Goal: Information Seeking & Learning: Learn about a topic

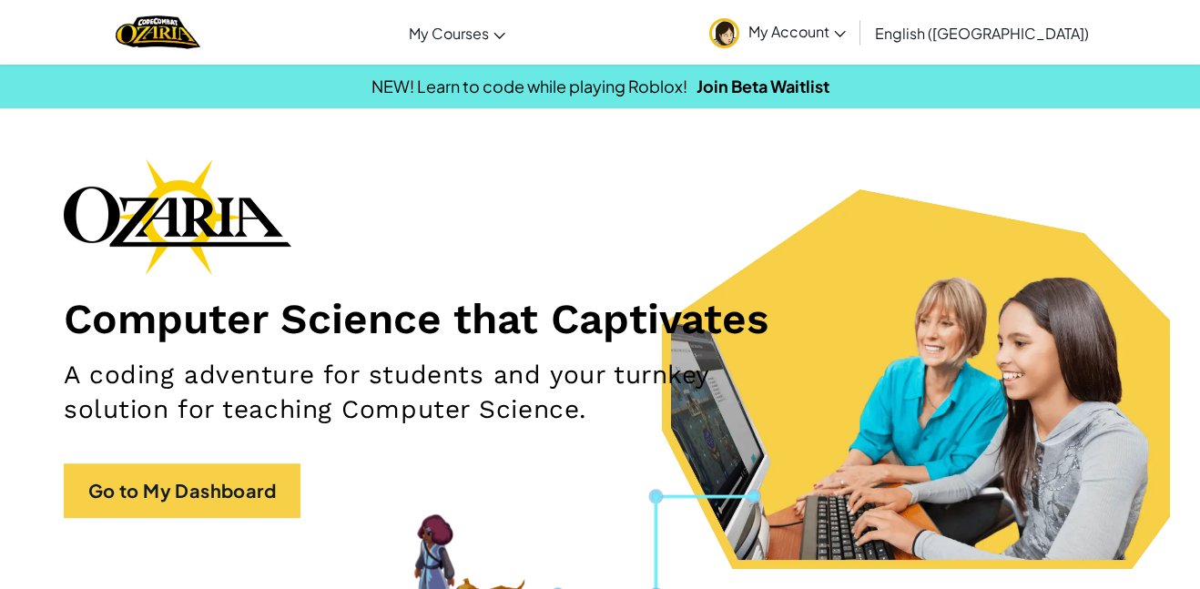
click at [221, 456] on div "Computer Science that Captivates A coding adventure for students and your turnk…" at bounding box center [600, 347] width 1073 height 378
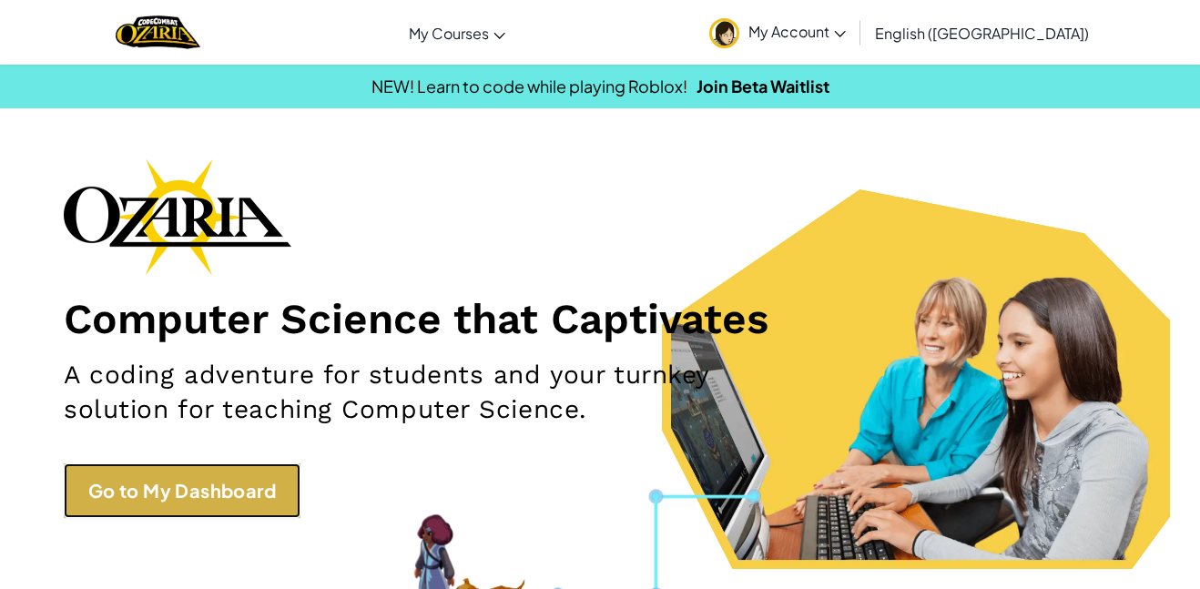
click at [224, 484] on link "Go to My Dashboard" at bounding box center [182, 491] width 237 height 55
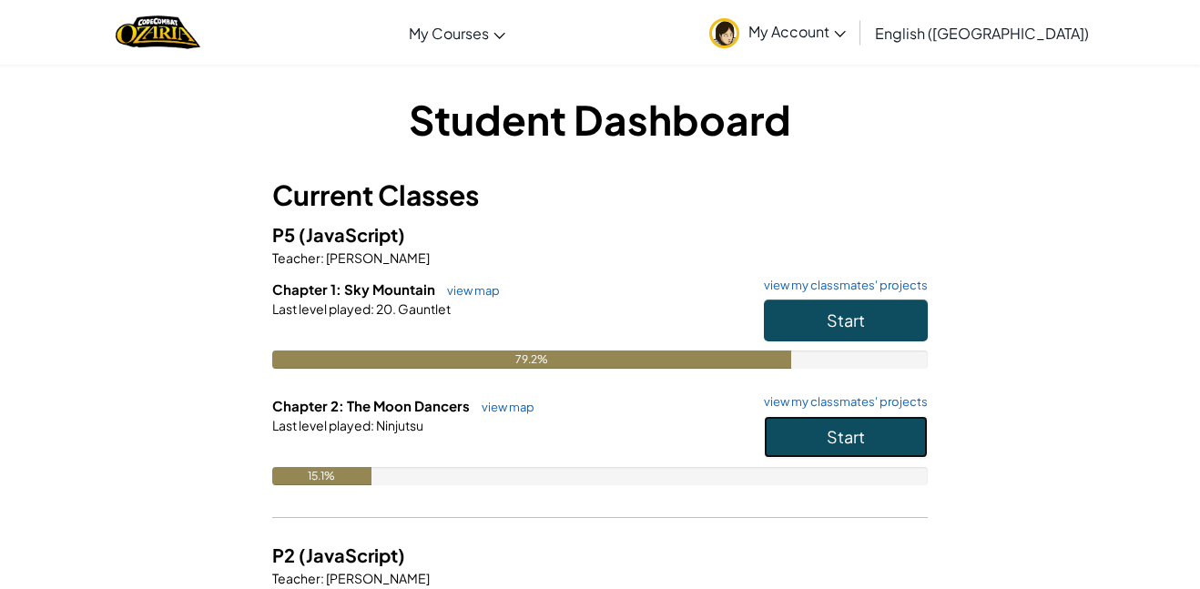
click at [786, 426] on button "Start" at bounding box center [846, 437] width 164 height 42
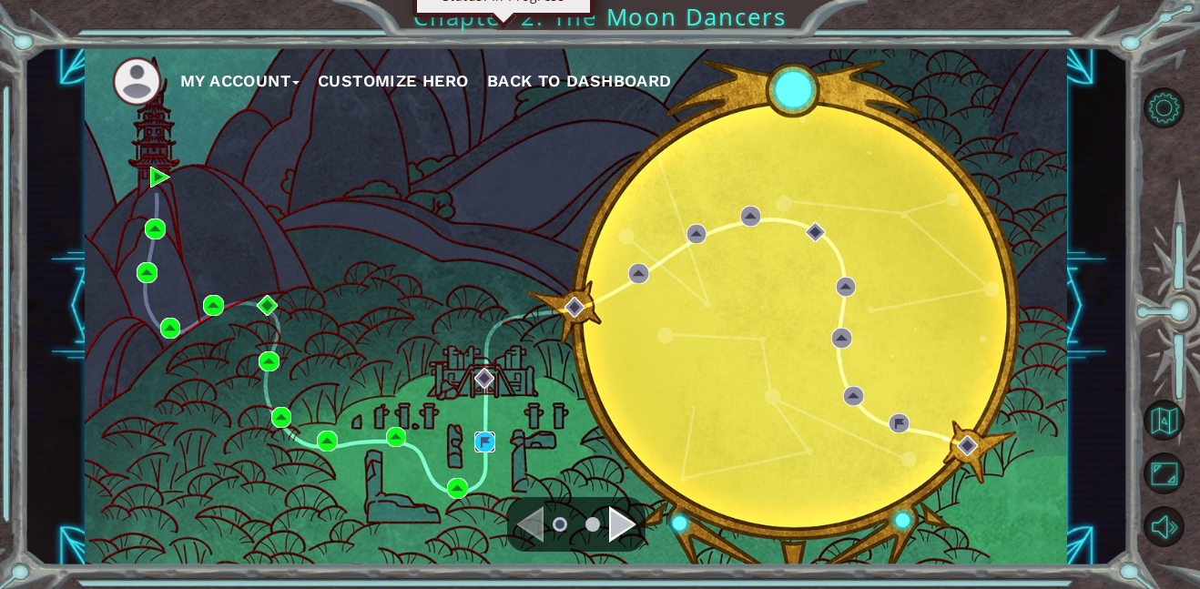
click at [478, 449] on img at bounding box center [485, 442] width 21 height 21
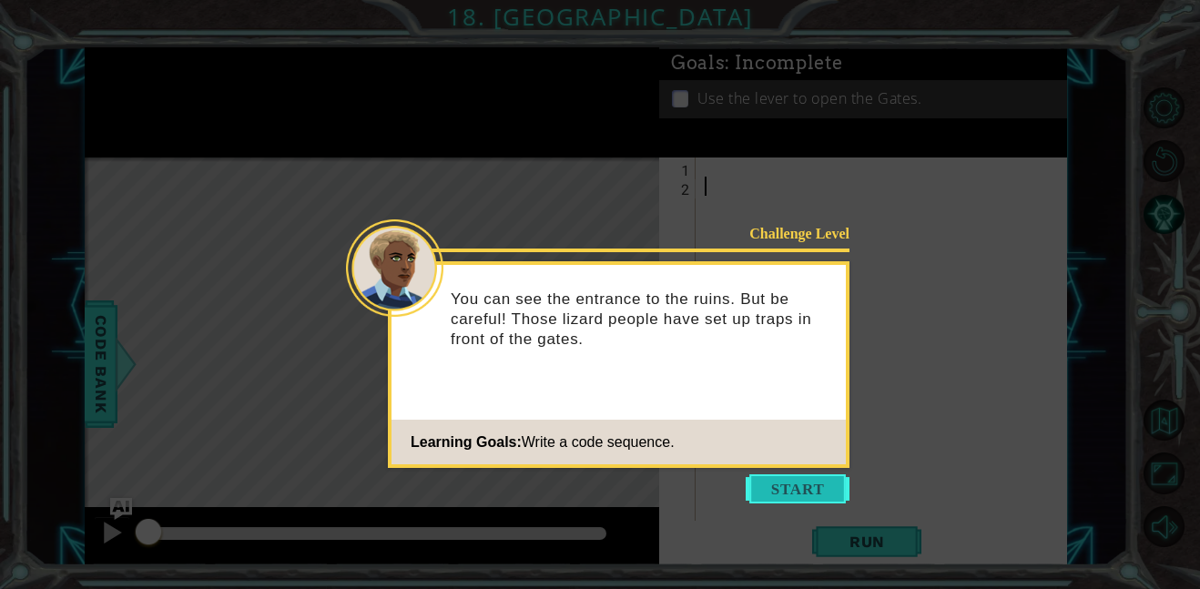
click at [832, 475] on button "Start" at bounding box center [798, 489] width 104 height 29
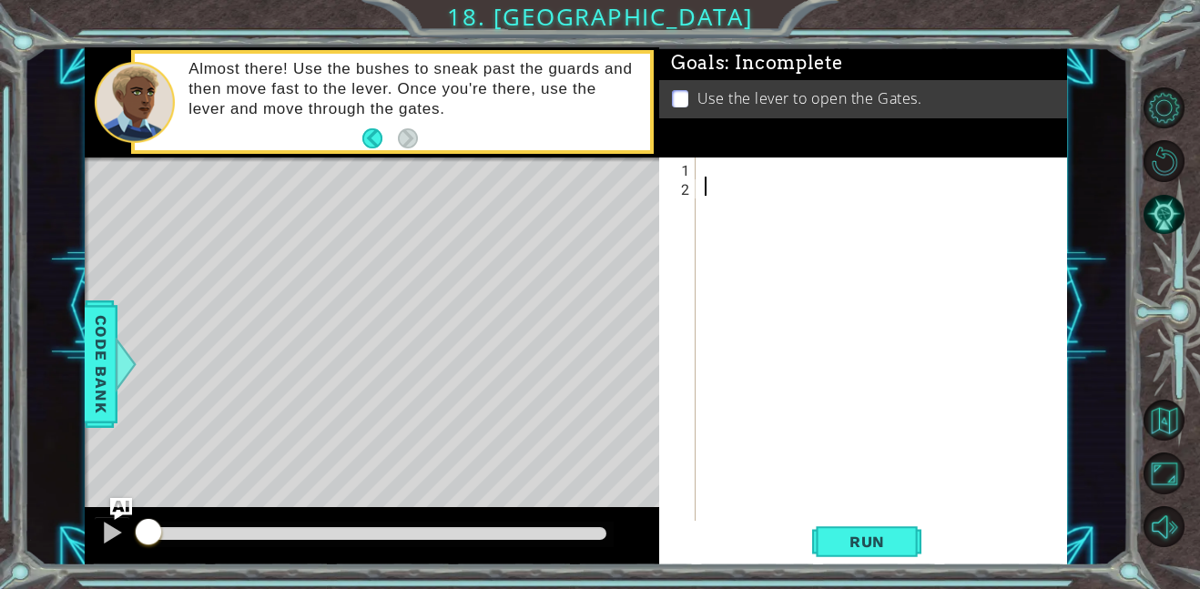
click at [699, 163] on div "1 2 ההההההההההההההההההההההההההההההההההההההההההההההההההההההההההההההההההההההההההה…" at bounding box center [861, 339] width 404 height 363
click at [702, 167] on div at bounding box center [887, 359] width 372 height 402
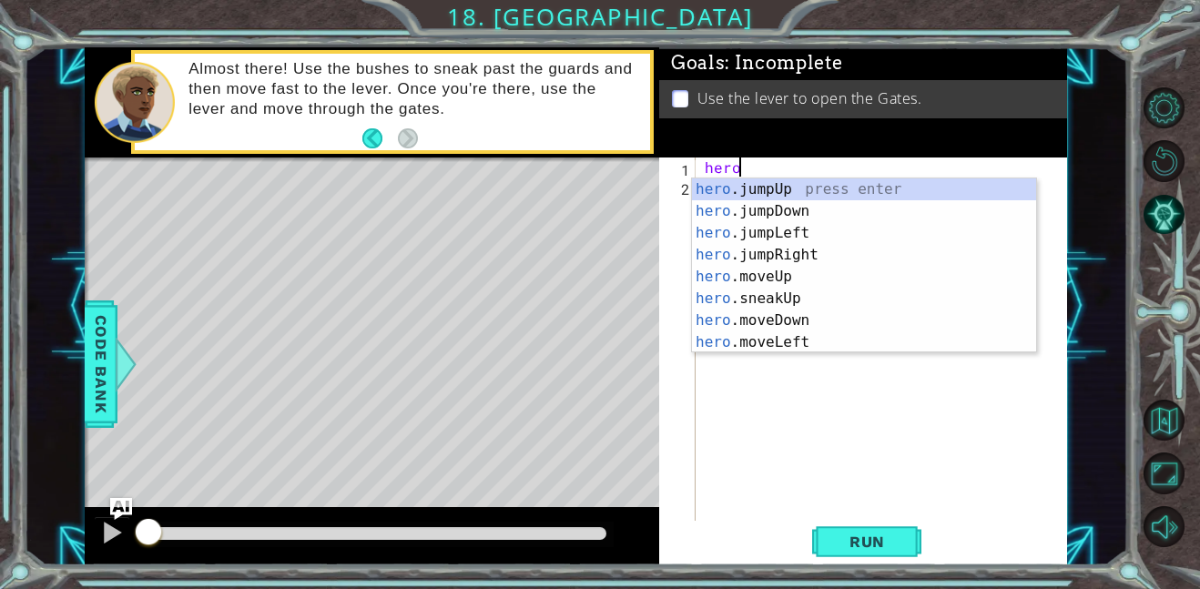
scroll to position [0, 2]
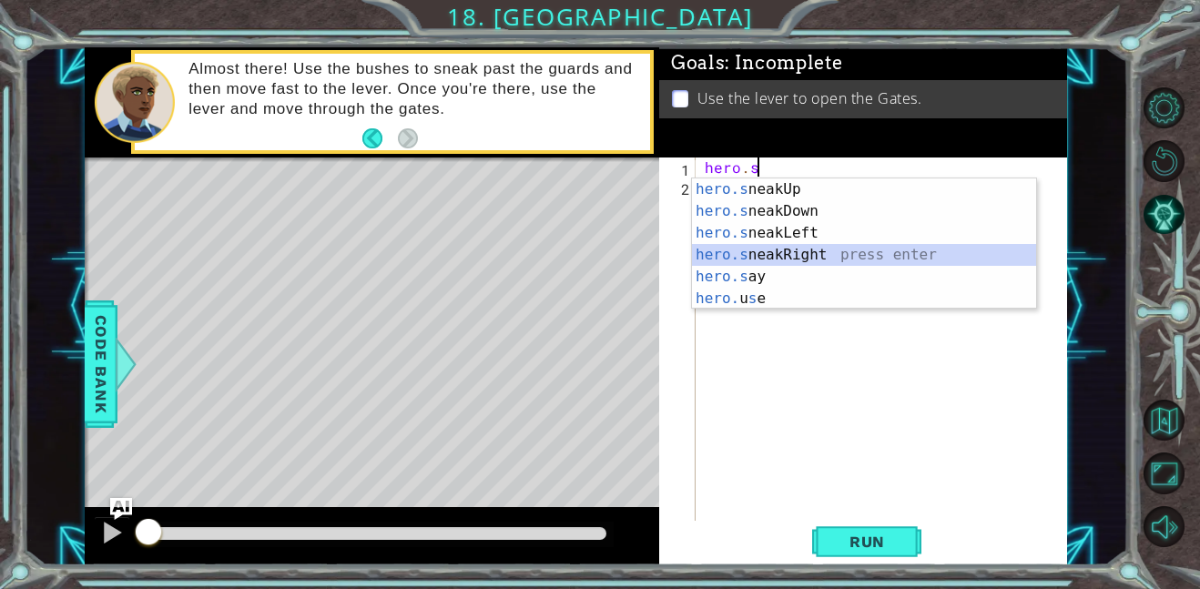
click at [747, 249] on div "hero.s neakUp press enter hero.s neakDown press enter hero.s neakLeft press ent…" at bounding box center [864, 266] width 344 height 175
type textarea "hero.sneakRight(1);"
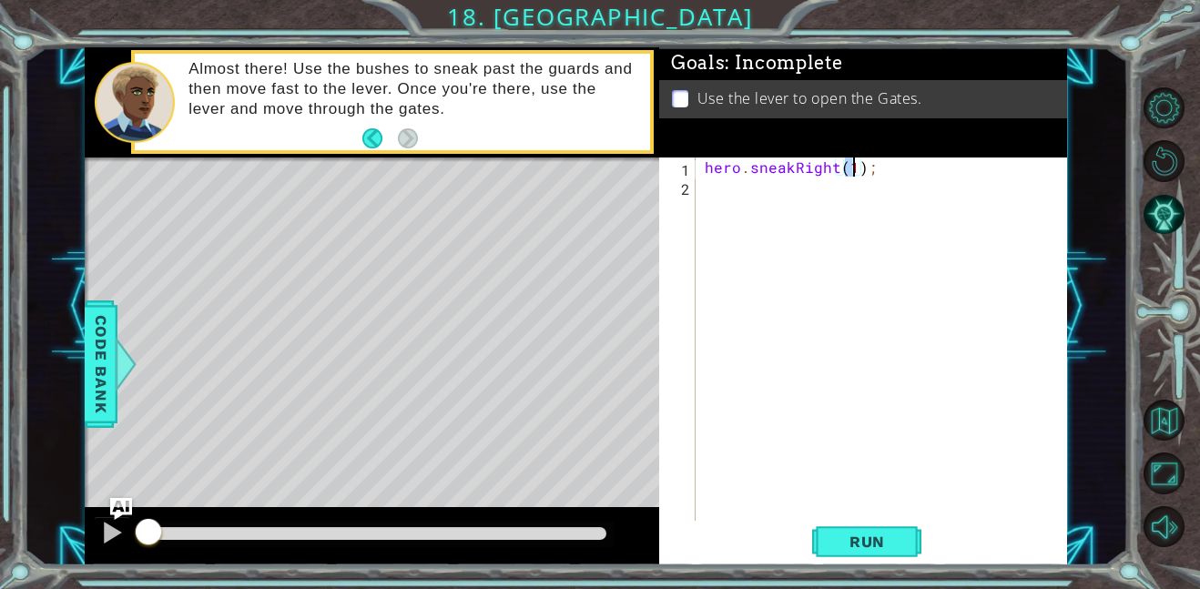
click at [727, 199] on div "hero . sneakRight ( 1 ) ;" at bounding box center [887, 359] width 372 height 402
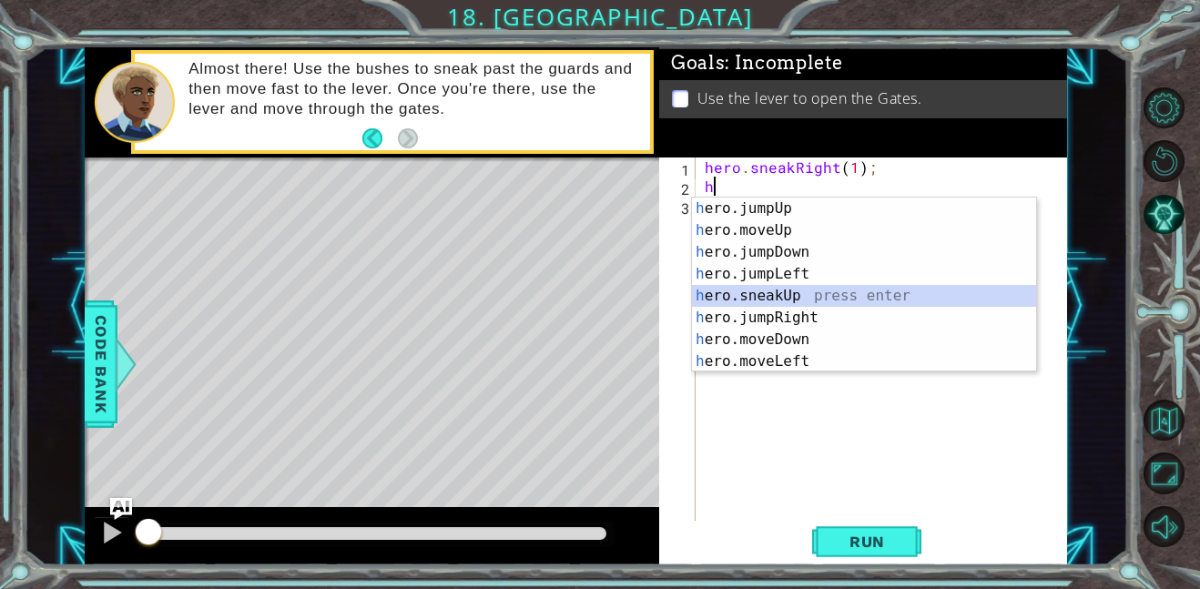
click at [845, 300] on div "h ero.jumpUp press enter h ero.moveUp press enter h ero.jumpDown press enter h …" at bounding box center [864, 307] width 344 height 219
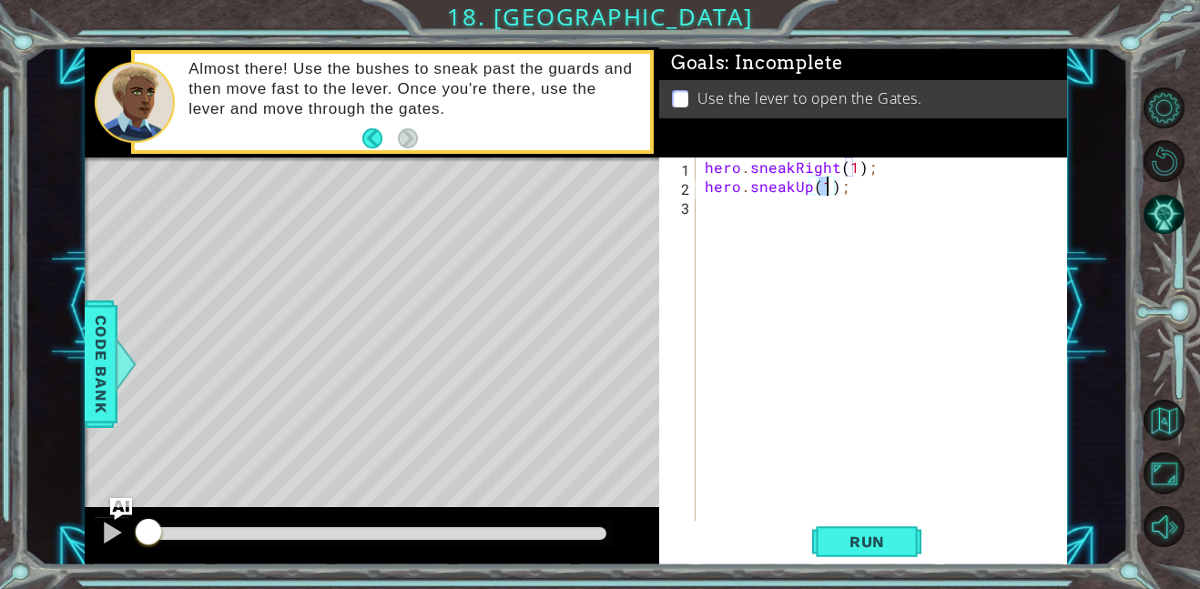
type textarea "hero.sneakUp(2);"
click at [792, 212] on div "hero . sneakRight ( 1 ) ; hero . sneakUp ( 2 ) ;" at bounding box center [887, 359] width 372 height 402
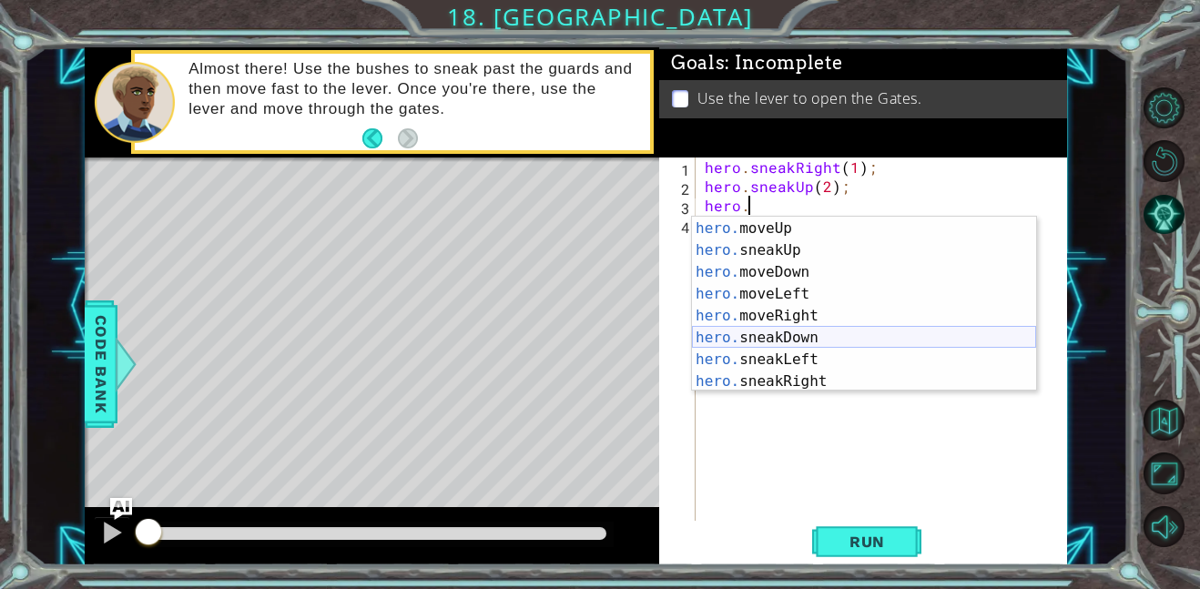
scroll to position [87, 0]
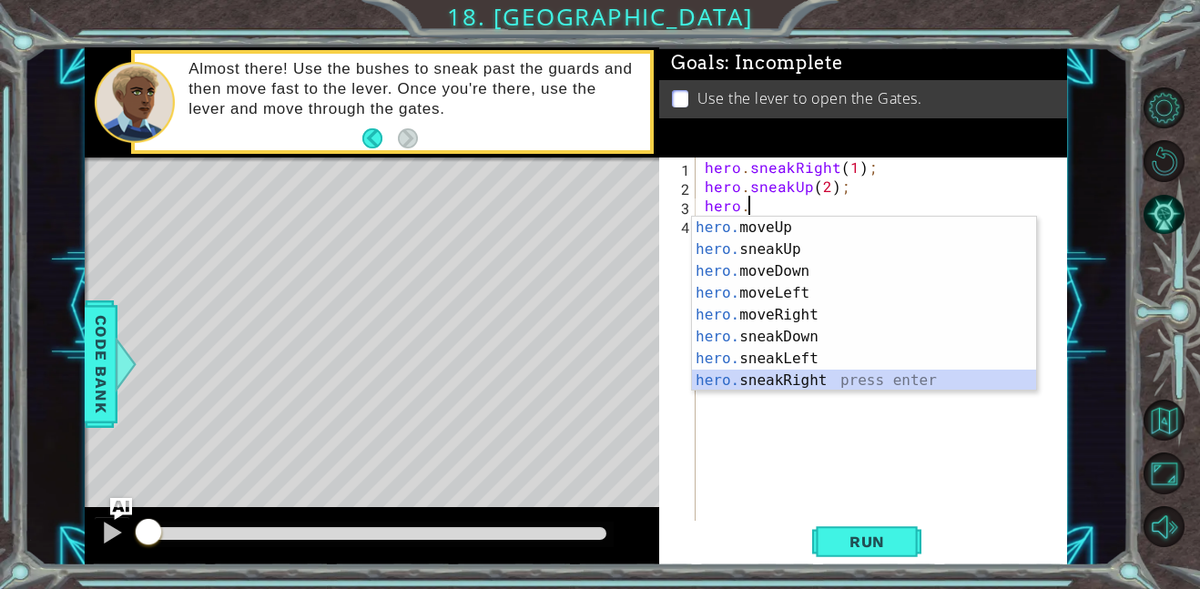
click at [771, 373] on div "hero. moveUp press enter hero. sneakUp press enter hero. moveDown press enter h…" at bounding box center [864, 326] width 344 height 219
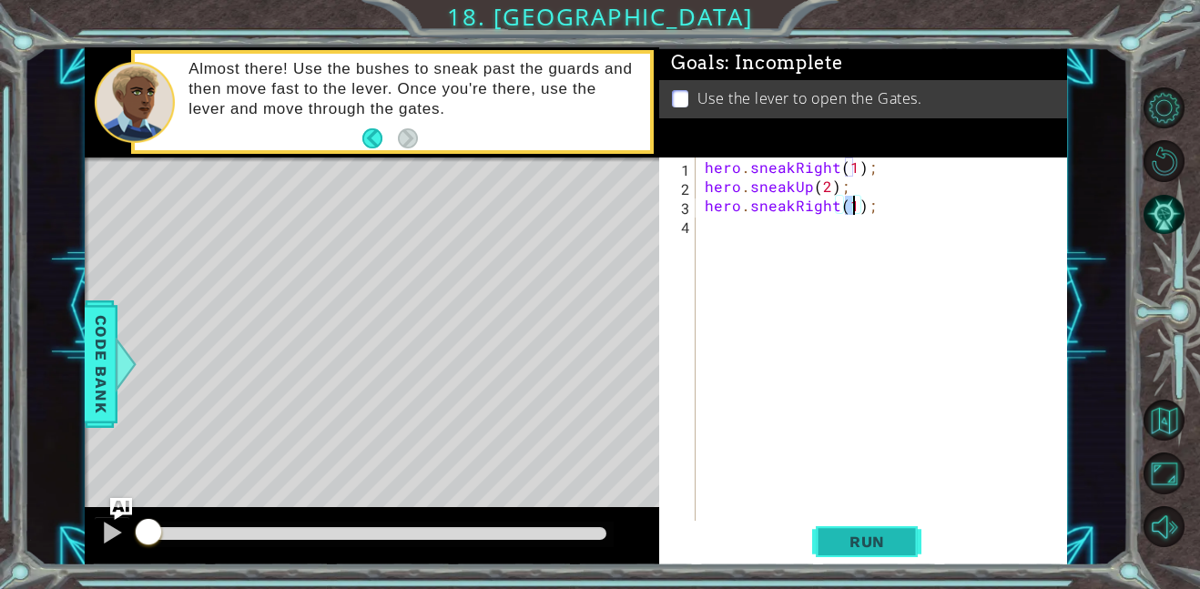
type textarea "hero.sneakRight(1);"
click at [832, 534] on span "Run" at bounding box center [868, 542] width 72 height 18
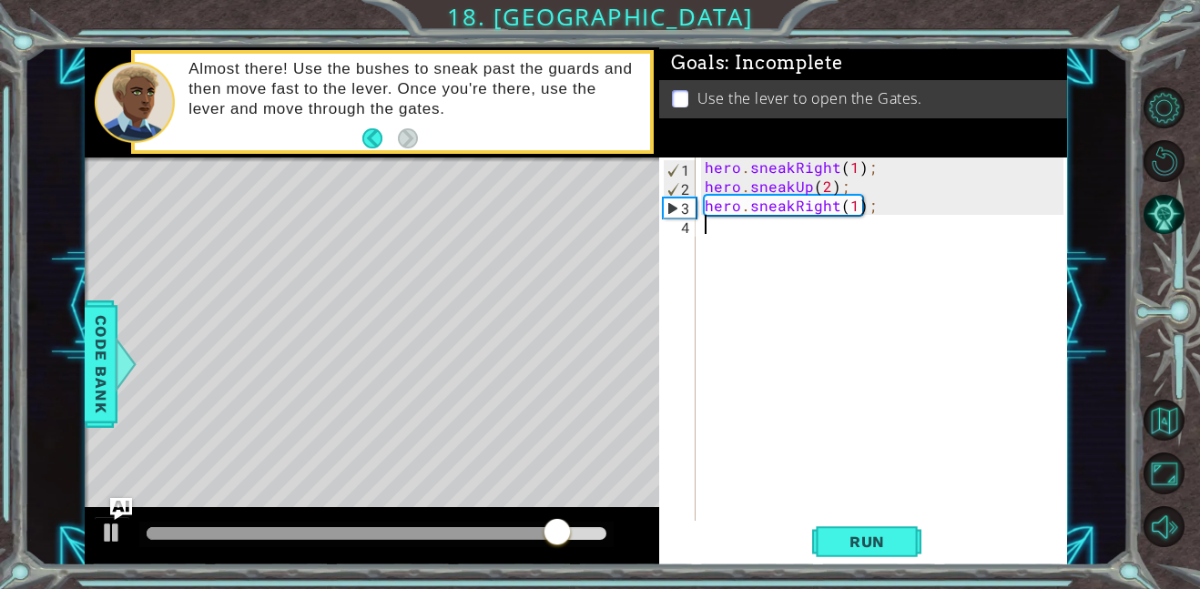
click at [722, 224] on div "hero . sneakRight ( 1 ) ; hero . sneakUp ( 2 ) ; hero . sneakRight ( 1 ) ;" at bounding box center [887, 359] width 372 height 402
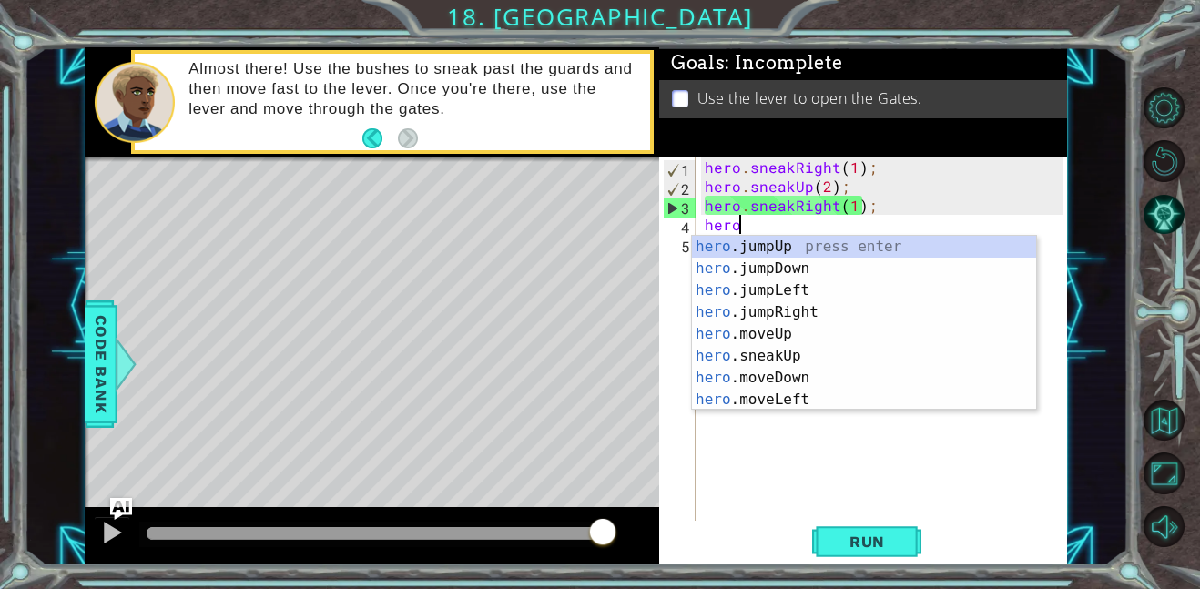
scroll to position [0, 1]
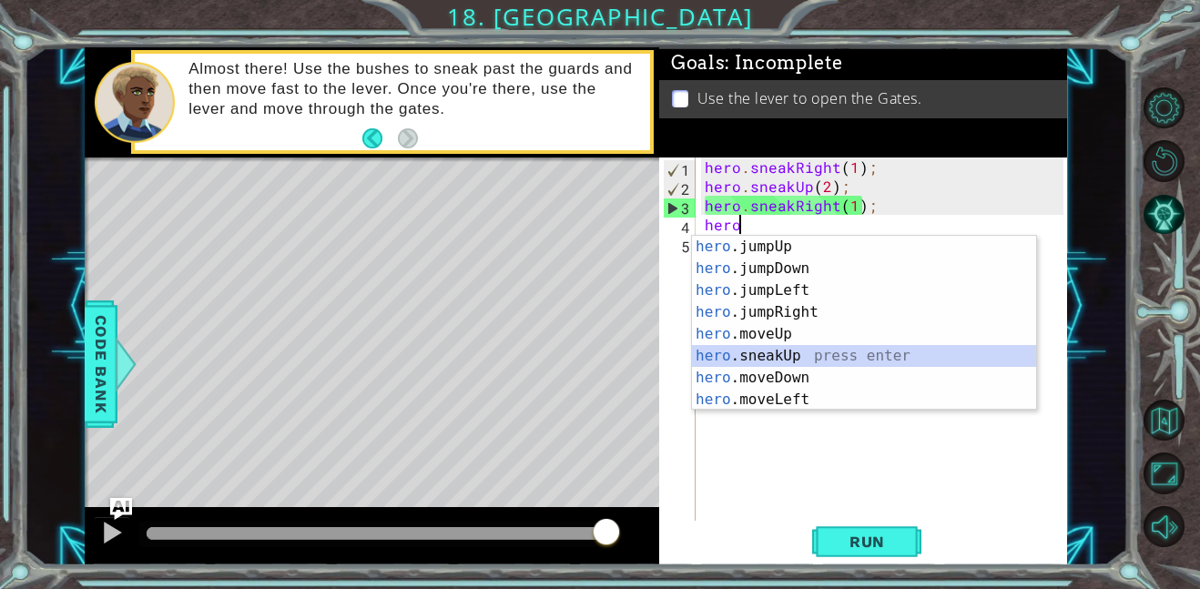
click at [740, 359] on div "hero .jumpUp press enter hero .jumpDown press enter hero .jumpLeft press enter …" at bounding box center [864, 345] width 344 height 219
type textarea "hero.sneakUp(1);"
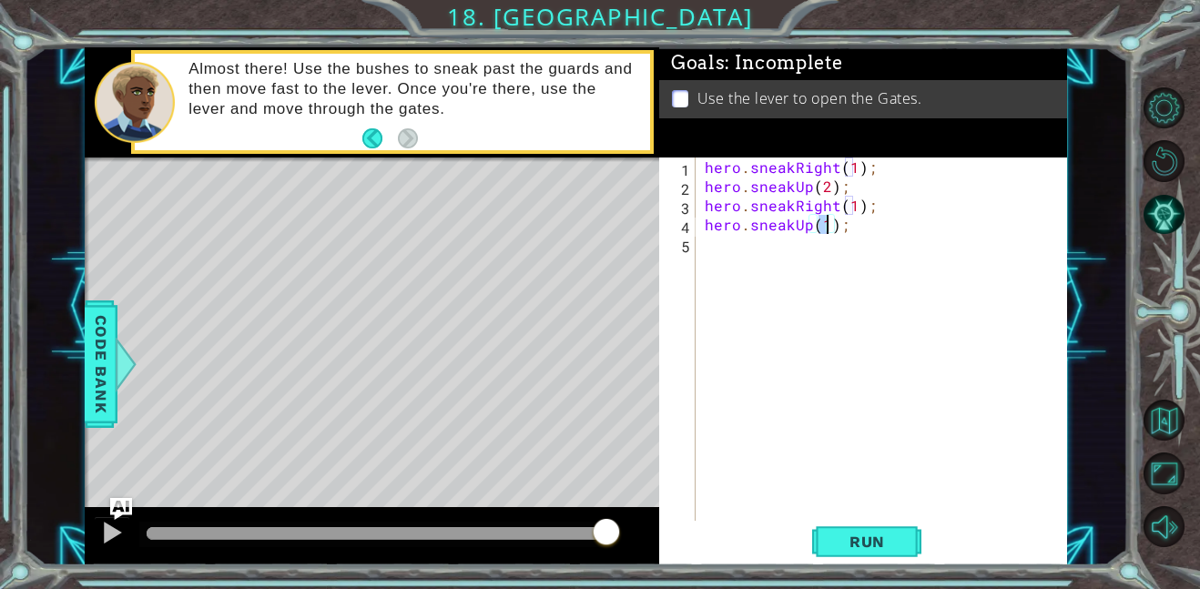
click at [716, 253] on div "hero . sneakRight ( 1 ) ; hero . sneakUp ( 2 ) ; hero . sneakRight ( 1 ) ; hero…" at bounding box center [887, 359] width 372 height 402
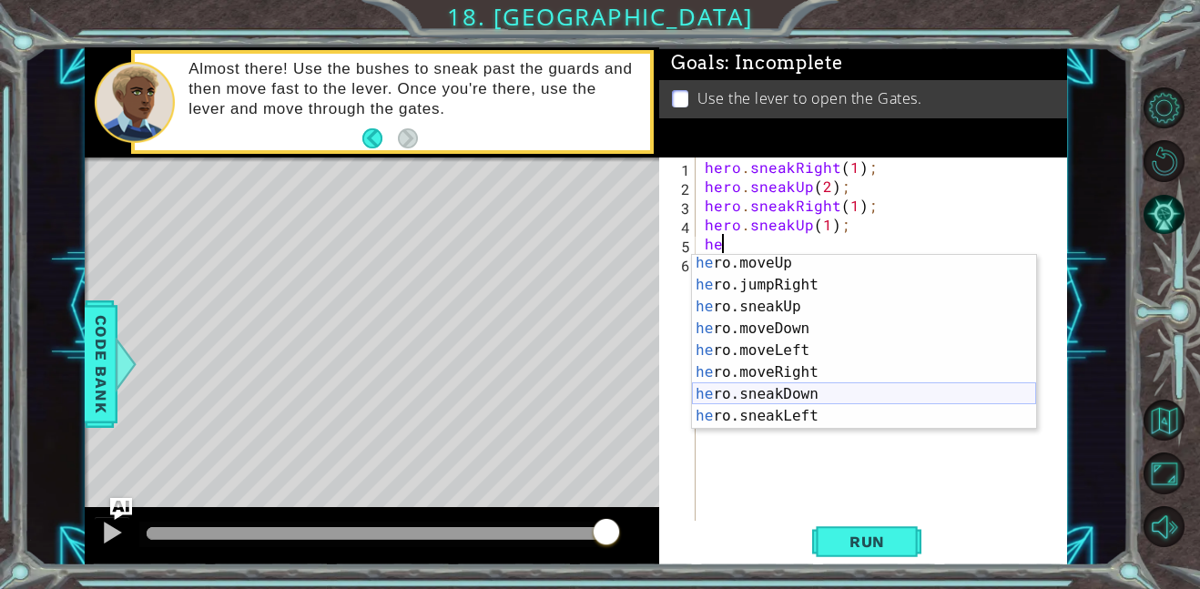
scroll to position [69, 0]
click at [787, 402] on div "he ro.moveUp press enter he ro.jumpRight press enter he ro.sneakUp press enter …" at bounding box center [864, 361] width 344 height 219
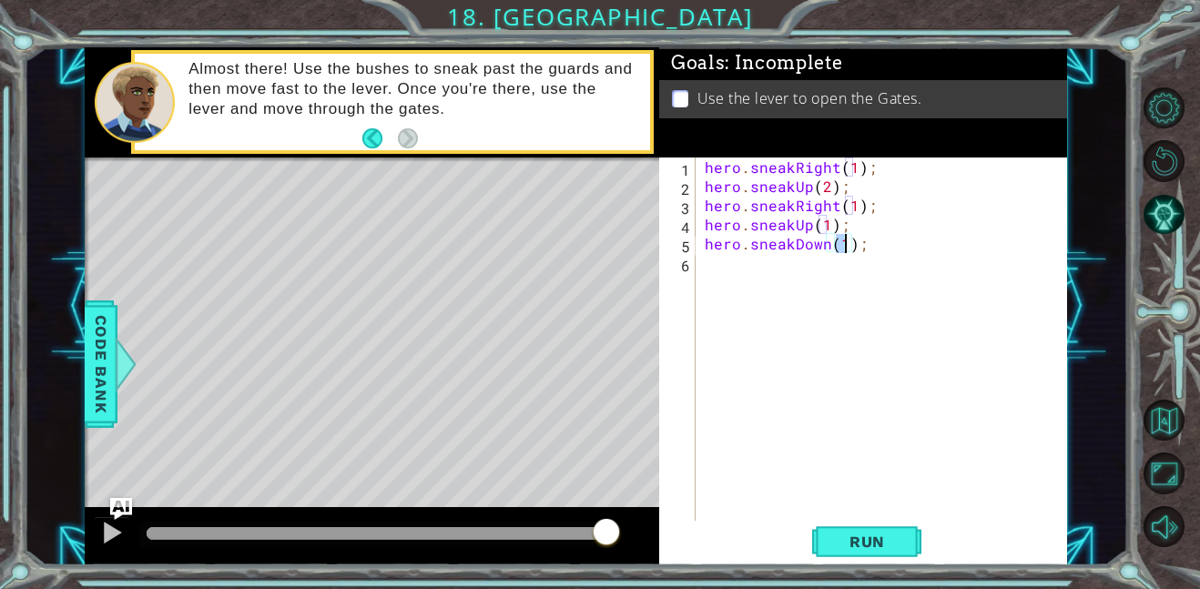
click at [821, 243] on div "hero . sneakRight ( 1 ) ; hero . sneakUp ( 2 ) ; hero . sneakRight ( 1 ) ; hero…" at bounding box center [887, 359] width 372 height 402
click at [829, 249] on div "hero . sneakRight ( 1 ) ; hero . sneakUp ( 2 ) ; hero . sneakRight ( 1 ) ; hero…" at bounding box center [887, 359] width 372 height 402
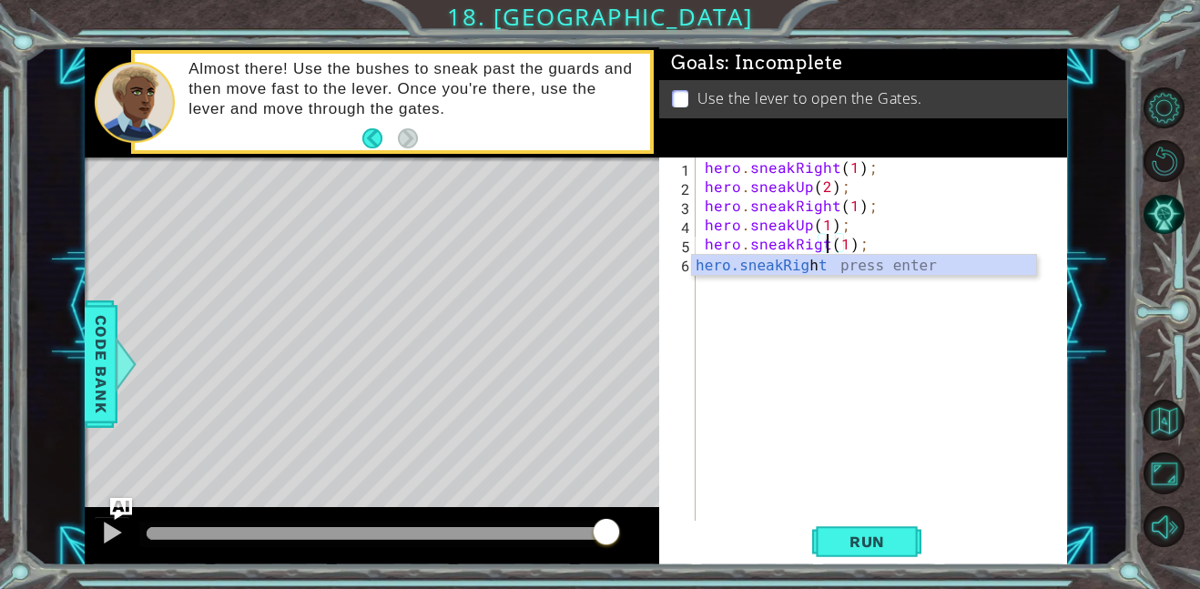
scroll to position [0, 7]
type textarea "hero.sneakRight(1);"
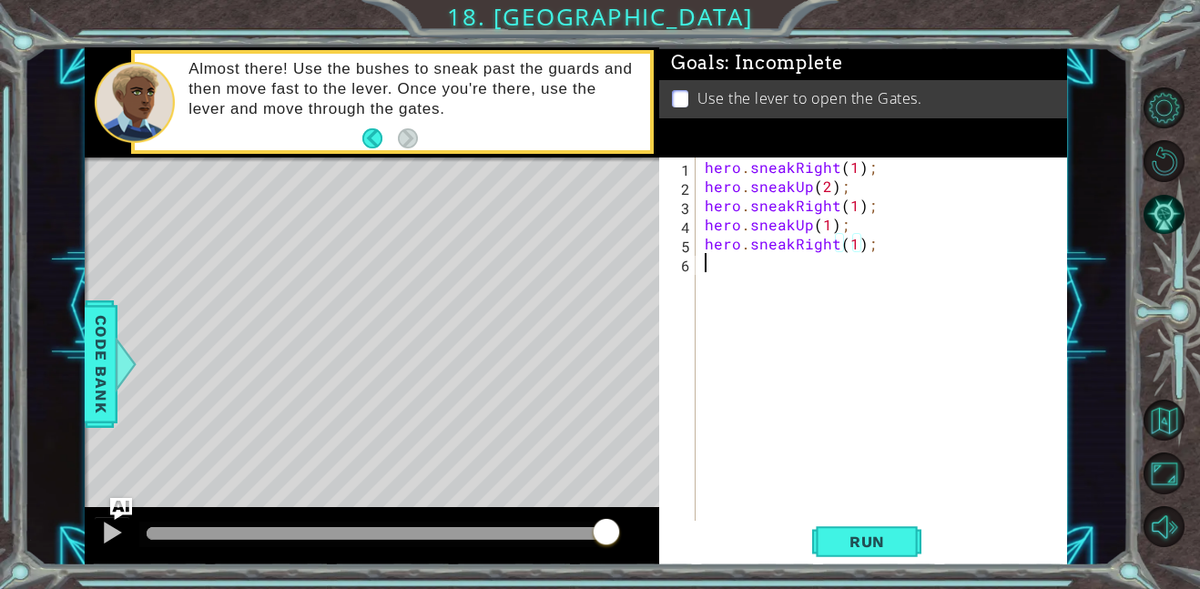
click at [737, 312] on div "hero . sneakRight ( 1 ) ; hero . sneakUp ( 2 ) ; hero . sneakRight ( 1 ) ; hero…" at bounding box center [887, 359] width 372 height 402
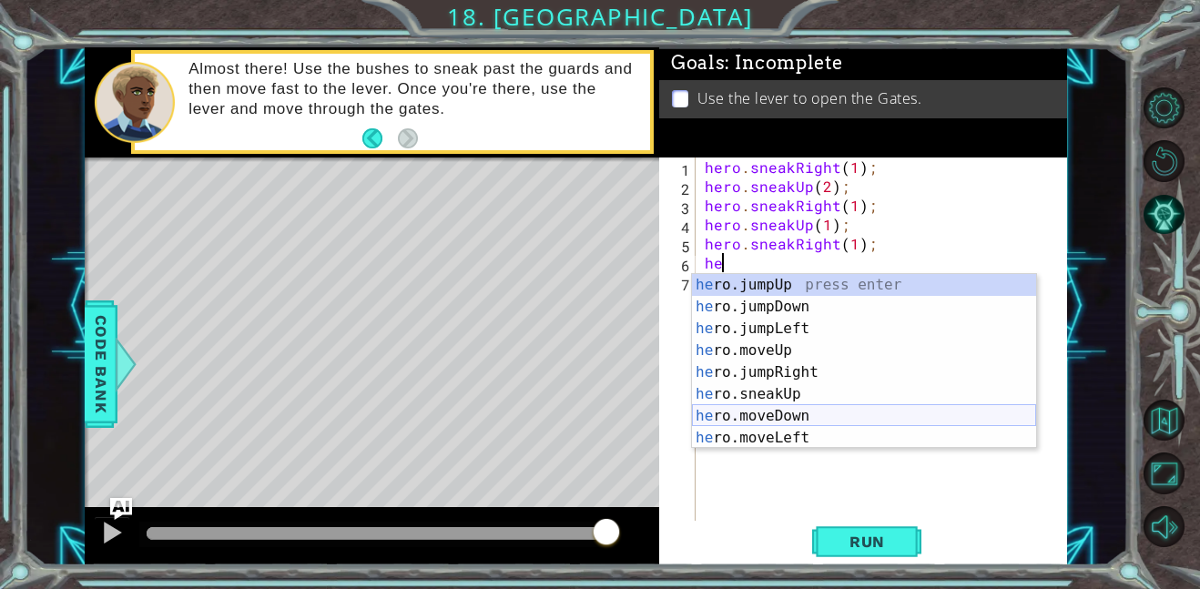
type textarea "h"
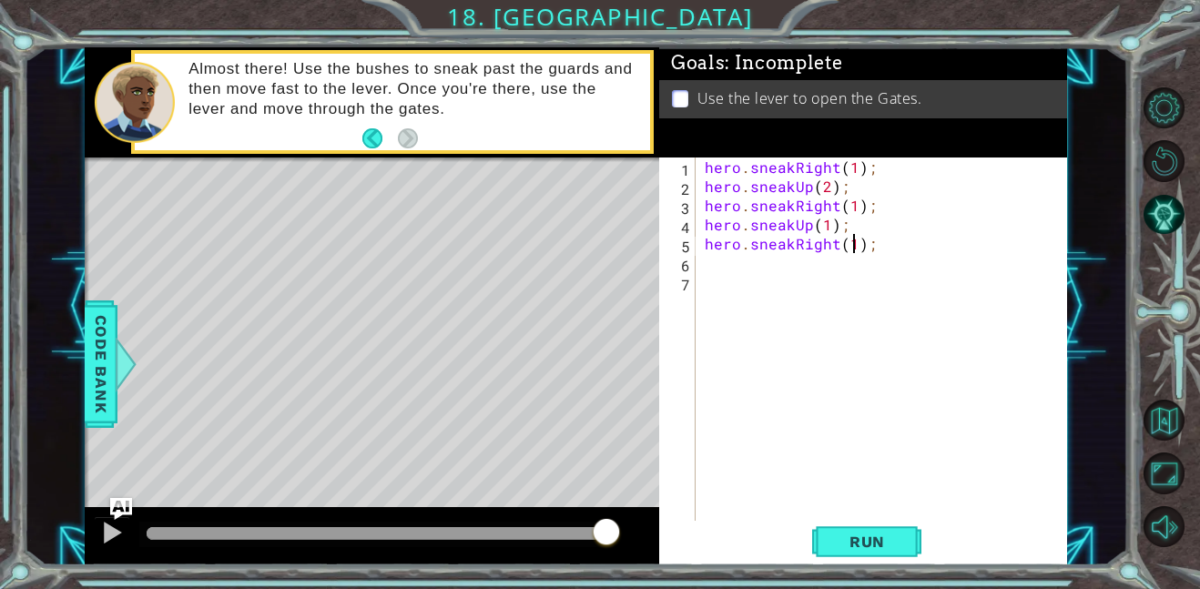
click at [854, 247] on div "hero . sneakRight ( 1 ) ; hero . sneakUp ( 2 ) ; hero . sneakRight ( 1 ) ; hero…" at bounding box center [887, 359] width 372 height 402
type textarea "hero.sneakRight(2);"
click at [792, 264] on div "hero . sneakRight ( 1 ) ; hero . sneakUp ( 2 ) ; hero . sneakRight ( 1 ) ; hero…" at bounding box center [887, 359] width 372 height 402
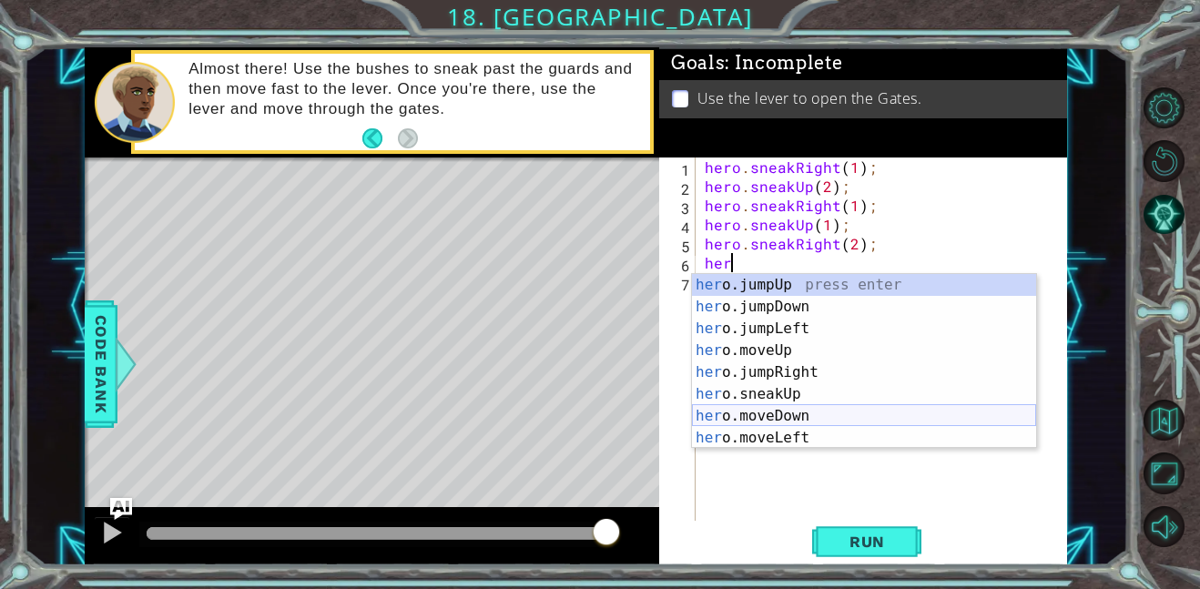
click at [802, 411] on div "her o.jumpUp press enter her o.jumpDown press enter her o.jumpLeft press enter …" at bounding box center [864, 383] width 344 height 219
type textarea "hero.moveDown(1);"
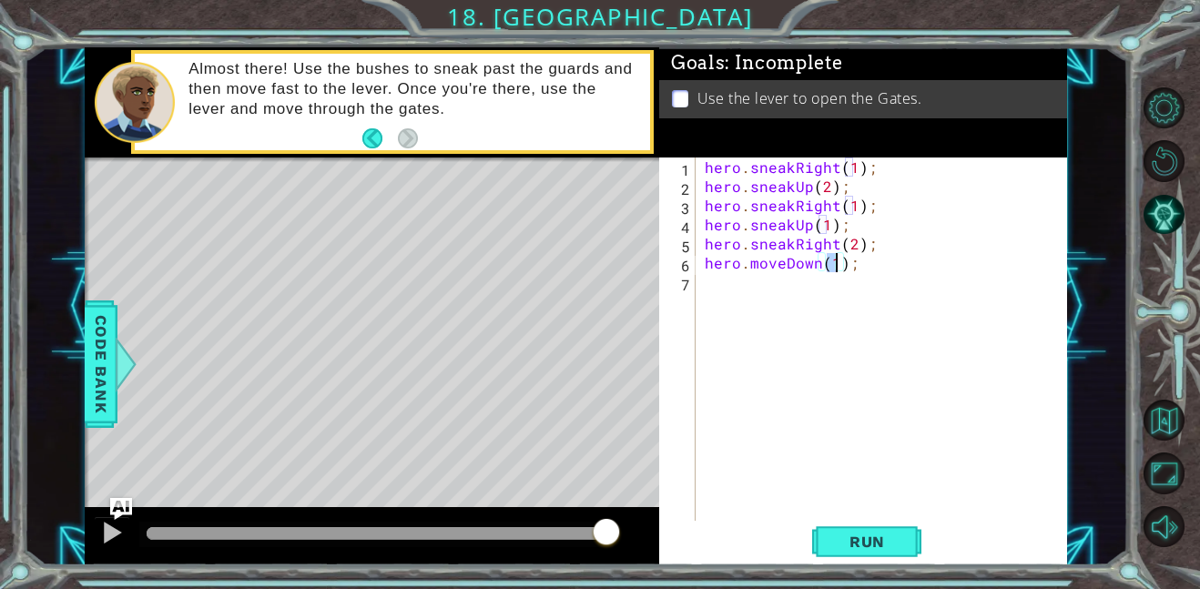
scroll to position [0, 8]
click at [732, 291] on div "hero . sneakRight ( 1 ) ; hero . sneakUp ( 2 ) ; hero . sneakRight ( 1 ) ; hero…" at bounding box center [887, 359] width 372 height 402
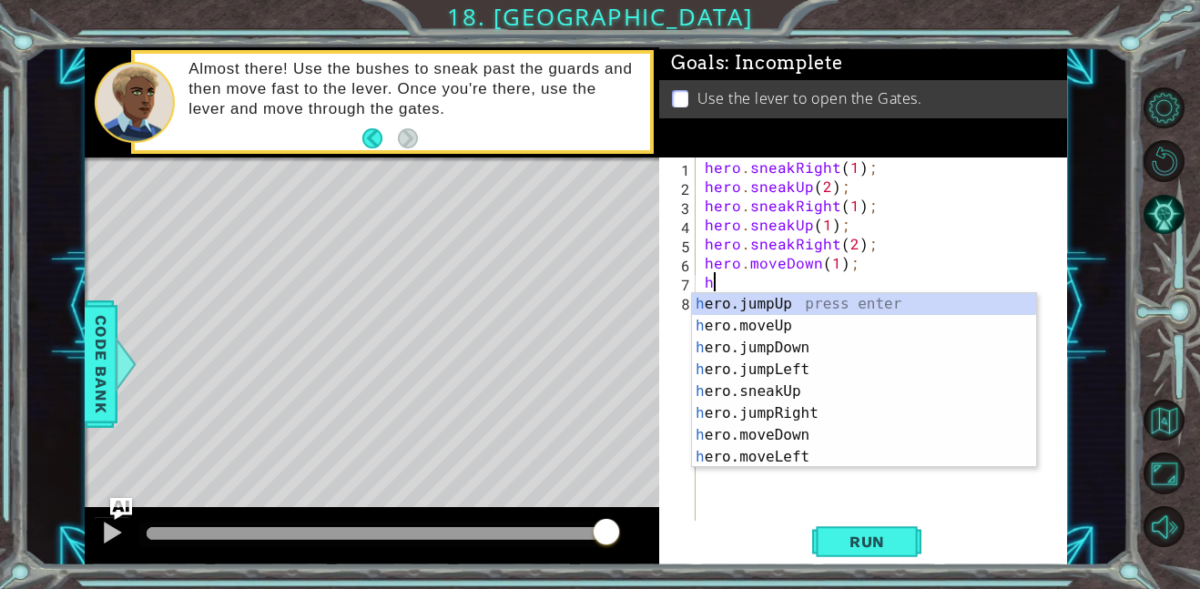
type textarea "he"
click at [815, 322] on div "he ro.jumpUp press enter he ro.jumpDown press enter he ro.jumpLeft press enter …" at bounding box center [864, 402] width 344 height 219
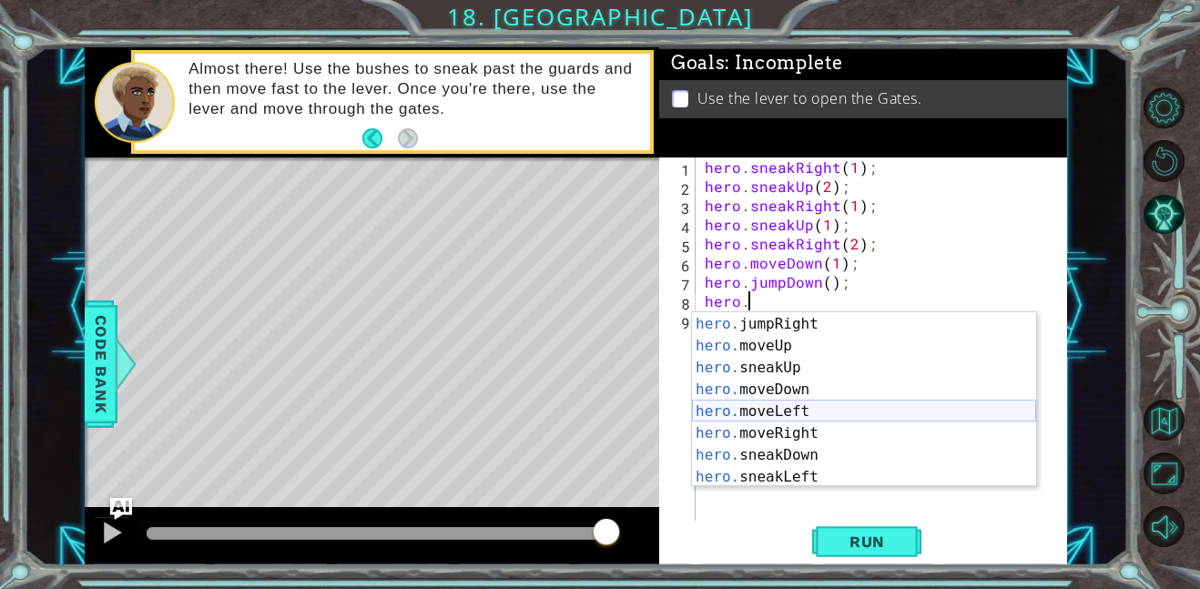
scroll to position [66, 0]
click at [768, 429] on div "hero. jumpLeft press enter hero. jumpRight press enter hero. moveUp press enter…" at bounding box center [864, 400] width 344 height 219
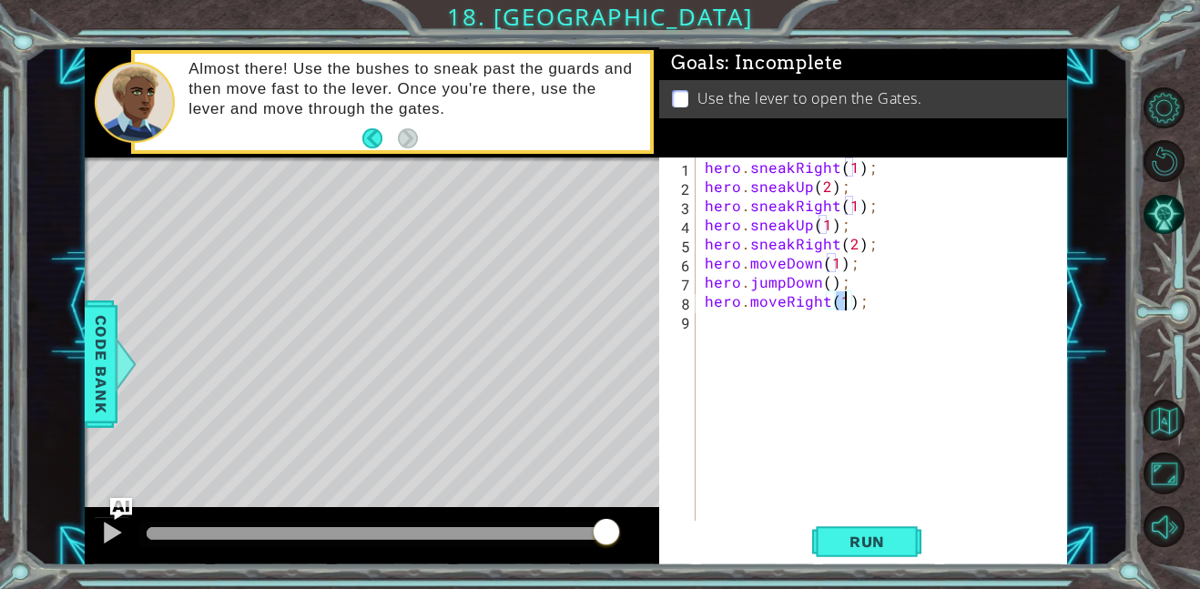
type textarea "hero.moveRight(2);"
click at [736, 324] on div "hero . sneakRight ( 1 ) ; hero . sneakUp ( 2 ) ; hero . sneakRight ( 1 ) ; hero…" at bounding box center [887, 359] width 372 height 402
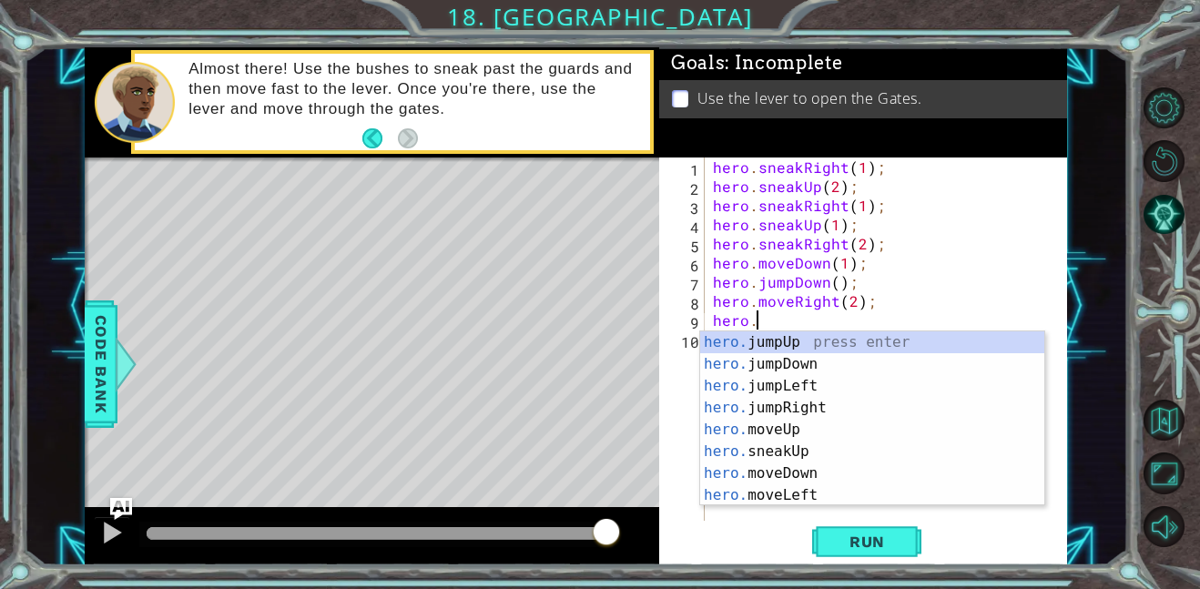
scroll to position [0, 2]
type textarea "hero.j"
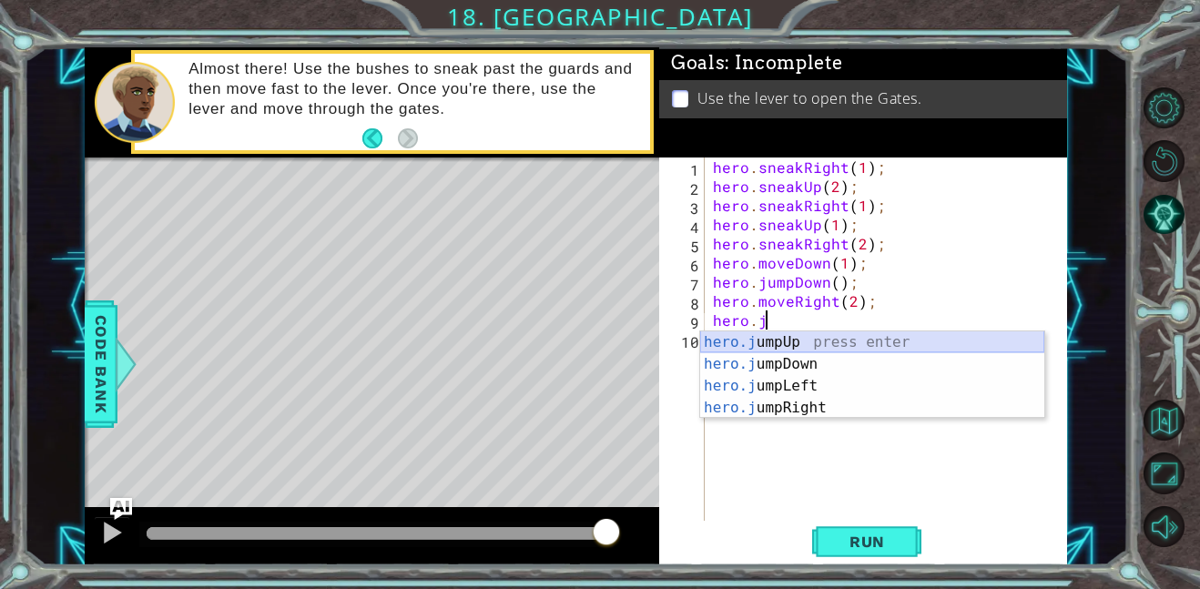
click at [791, 342] on div "hero.j umpUp press enter hero.j umpDown press enter hero.j umpLeft press enter …" at bounding box center [872, 397] width 344 height 131
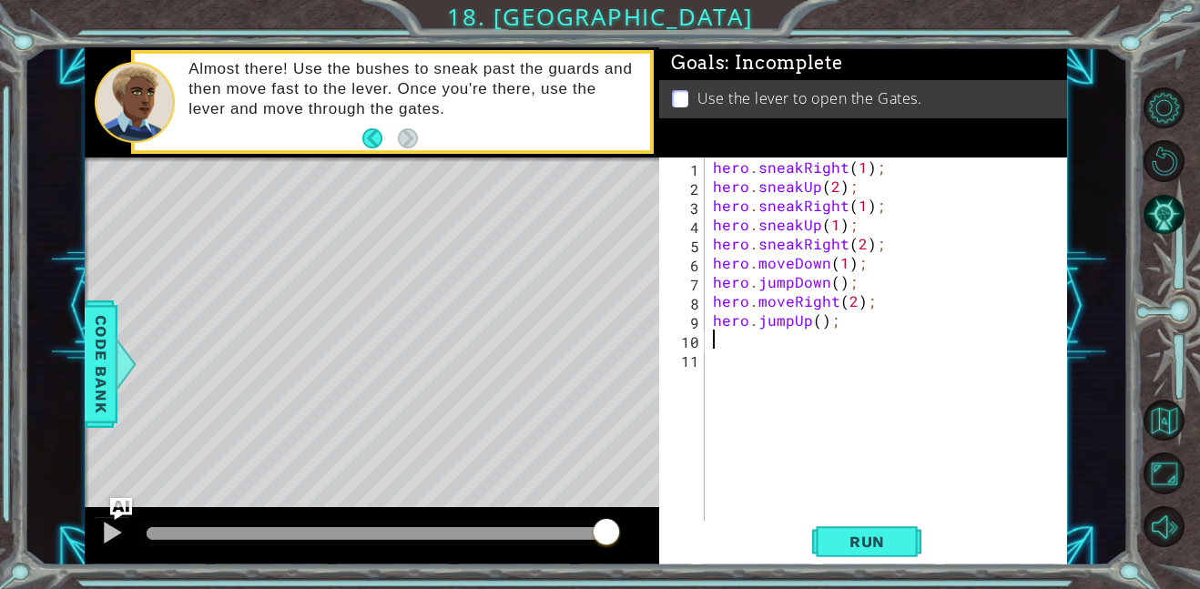
scroll to position [0, 0]
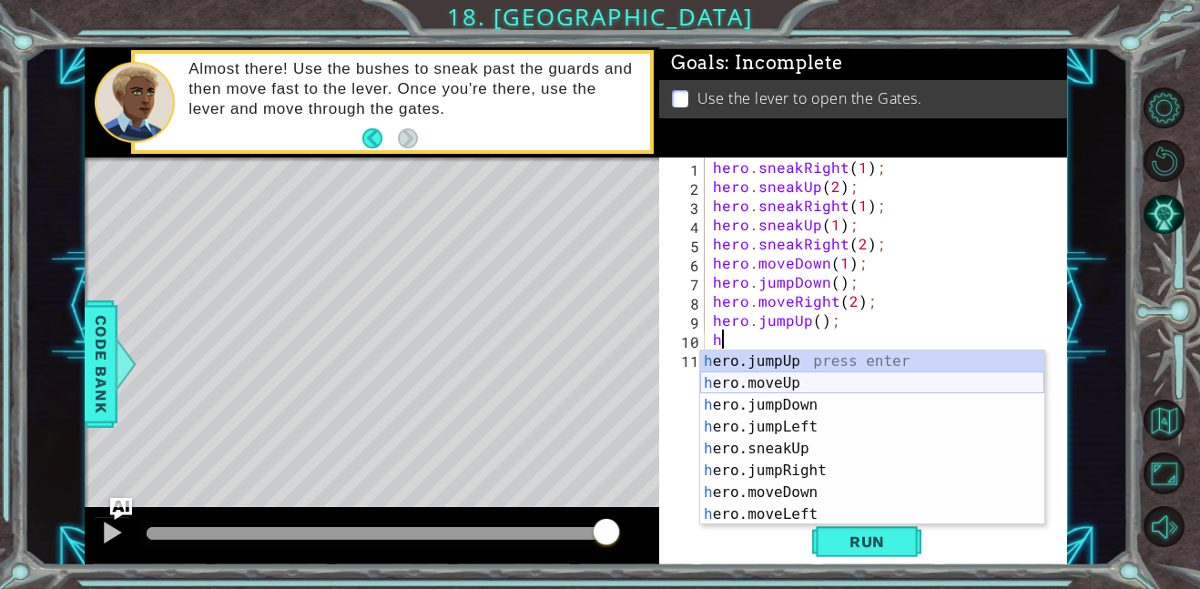
click at [787, 381] on div "h ero.jumpUp press enter h ero.moveUp press enter h ero.jumpDown press enter h …" at bounding box center [872, 460] width 344 height 219
type textarea "hero.moveUp(1);"
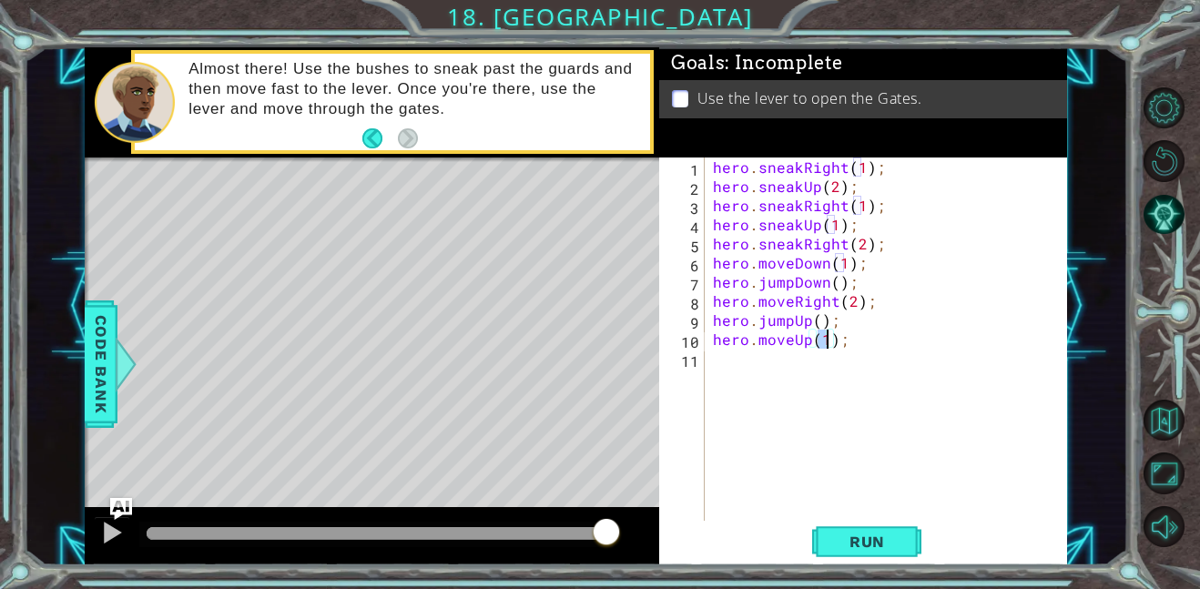
click at [774, 362] on div "hero . sneakRight ( 1 ) ; hero . sneakUp ( 2 ) ; hero . sneakRight ( 1 ) ; hero…" at bounding box center [891, 359] width 363 height 402
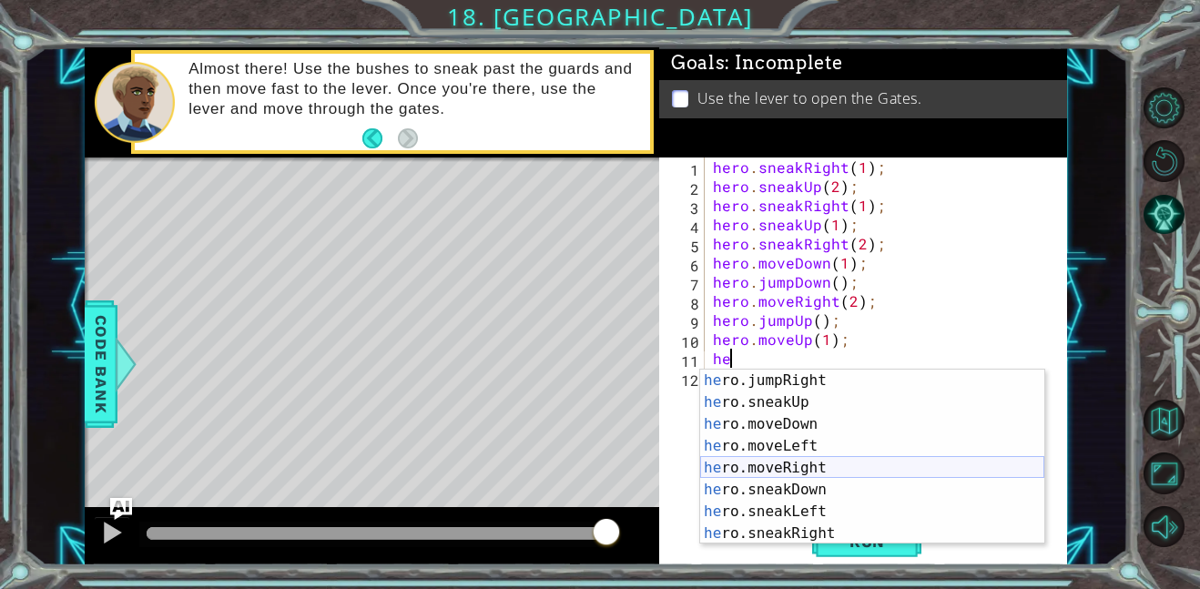
scroll to position [114, 0]
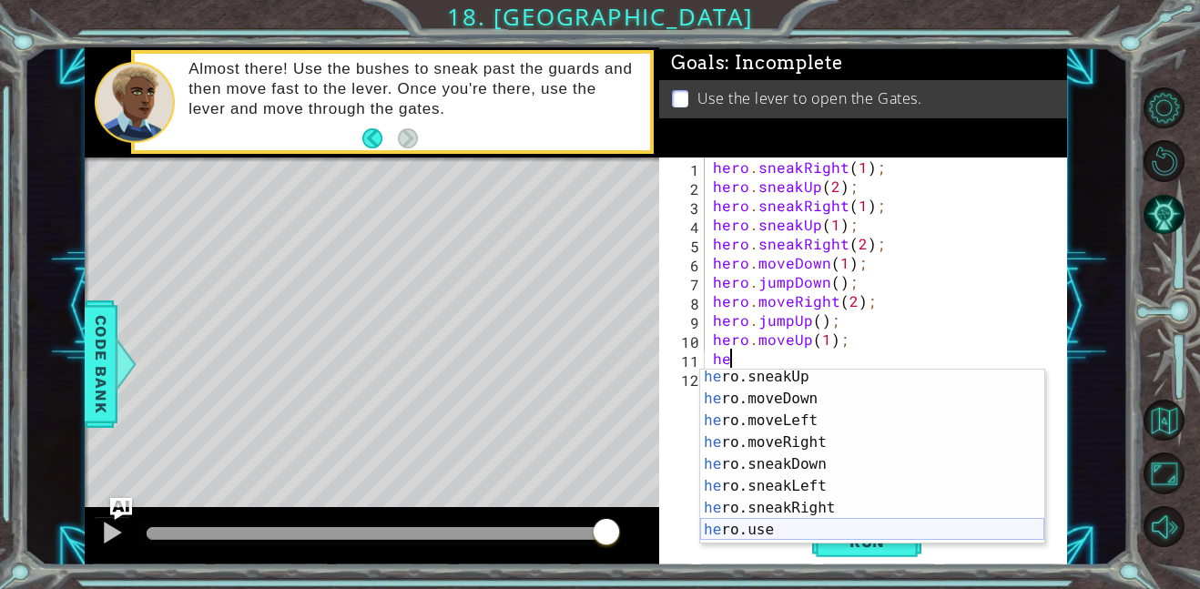
click at [780, 523] on div "he ro.sneakUp press enter he ro.moveDown press enter he ro.moveLeft press enter…" at bounding box center [872, 475] width 344 height 219
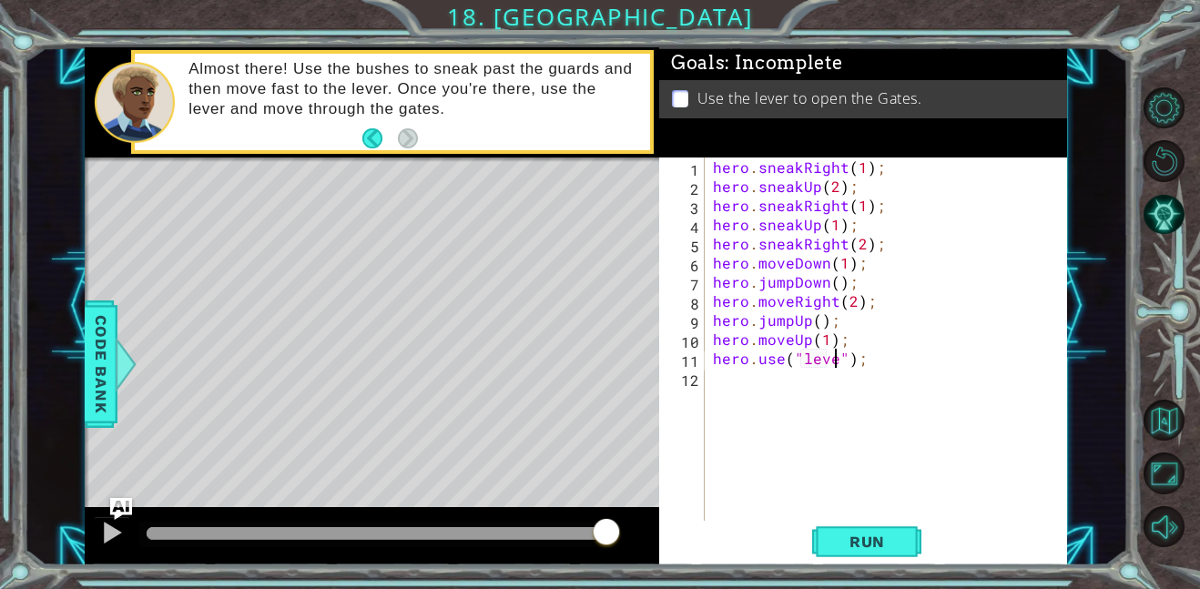
scroll to position [0, 8]
click at [847, 533] on span "Run" at bounding box center [868, 542] width 72 height 18
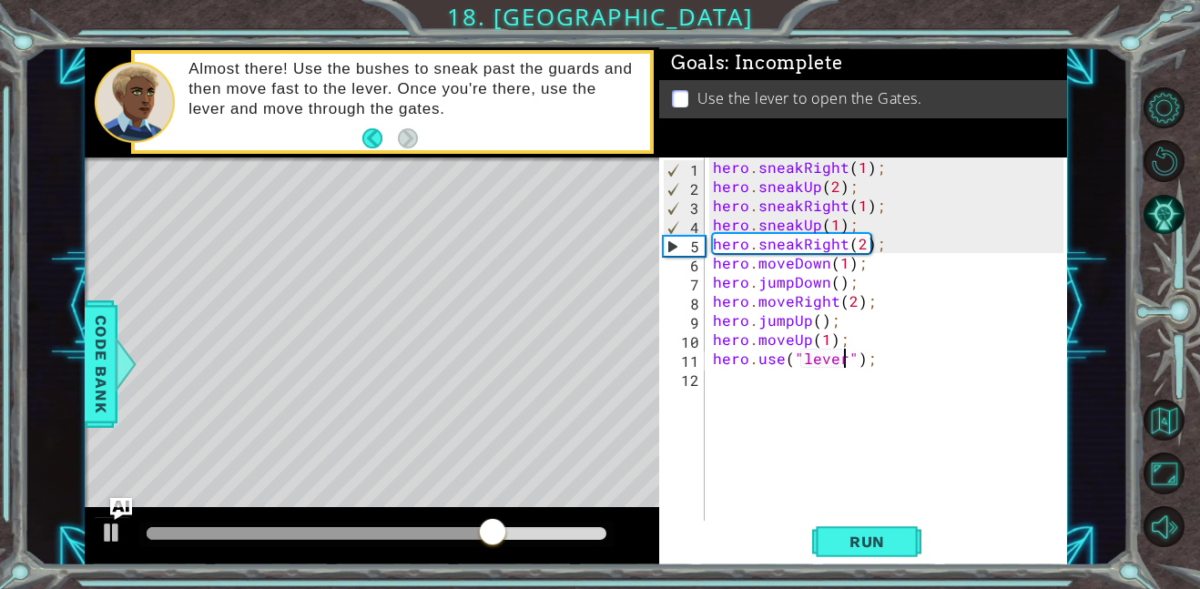
click at [854, 246] on div "hero . sneakRight ( 1 ) ; hero . sneakUp ( 2 ) ; hero . sneakRight ( 1 ) ; hero…" at bounding box center [891, 359] width 363 height 402
type textarea "hero.sneakRight(1);"
click at [854, 241] on div "hero . sneakRight ( 1 ) ; hero . sneakUp ( 2 ) ; hero . sneakRight ( 1 ) ; hero…" at bounding box center [891, 359] width 363 height 402
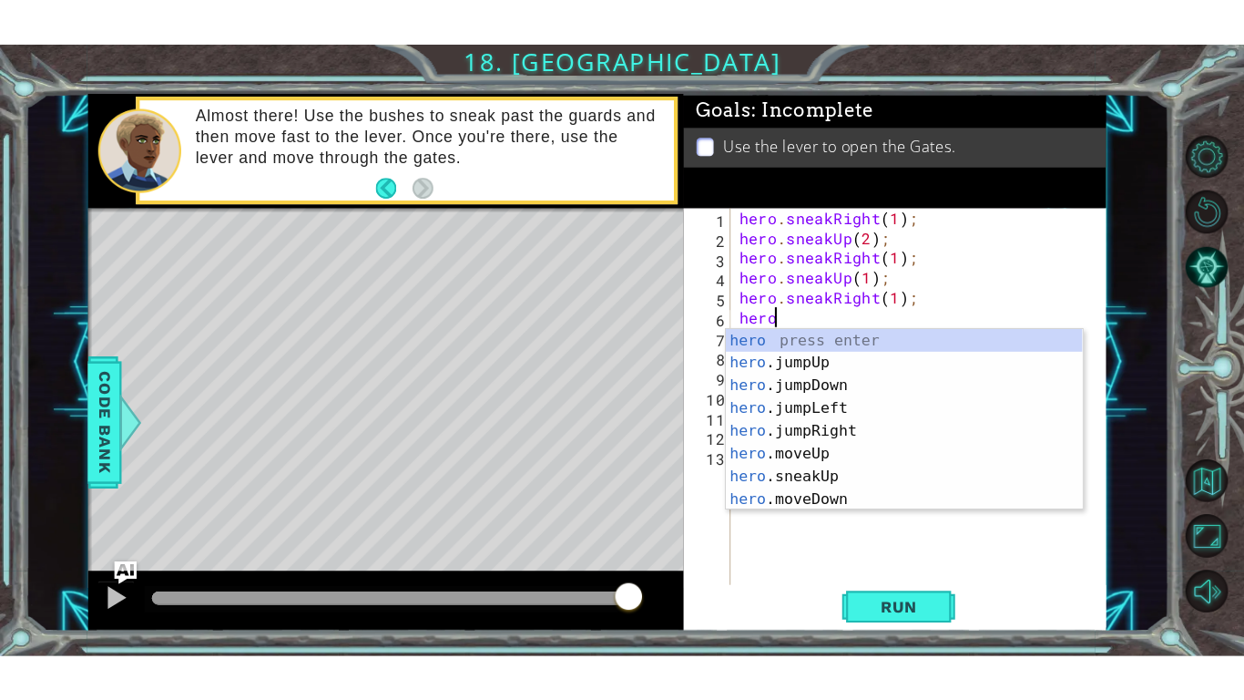
scroll to position [0, 2]
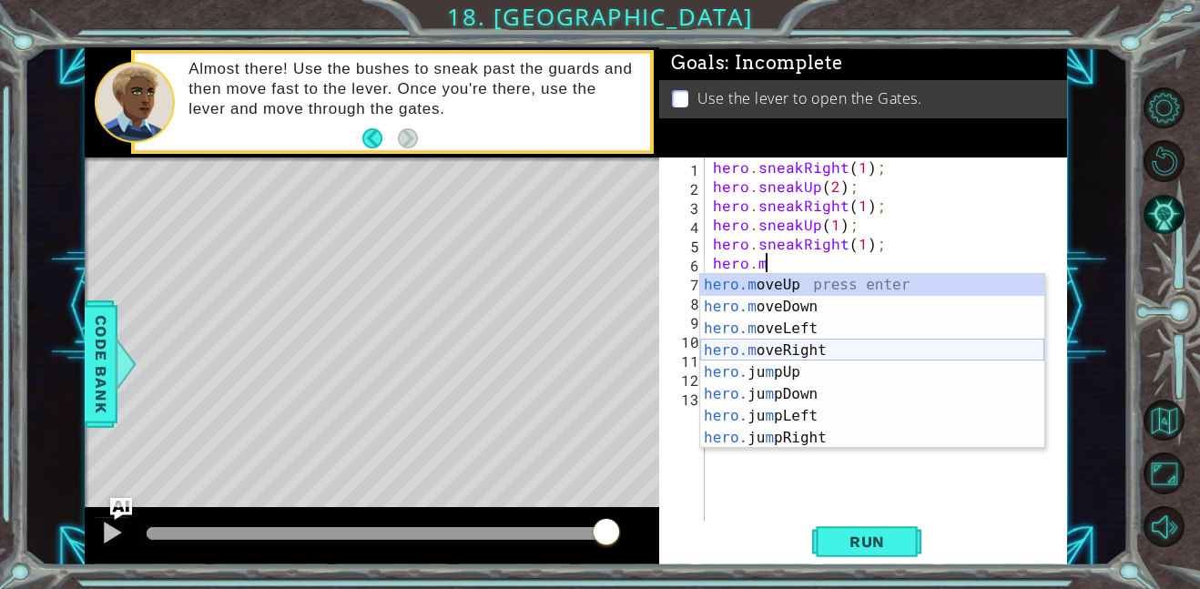
click at [829, 348] on div "hero.m oveUp press enter hero.m oveDown press enter hero.m oveLeft press enter …" at bounding box center [872, 383] width 344 height 219
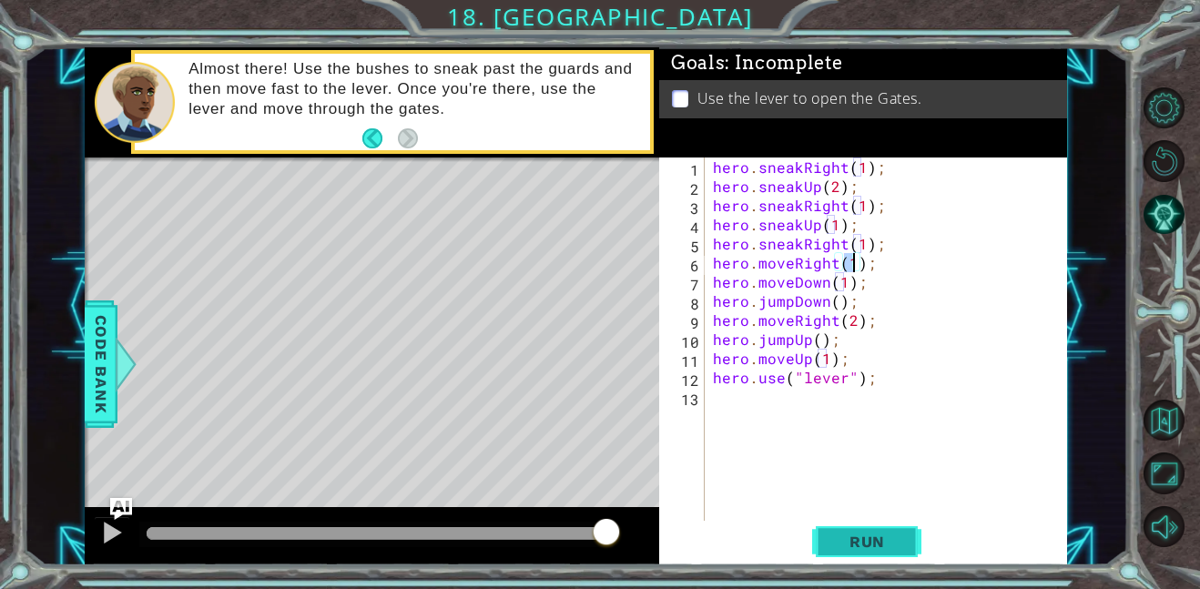
type textarea "hero.moveRight(1);"
click at [826, 528] on button "Run" at bounding box center [866, 541] width 109 height 41
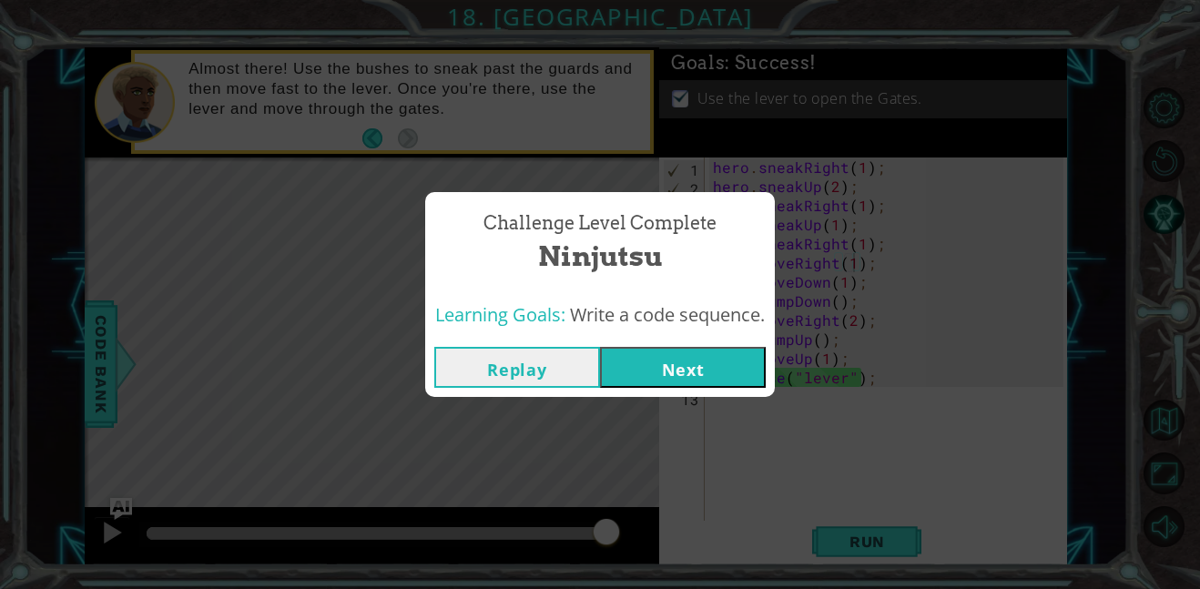
click at [716, 357] on button "Next" at bounding box center [683, 367] width 166 height 41
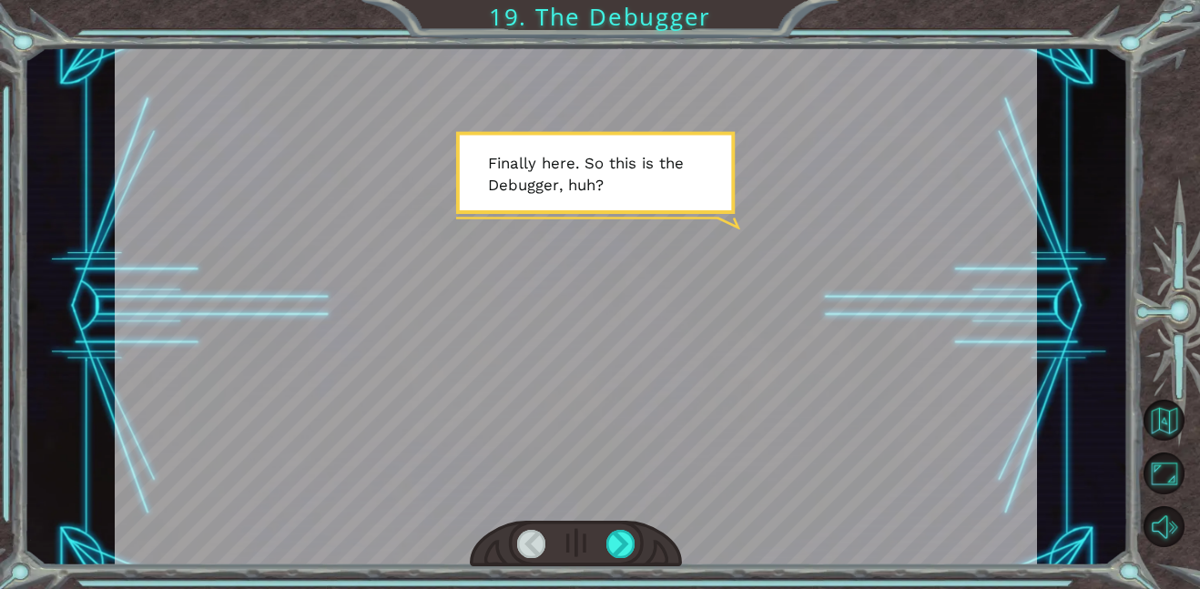
click at [619, 342] on div at bounding box center [576, 306] width 923 height 518
click at [623, 536] on div at bounding box center [621, 544] width 29 height 28
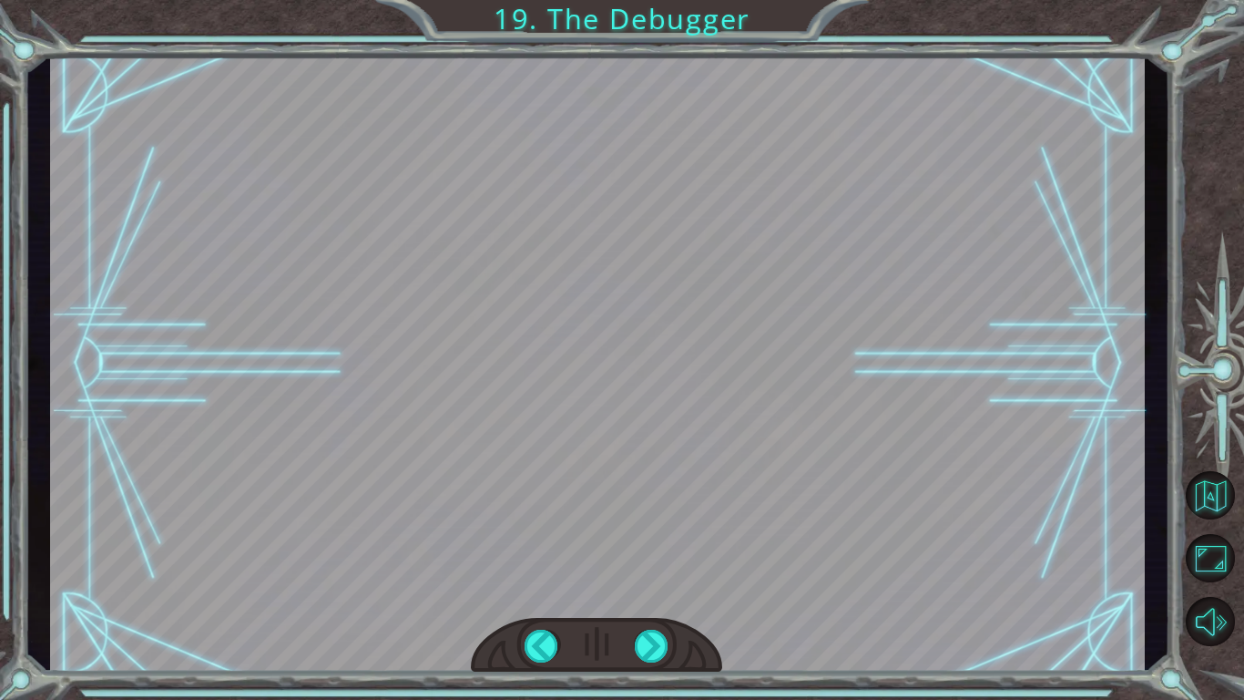
click at [667, 588] on div at bounding box center [652, 645] width 35 height 33
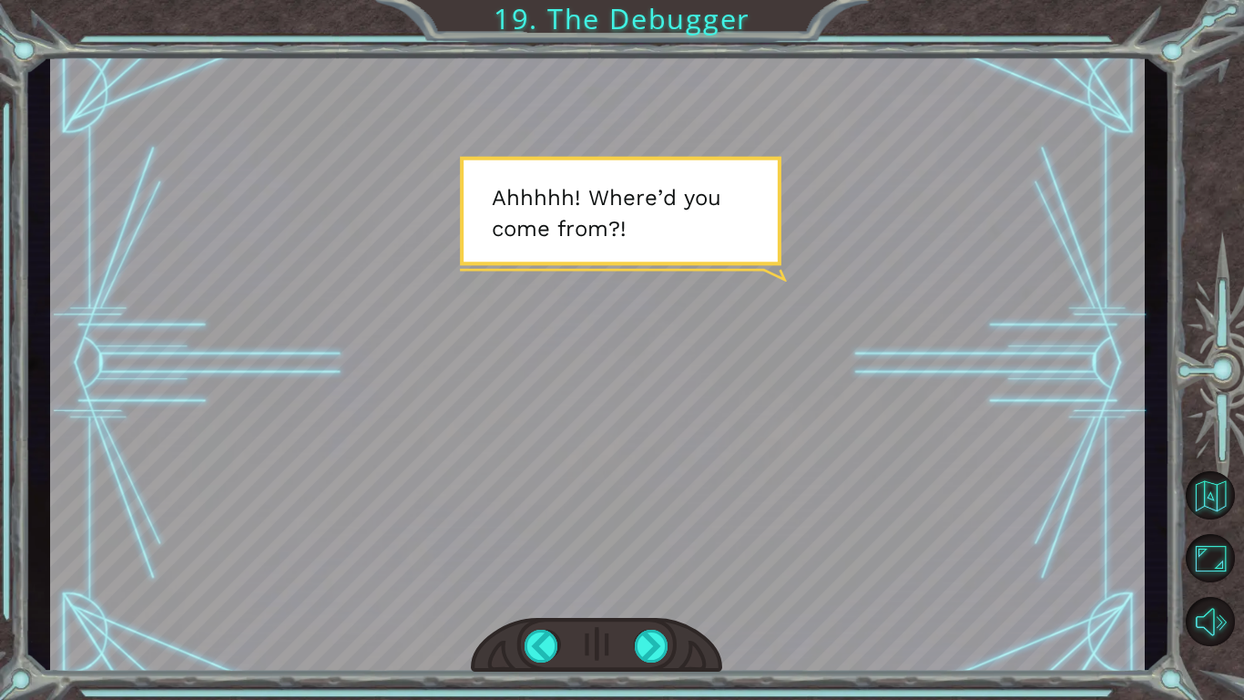
click at [667, 588] on div at bounding box center [652, 645] width 35 height 33
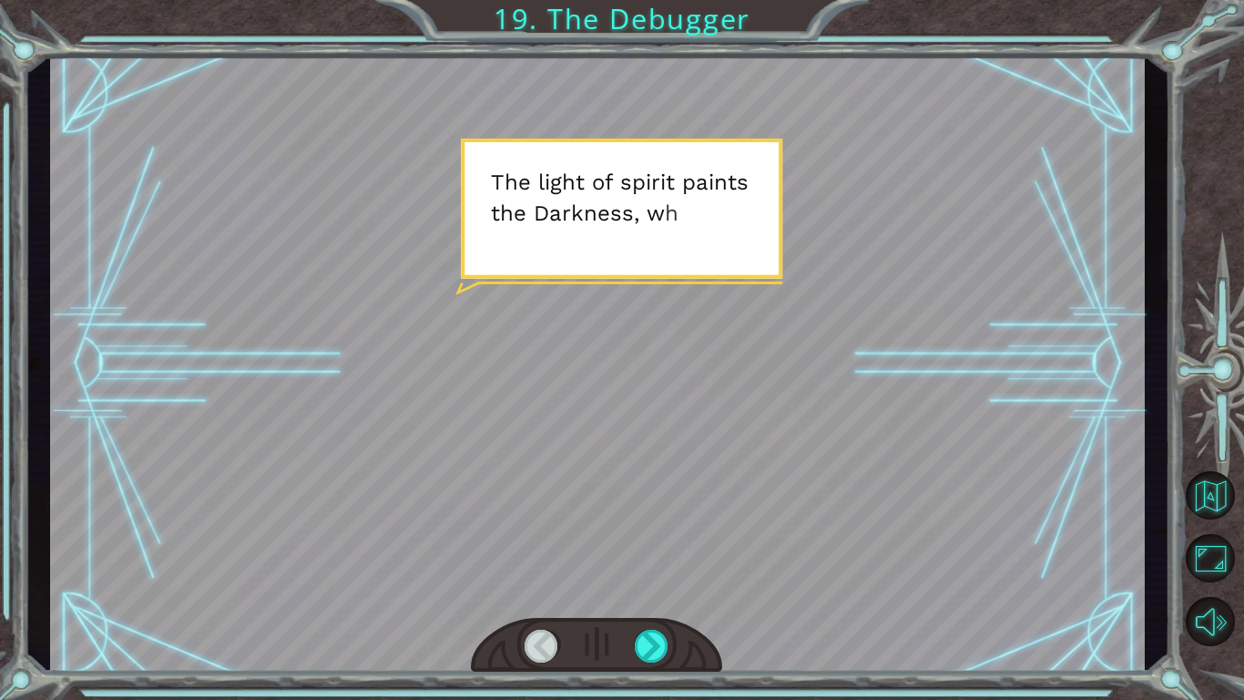
click at [667, 588] on div at bounding box center [652, 645] width 35 height 33
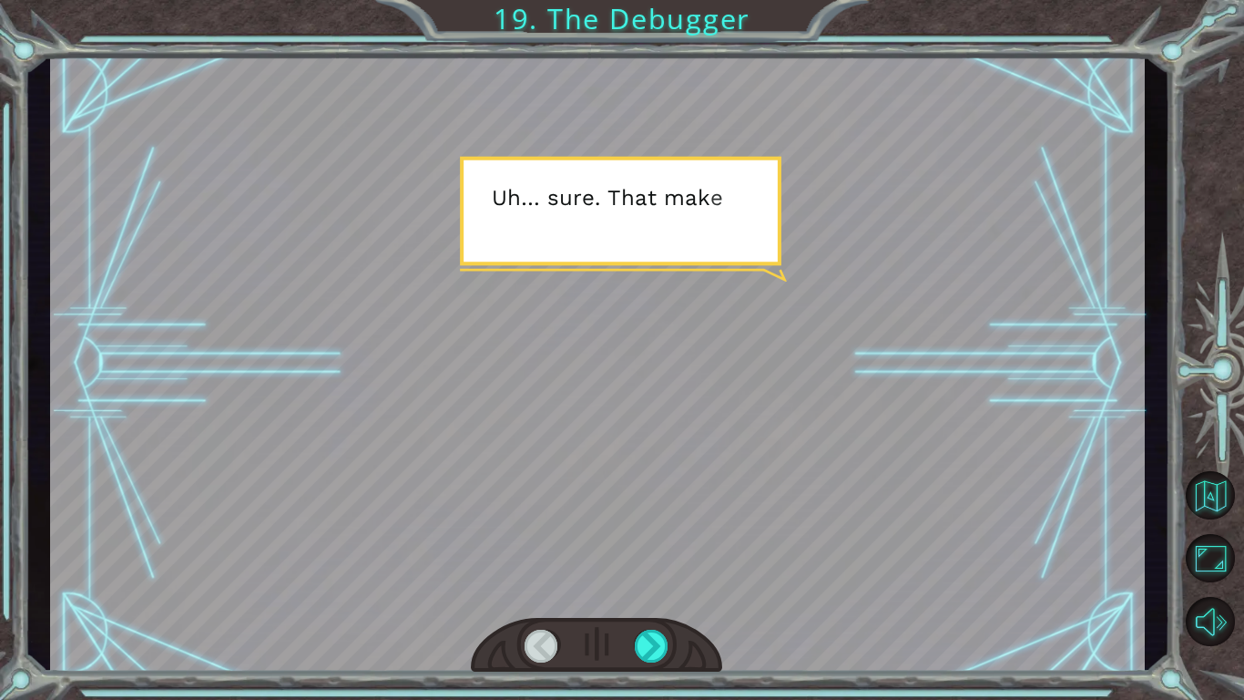
click at [667, 588] on div at bounding box center [652, 645] width 35 height 33
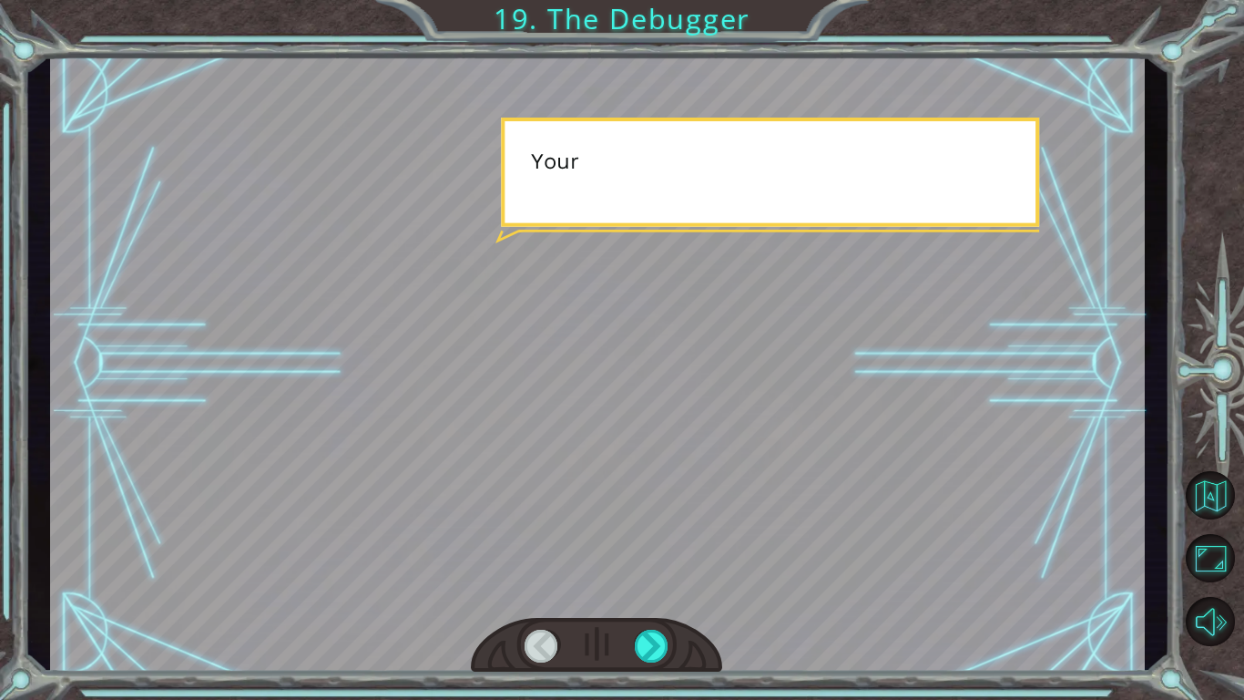
click at [667, 588] on div at bounding box center [652, 645] width 35 height 33
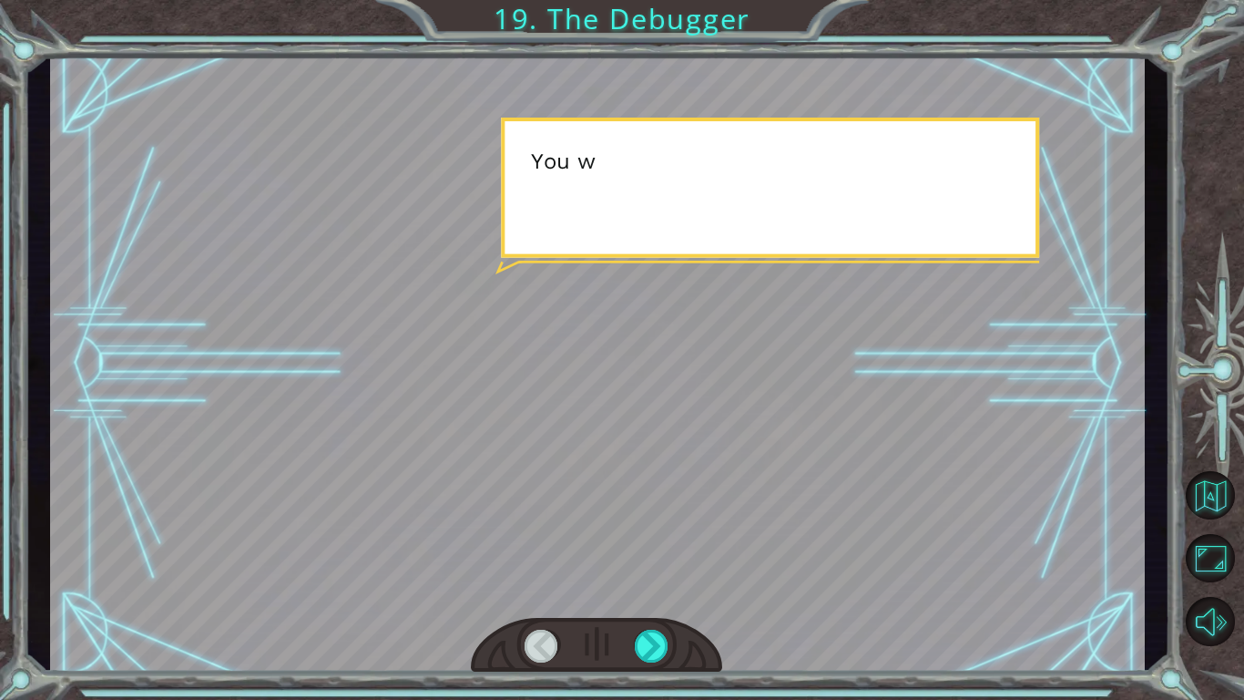
click at [667, 588] on div at bounding box center [652, 645] width 35 height 33
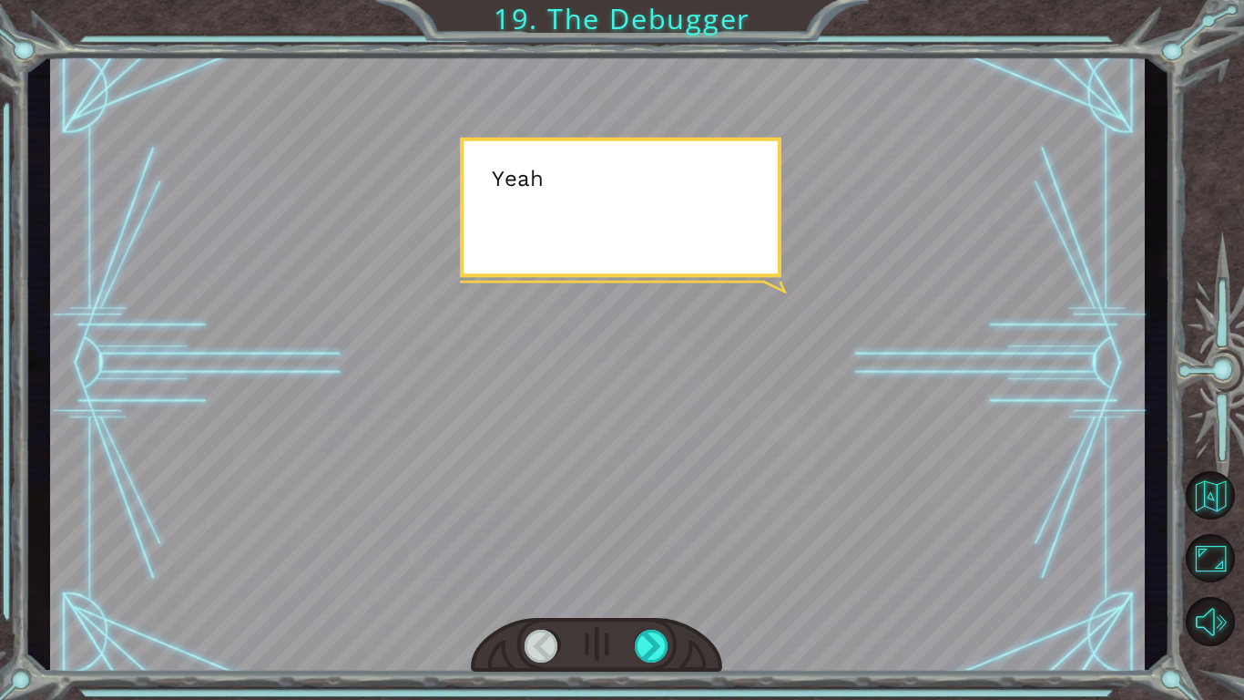
click at [667, 588] on div at bounding box center [652, 645] width 35 height 33
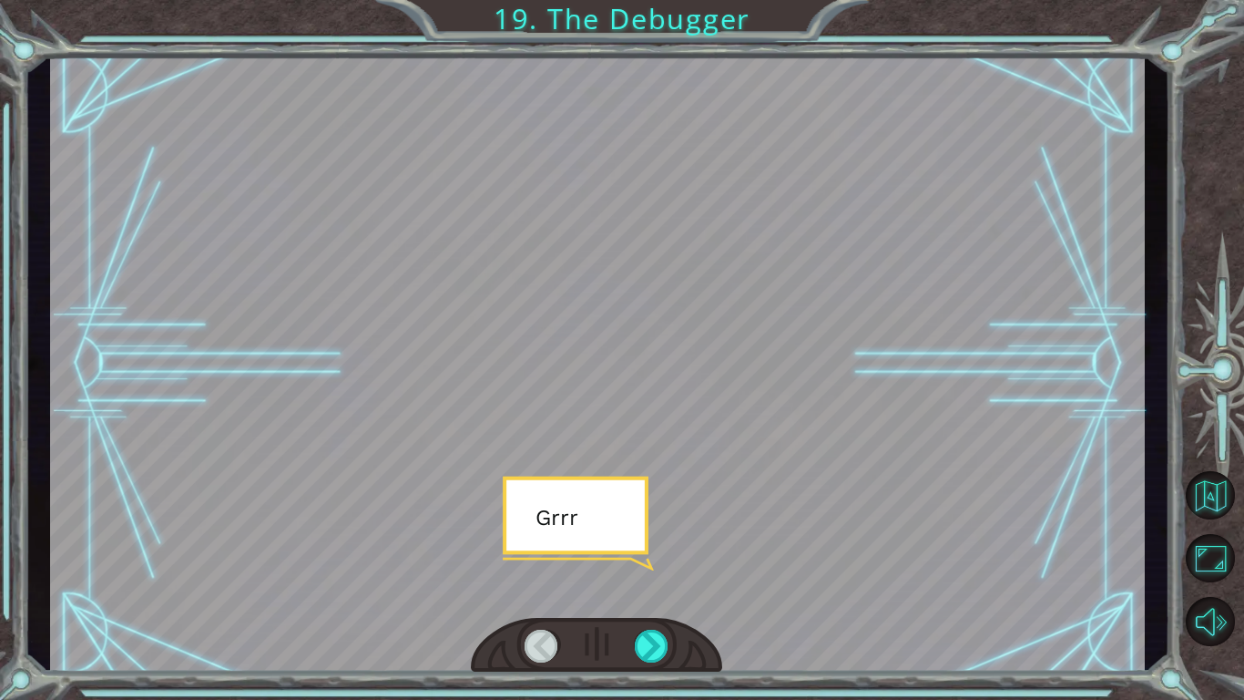
click at [667, 588] on div at bounding box center [652, 645] width 35 height 33
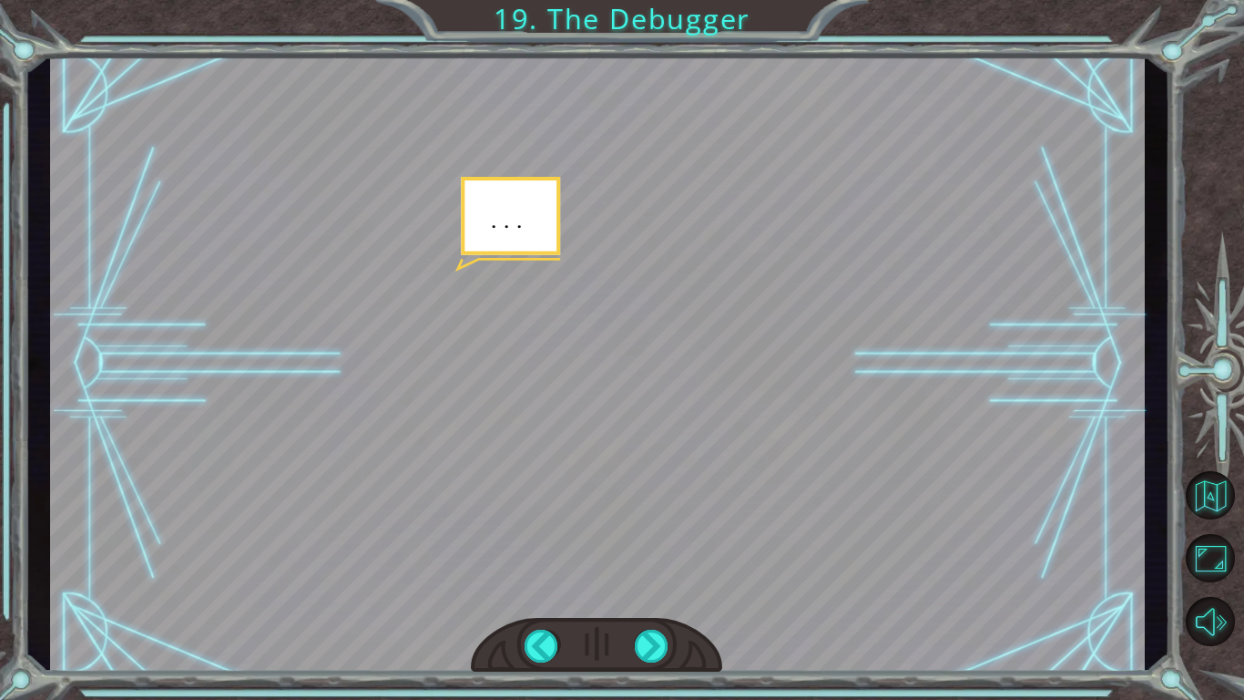
click at [667, 588] on div at bounding box center [652, 645] width 35 height 33
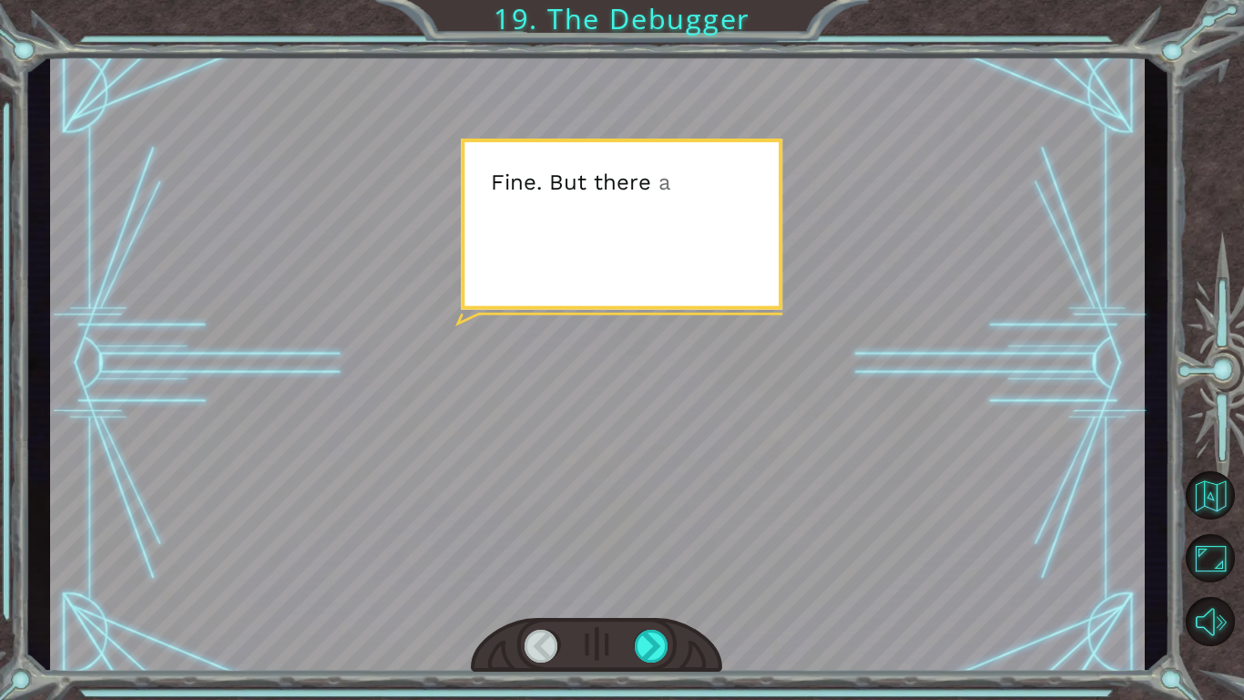
click at [667, 588] on div at bounding box center [652, 645] width 35 height 33
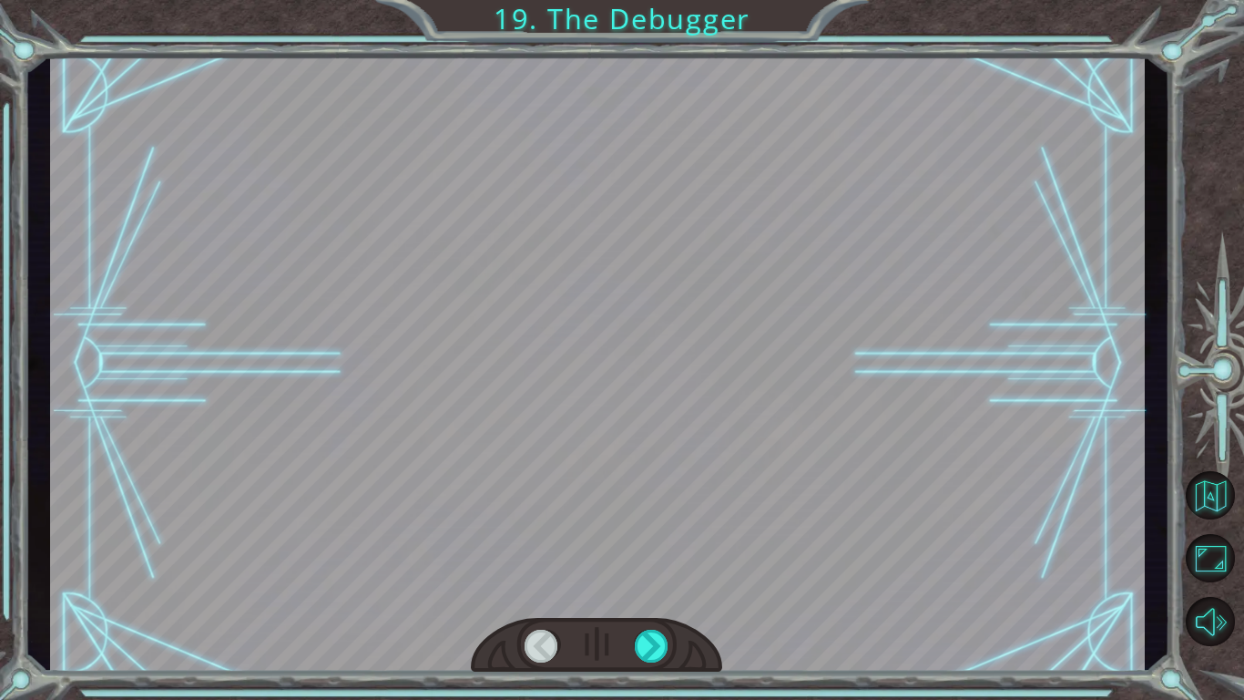
click at [667, 588] on div at bounding box center [652, 645] width 35 height 33
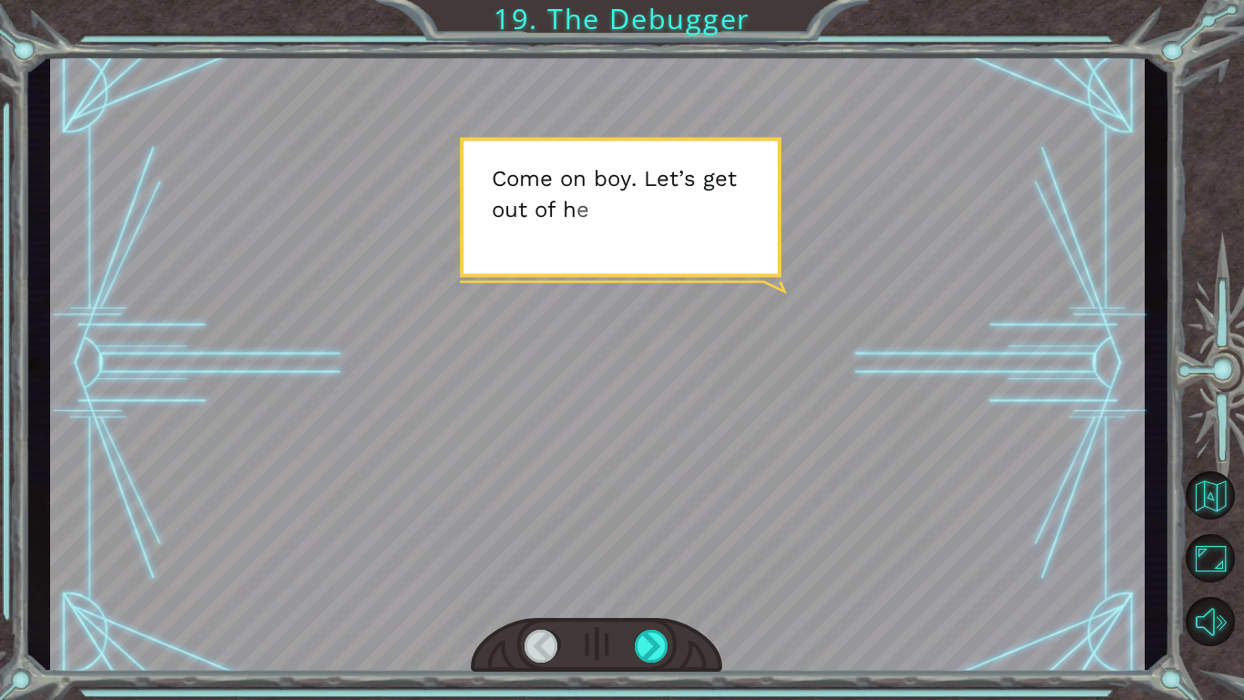
click at [667, 588] on div at bounding box center [652, 645] width 35 height 33
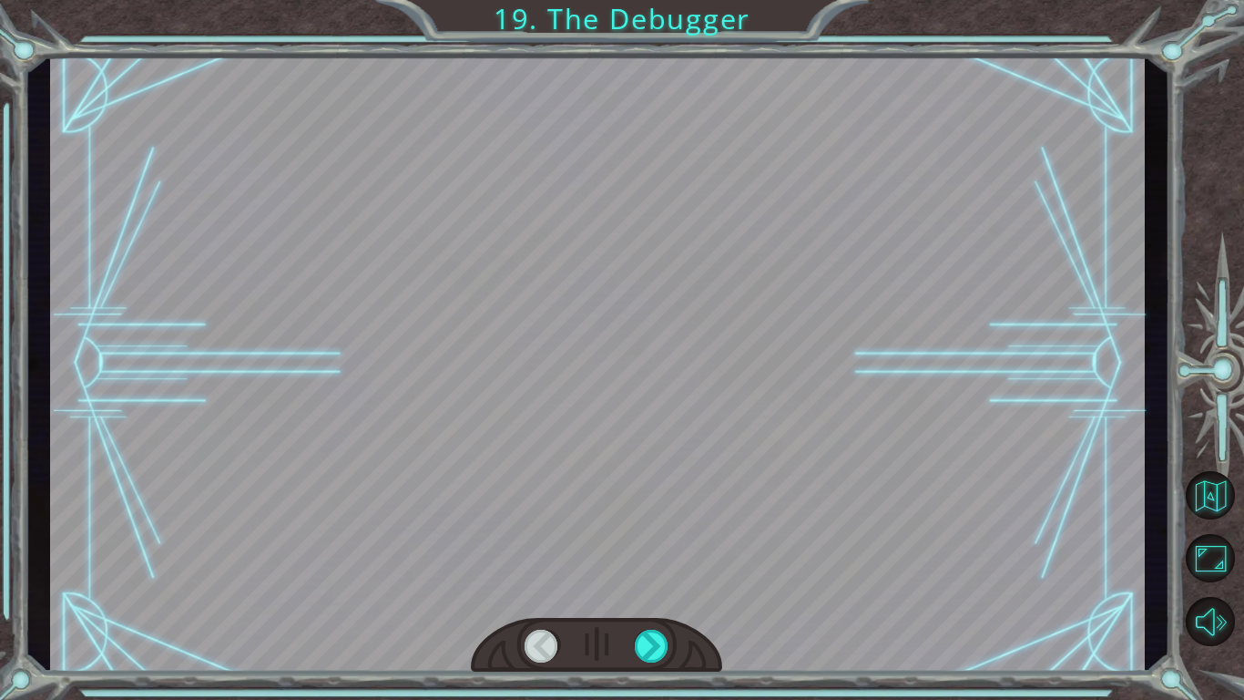
click at [667, 588] on div at bounding box center [652, 645] width 35 height 33
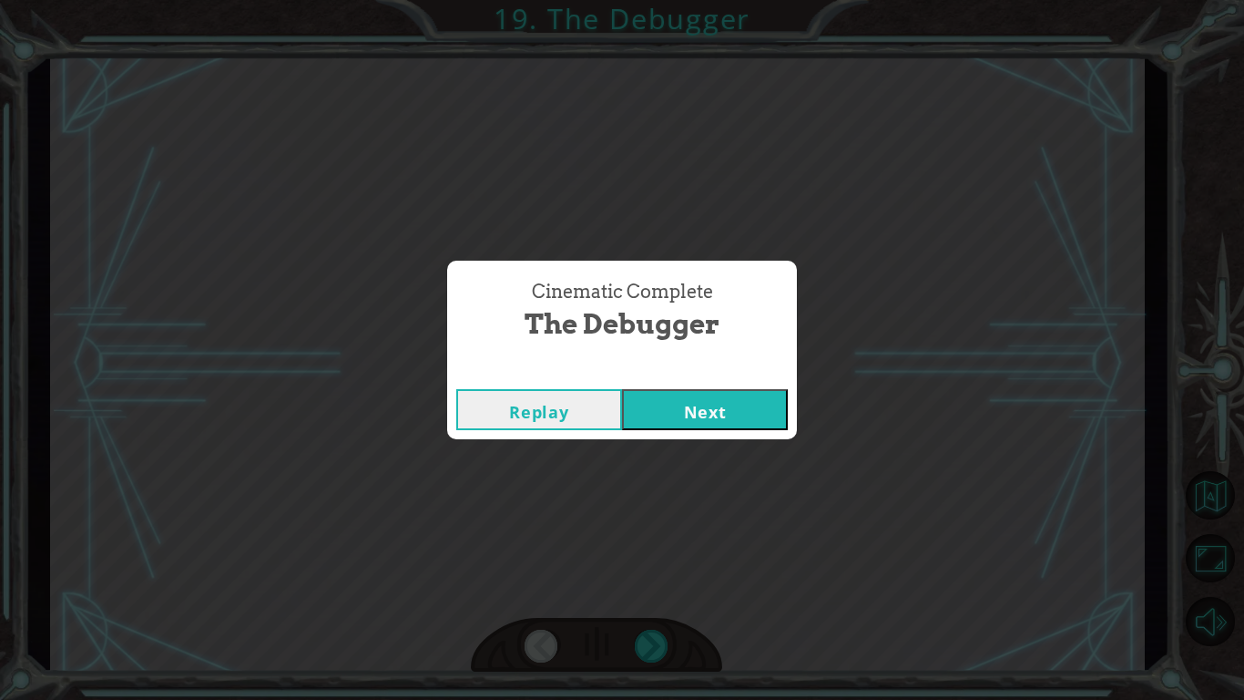
click at [648, 429] on button "Next" at bounding box center [705, 409] width 166 height 41
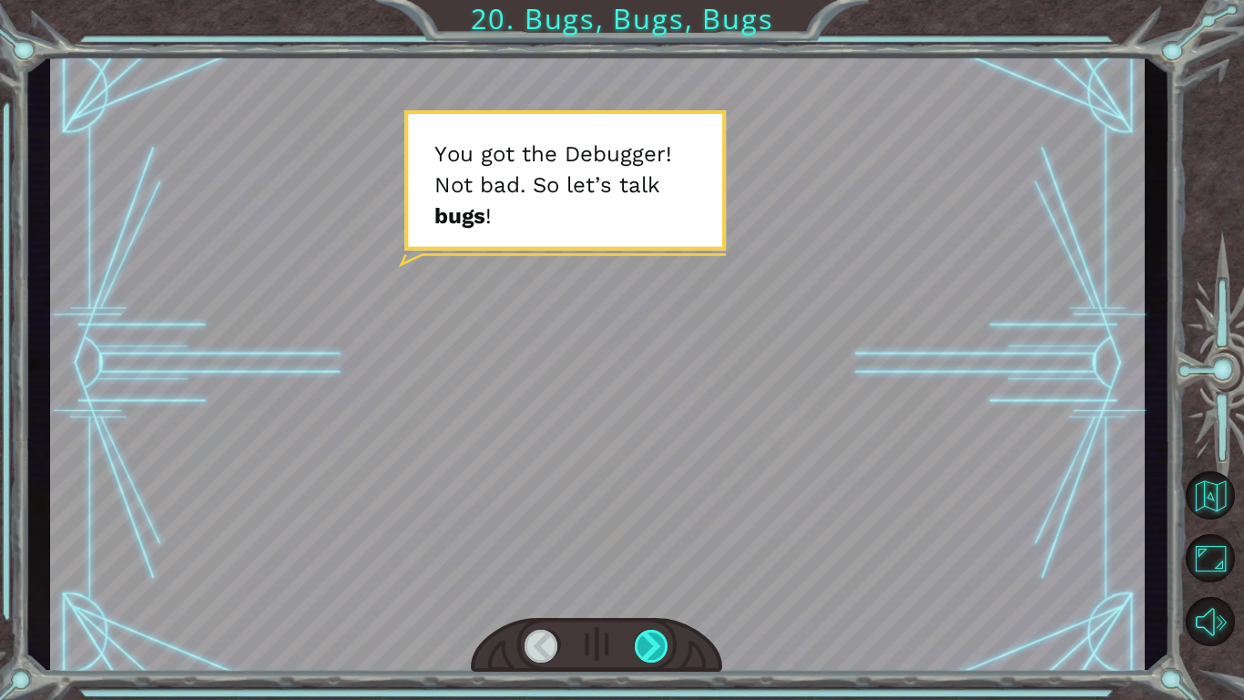
click at [648, 588] on div at bounding box center [652, 645] width 35 height 33
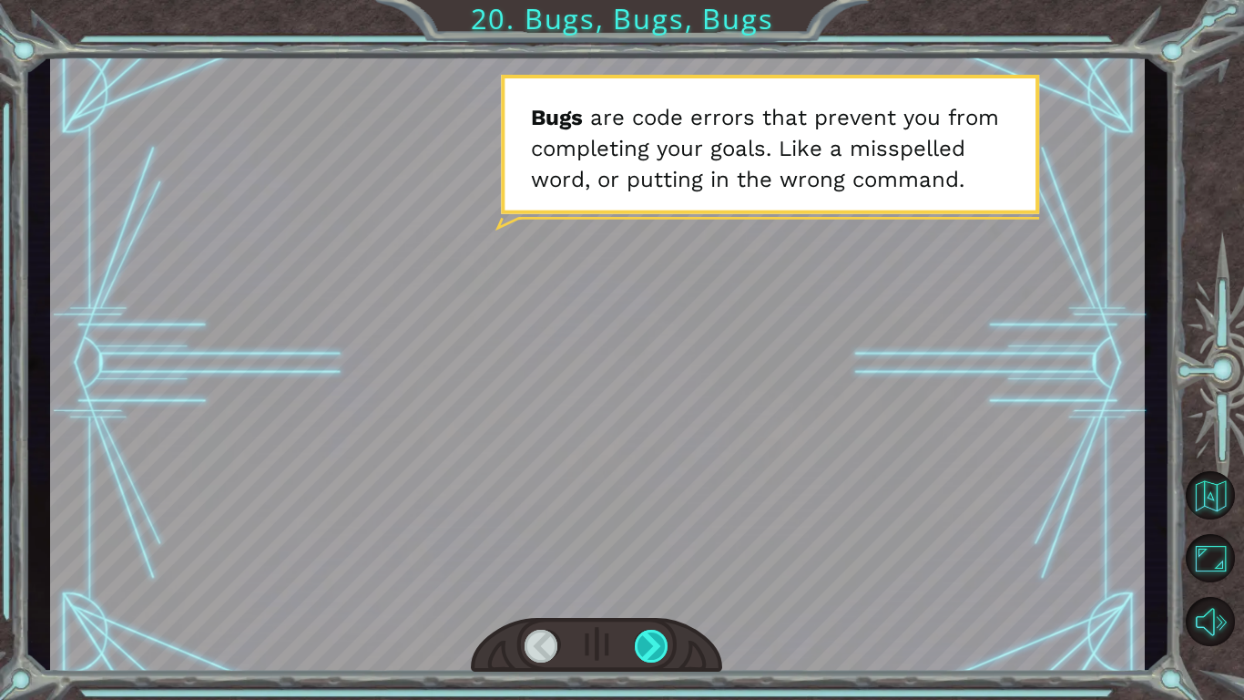
click at [648, 588] on div at bounding box center [652, 645] width 35 height 33
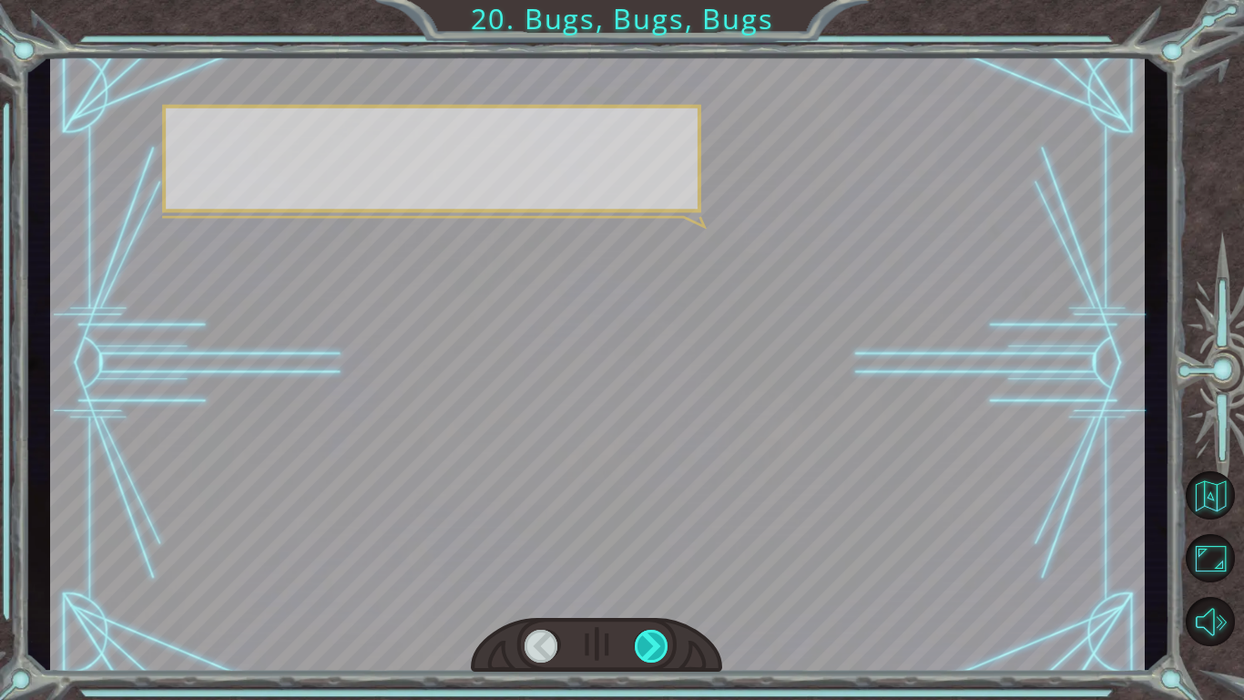
click at [648, 588] on div at bounding box center [652, 645] width 35 height 33
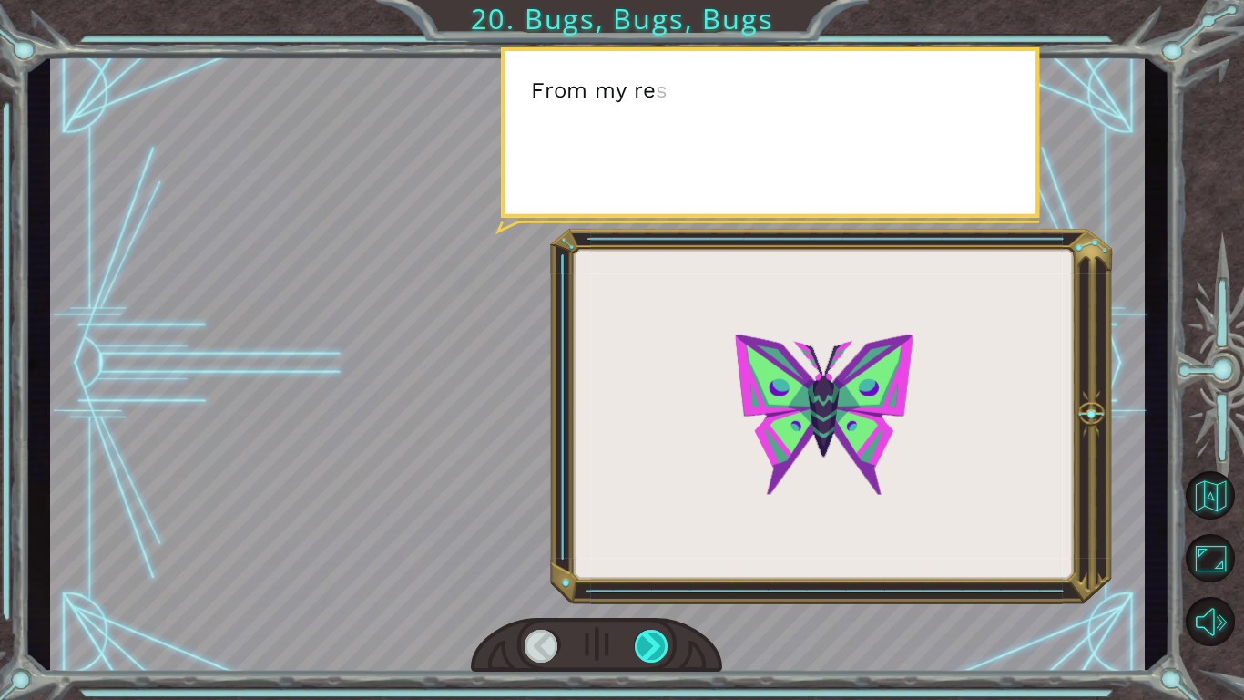
click at [648, 588] on div at bounding box center [652, 645] width 35 height 33
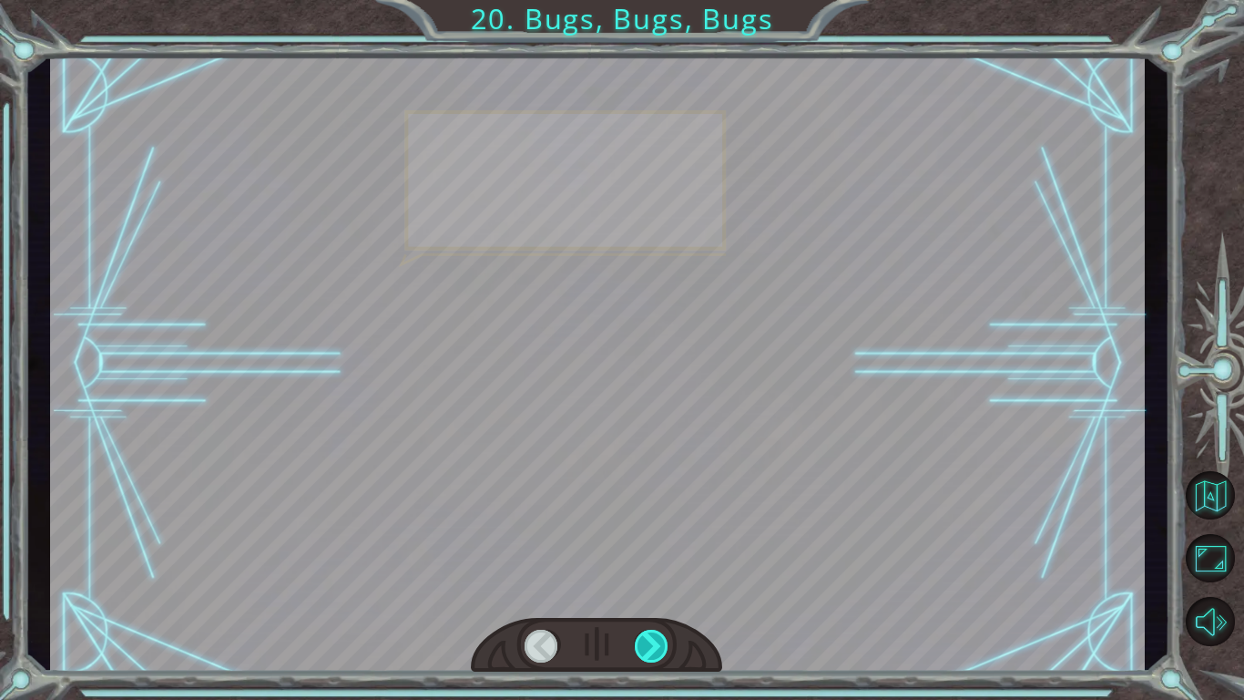
click at [648, 588] on div at bounding box center [652, 645] width 35 height 33
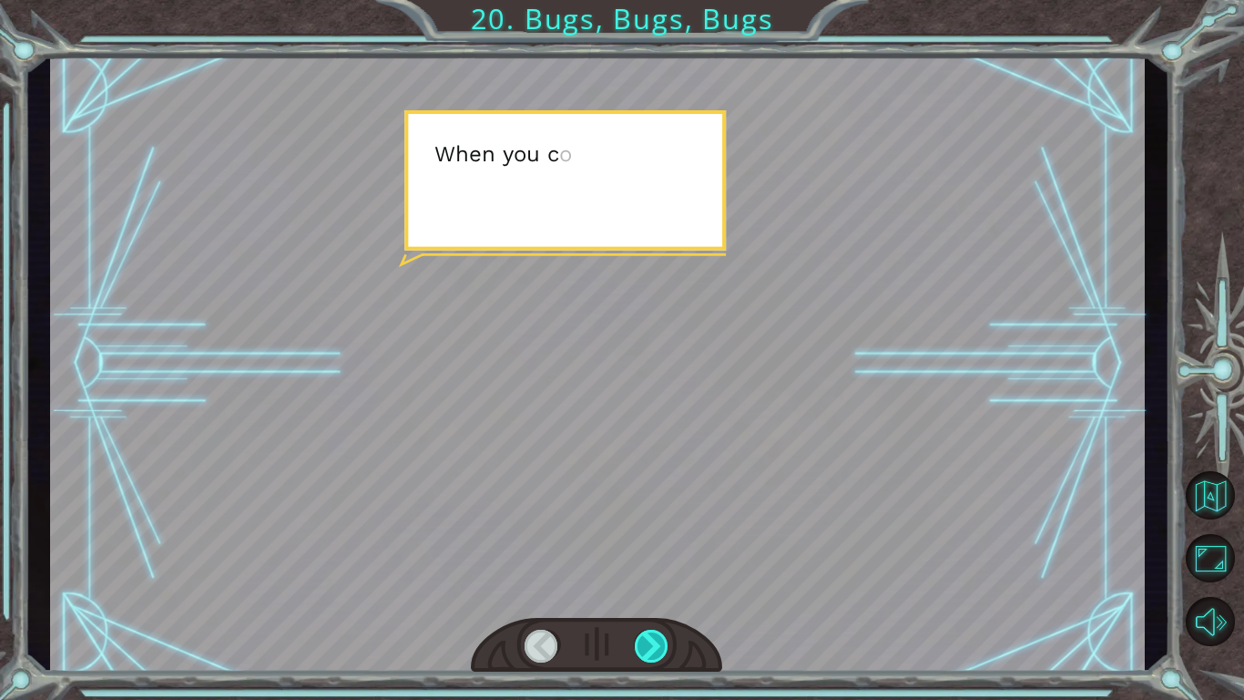
click at [648, 588] on div at bounding box center [652, 645] width 35 height 33
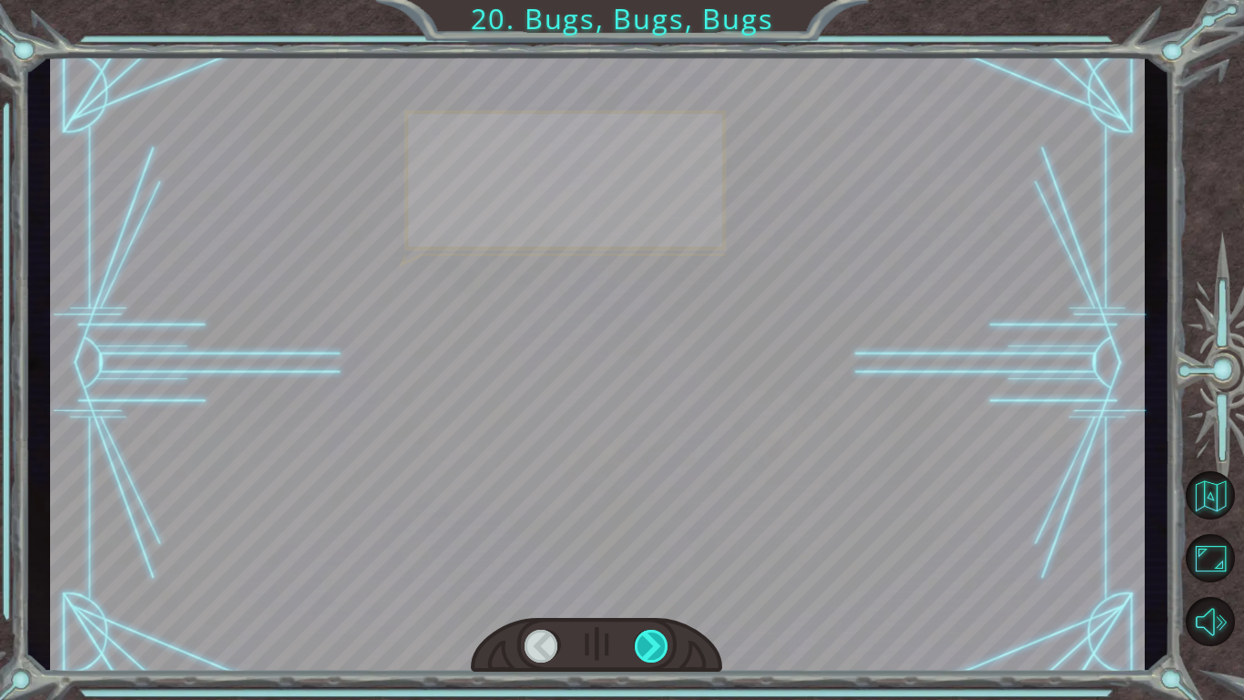
click at [648, 588] on div at bounding box center [652, 645] width 35 height 33
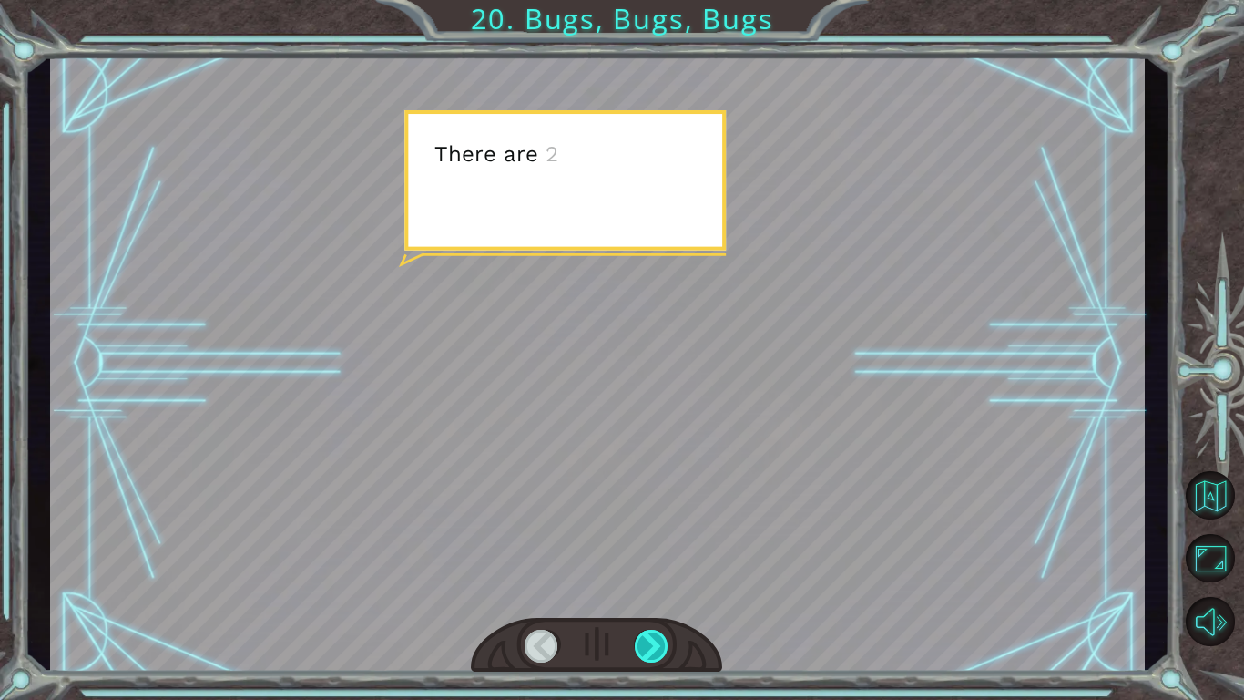
click at [648, 588] on div at bounding box center [652, 645] width 35 height 33
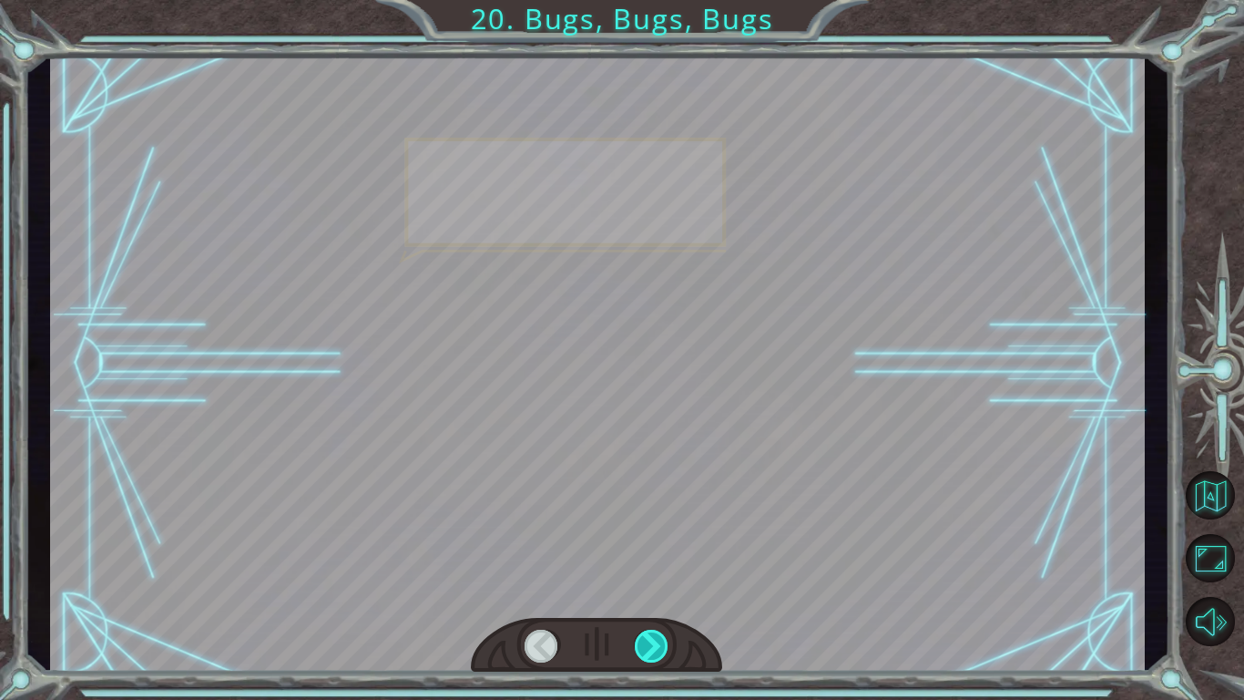
click at [648, 588] on div at bounding box center [652, 645] width 35 height 33
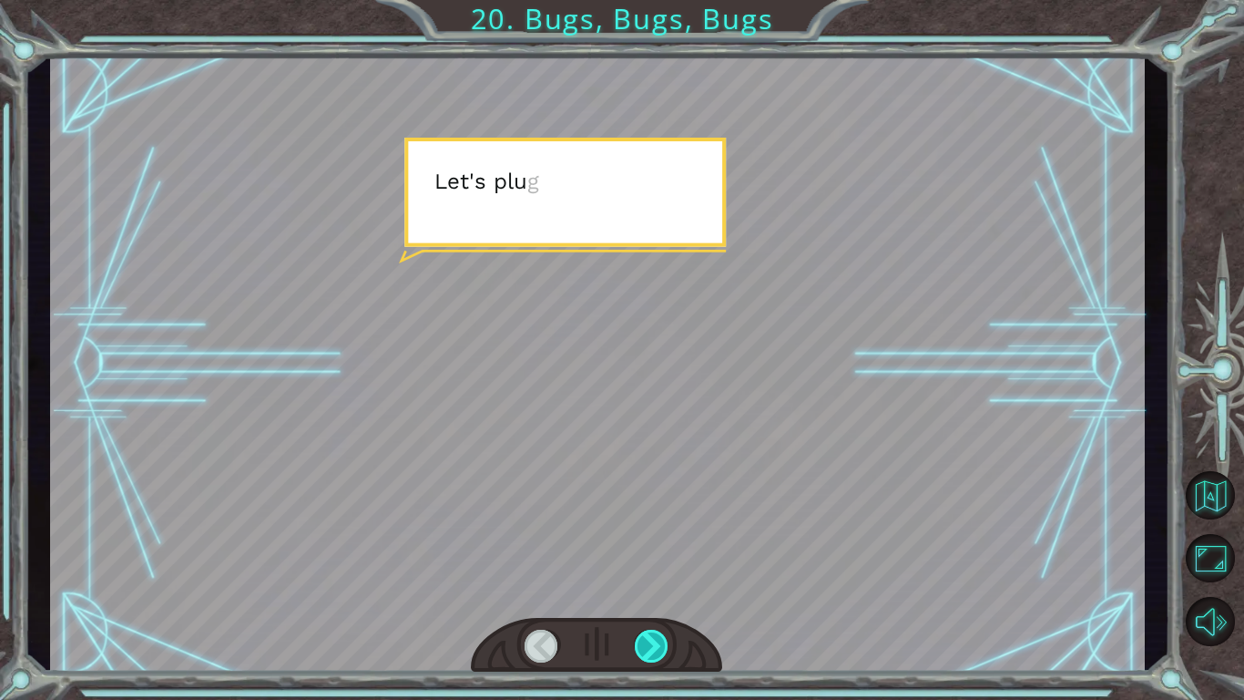
click at [648, 588] on div at bounding box center [652, 645] width 35 height 33
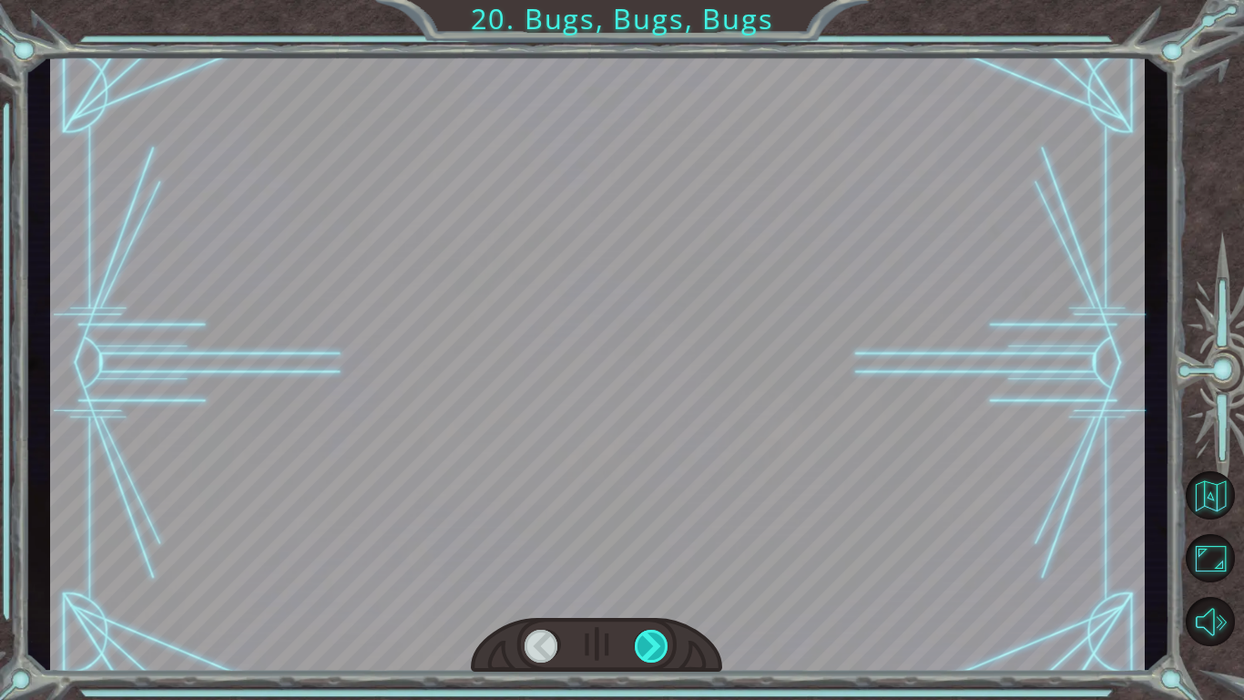
click at [648, 588] on div at bounding box center [652, 645] width 35 height 33
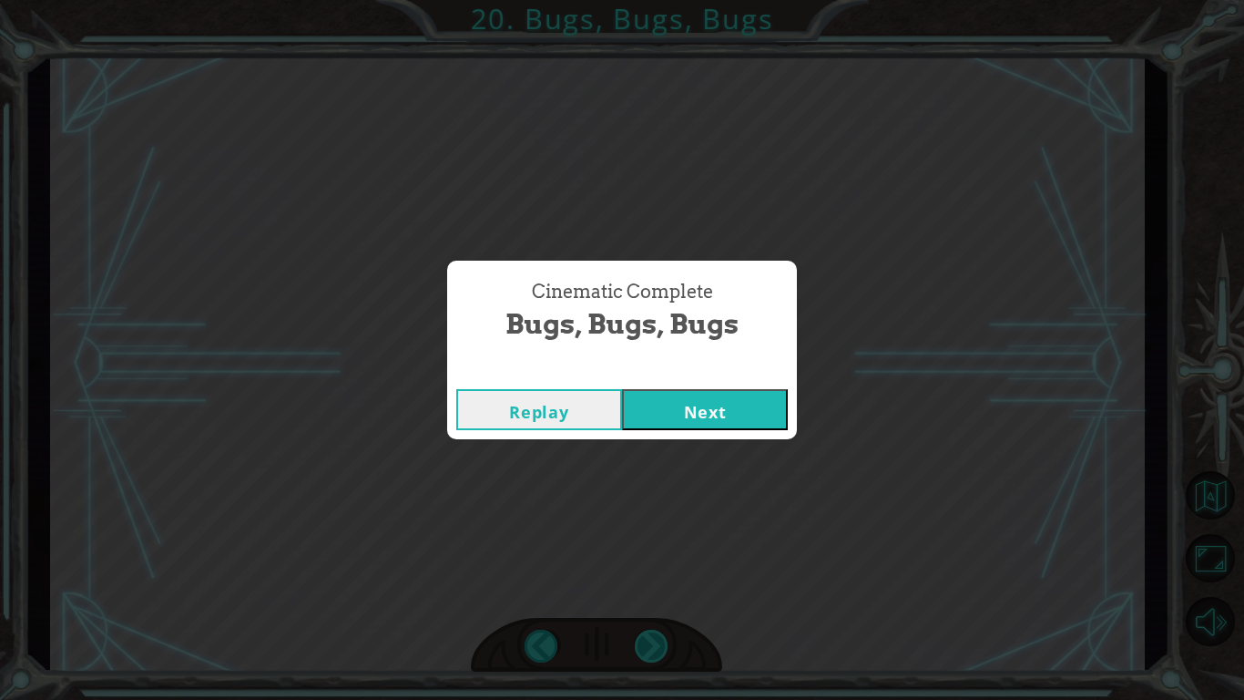
click at [648, 588] on div "Cinematic Complete Bugs, Bugs, Bugs Replay Next" at bounding box center [622, 350] width 1244 height 700
click at [711, 403] on button "Next" at bounding box center [705, 409] width 166 height 41
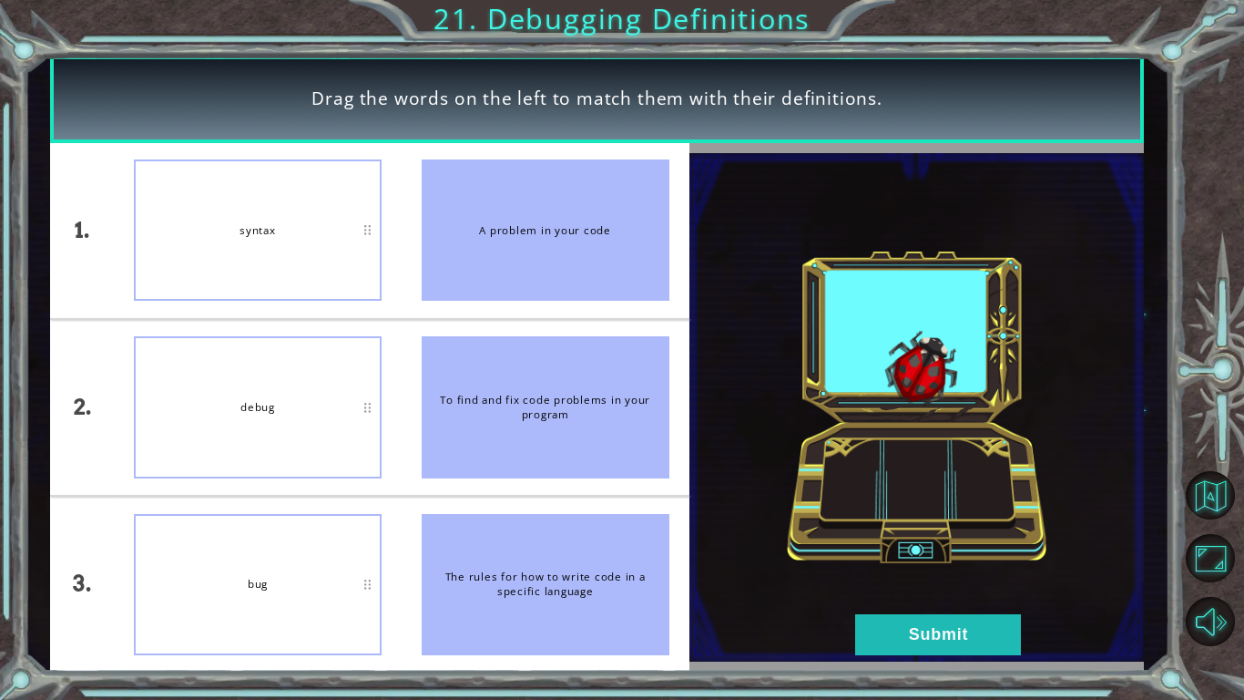
click at [265, 588] on div "bug" at bounding box center [258, 584] width 248 height 141
click at [854, 588] on button "Submit" at bounding box center [938, 634] width 166 height 41
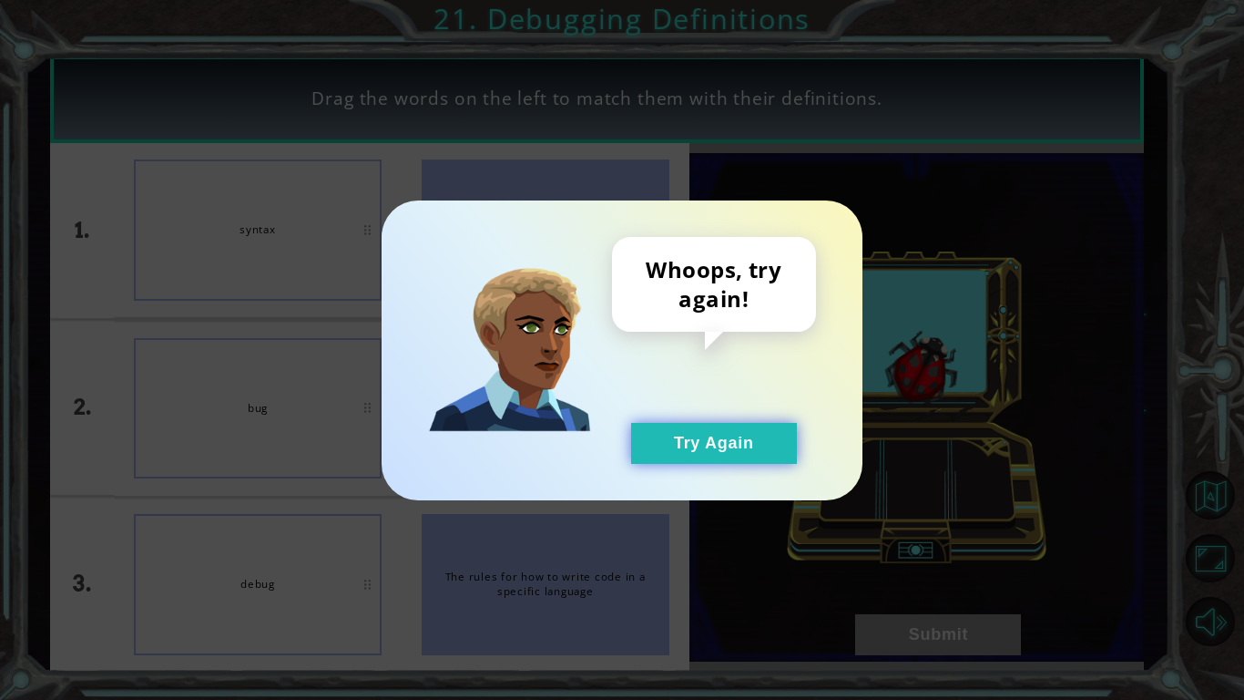
click at [741, 434] on button "Try Again" at bounding box center [714, 443] width 166 height 41
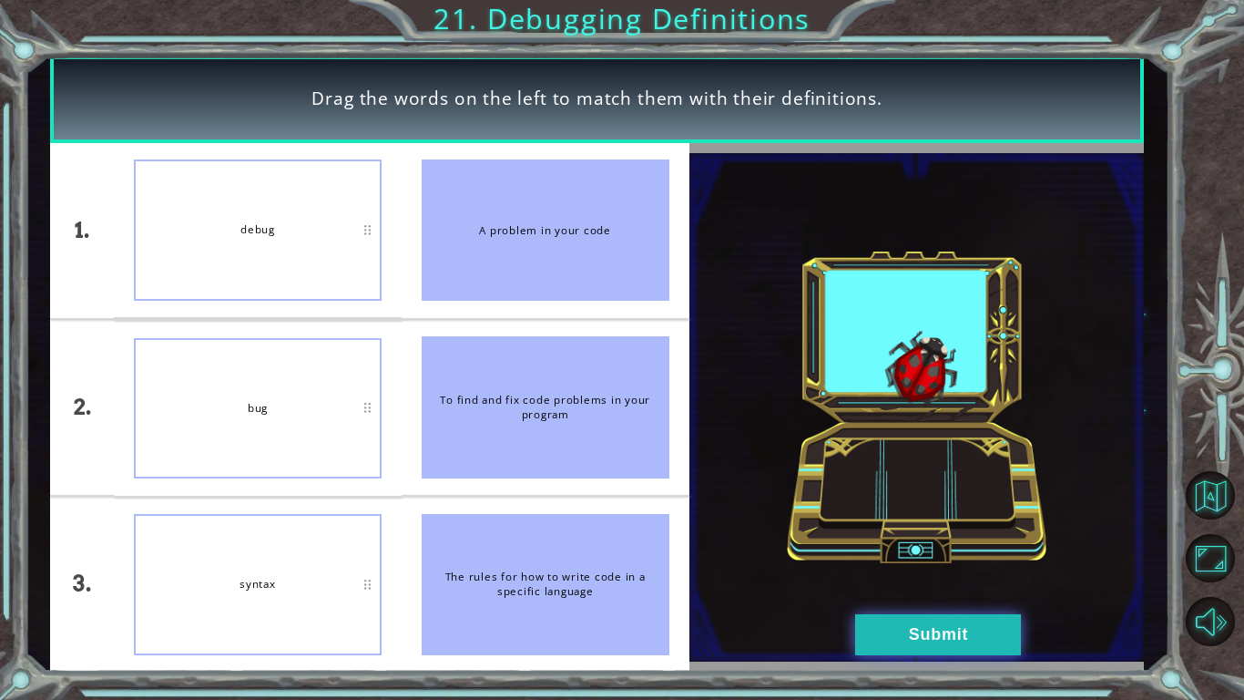
click at [854, 588] on button "Submit" at bounding box center [938, 634] width 166 height 41
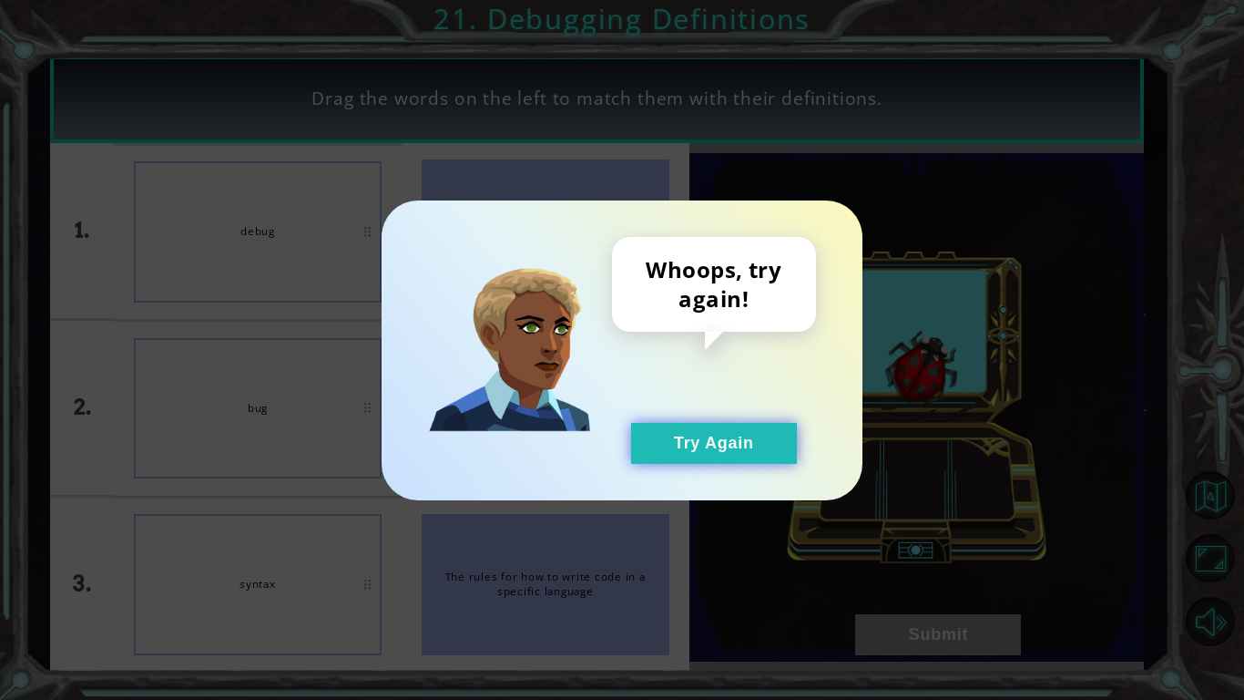
click at [675, 455] on button "Try Again" at bounding box center [714, 443] width 166 height 41
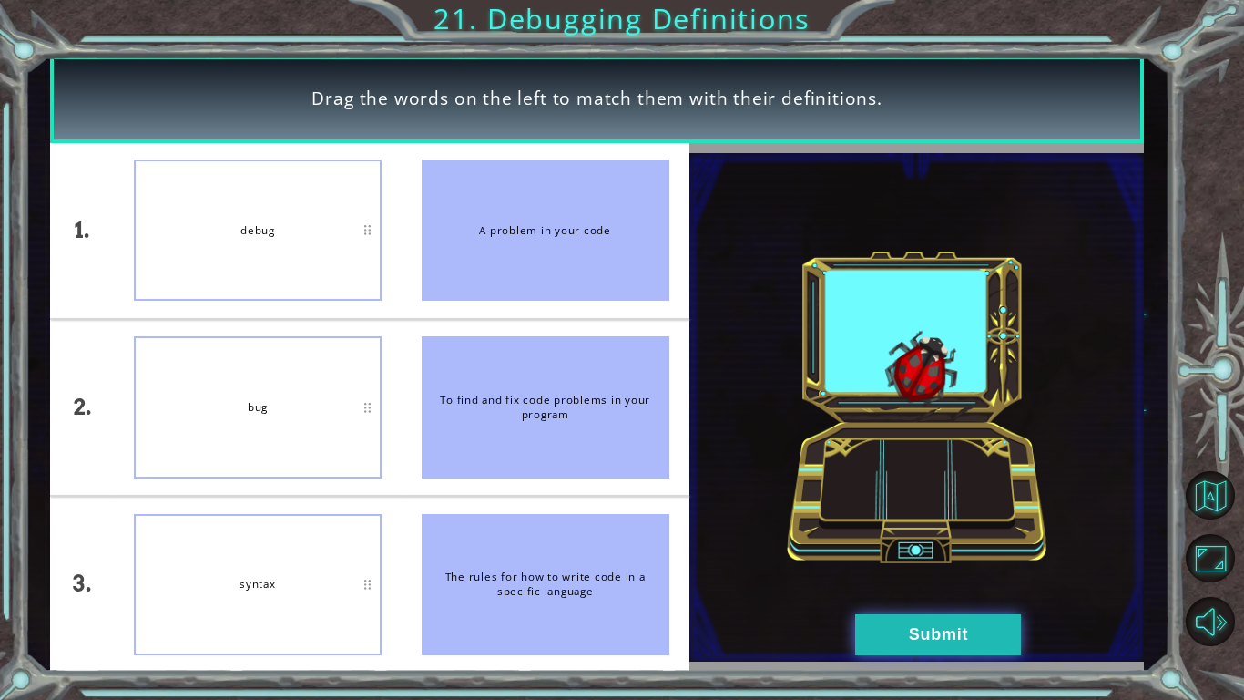
click at [854, 588] on button "Submit" at bounding box center [938, 634] width 166 height 41
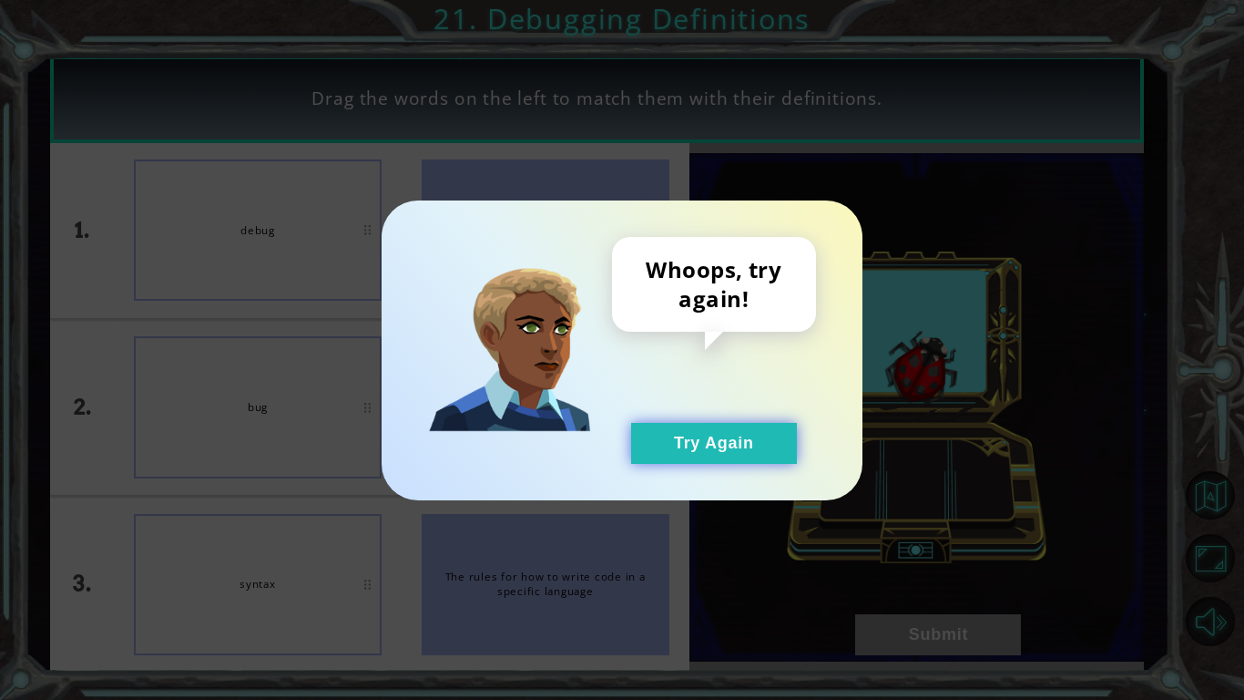
click at [673, 435] on button "Try Again" at bounding box center [714, 443] width 166 height 41
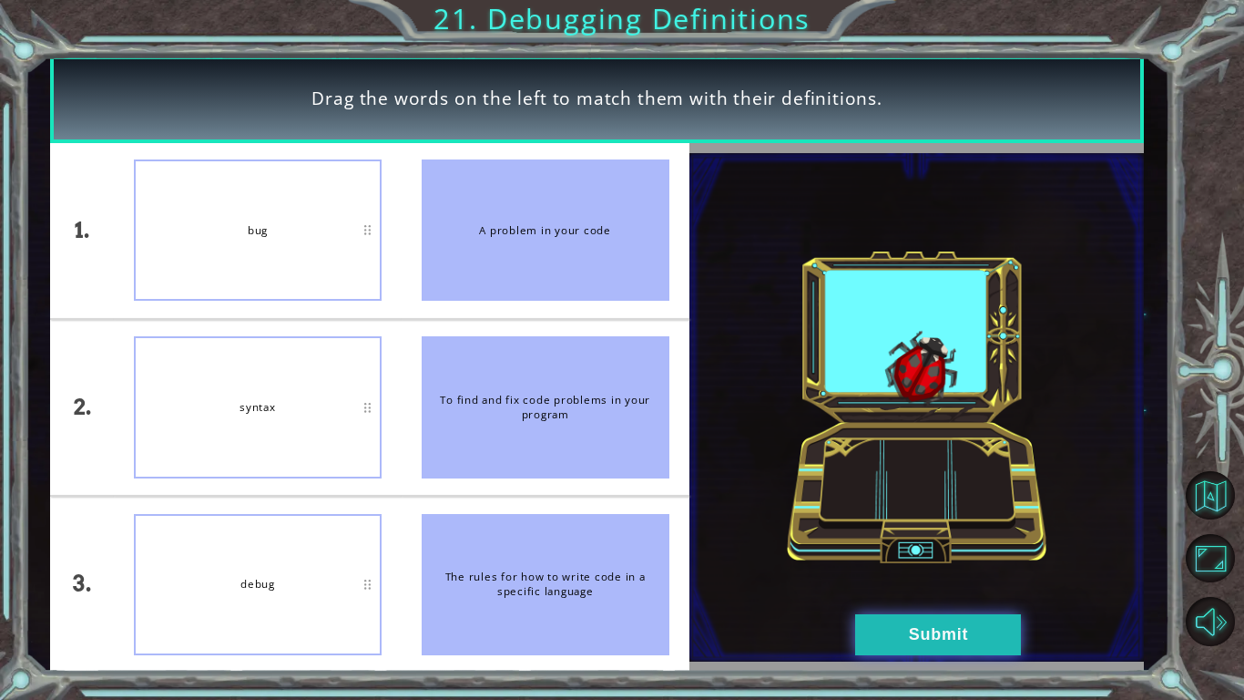
click at [854, 588] on button "Submit" at bounding box center [938, 634] width 166 height 41
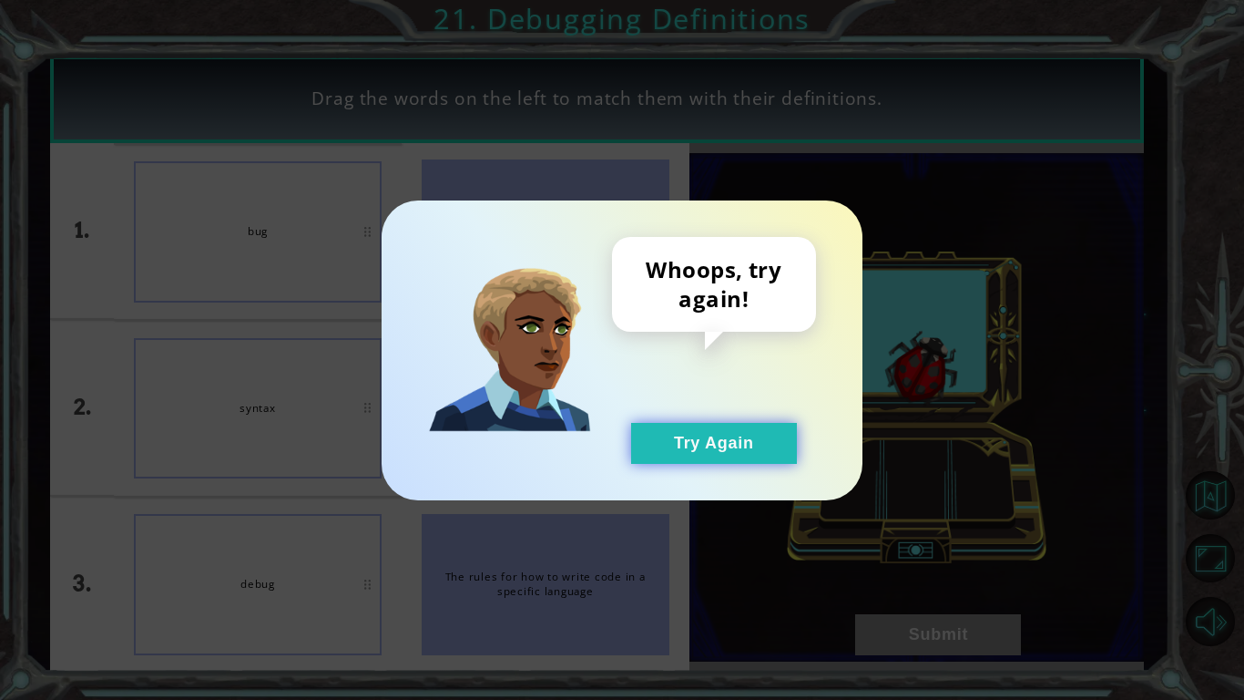
click at [678, 425] on button "Try Again" at bounding box center [714, 443] width 166 height 41
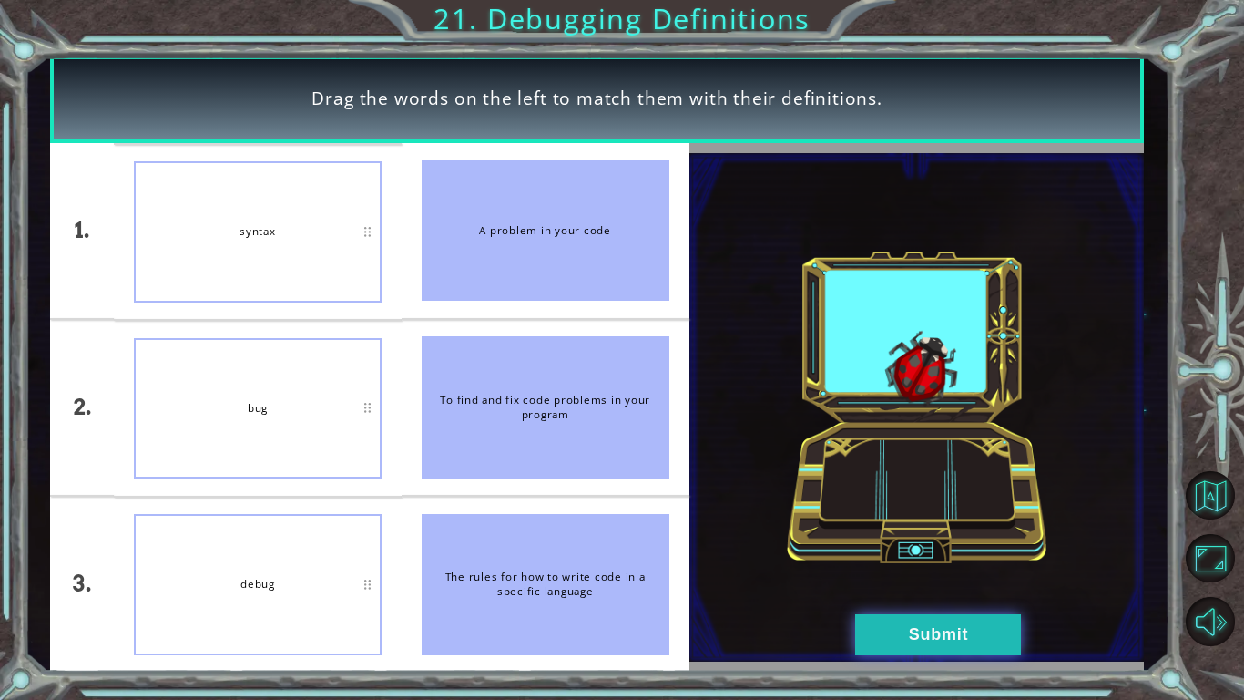
click at [854, 588] on button "Submit" at bounding box center [938, 634] width 166 height 41
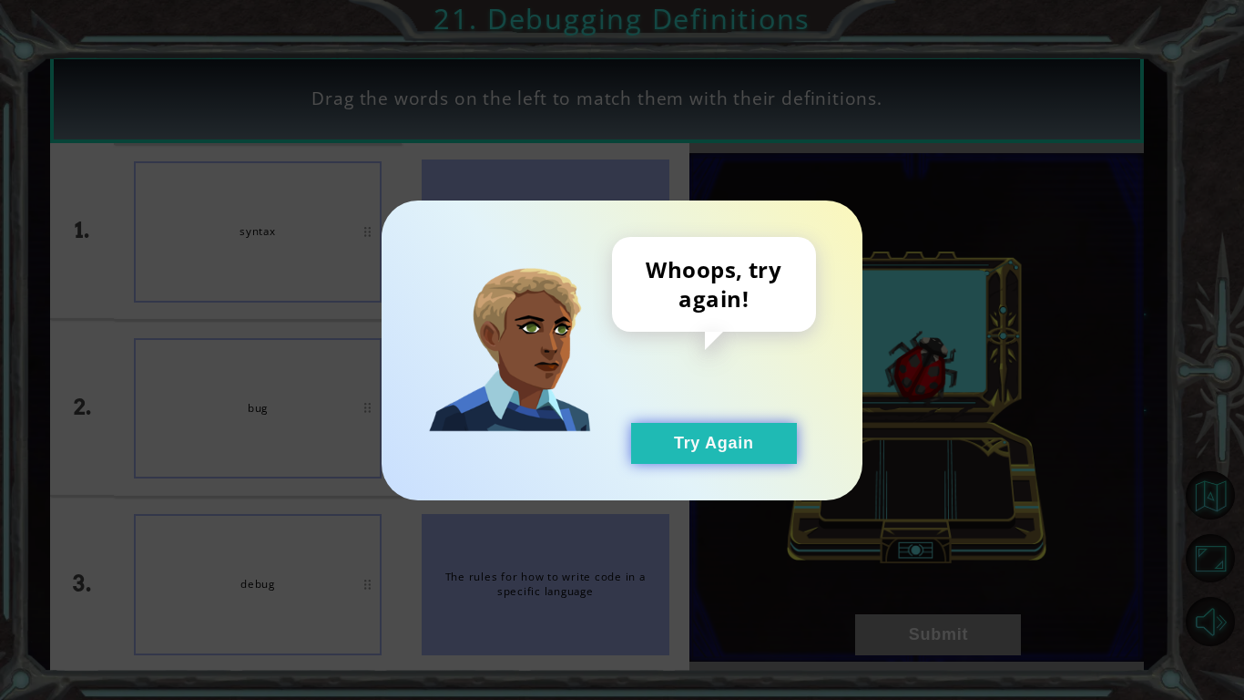
click at [753, 452] on button "Try Again" at bounding box center [714, 443] width 166 height 41
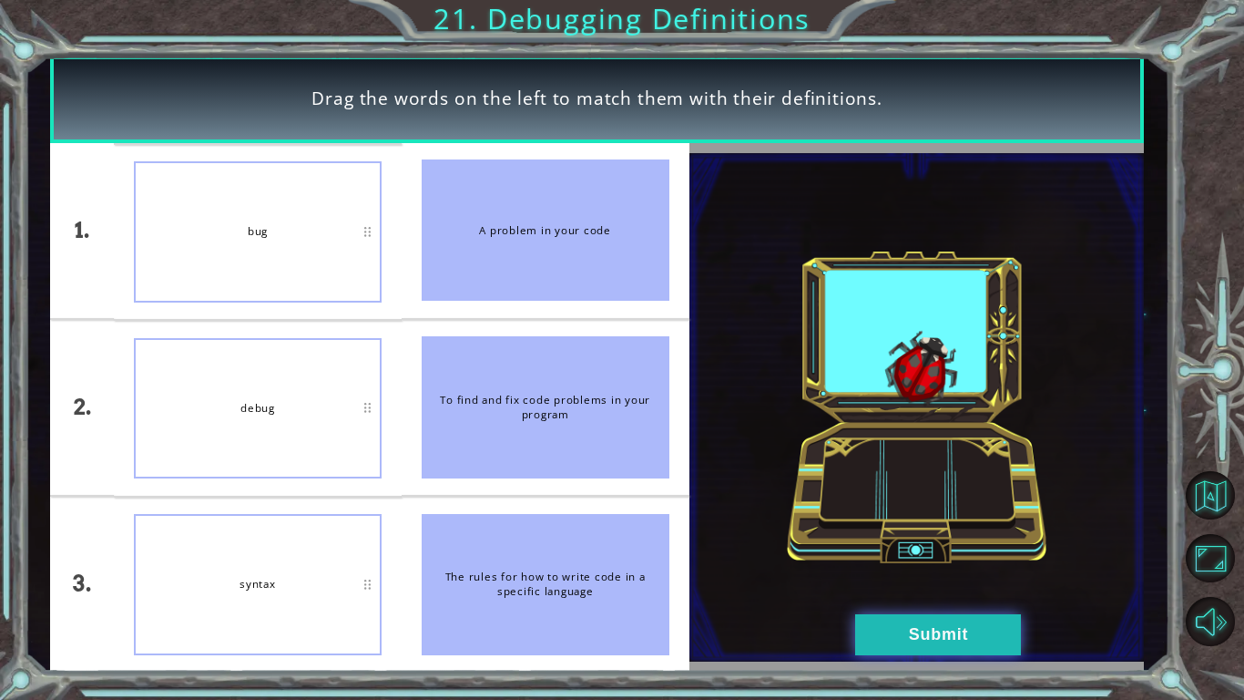
click at [854, 588] on button "Submit" at bounding box center [938, 634] width 166 height 41
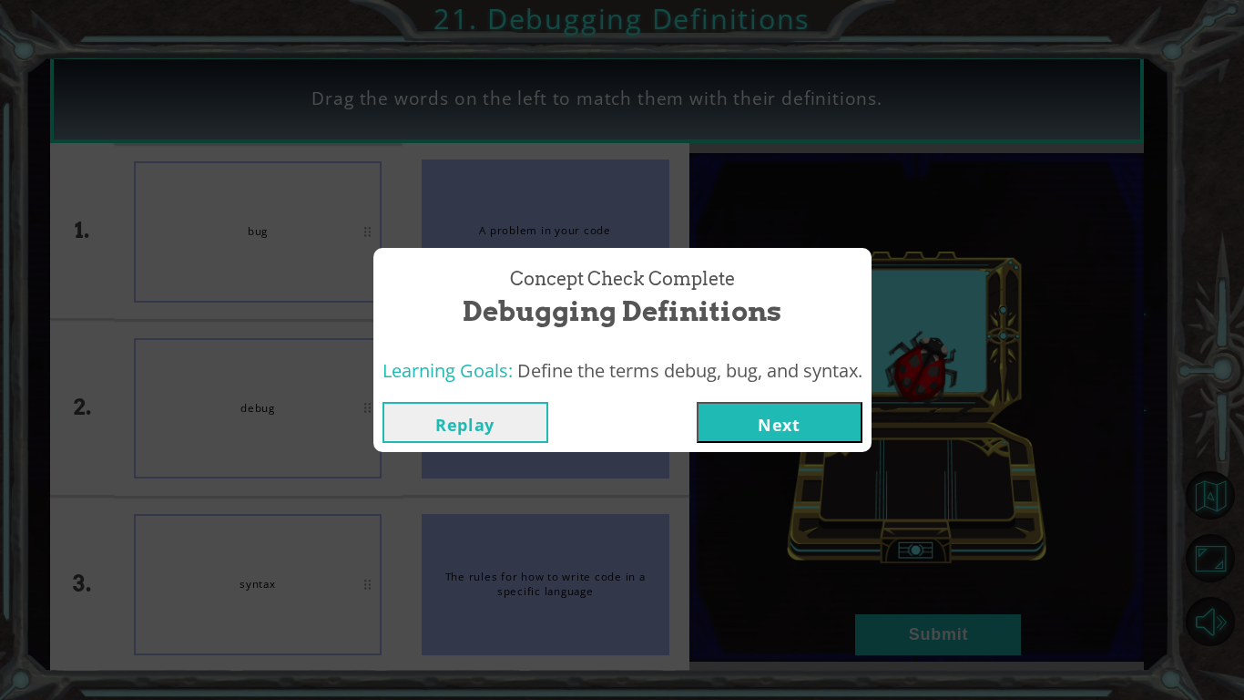
click at [763, 403] on button "Next" at bounding box center [780, 422] width 166 height 41
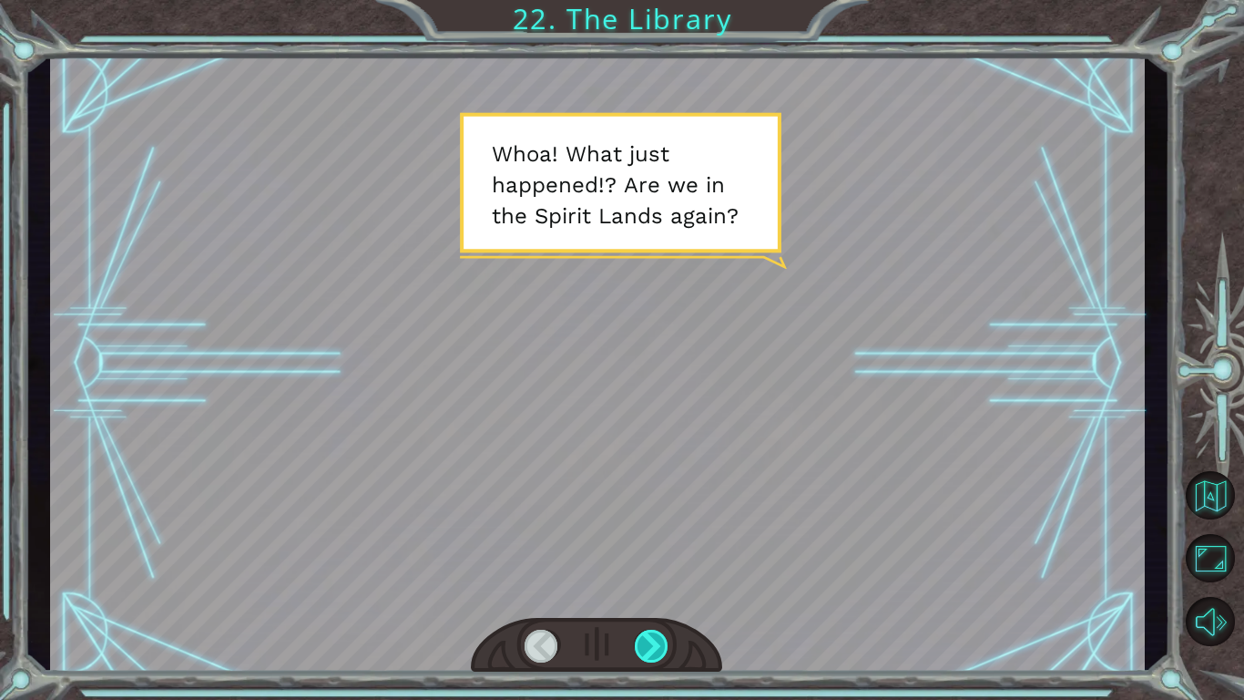
click at [646, 588] on div at bounding box center [652, 645] width 35 height 33
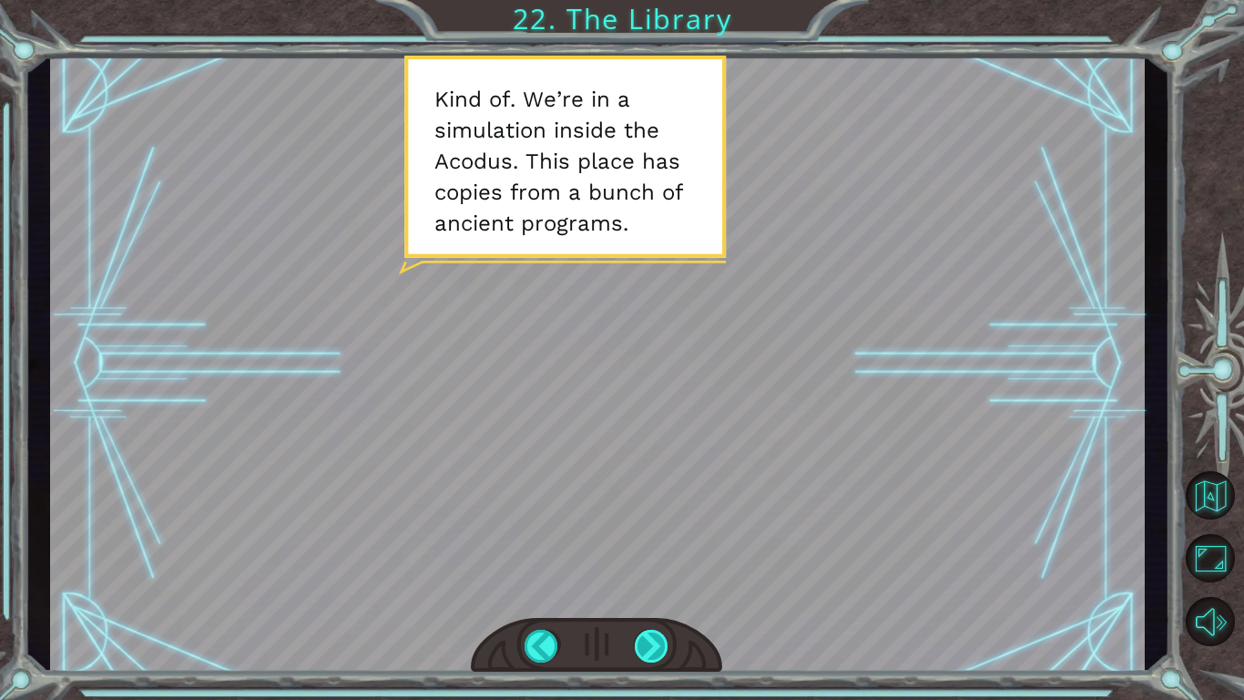
click at [649, 588] on div at bounding box center [652, 645] width 35 height 33
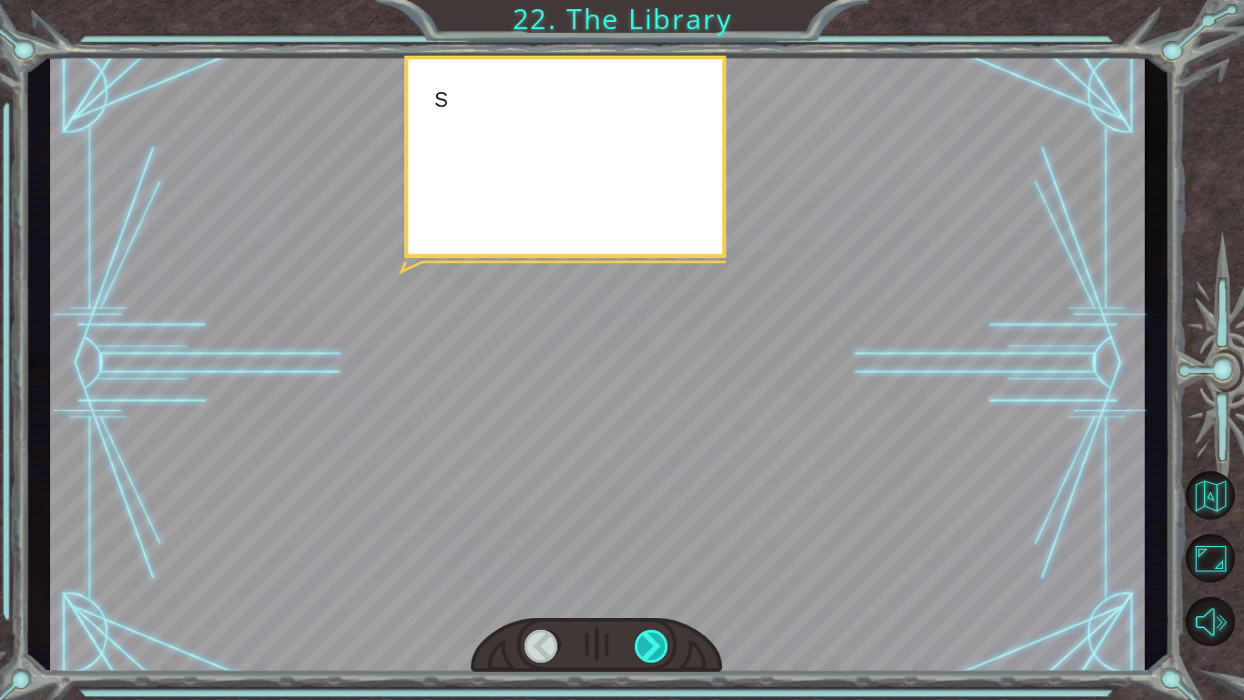
click at [649, 588] on div at bounding box center [652, 645] width 35 height 33
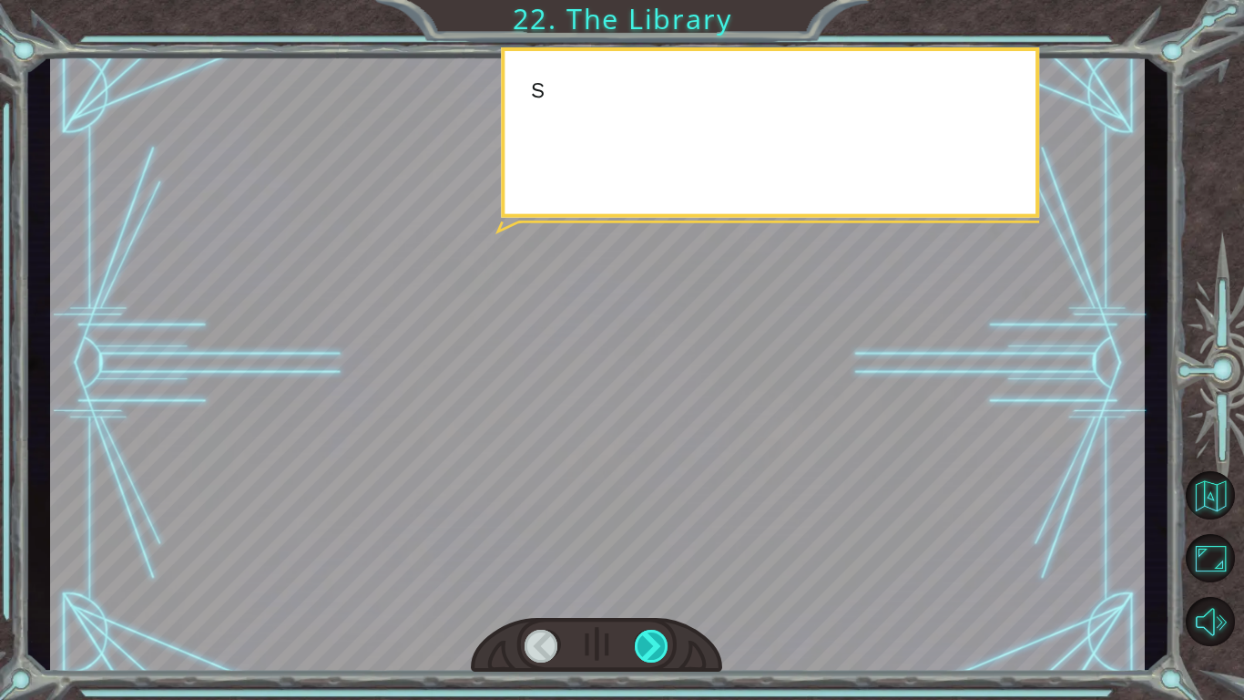
click at [649, 588] on div at bounding box center [652, 645] width 35 height 33
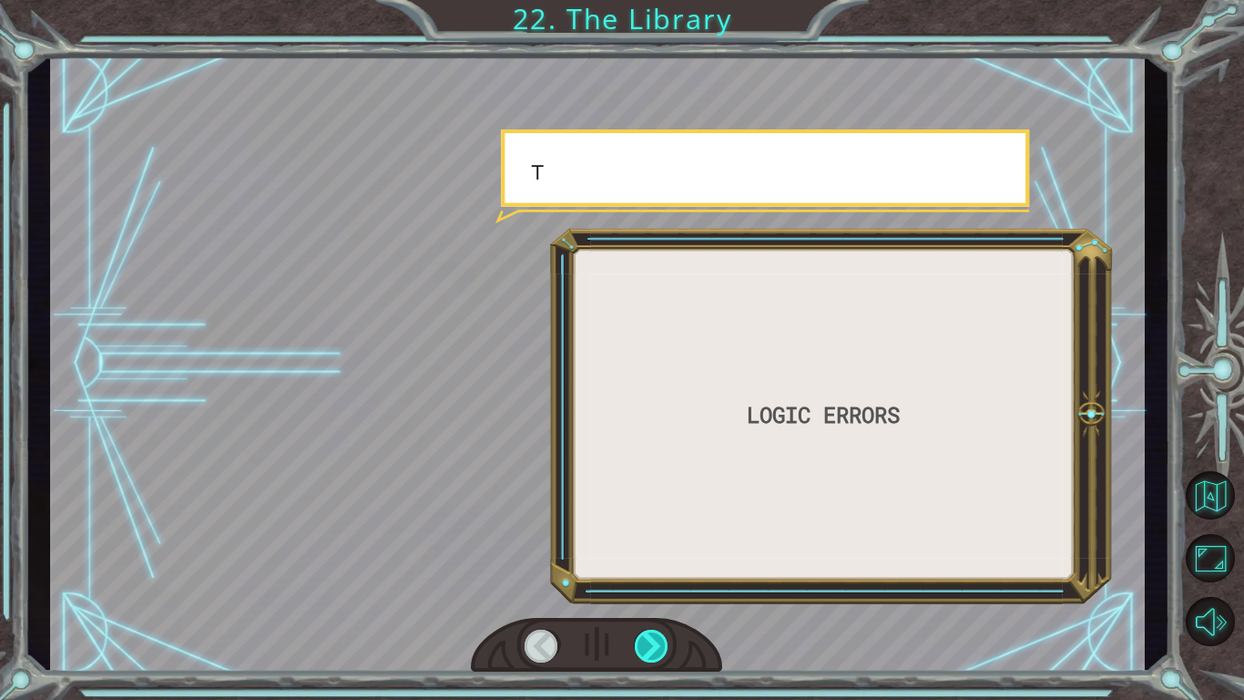
click at [649, 588] on div at bounding box center [652, 645] width 35 height 33
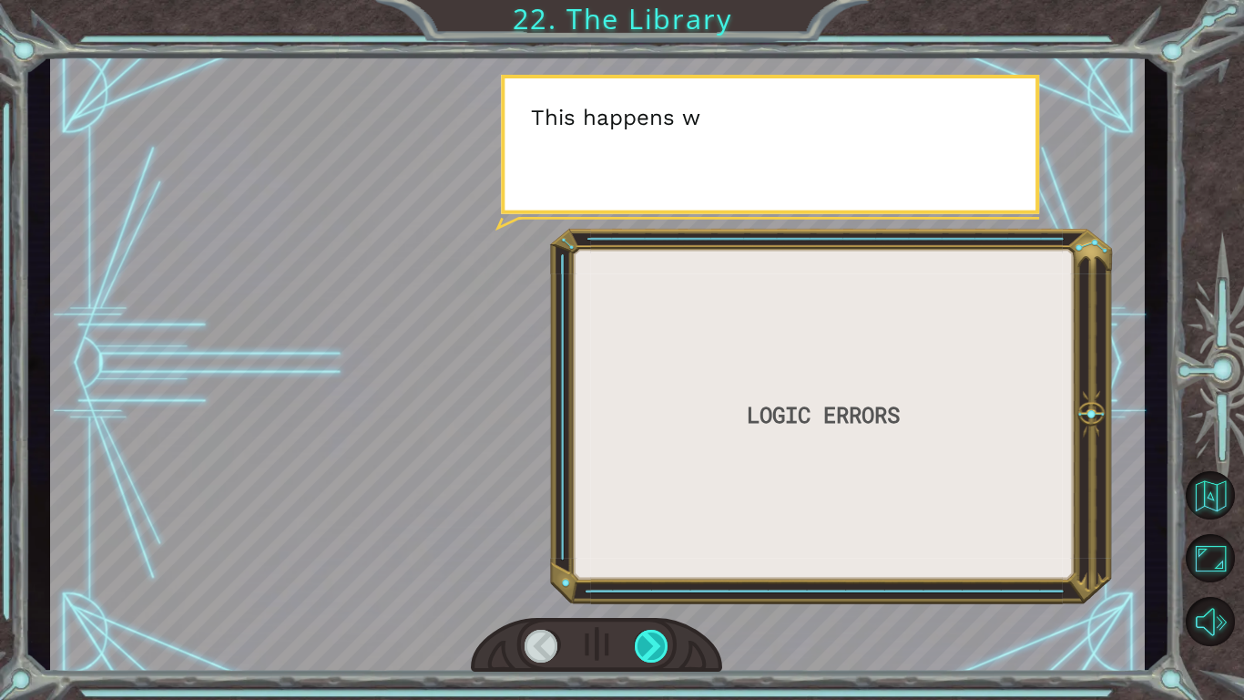
click at [649, 588] on div at bounding box center [652, 645] width 35 height 33
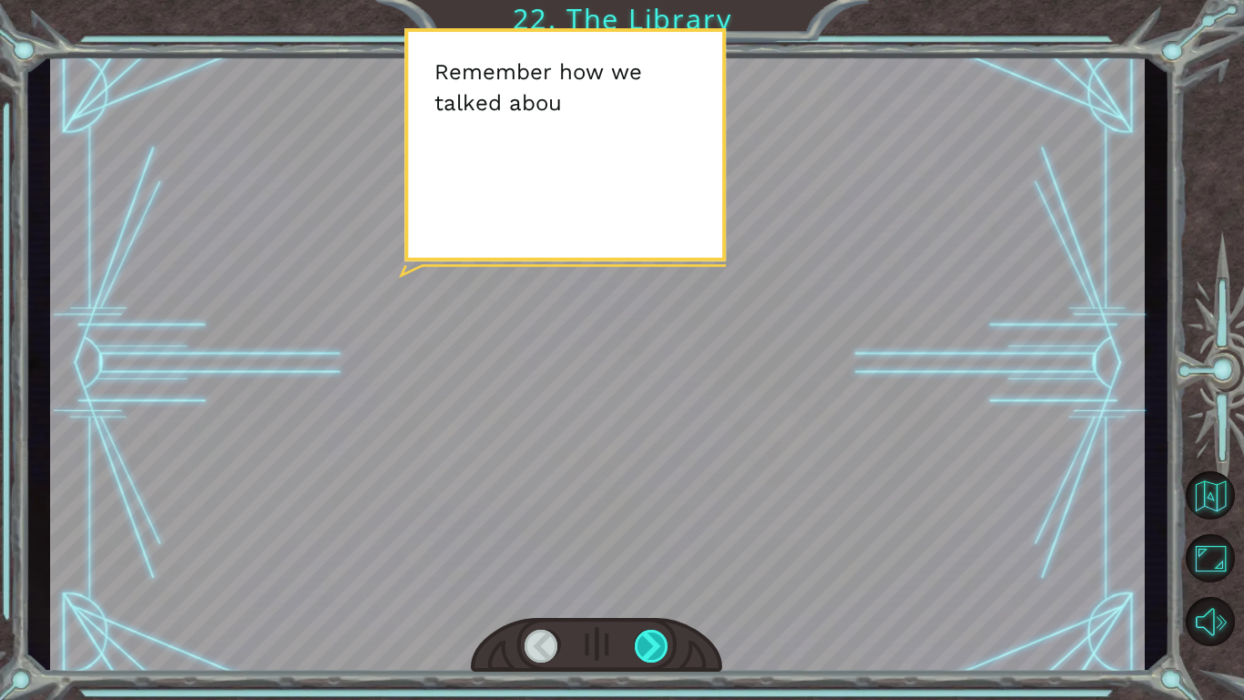
click at [649, 588] on div at bounding box center [652, 645] width 35 height 33
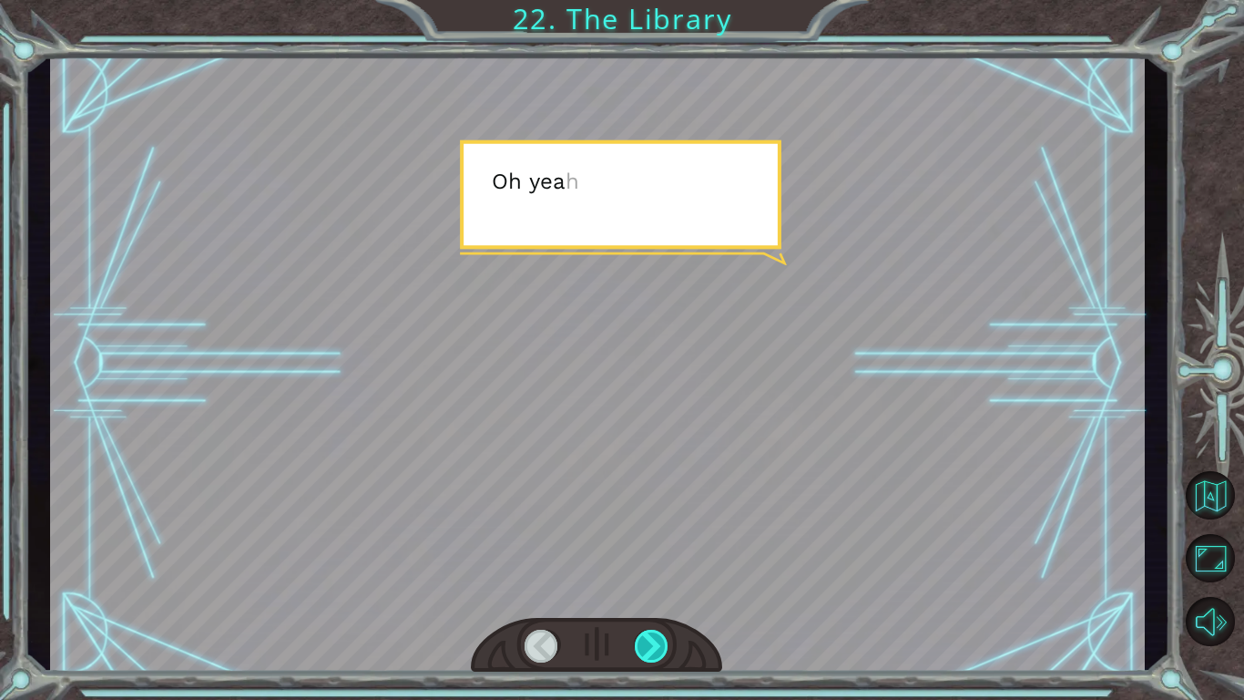
click at [649, 588] on div at bounding box center [652, 645] width 35 height 33
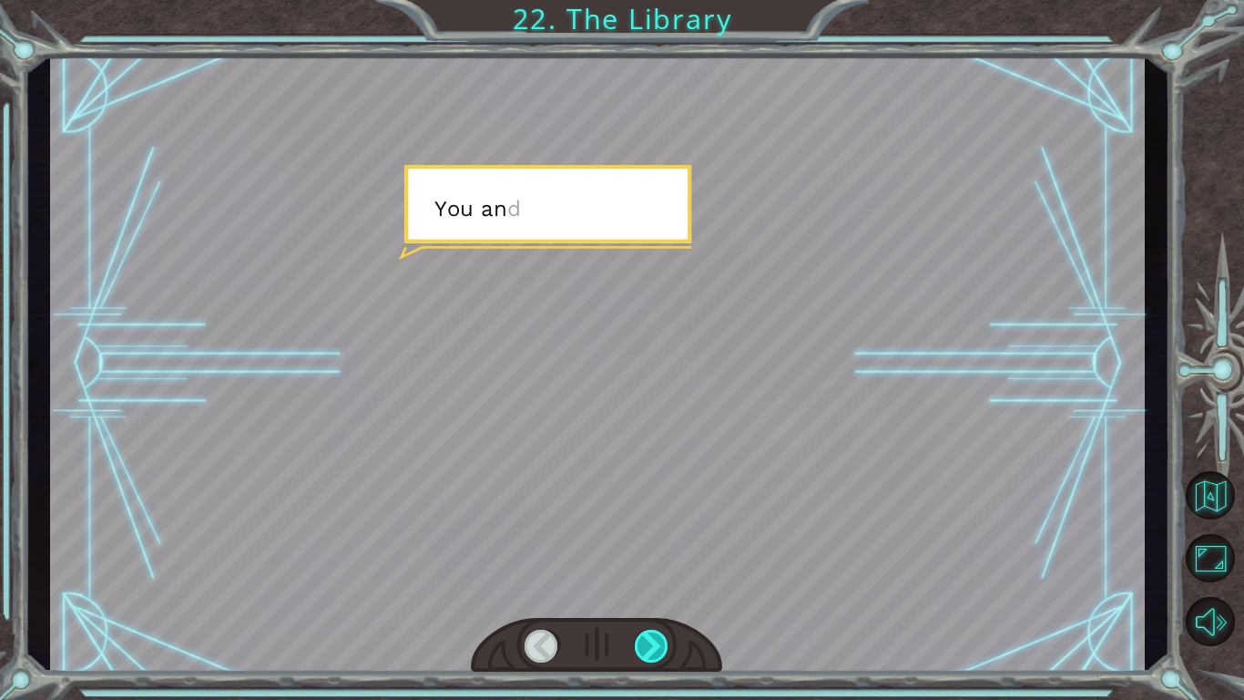
click at [649, 588] on div at bounding box center [652, 645] width 35 height 33
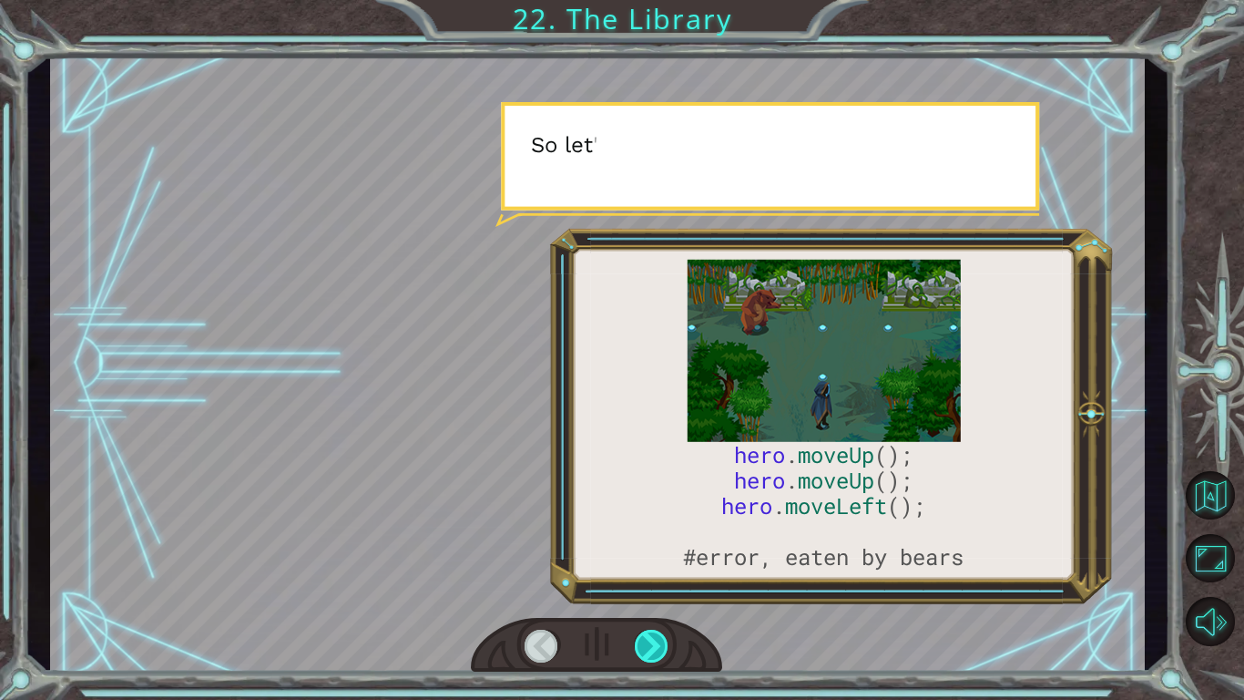
click at [649, 588] on div at bounding box center [652, 645] width 35 height 33
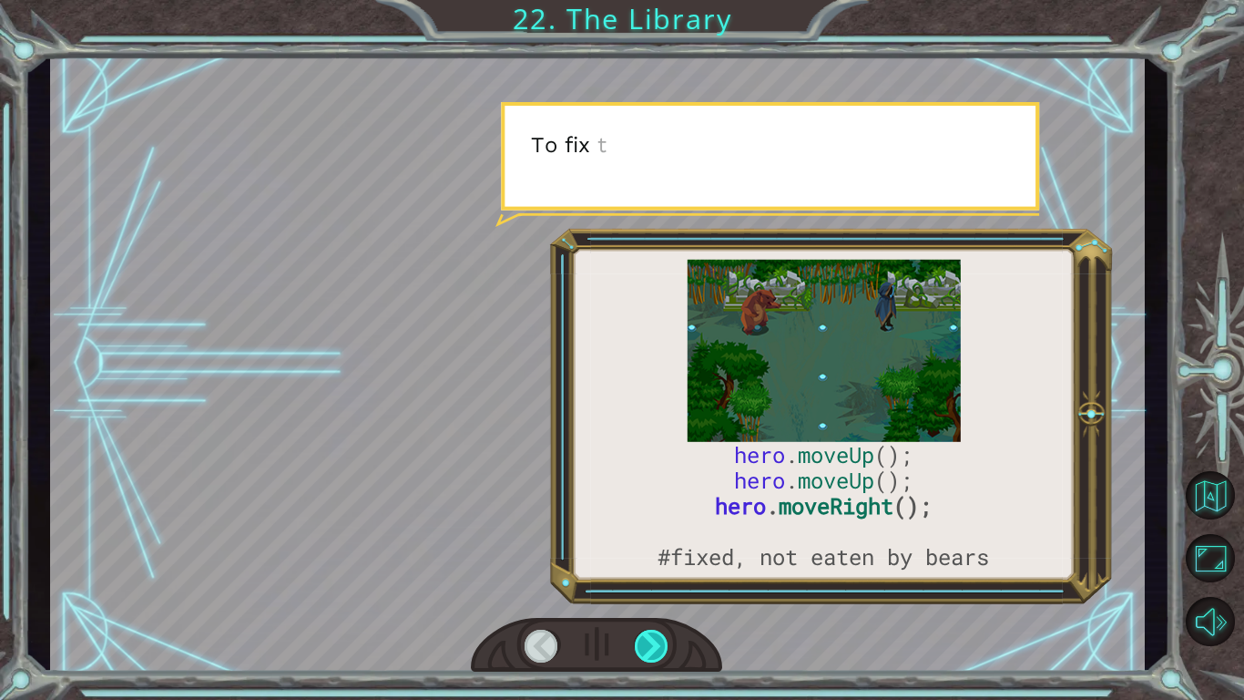
click at [649, 588] on div at bounding box center [652, 645] width 35 height 33
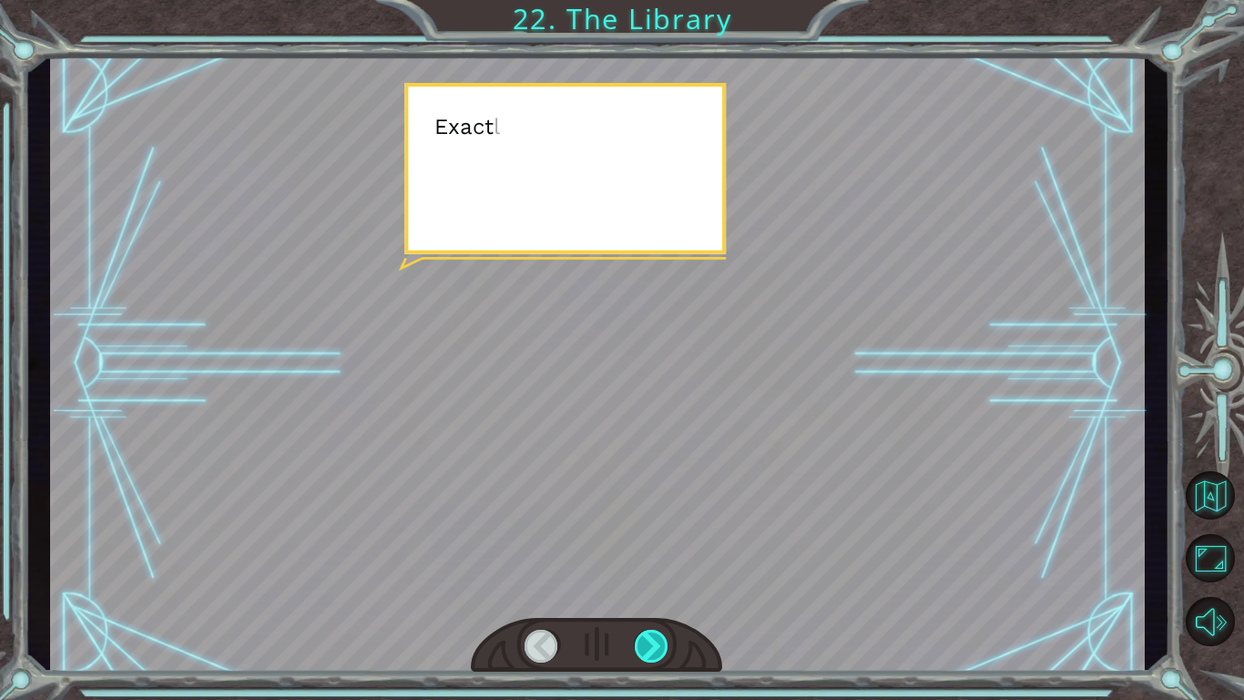
click at [649, 588] on div at bounding box center [652, 645] width 35 height 33
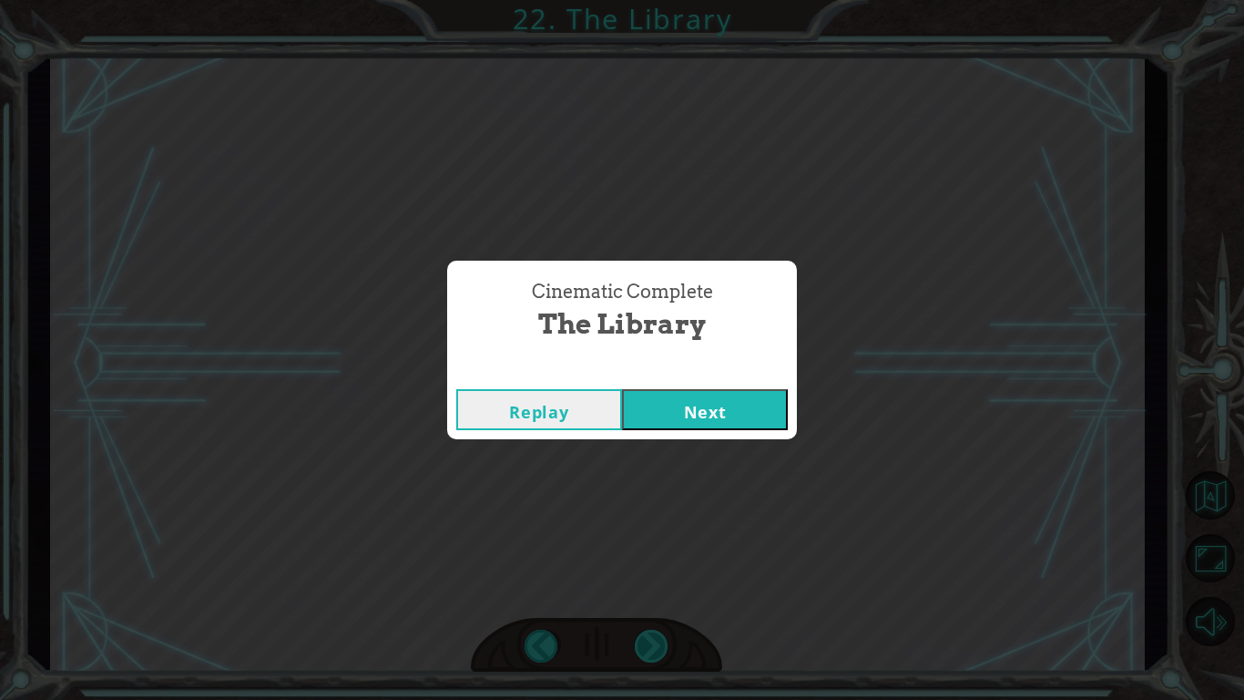
click at [649, 588] on div "Cinematic Complete The Library Replay Next" at bounding box center [622, 350] width 1244 height 700
click at [678, 413] on button "Next" at bounding box center [705, 409] width 166 height 41
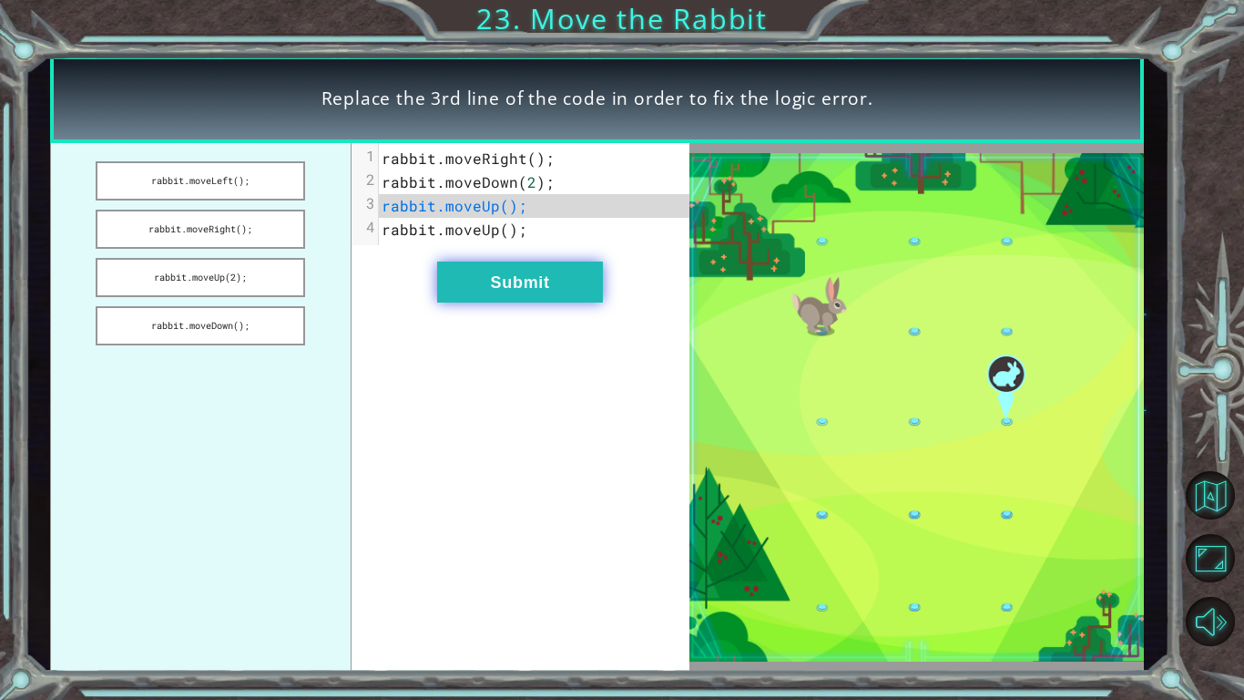
click at [519, 288] on button "Submit" at bounding box center [520, 281] width 166 height 41
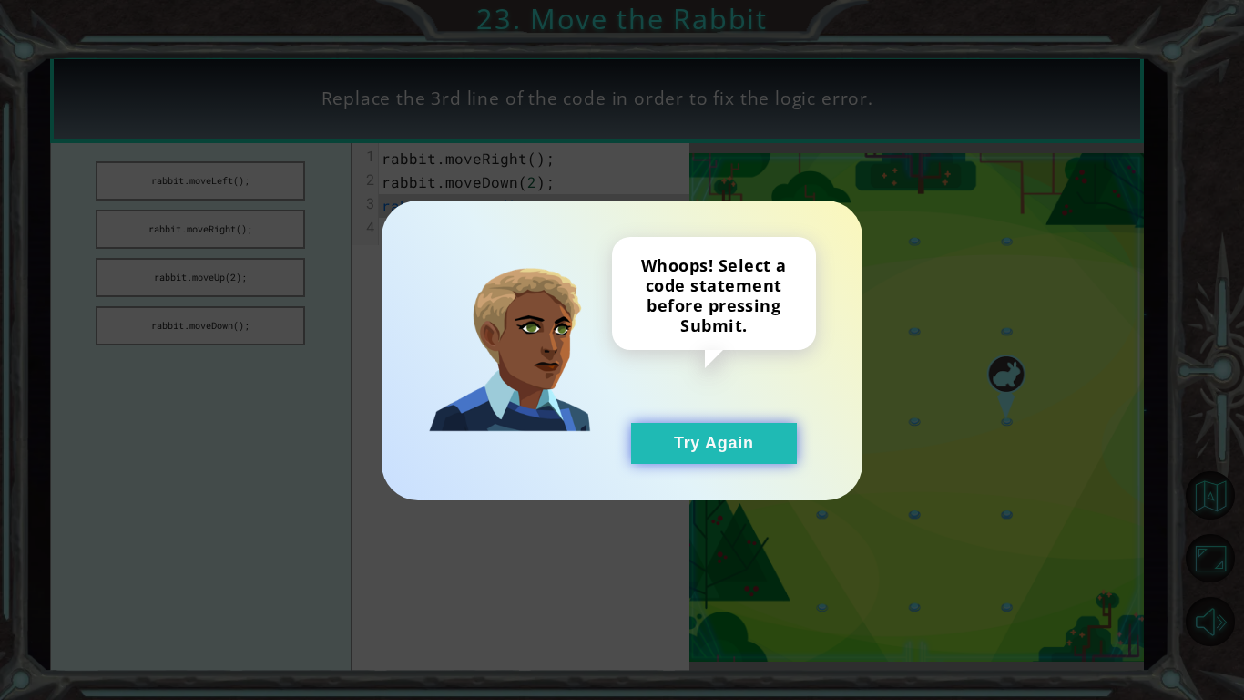
click at [701, 462] on button "Try Again" at bounding box center [714, 443] width 166 height 41
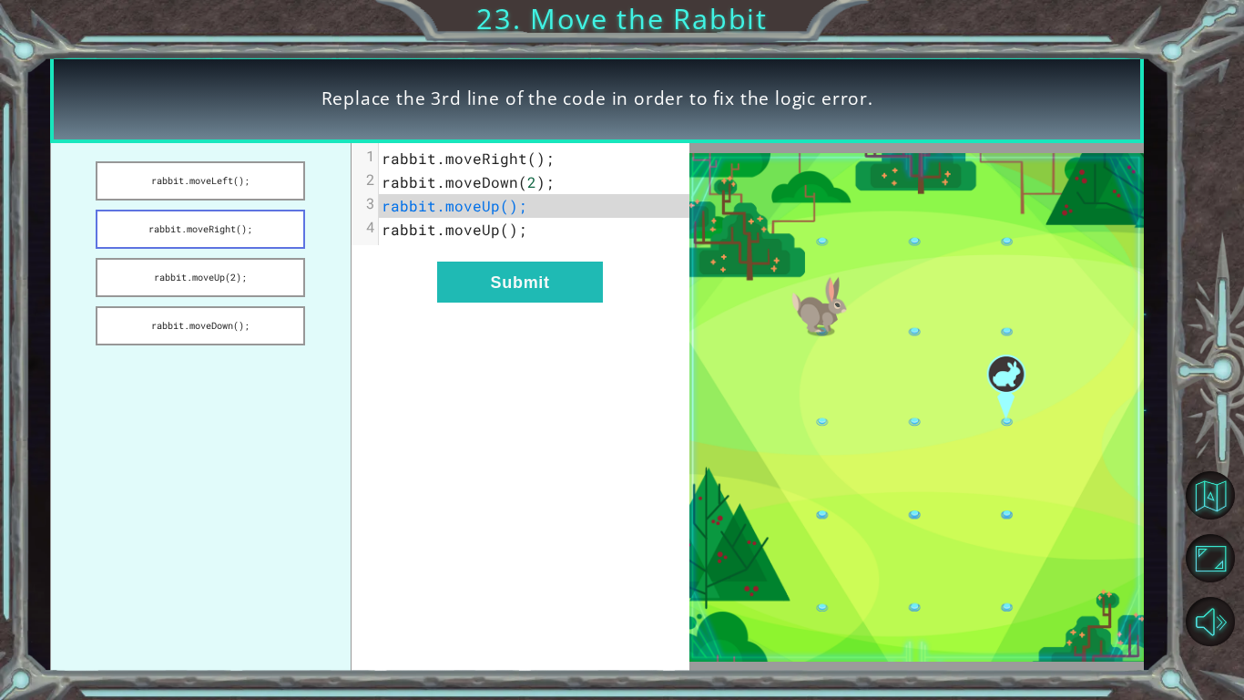
click at [258, 224] on button "rabbit.moveRight();" at bounding box center [200, 228] width 209 height 39
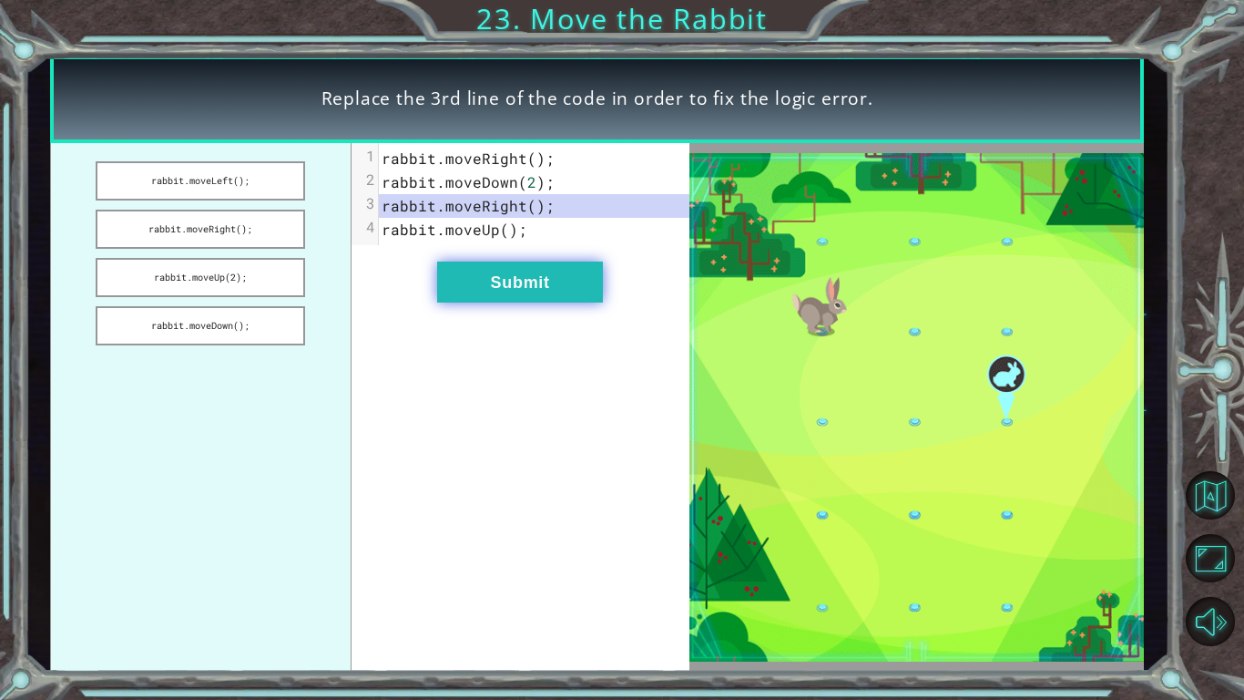
click at [470, 292] on button "Submit" at bounding box center [520, 281] width 166 height 41
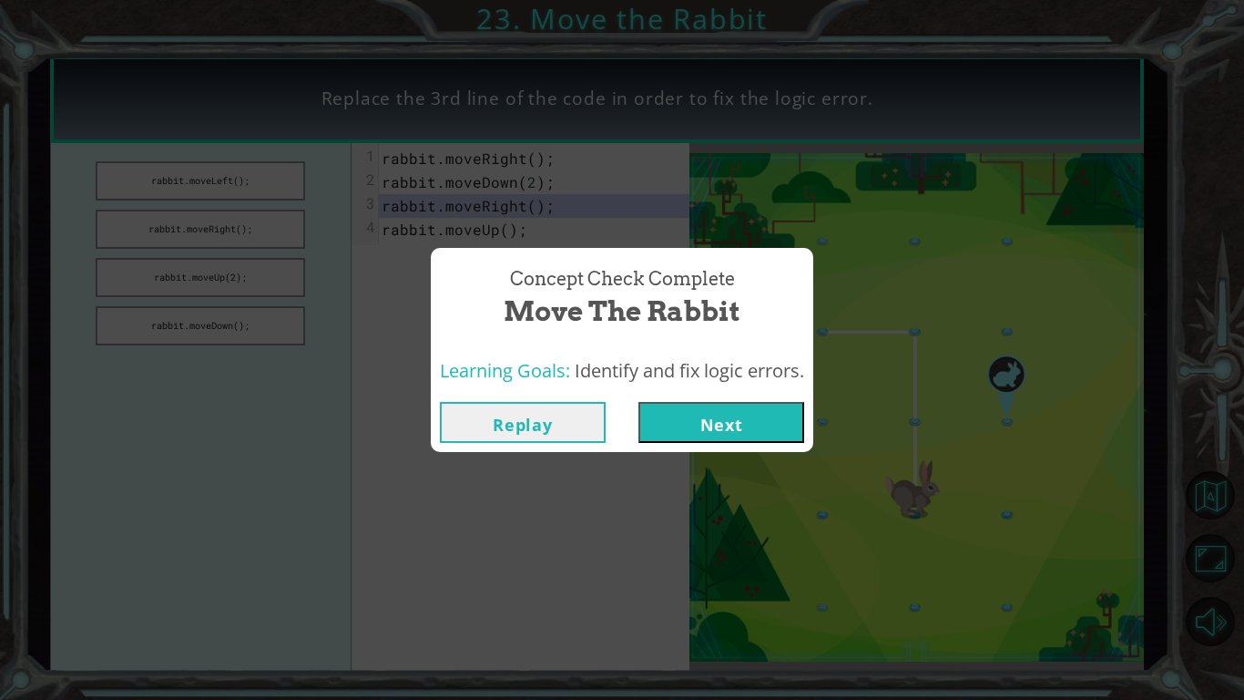
click at [666, 409] on button "Next" at bounding box center [721, 422] width 166 height 41
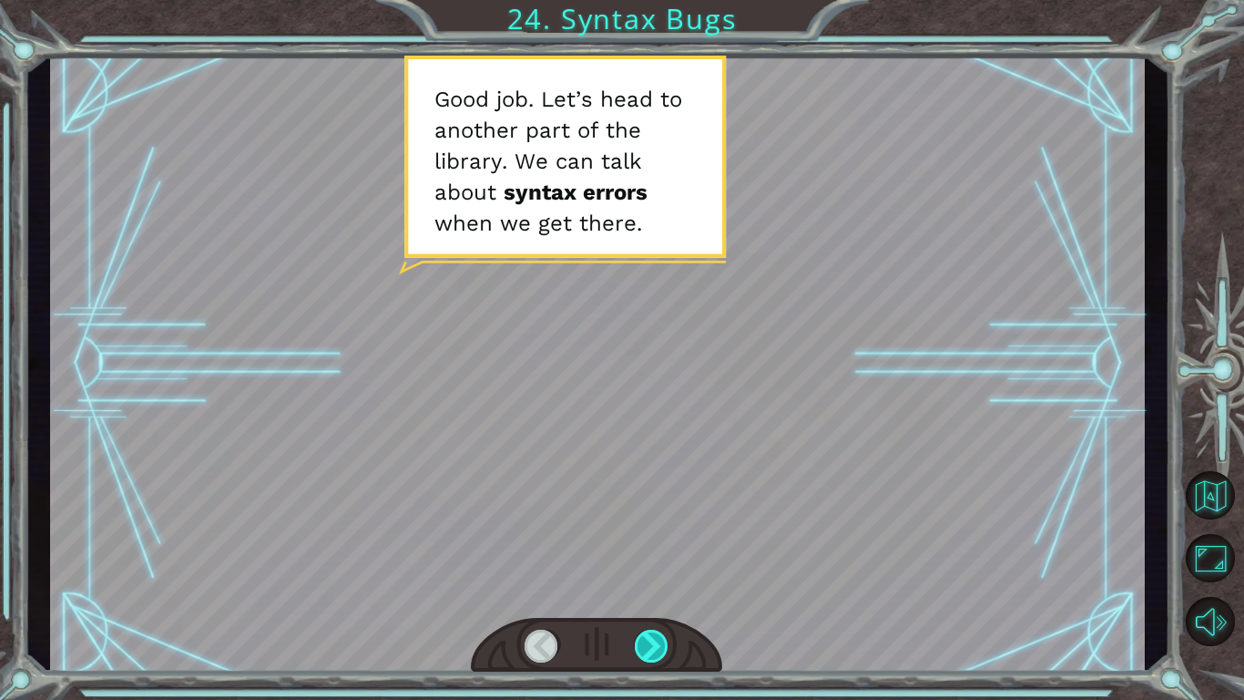
click at [643, 588] on div at bounding box center [652, 645] width 35 height 33
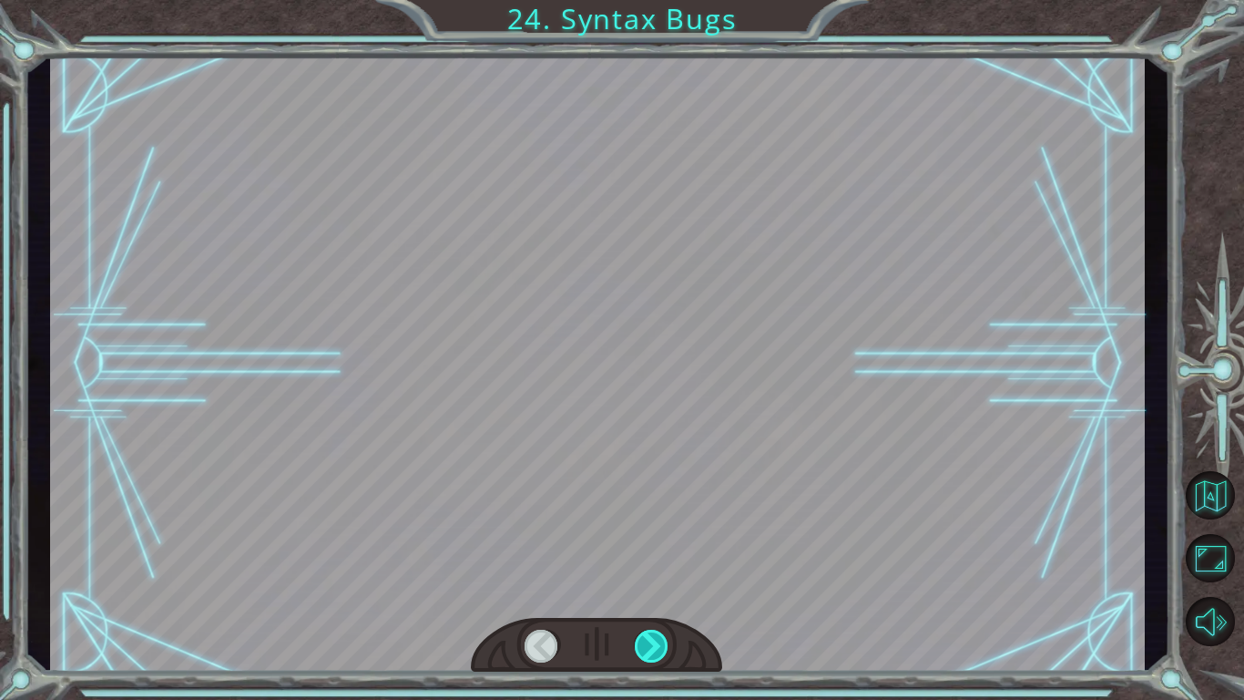
click at [643, 588] on div at bounding box center [652, 645] width 35 height 33
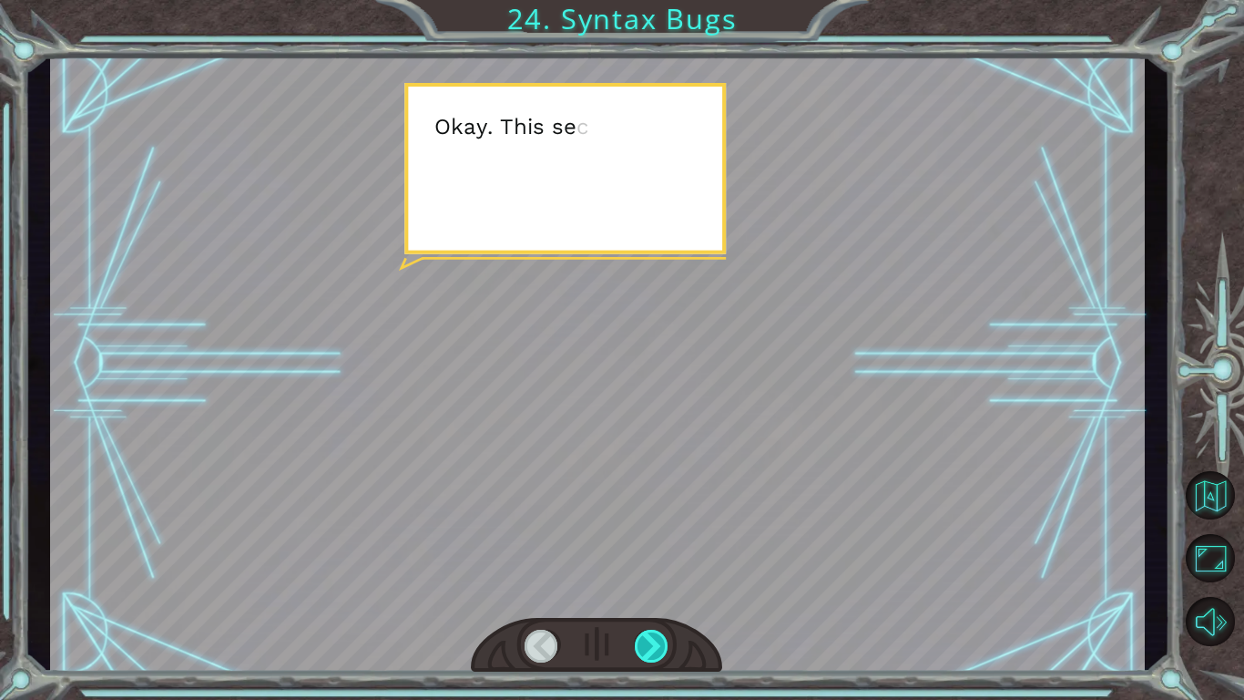
click at [643, 588] on div at bounding box center [652, 645] width 35 height 33
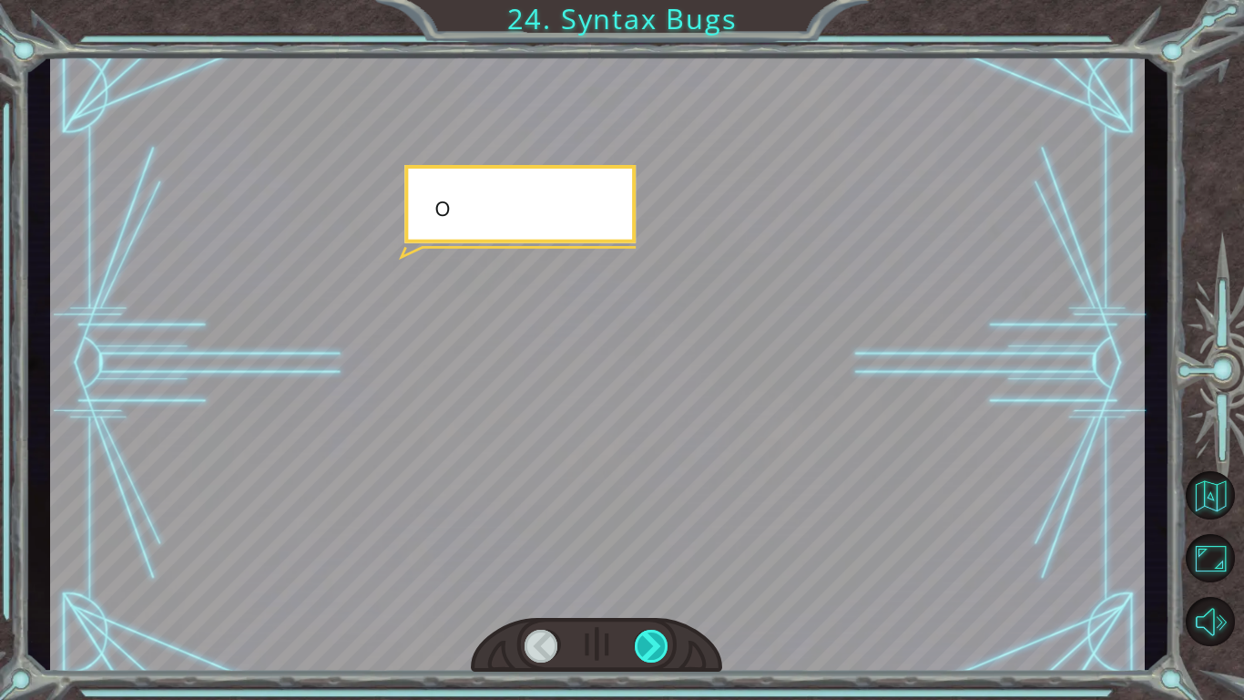
click at [643, 588] on div at bounding box center [652, 645] width 35 height 33
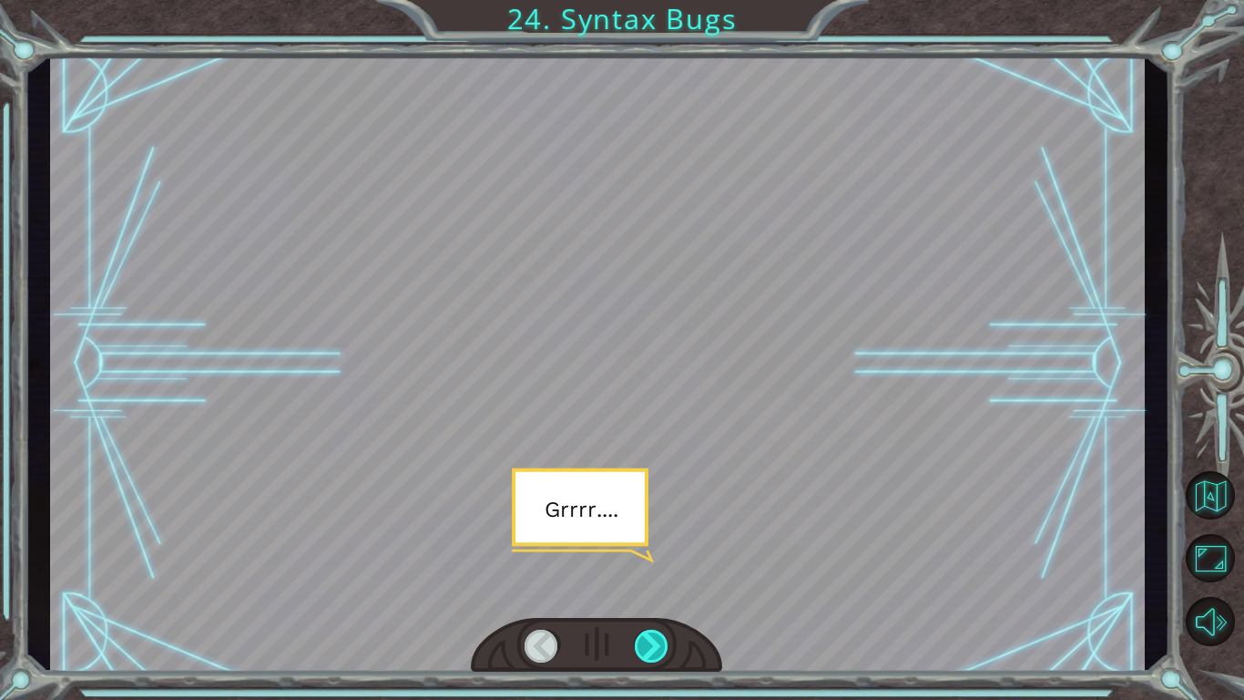
click at [643, 588] on div at bounding box center [652, 645] width 35 height 33
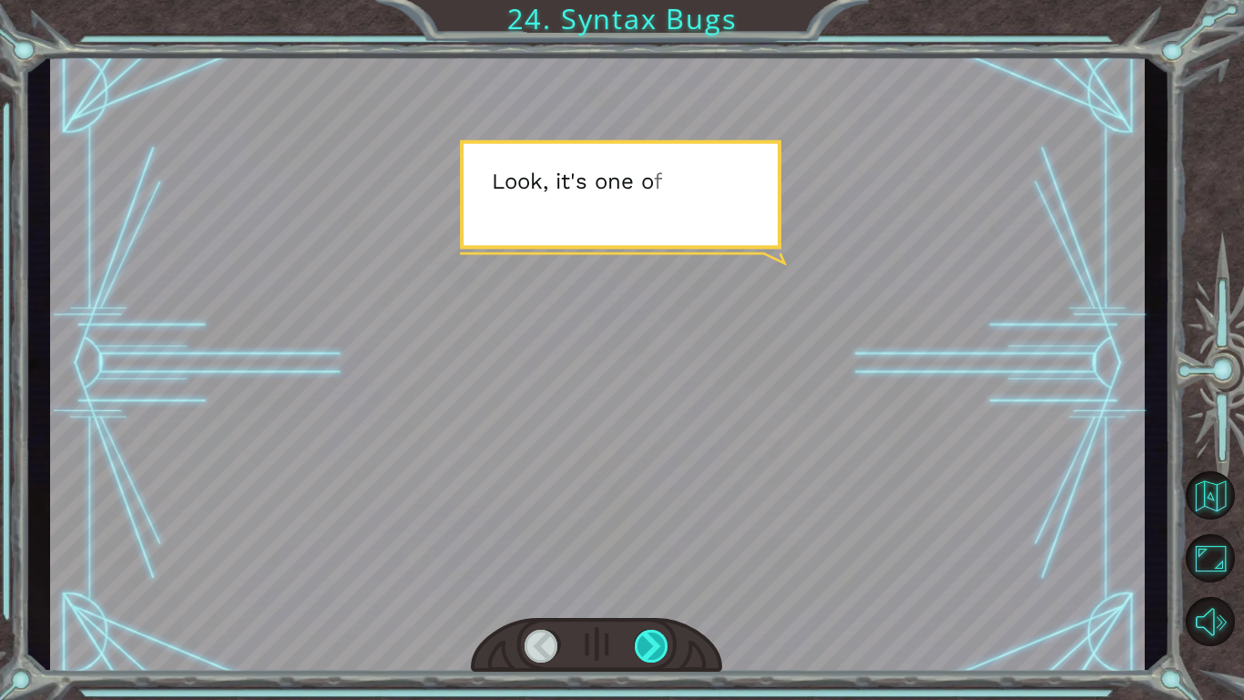
click at [640, 588] on div at bounding box center [652, 645] width 35 height 33
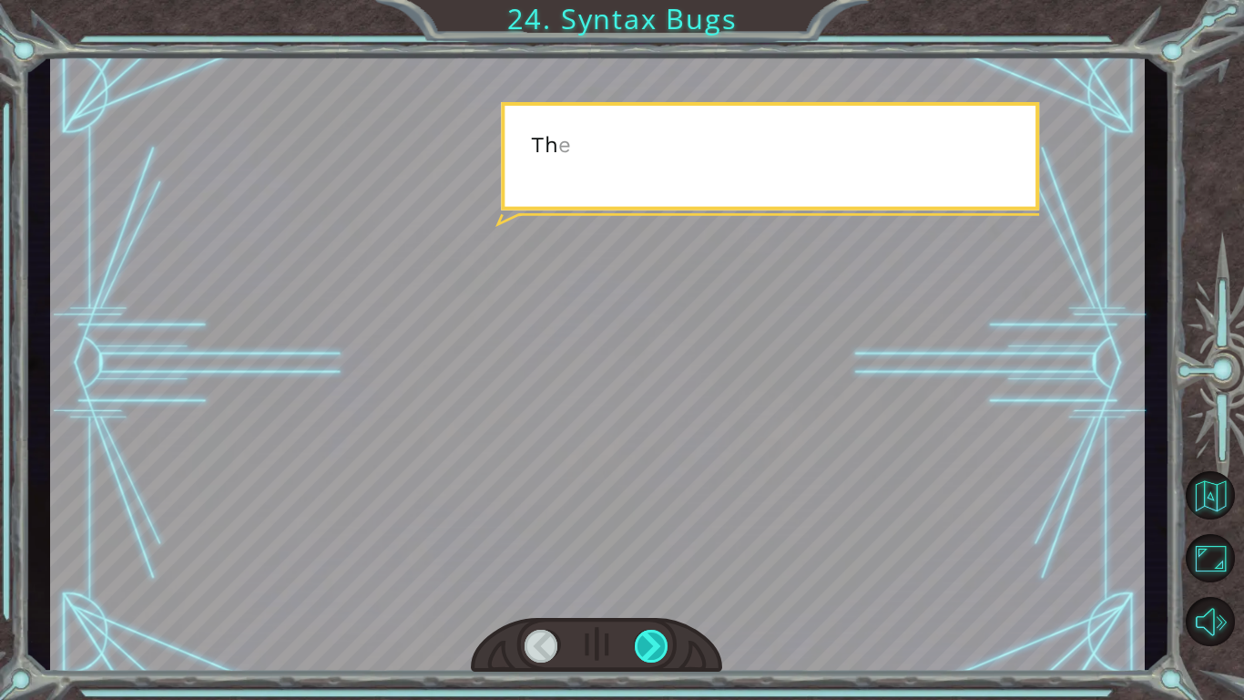
click at [640, 588] on div at bounding box center [652, 645] width 35 height 33
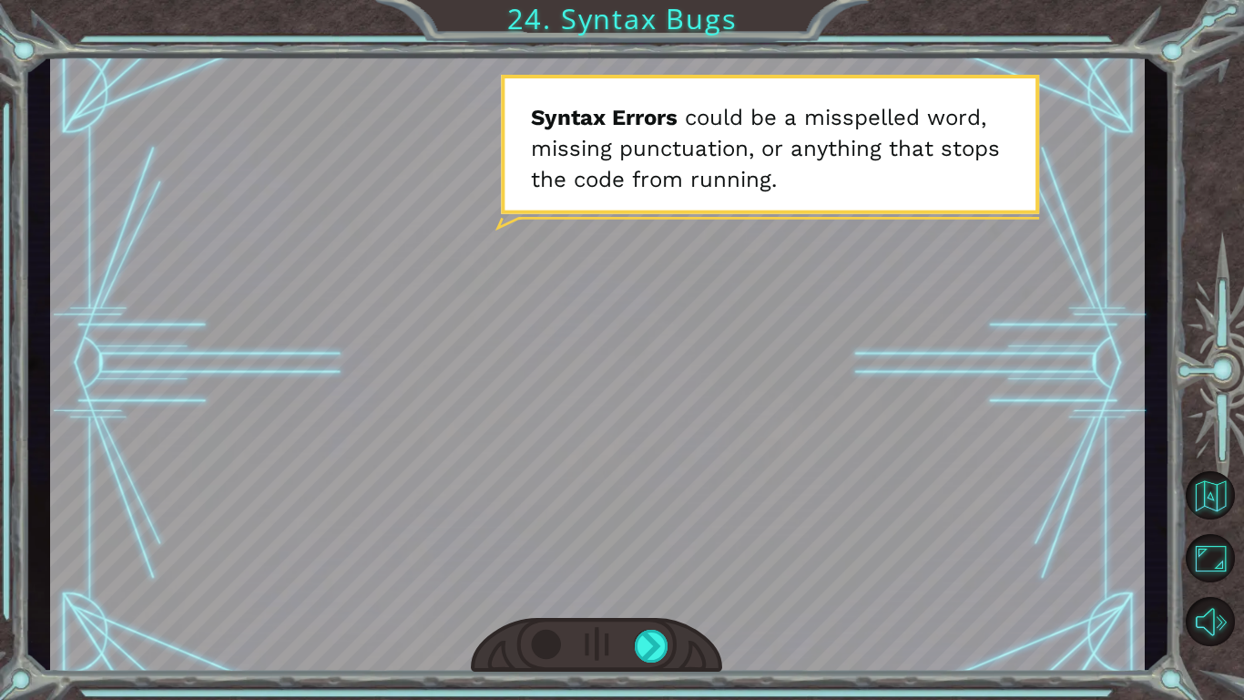
click at [543, 588] on div at bounding box center [542, 645] width 35 height 33
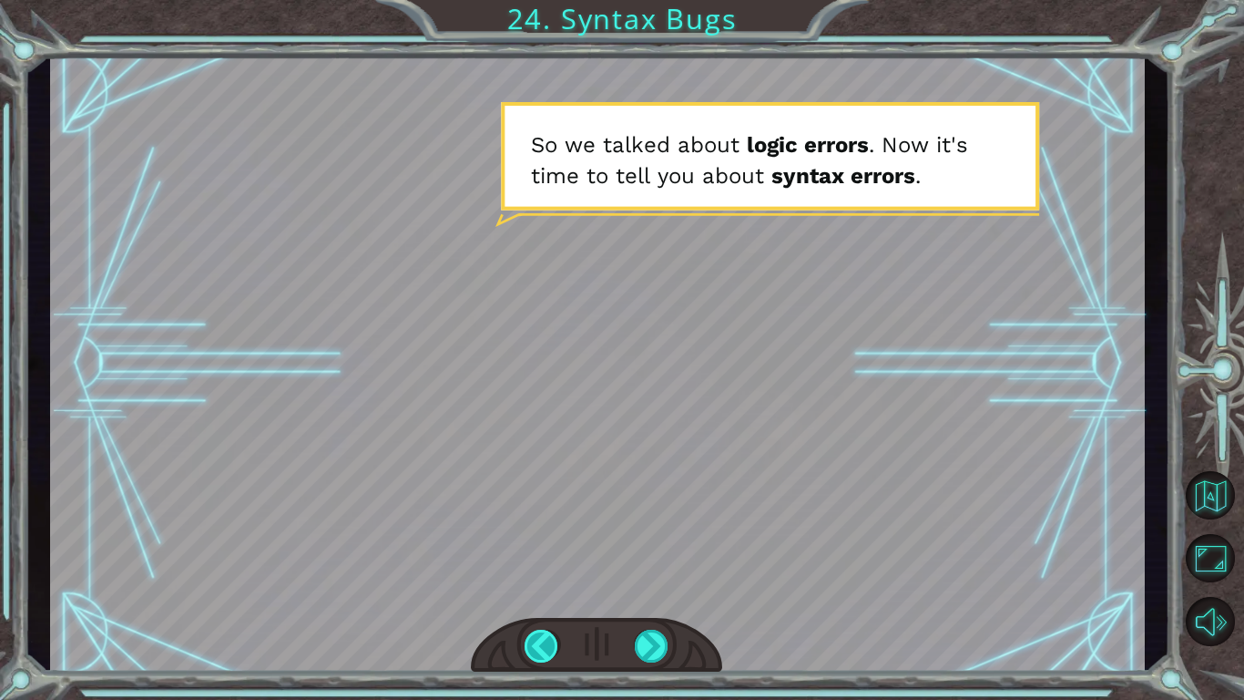
click at [543, 588] on div at bounding box center [542, 645] width 35 height 33
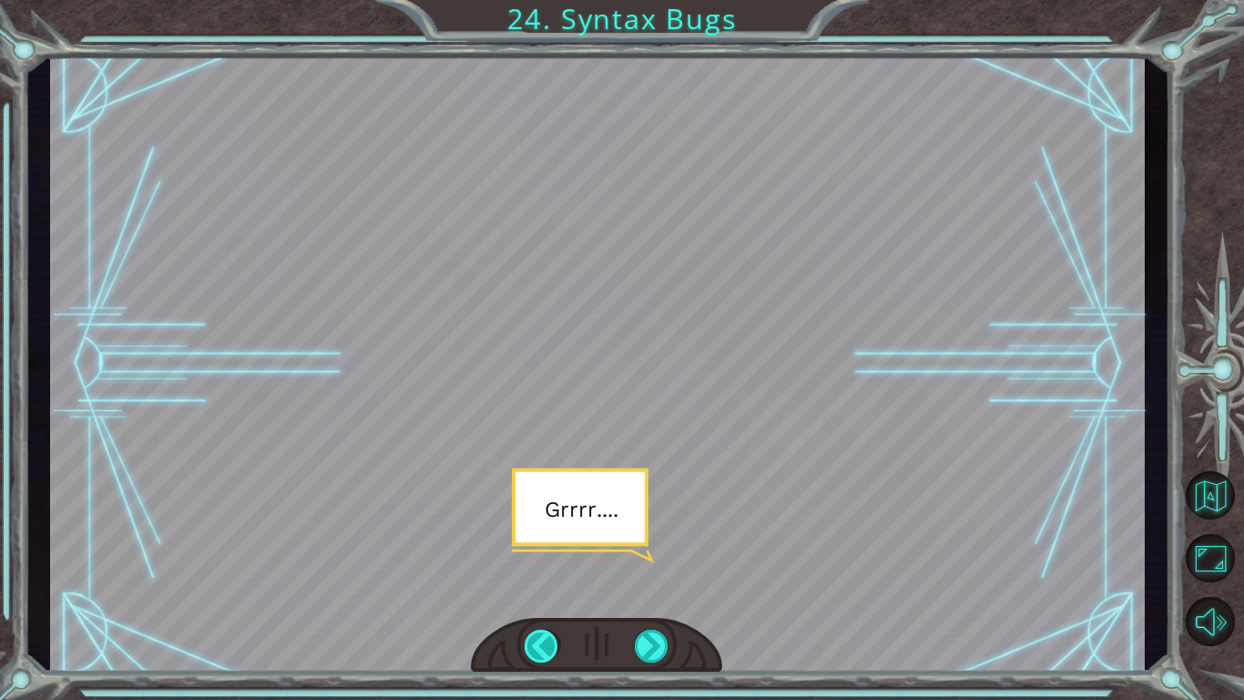
click at [540, 588] on div at bounding box center [542, 645] width 35 height 33
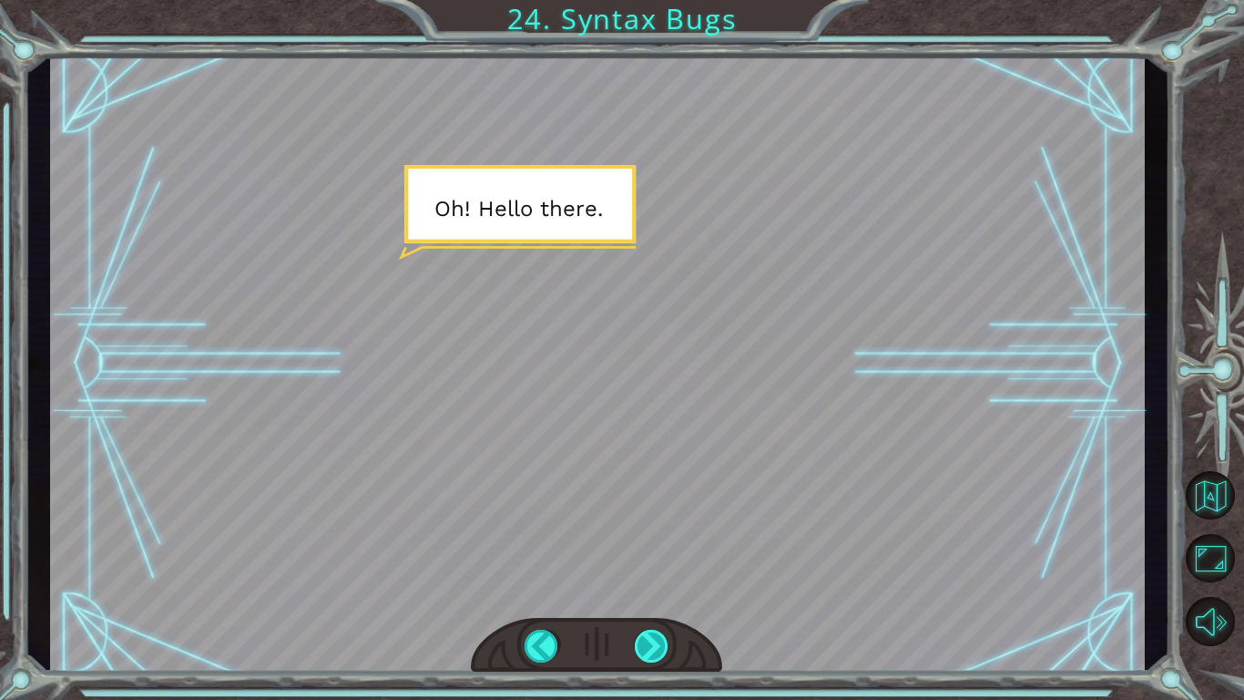
click at [654, 588] on div at bounding box center [652, 645] width 35 height 33
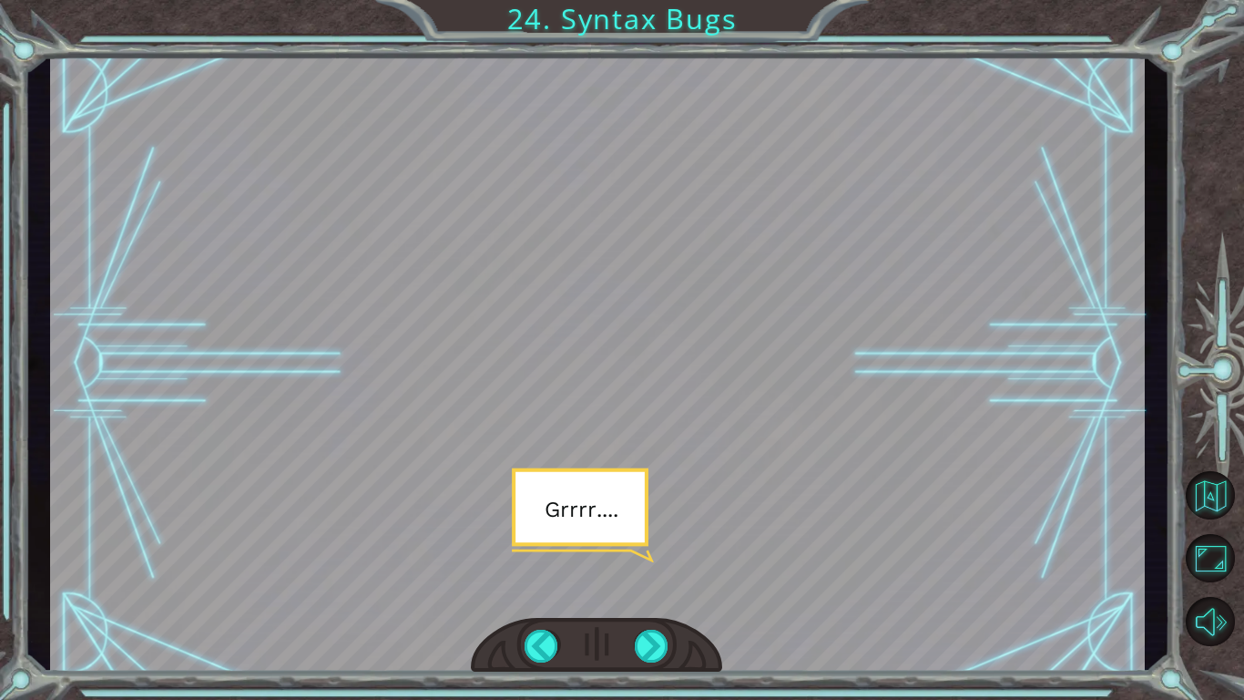
click at [553, 588] on div at bounding box center [596, 646] width 251 height 56
click at [536, 588] on div at bounding box center [542, 645] width 35 height 33
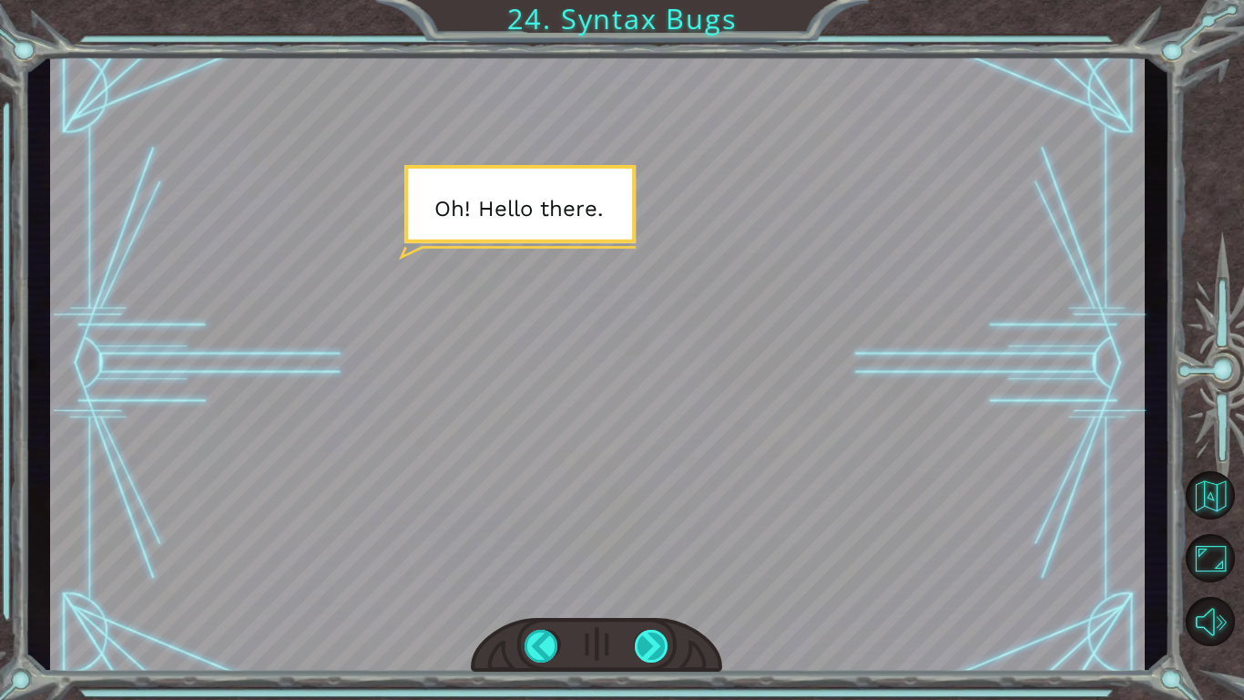
click at [662, 588] on div at bounding box center [652, 645] width 35 height 33
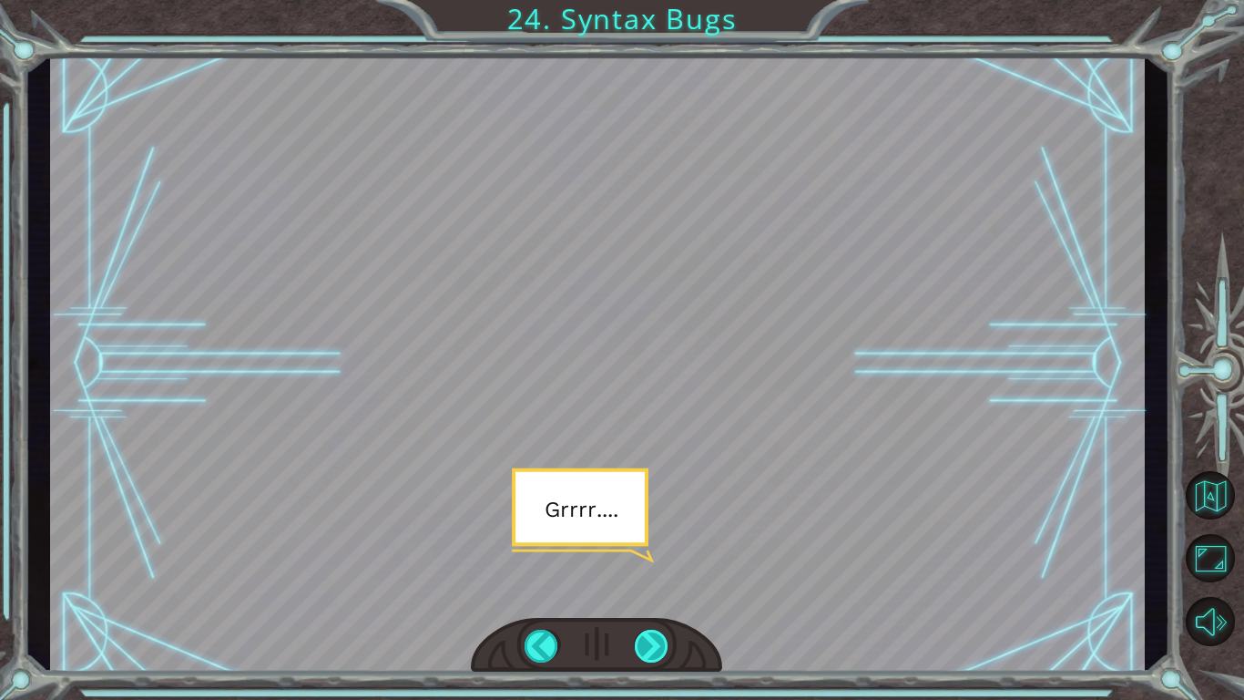
click at [652, 588] on div at bounding box center [652, 645] width 35 height 33
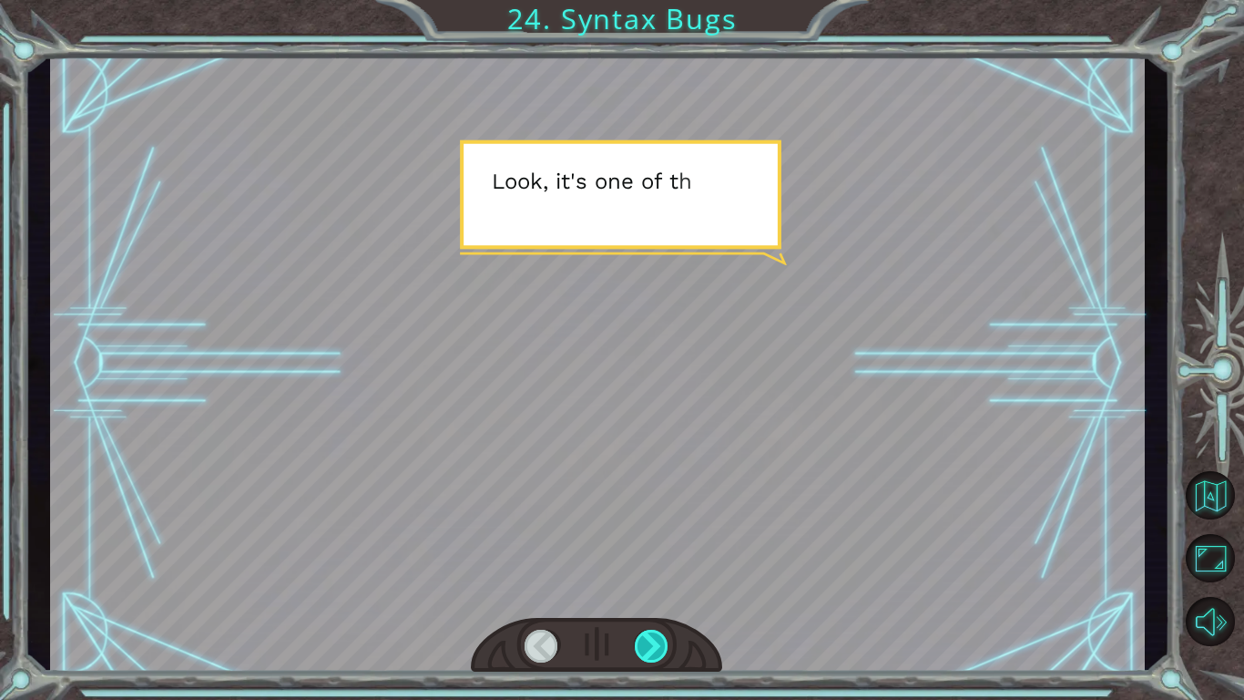
click at [652, 588] on div at bounding box center [652, 645] width 35 height 33
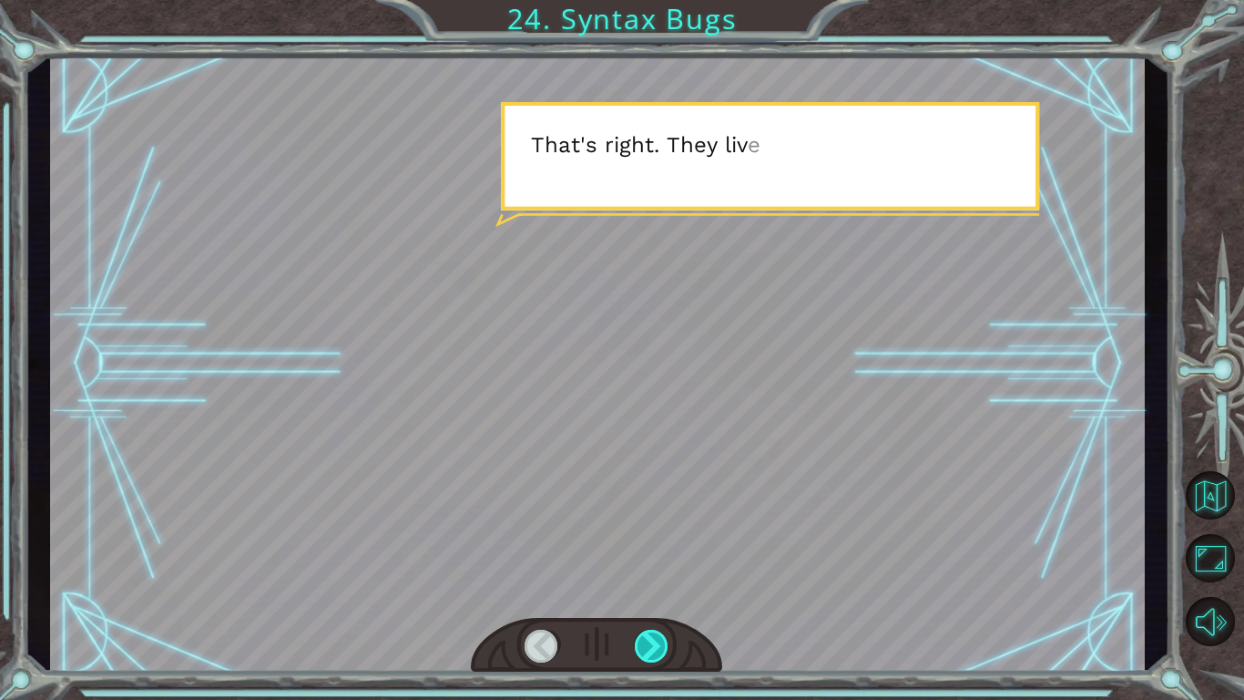
click at [652, 588] on div at bounding box center [652, 645] width 35 height 33
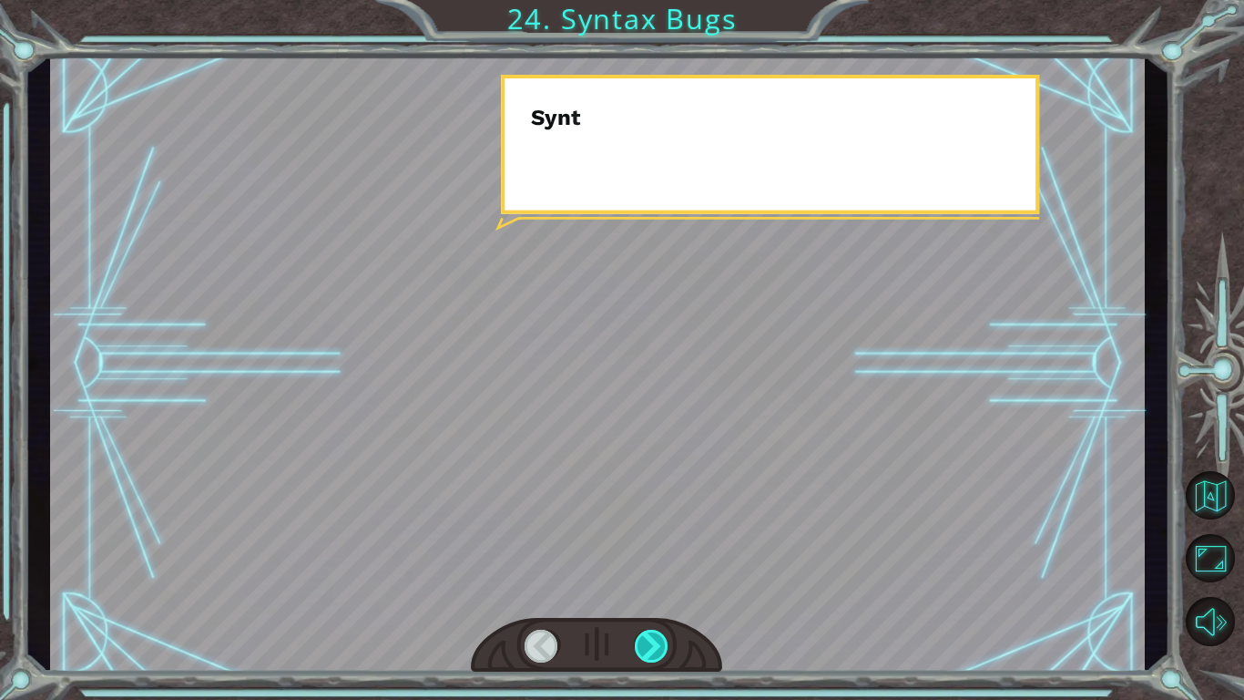
click at [652, 588] on div at bounding box center [652, 645] width 35 height 33
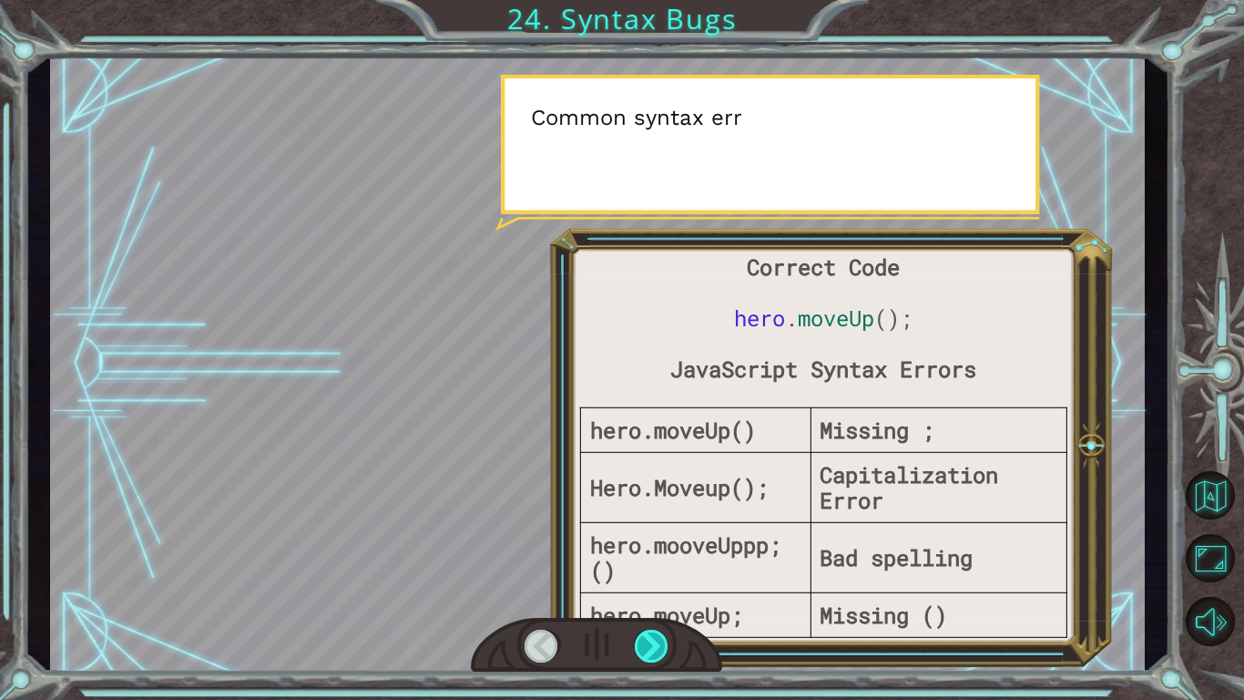
click at [652, 588] on div at bounding box center [652, 645] width 35 height 33
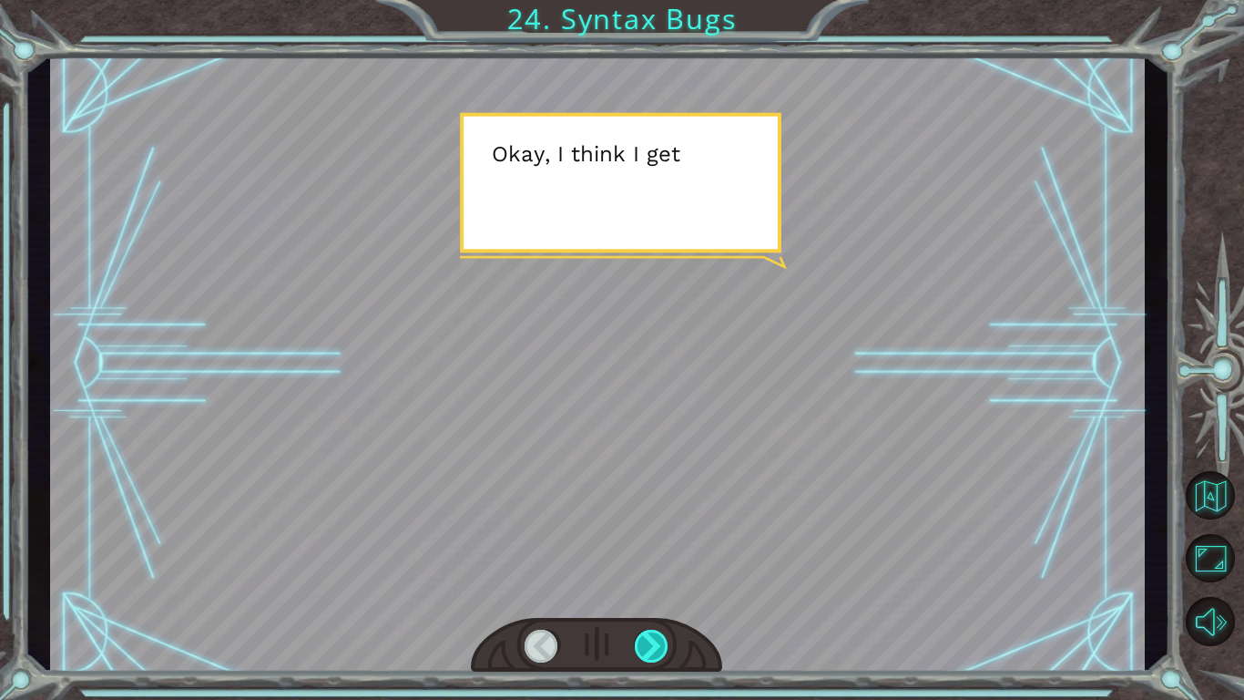
click at [652, 588] on div at bounding box center [652, 645] width 35 height 33
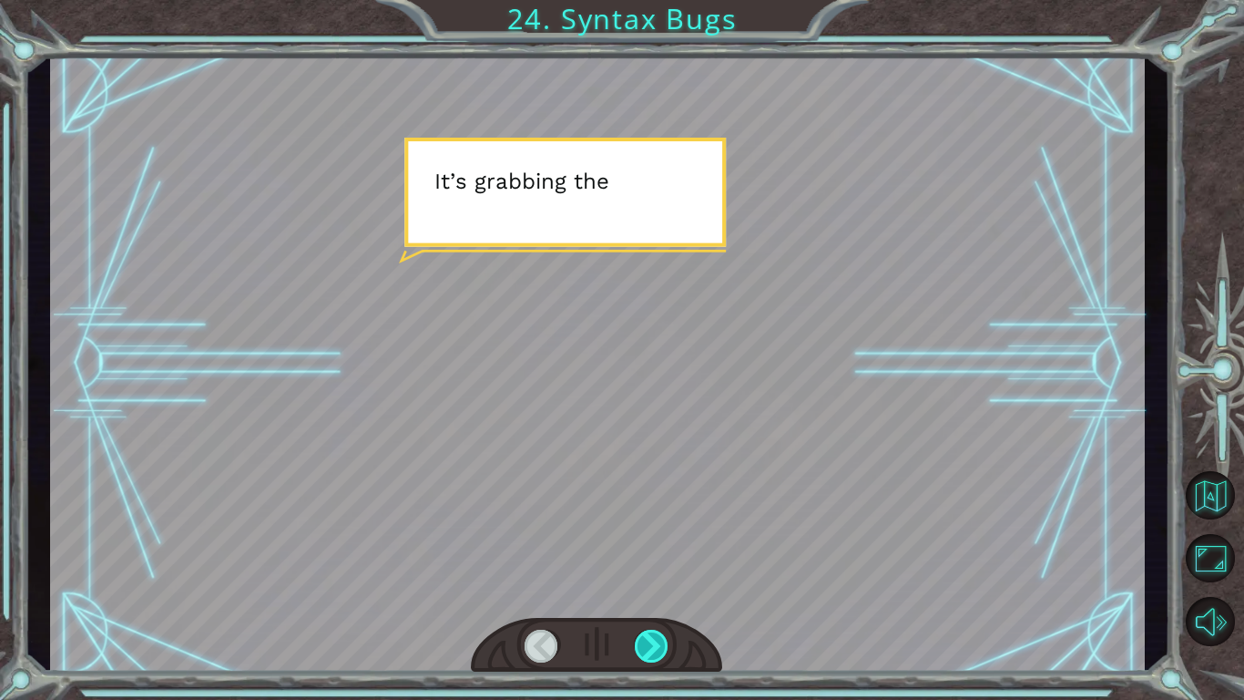
click at [652, 0] on div "Correct Code hero . moveUp (); JavaScript Syntax Errors hero.moveUp() Missing ;…" at bounding box center [622, 0] width 1244 height 0
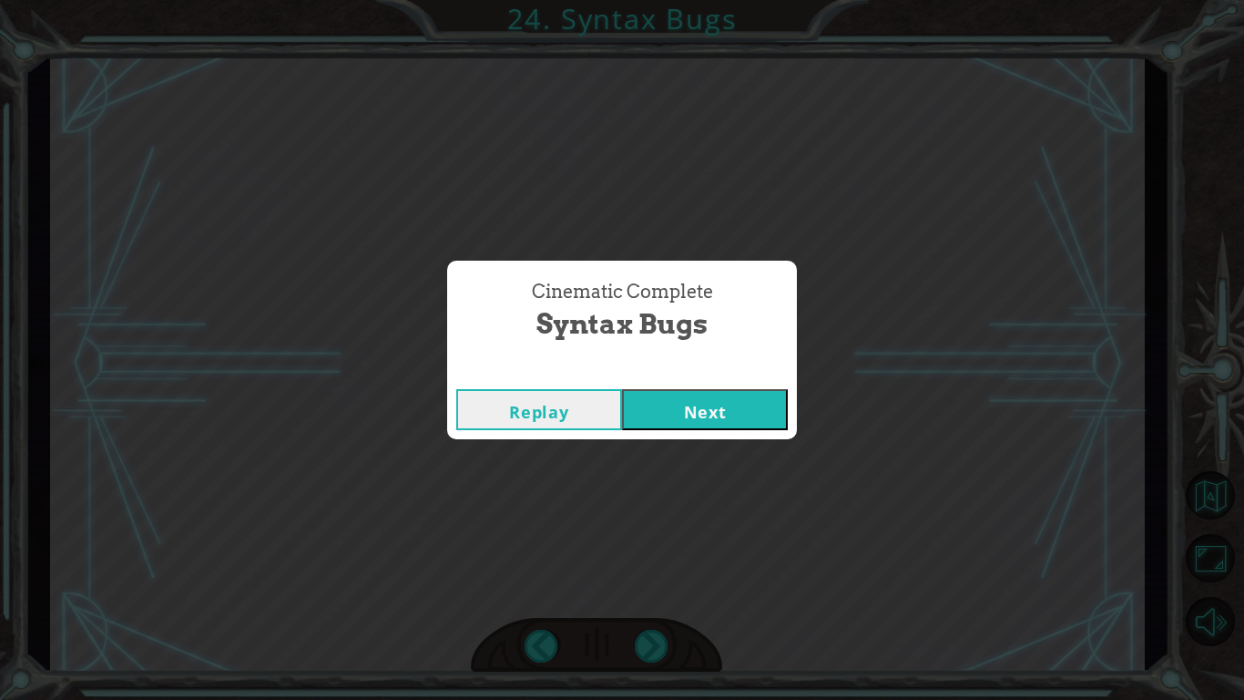
click at [652, 588] on div "Cinematic Complete Syntax Bugs Replay Next" at bounding box center [622, 350] width 1244 height 700
click at [668, 397] on button "Next" at bounding box center [705, 409] width 166 height 41
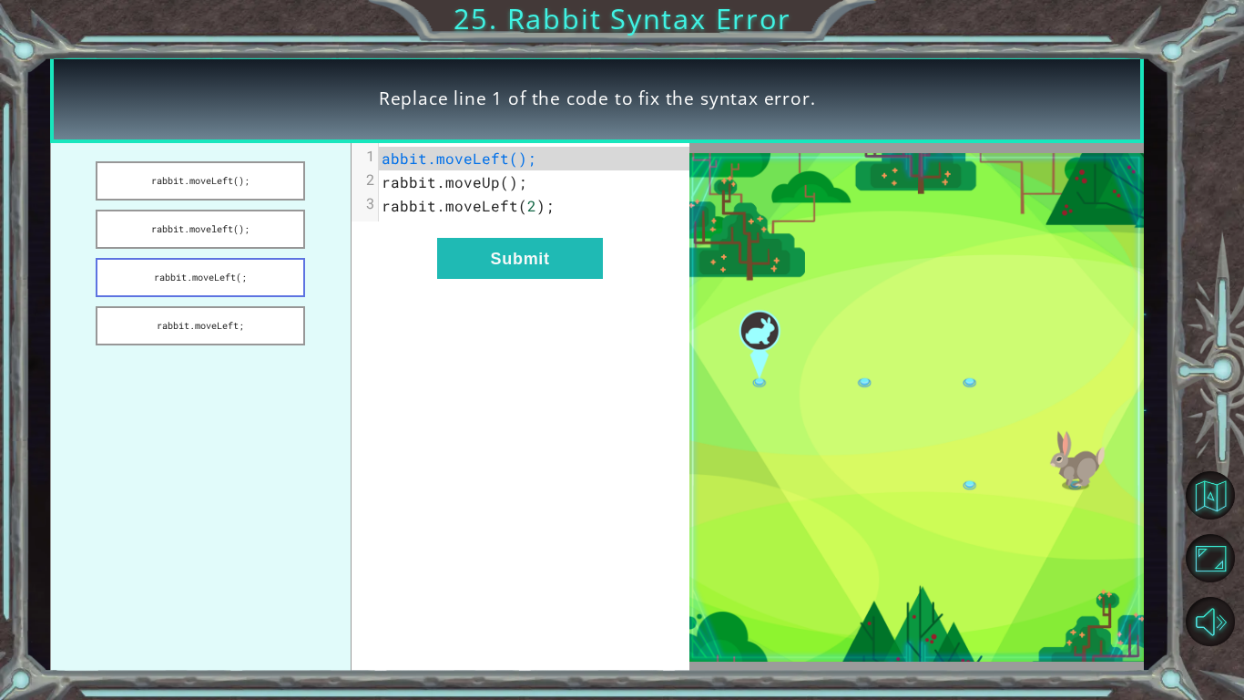
click at [249, 270] on button "rabbit.moveLeft(;" at bounding box center [200, 277] width 209 height 39
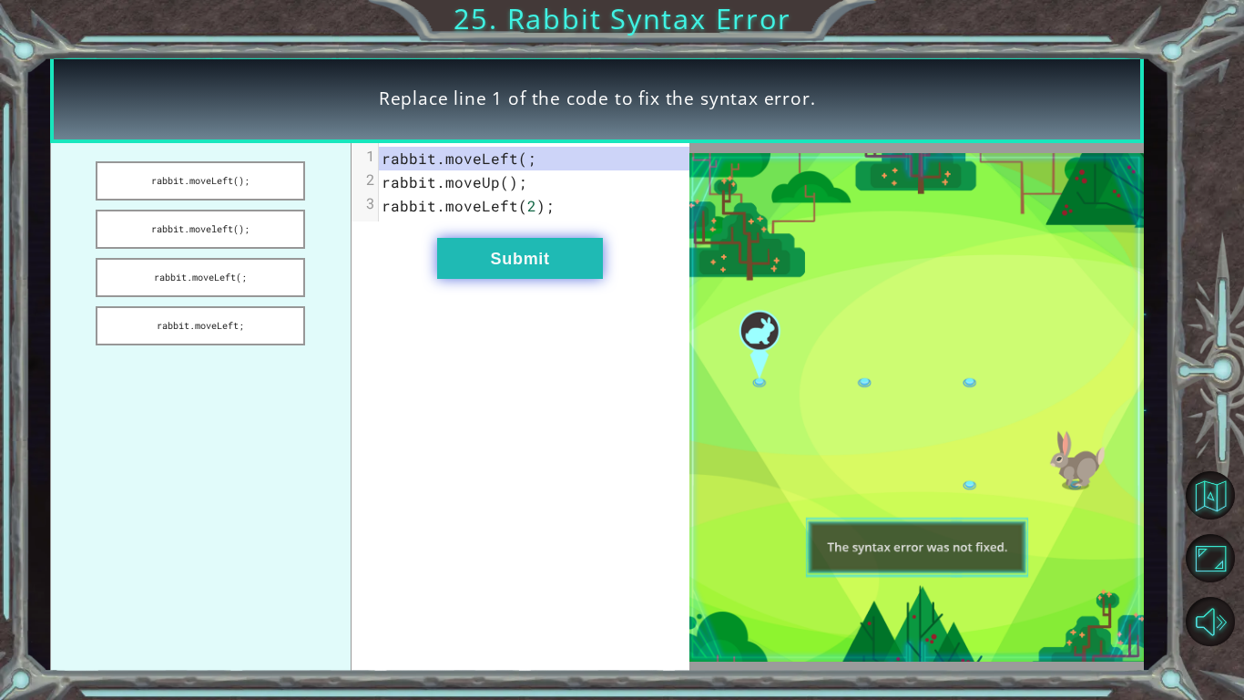
click at [453, 249] on button "Submit" at bounding box center [520, 258] width 166 height 41
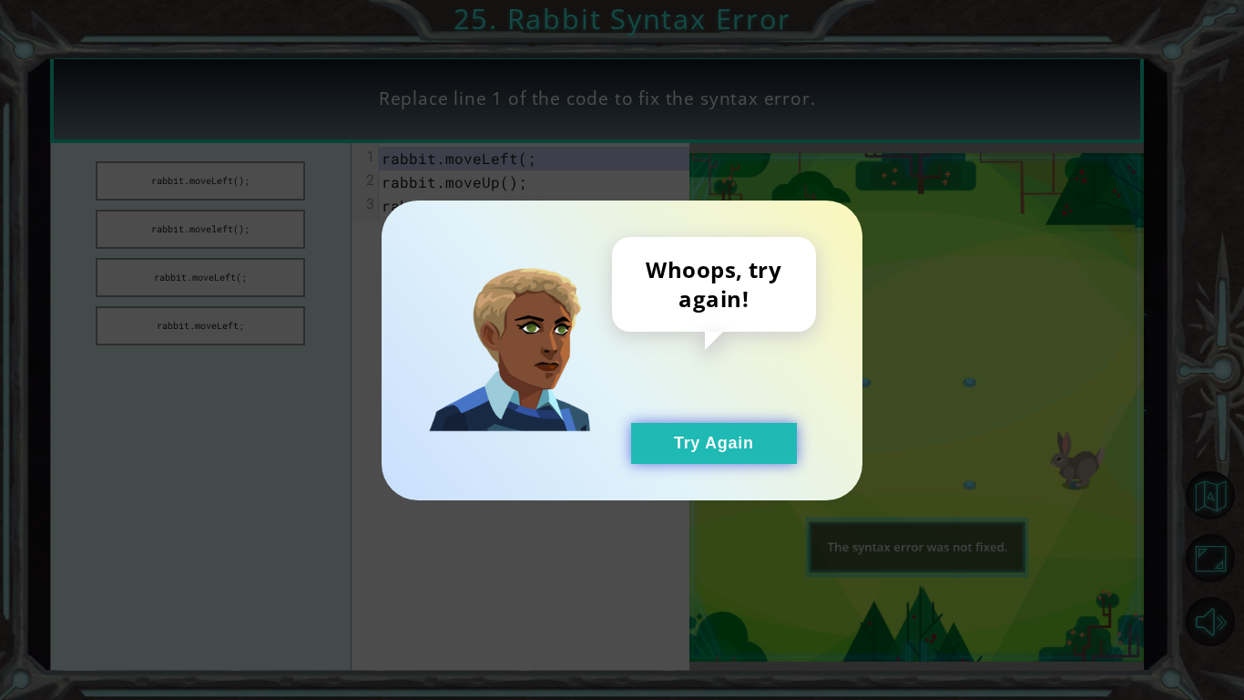
click at [694, 450] on button "Try Again" at bounding box center [714, 443] width 166 height 41
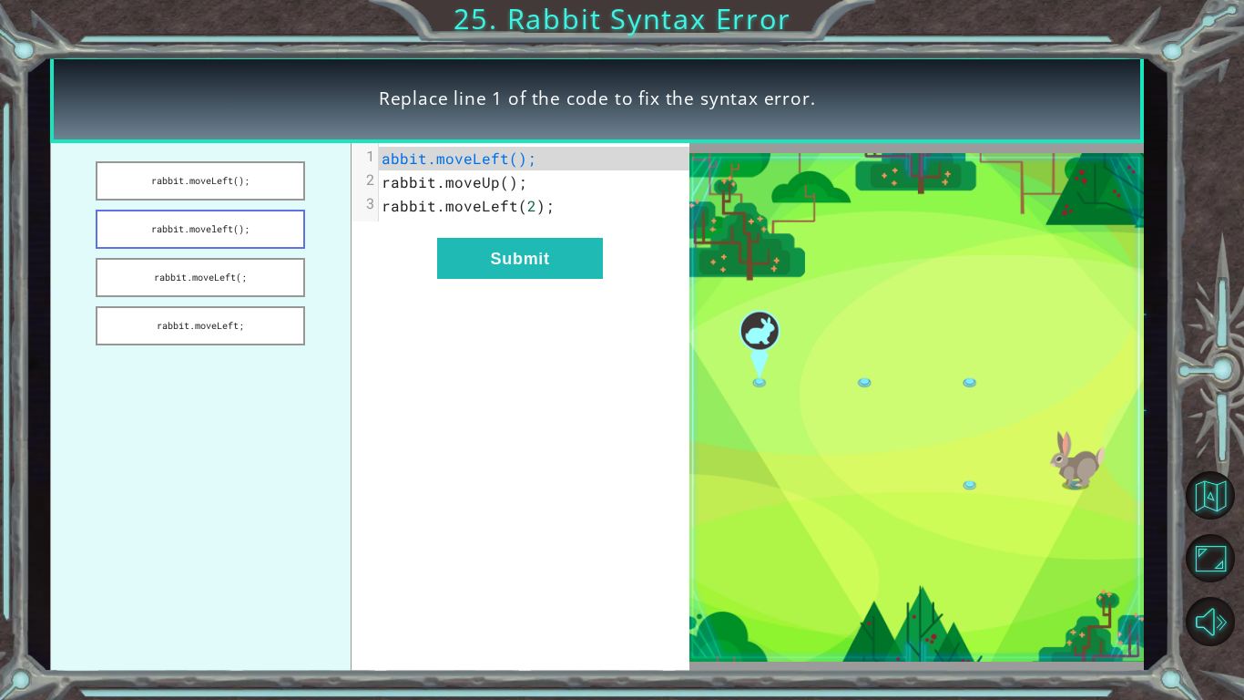
click at [253, 230] on button "rabbit.moveleft();" at bounding box center [200, 228] width 209 height 39
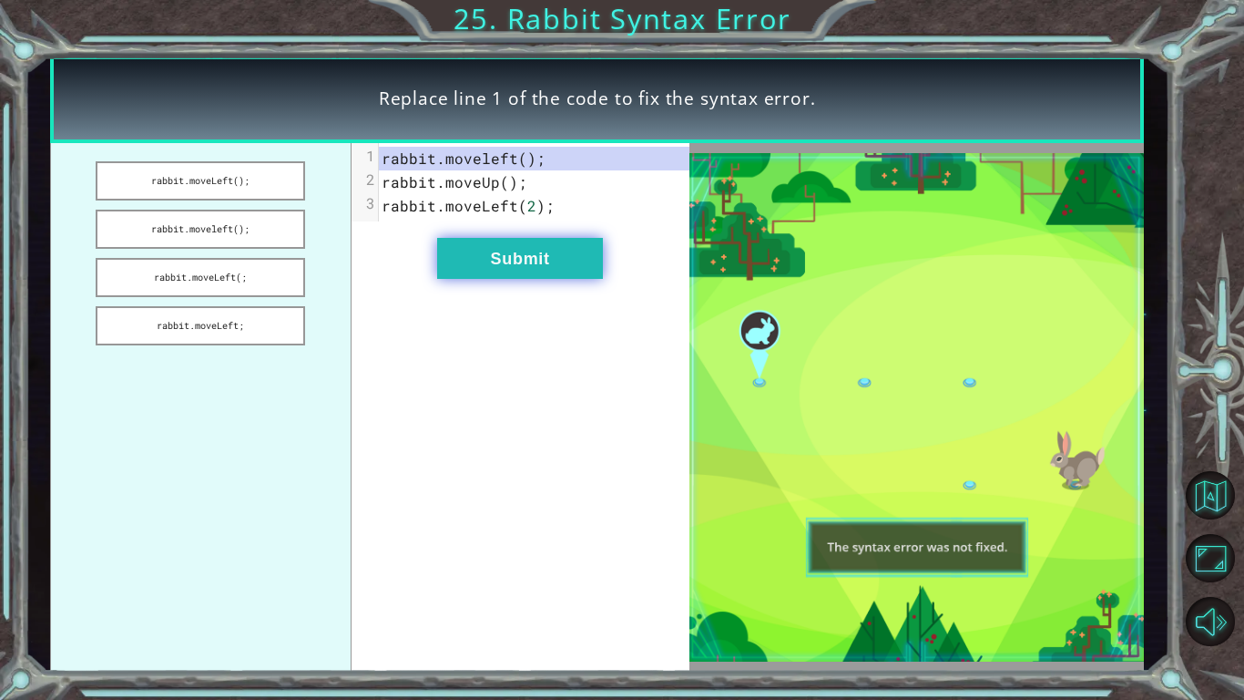
click at [523, 250] on button "Submit" at bounding box center [520, 258] width 166 height 41
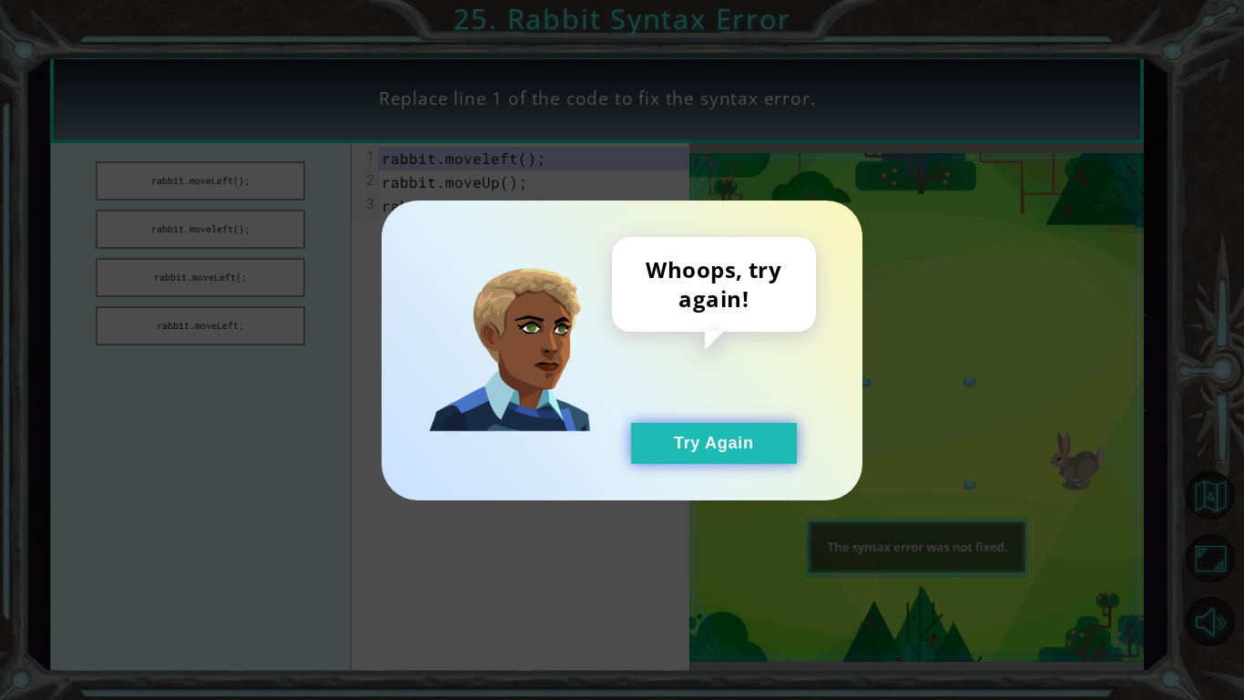
click at [701, 439] on button "Try Again" at bounding box center [714, 443] width 166 height 41
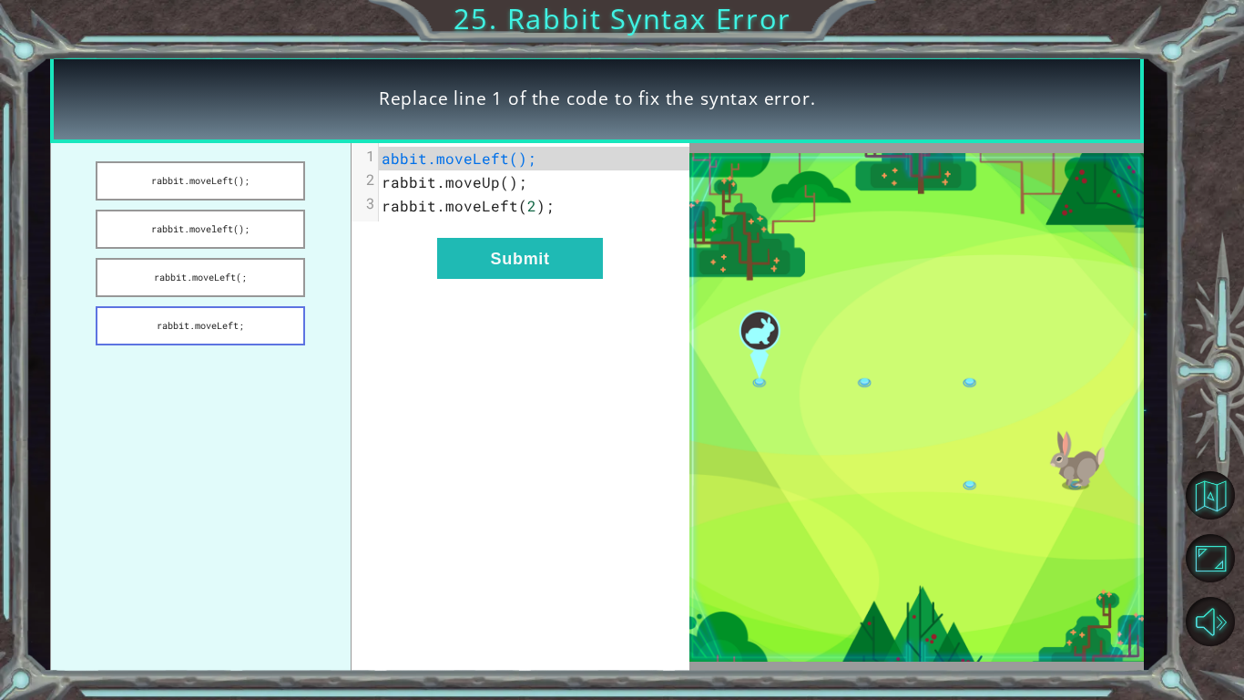
click at [244, 342] on button "rabbit.moveLeft;" at bounding box center [200, 325] width 209 height 39
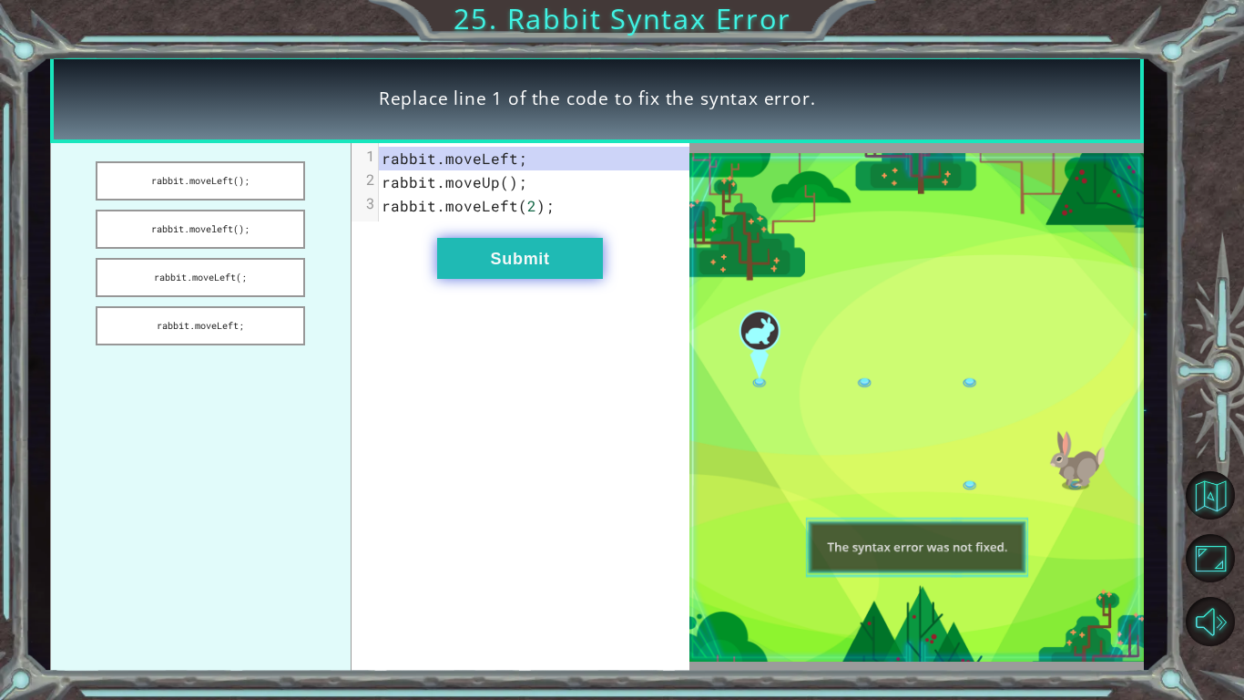
click at [446, 263] on button "Submit" at bounding box center [520, 258] width 166 height 41
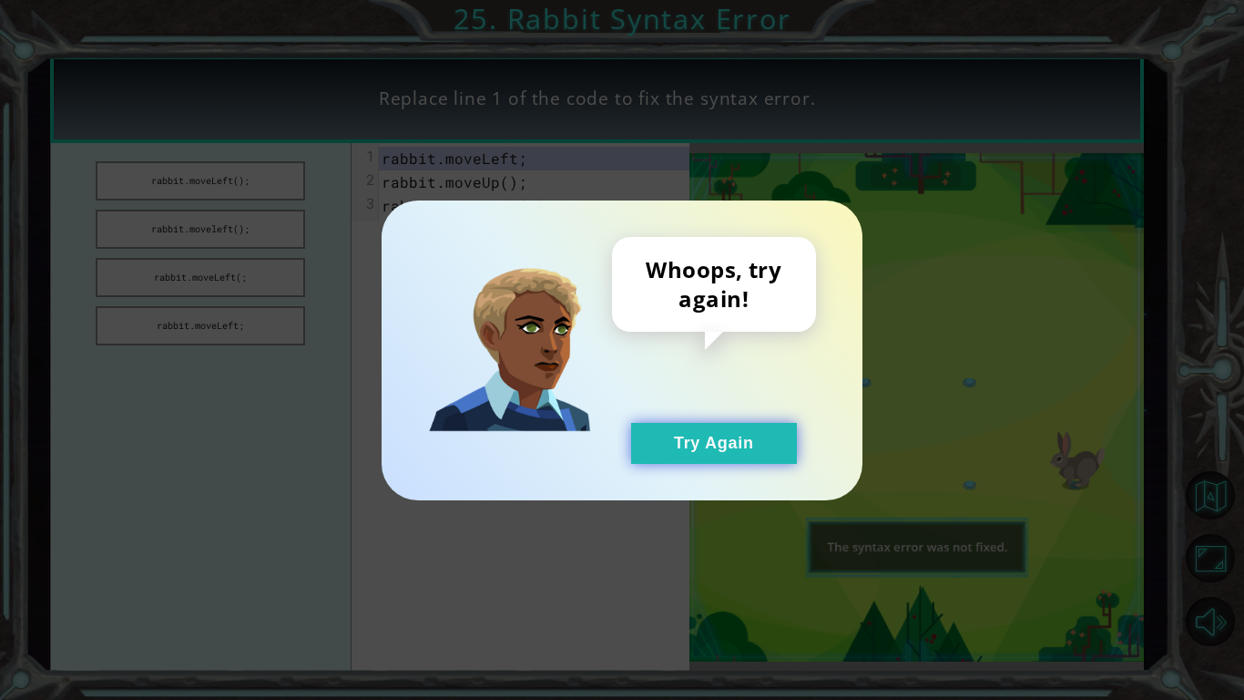
click at [650, 448] on button "Try Again" at bounding box center [714, 443] width 166 height 41
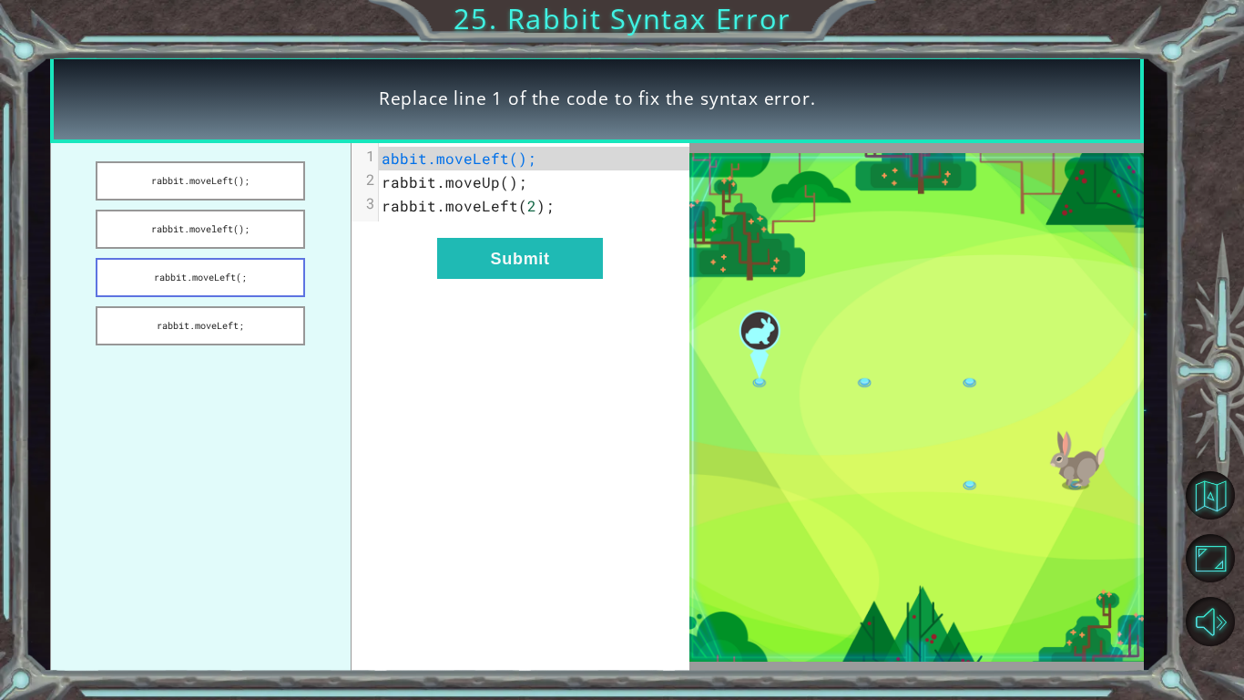
click at [239, 264] on button "rabbit.moveLeft(;" at bounding box center [200, 277] width 209 height 39
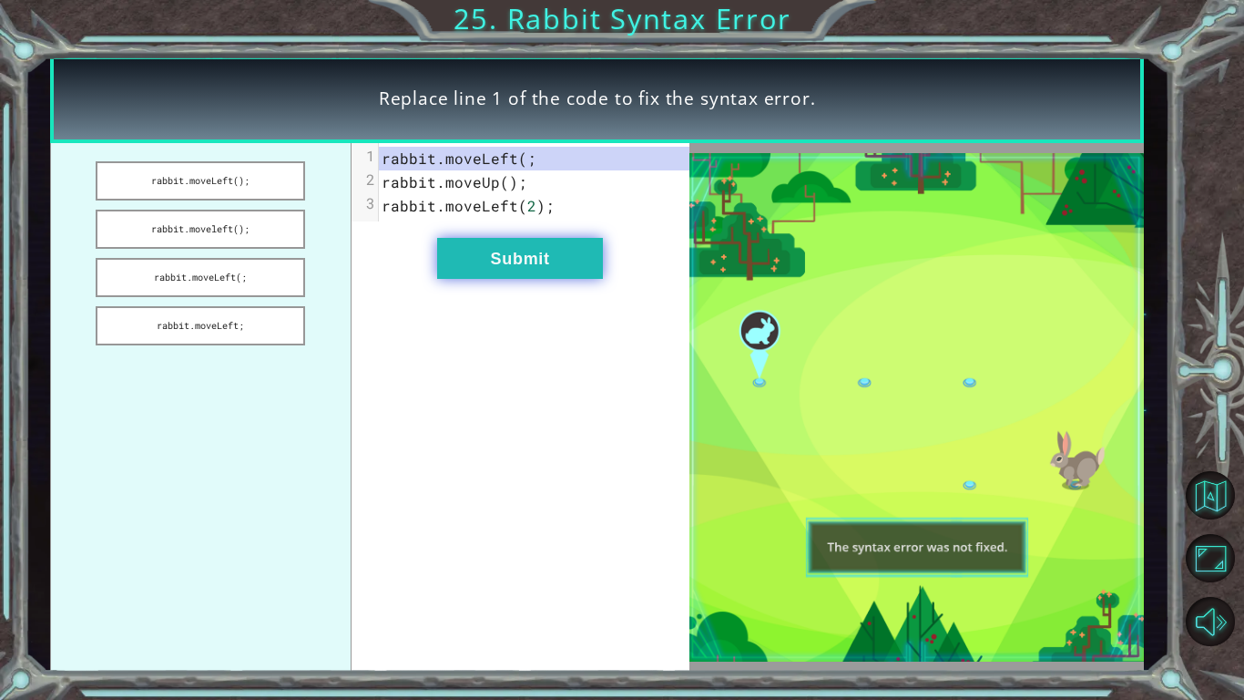
click at [517, 250] on button "Submit" at bounding box center [520, 258] width 166 height 41
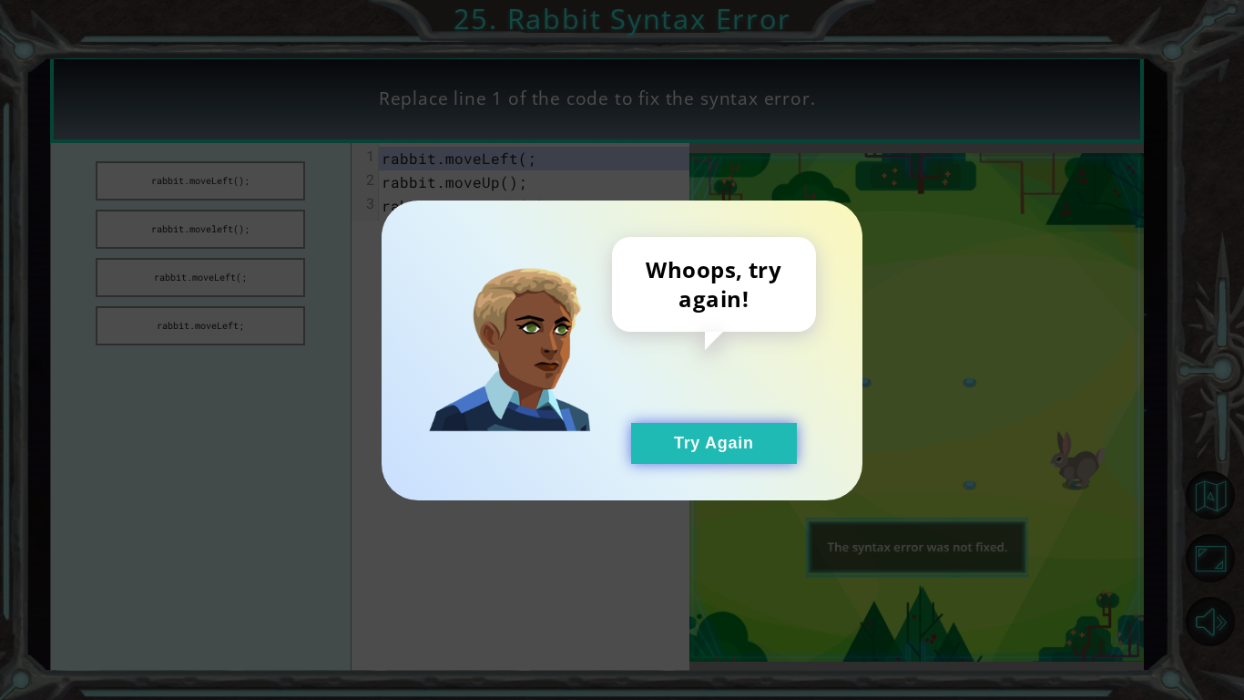
click at [679, 435] on button "Try Again" at bounding box center [714, 443] width 166 height 41
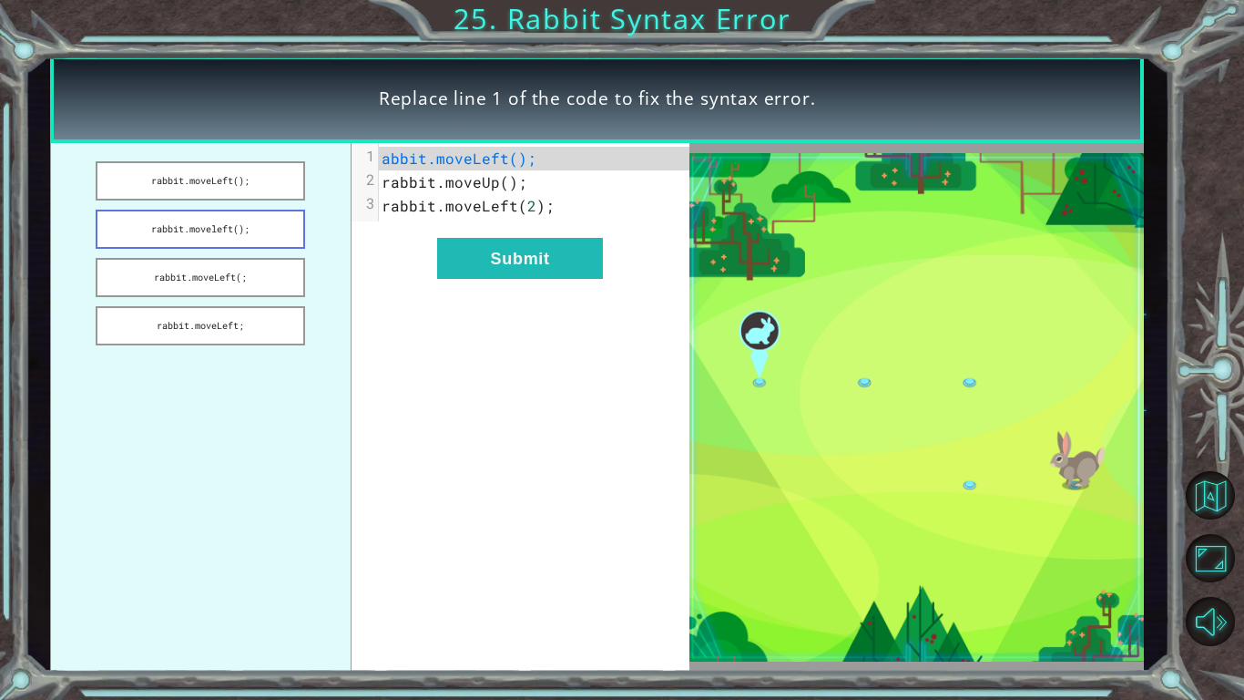
click at [249, 227] on button "rabbit.moveleft();" at bounding box center [200, 228] width 209 height 39
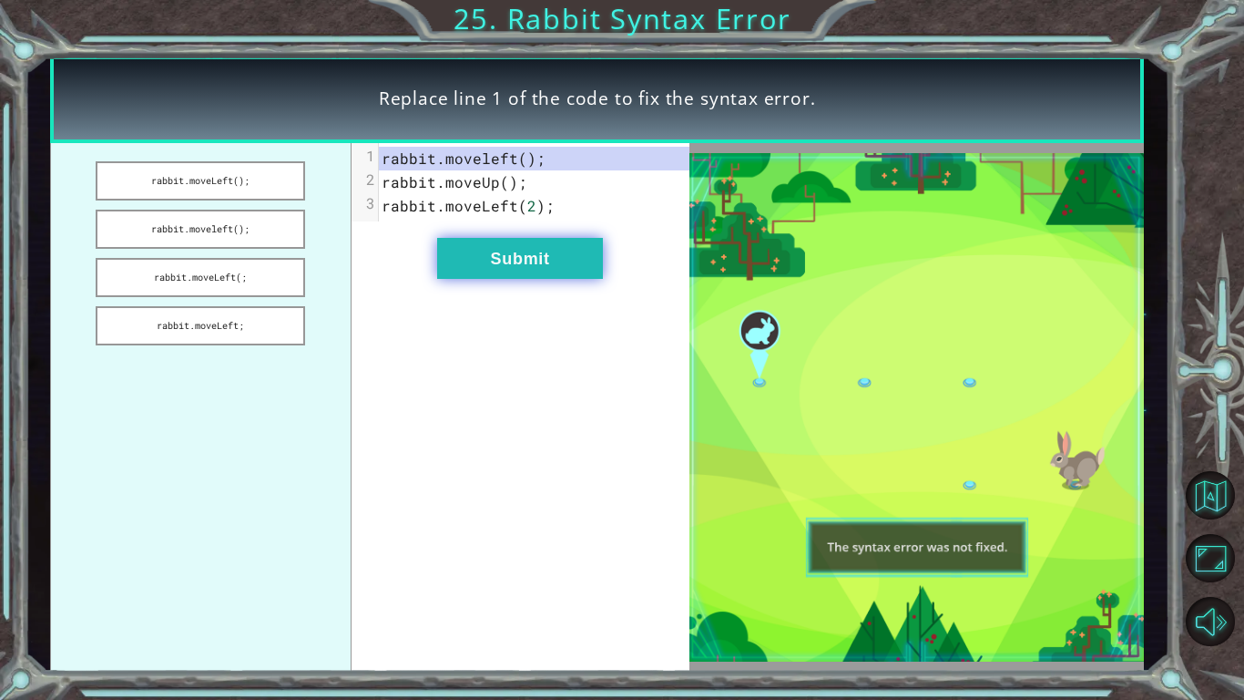
click at [475, 243] on button "Submit" at bounding box center [520, 258] width 166 height 41
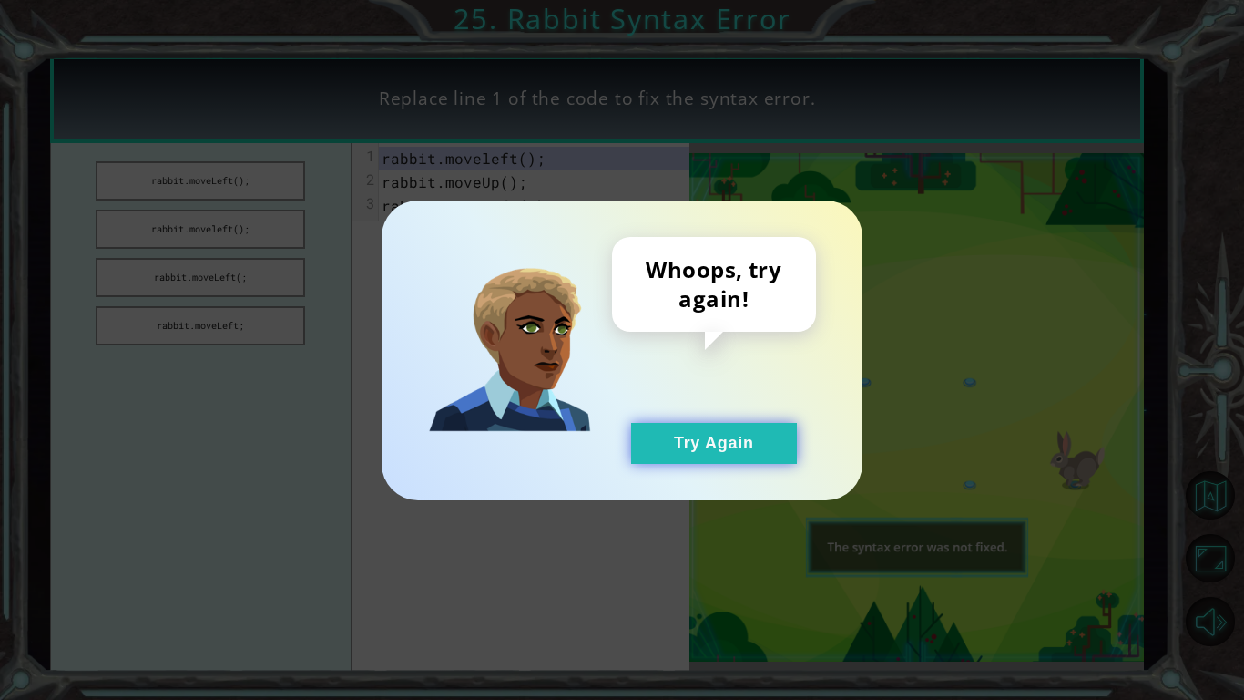
click at [679, 430] on button "Try Again" at bounding box center [714, 443] width 166 height 41
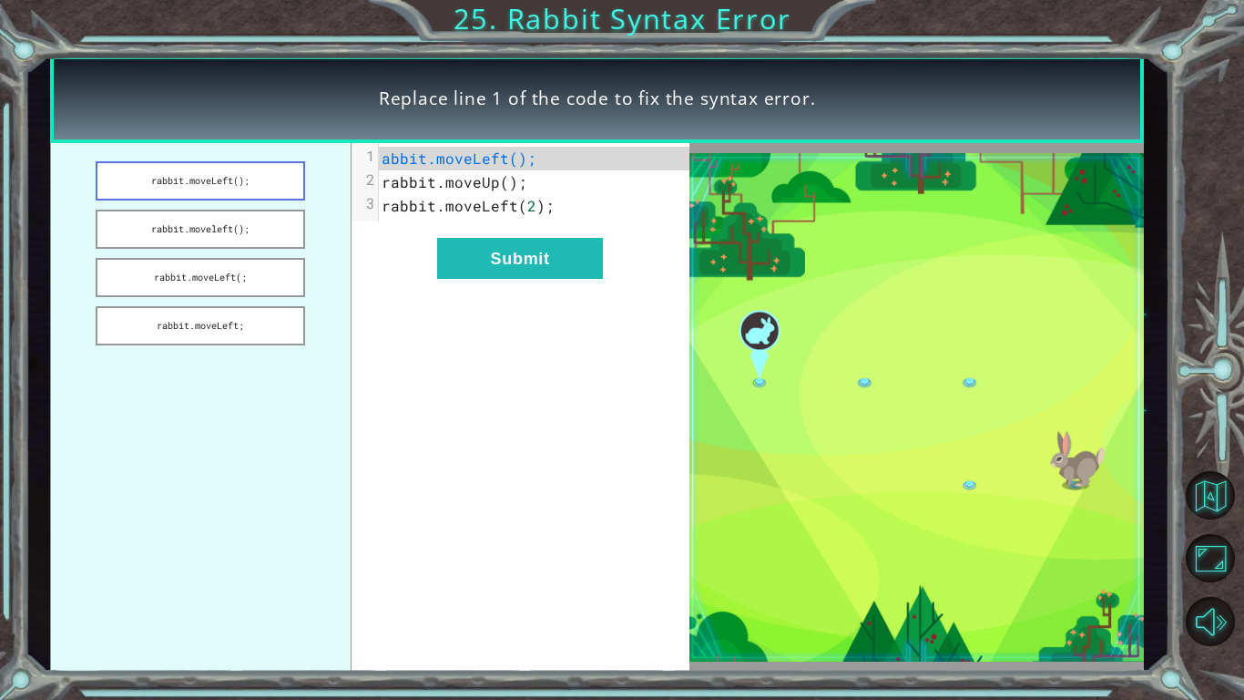
click at [253, 165] on button "rabbit.moveLeft();" at bounding box center [200, 180] width 209 height 39
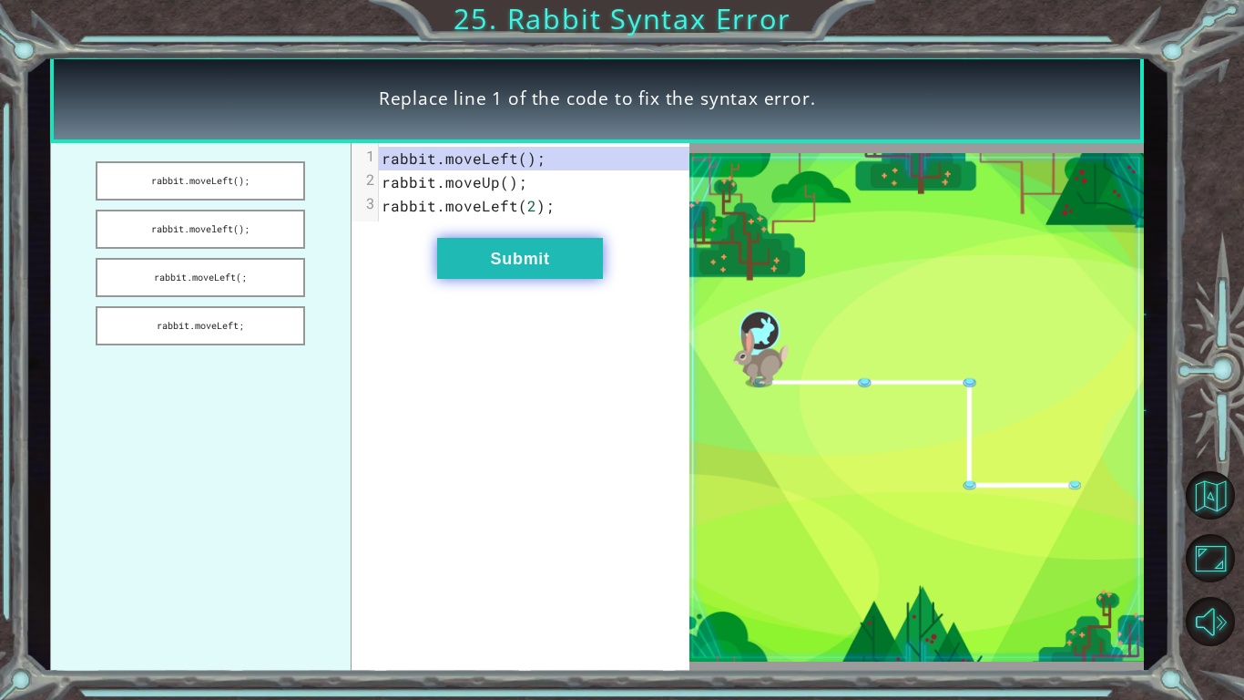
click at [539, 263] on button "Submit" at bounding box center [520, 258] width 166 height 41
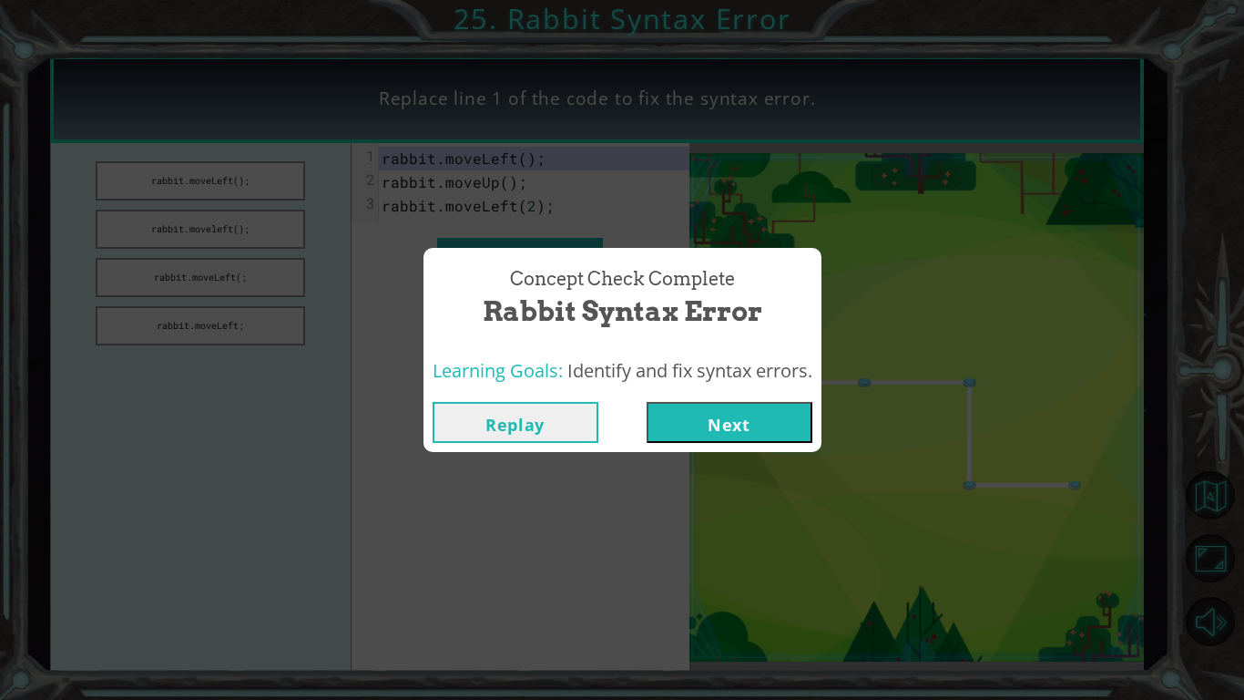
click at [731, 433] on button "Next" at bounding box center [730, 422] width 166 height 41
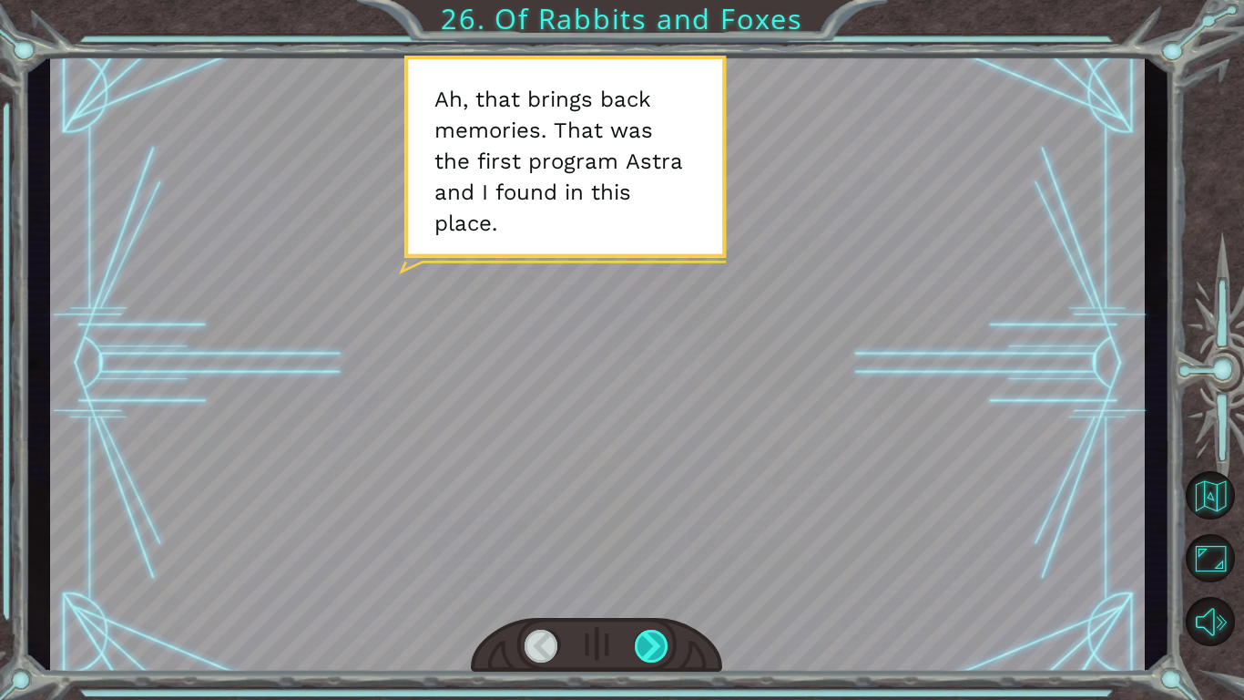
click at [656, 588] on div at bounding box center [652, 645] width 35 height 33
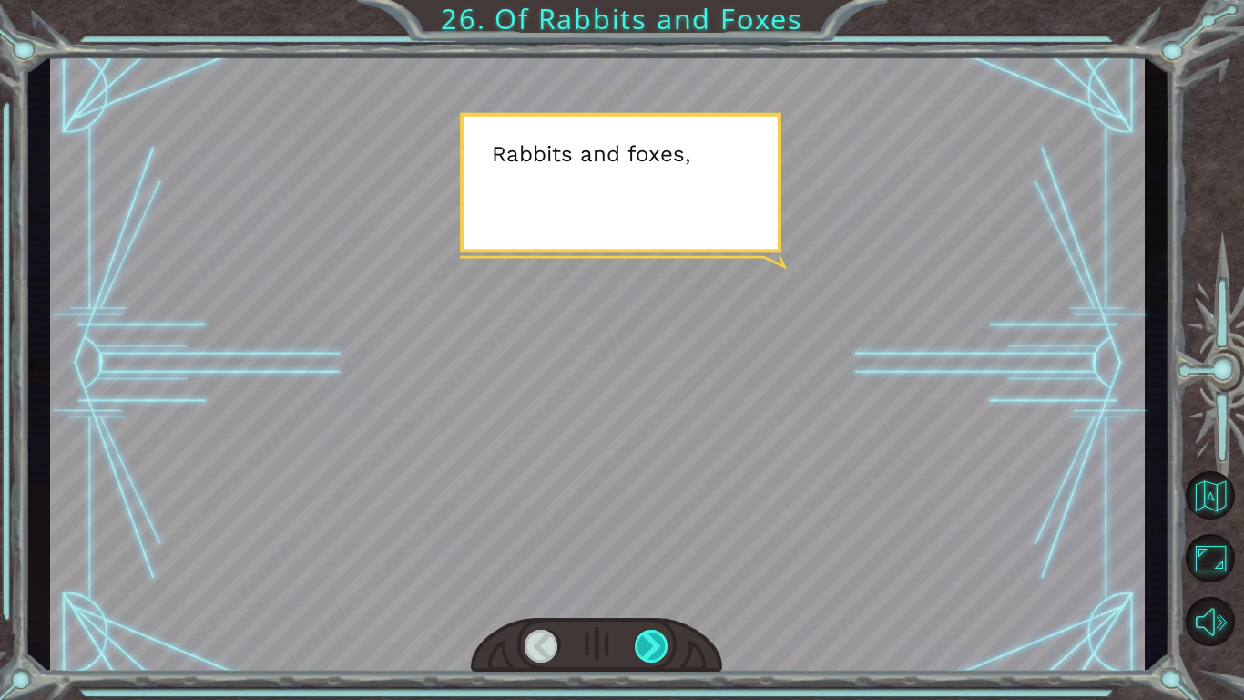
click at [656, 588] on div at bounding box center [652, 645] width 35 height 33
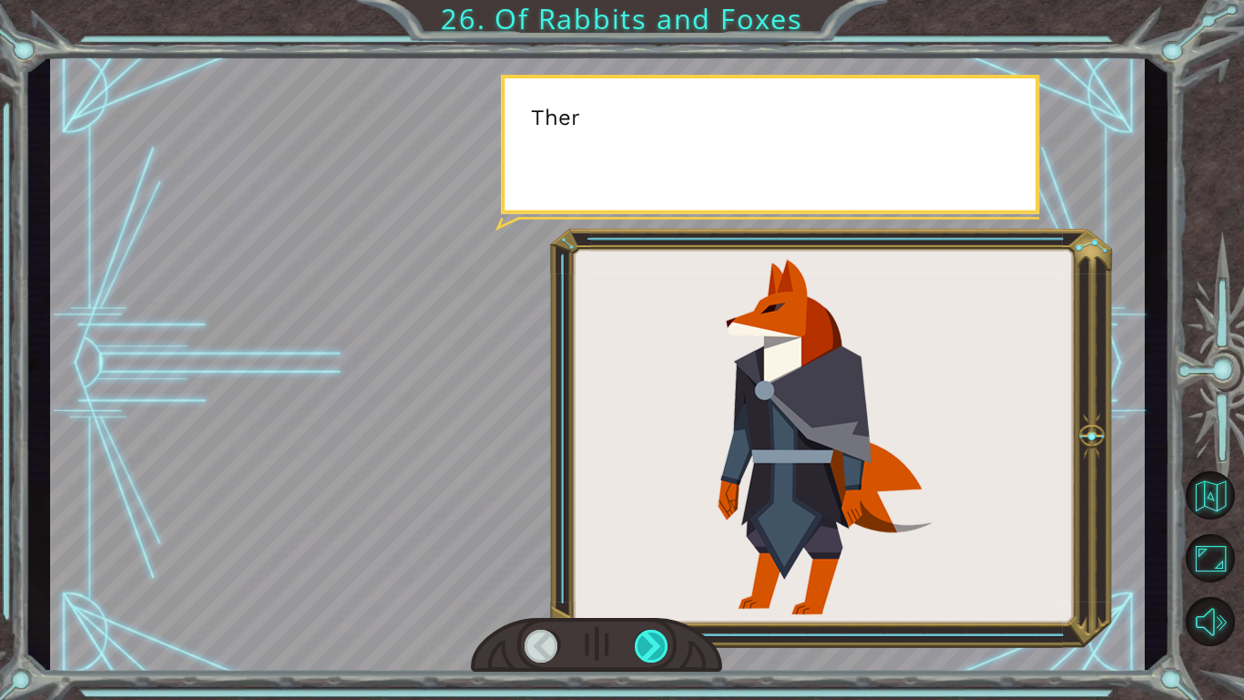
click at [656, 588] on div at bounding box center [652, 645] width 35 height 33
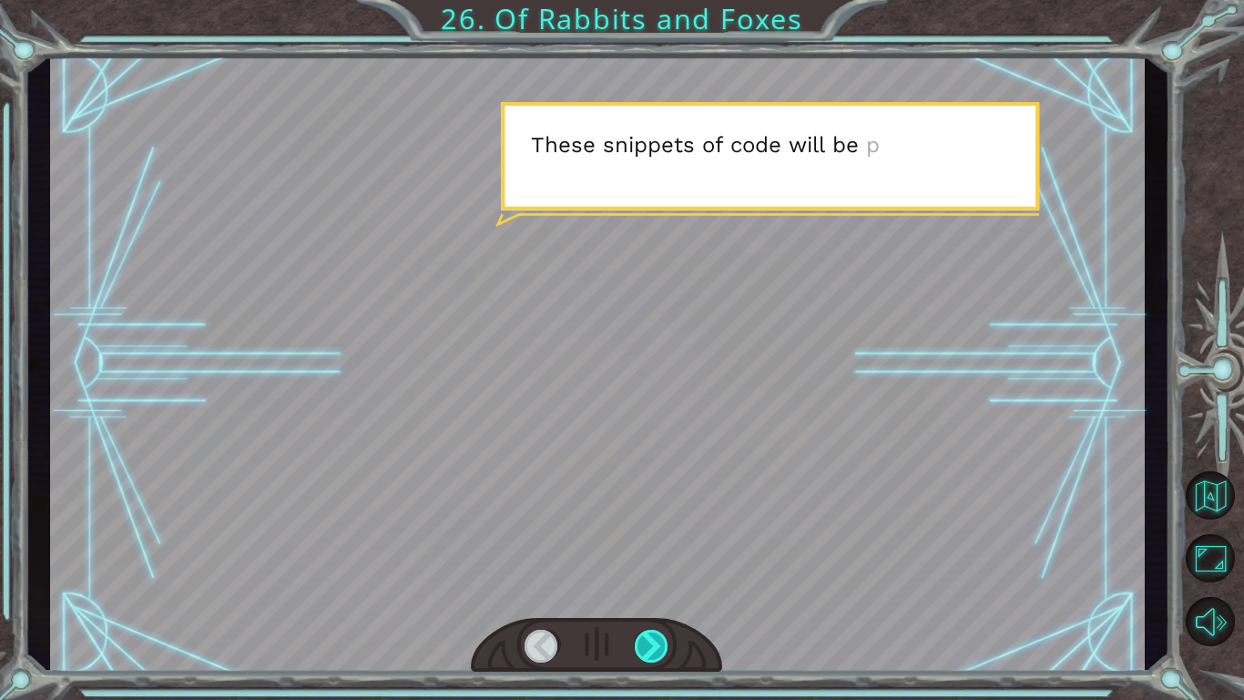
click at [656, 588] on div at bounding box center [652, 645] width 35 height 33
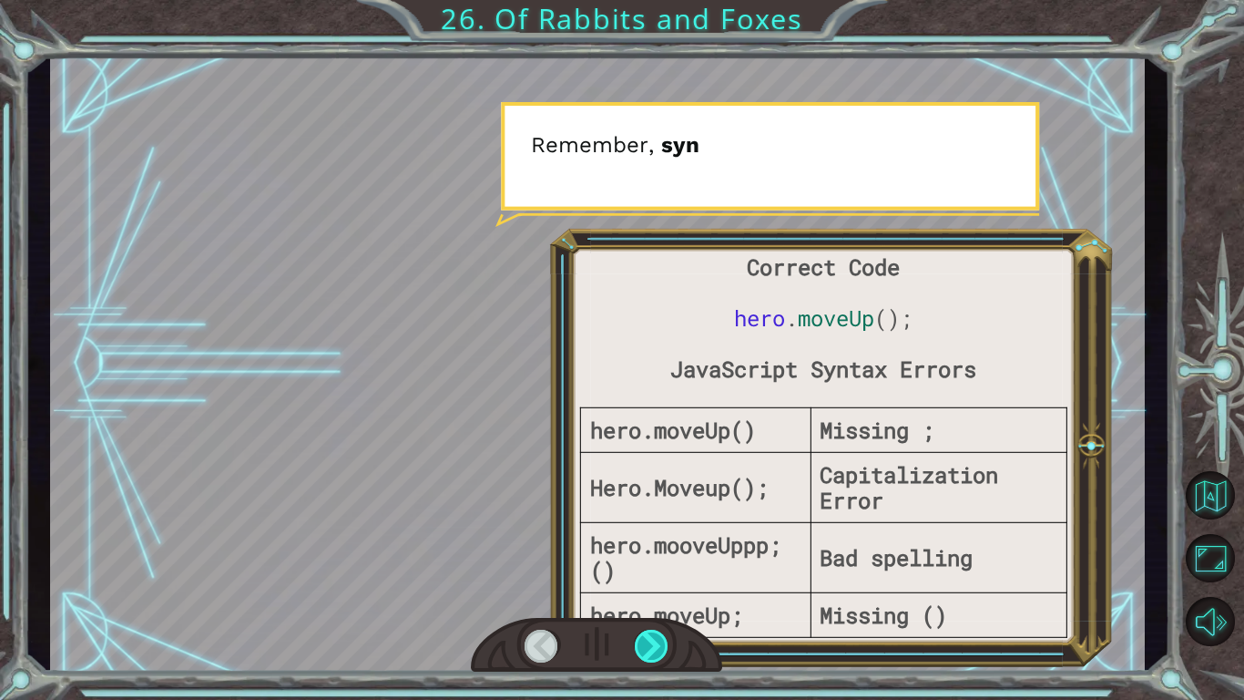
click at [656, 588] on div at bounding box center [652, 645] width 35 height 33
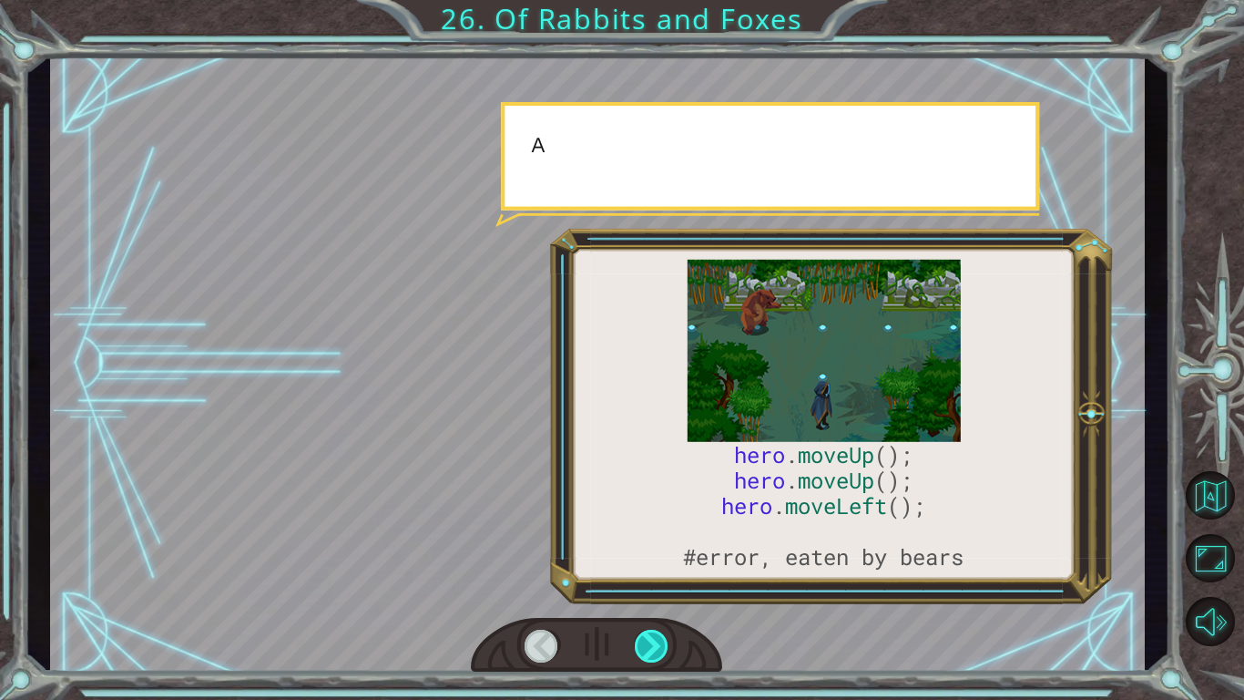
click at [656, 588] on div at bounding box center [652, 645] width 35 height 33
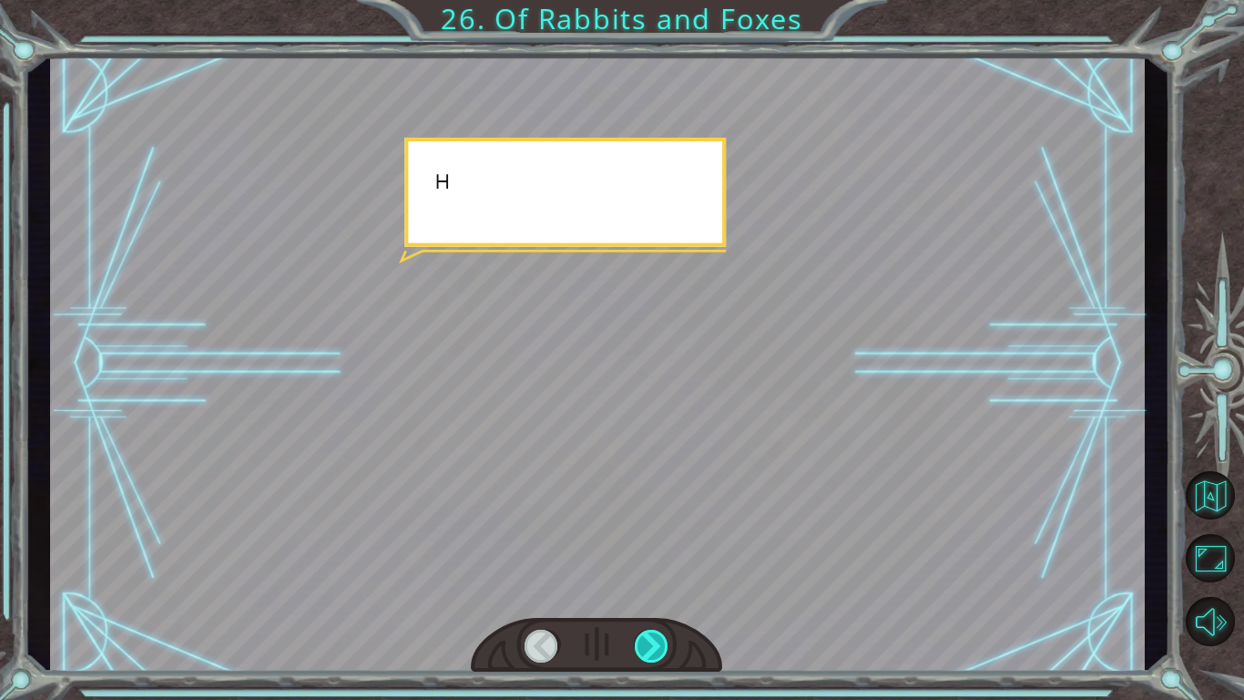
click at [656, 588] on div at bounding box center [652, 645] width 35 height 33
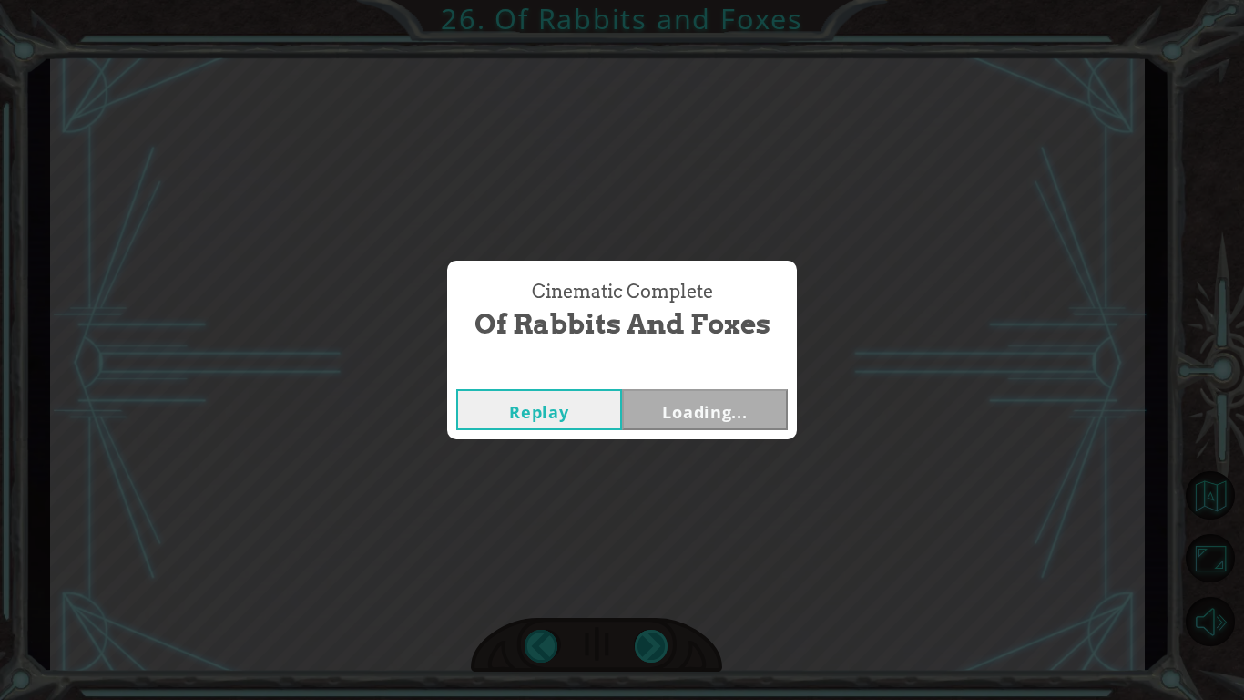
click at [656, 588] on div "Cinematic Complete Of Rabbits and Foxes Replay Loading..." at bounding box center [622, 350] width 1244 height 700
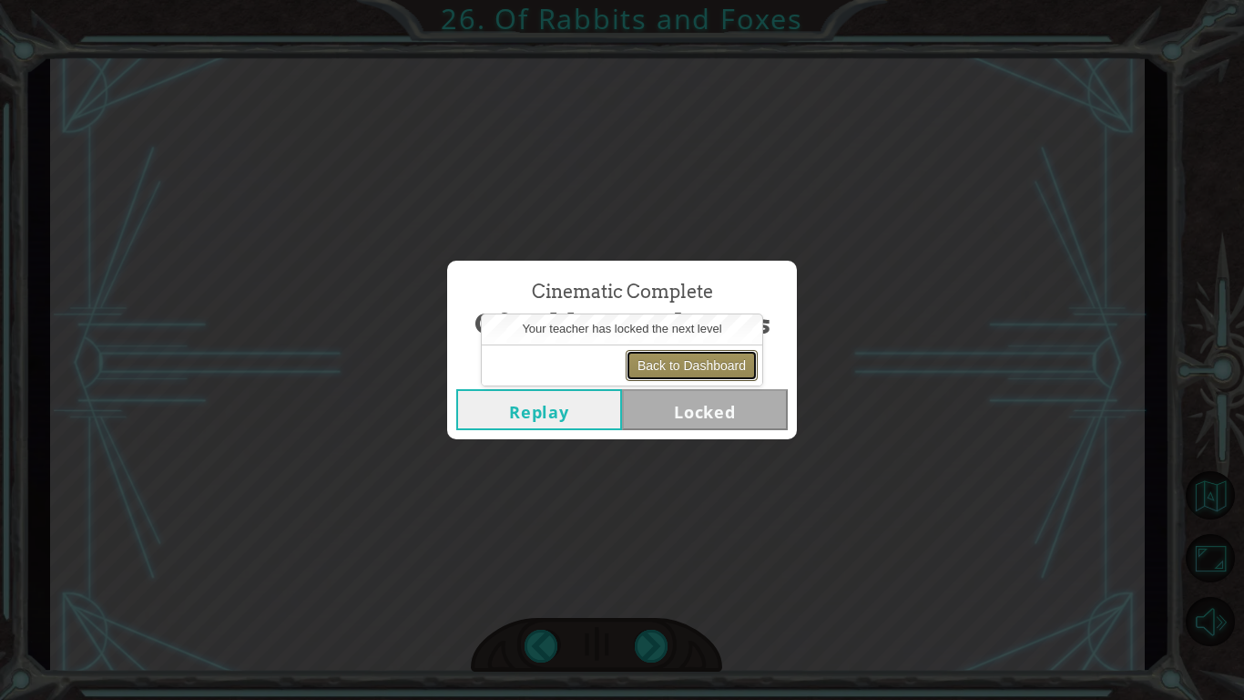
click at [669, 364] on button "Back to Dashboard" at bounding box center [692, 365] width 132 height 31
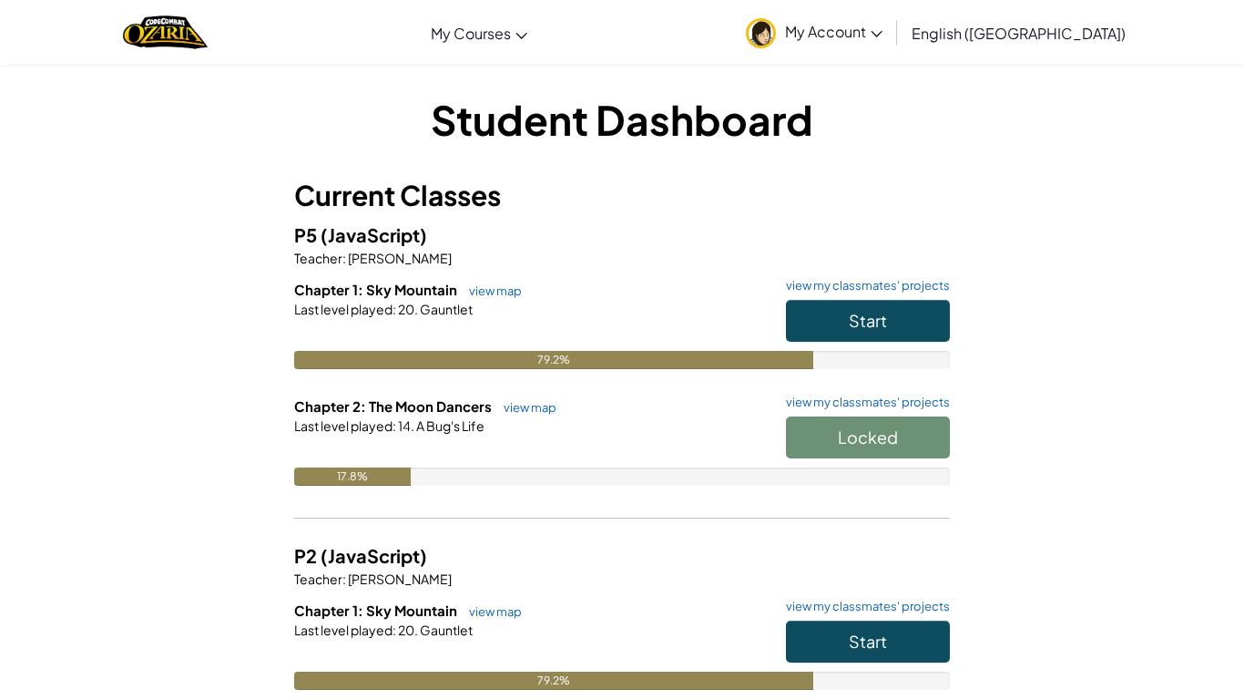
click at [700, 495] on div "Chapter 2: The Moon Dancers view map view my classmates' projects Locked Last l…" at bounding box center [622, 454] width 656 height 117
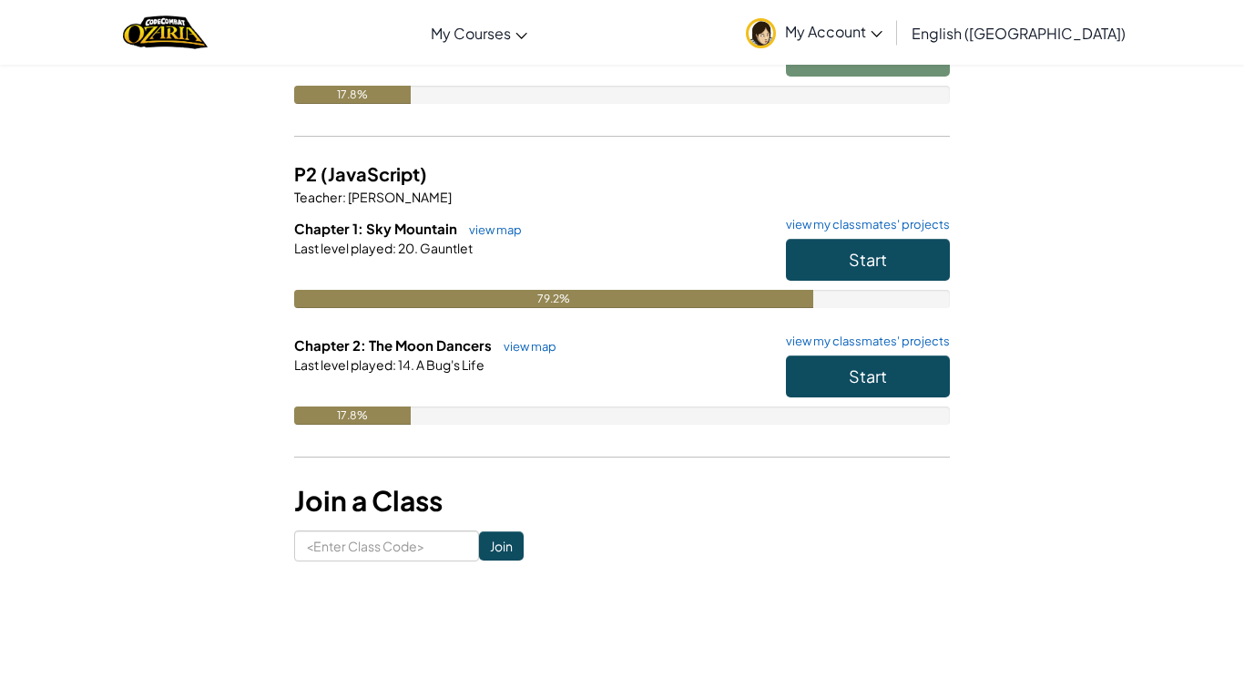
scroll to position [381, 0]
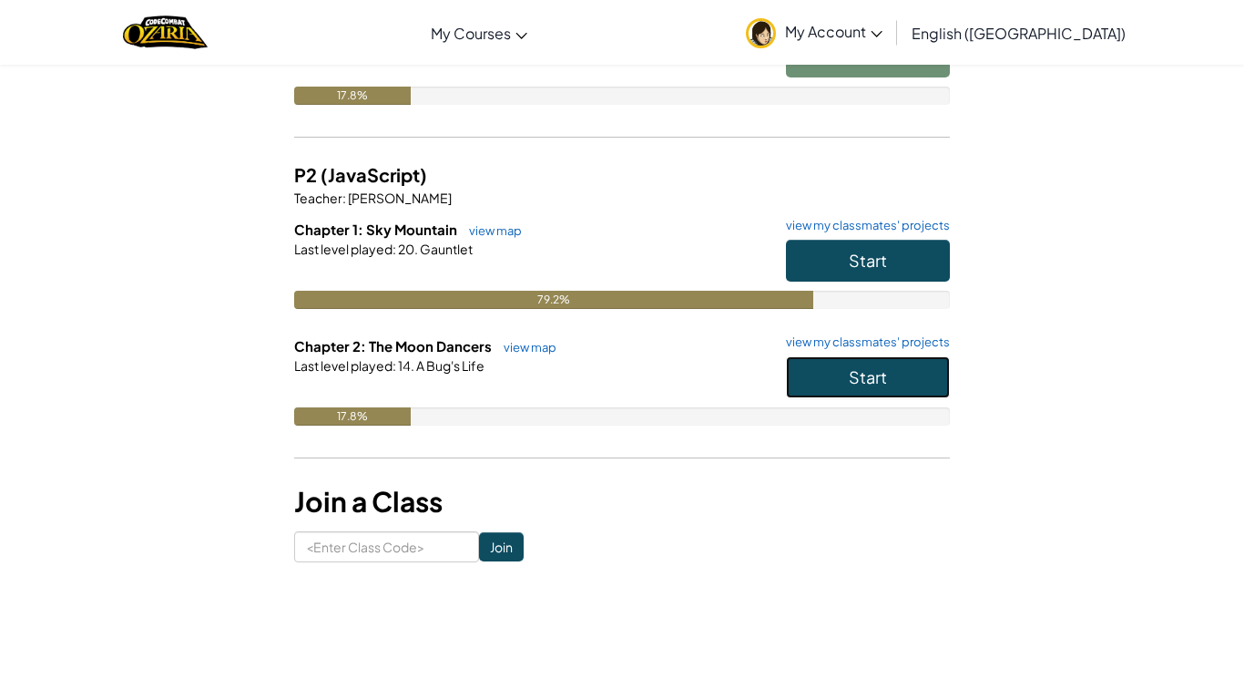
click at [817, 392] on button "Start" at bounding box center [868, 377] width 164 height 42
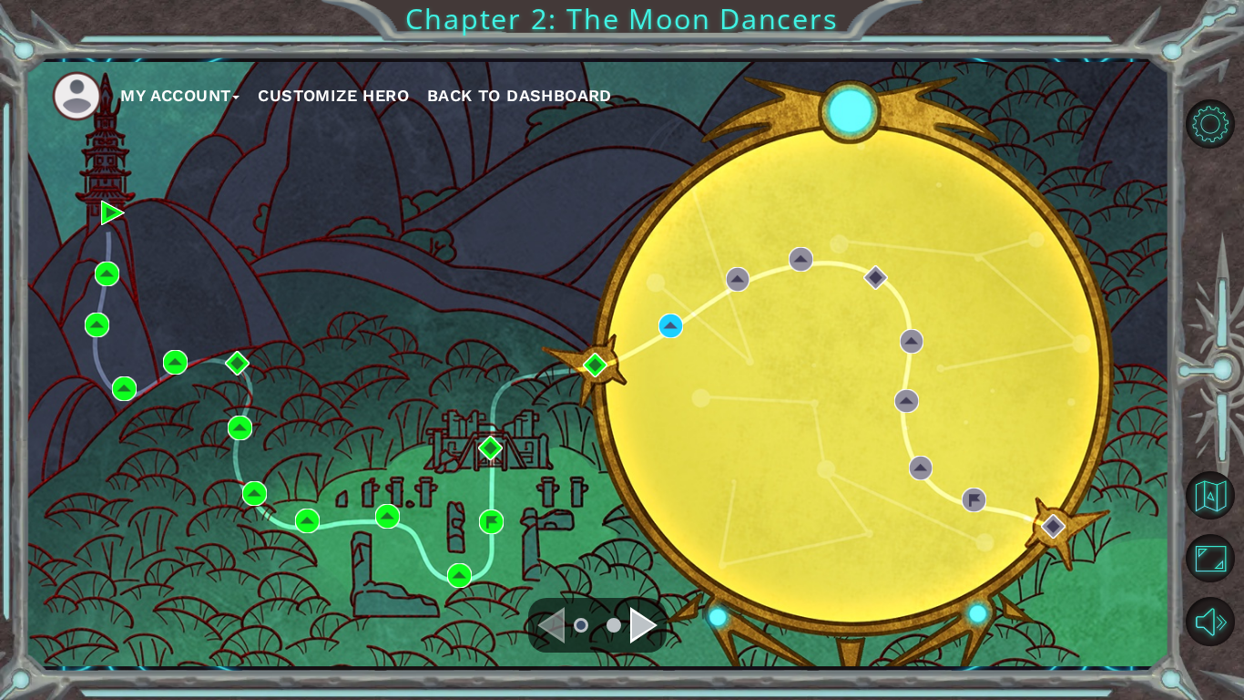
click at [817, 392] on div "My Account Customize Hero Back to Dashboard" at bounding box center [597, 364] width 1145 height 604
click at [854, 84] on ul "My Account Customize Hero Back to Dashboard" at bounding box center [611, 96] width 1118 height 50
click at [594, 372] on img at bounding box center [595, 364] width 25 height 25
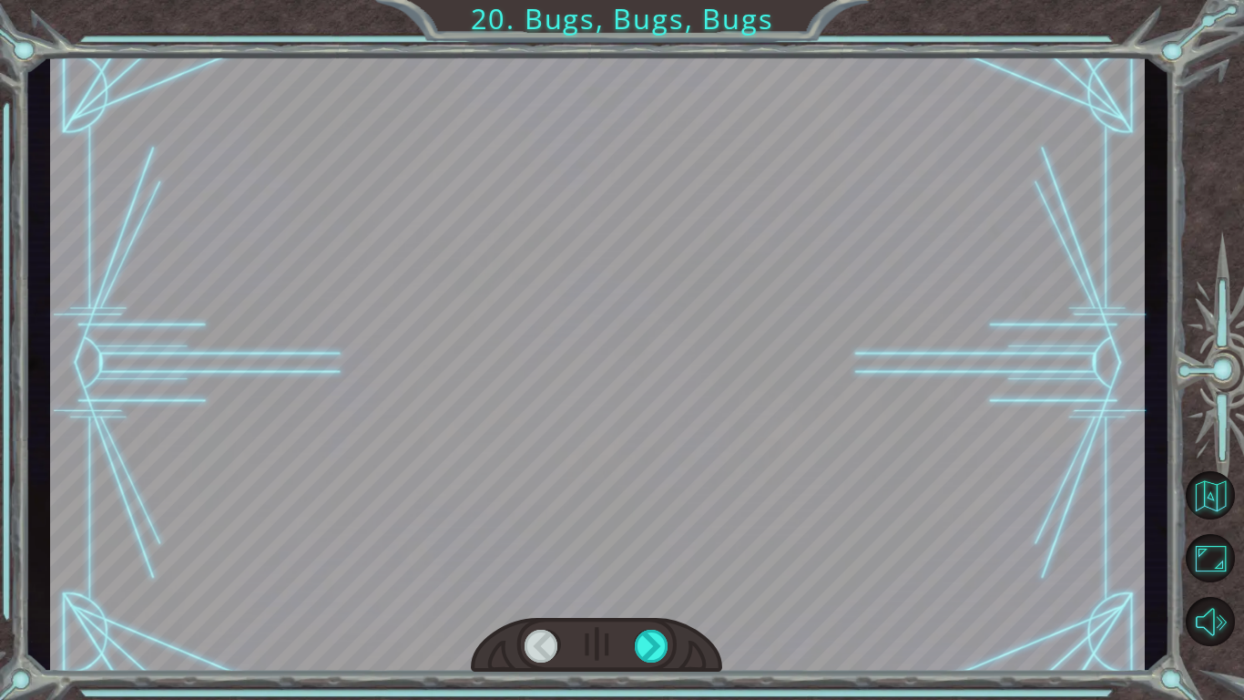
click at [854, 588] on div at bounding box center [597, 364] width 1095 height 616
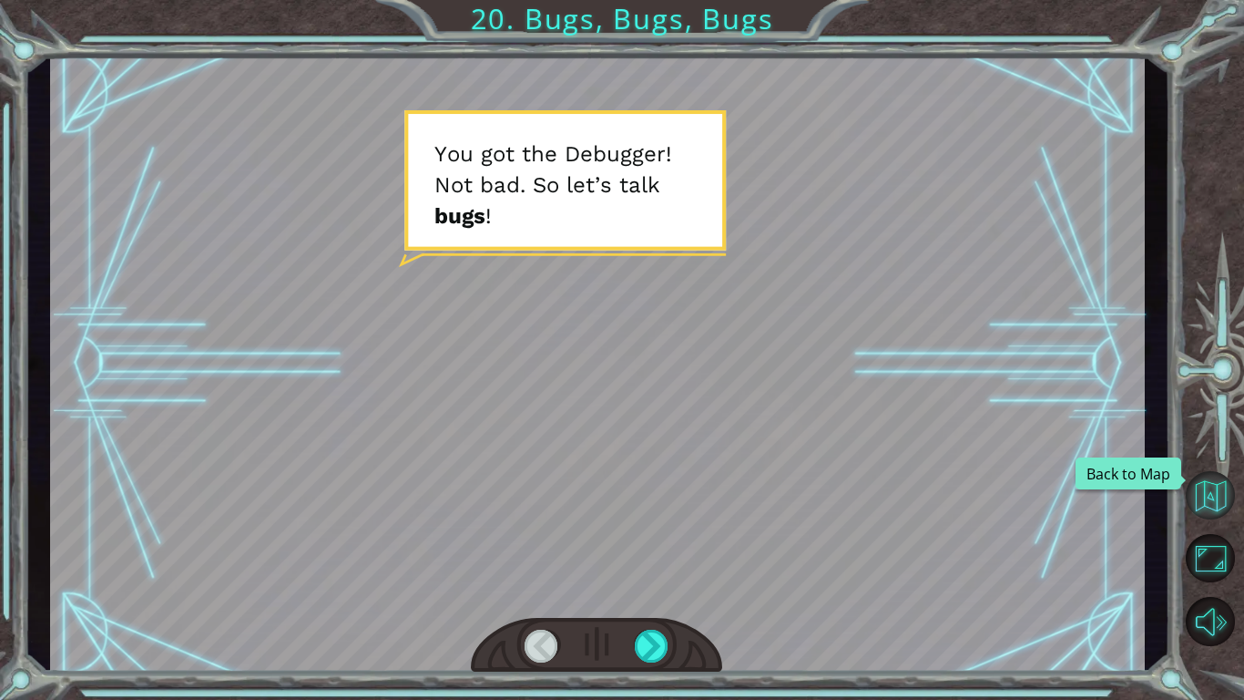
click at [854, 508] on button "Back to Map" at bounding box center [1210, 495] width 49 height 49
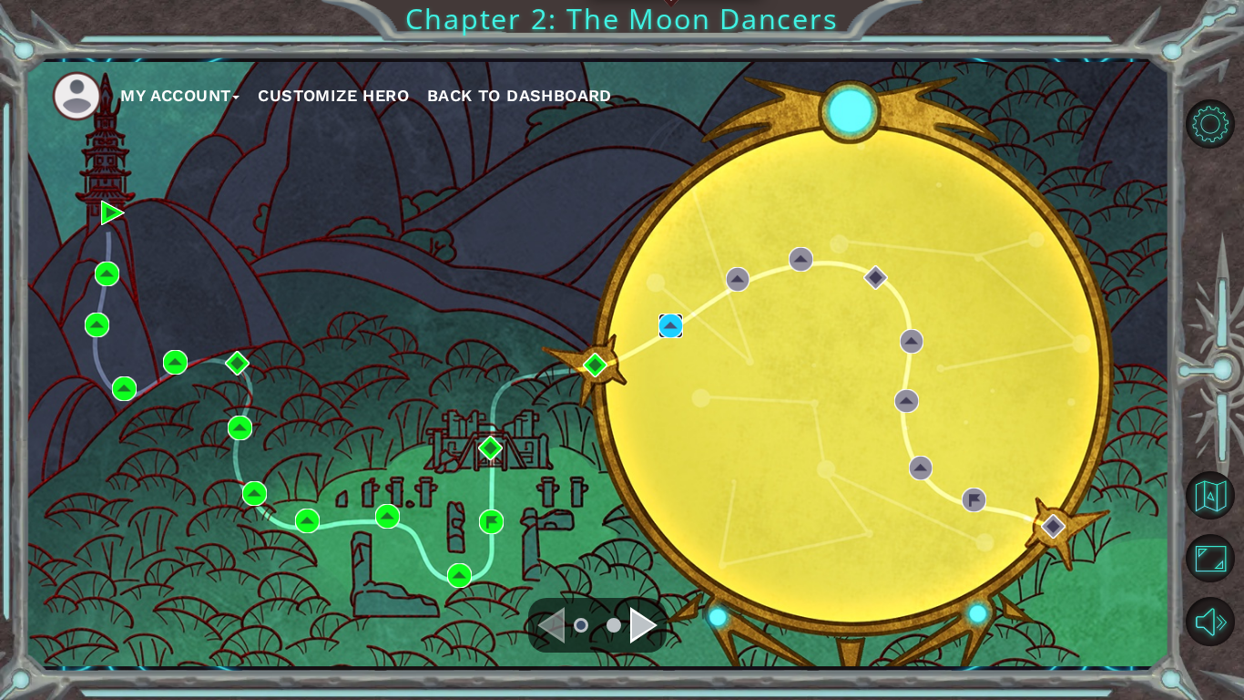
click at [667, 320] on img at bounding box center [671, 325] width 25 height 25
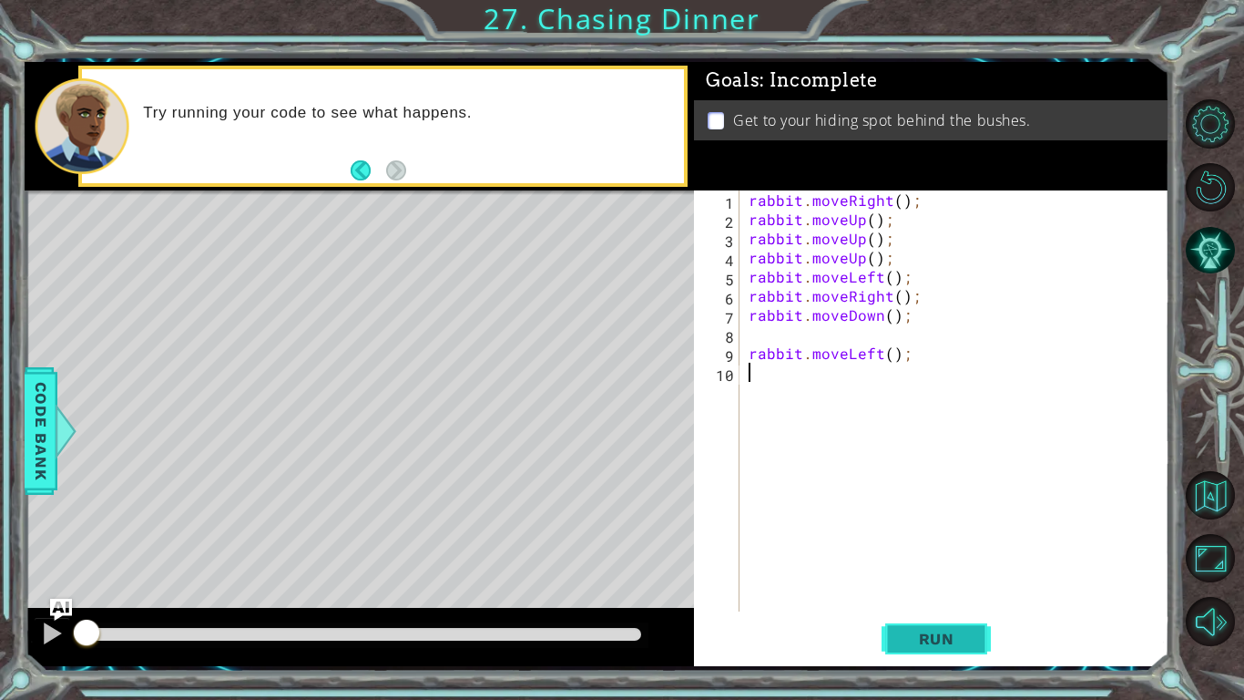
click at [854, 588] on span "Run" at bounding box center [937, 638] width 72 height 18
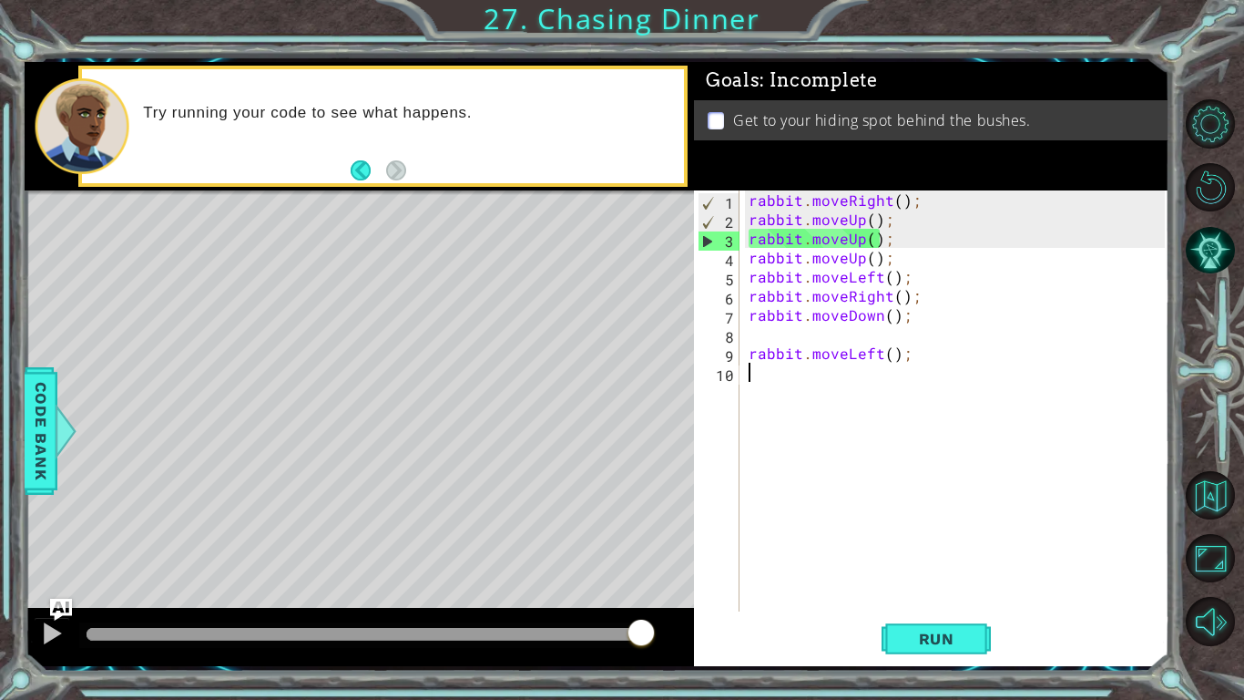
click at [854, 353] on div "rabbit . moveRight ( ) ; rabbit . moveUp ( ) ; rabbit . moveUp ( ) ; rabbit . m…" at bounding box center [959, 419] width 429 height 459
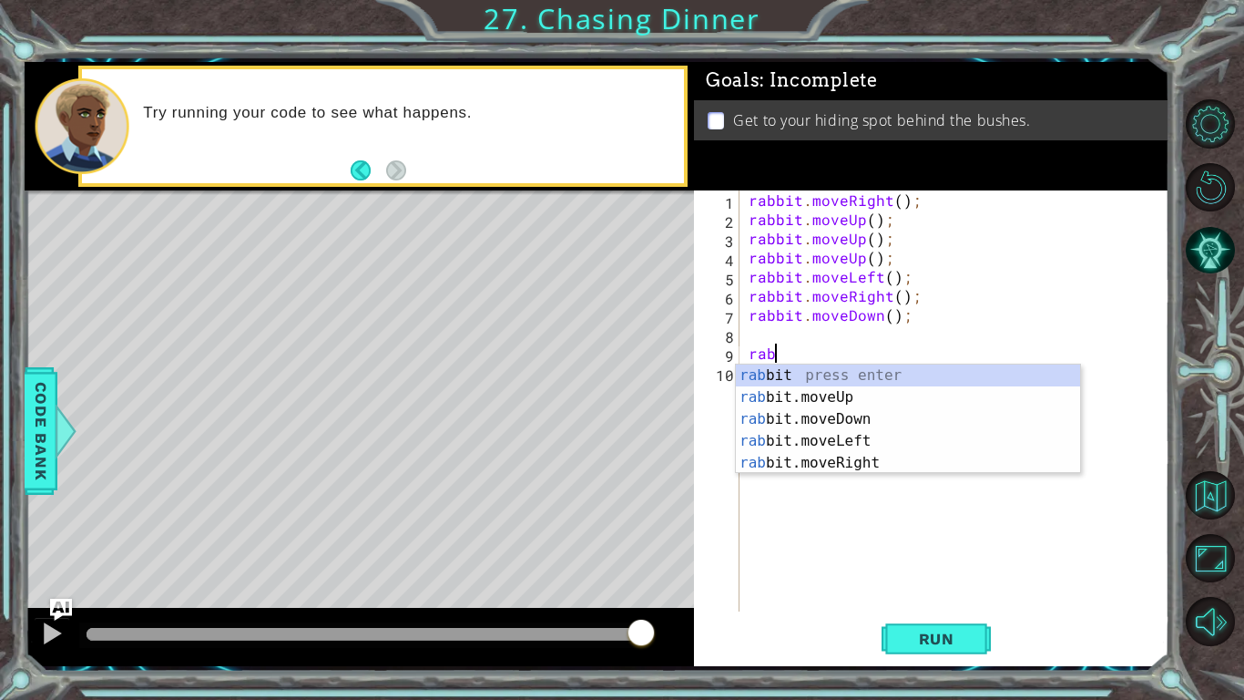
type textarea "r"
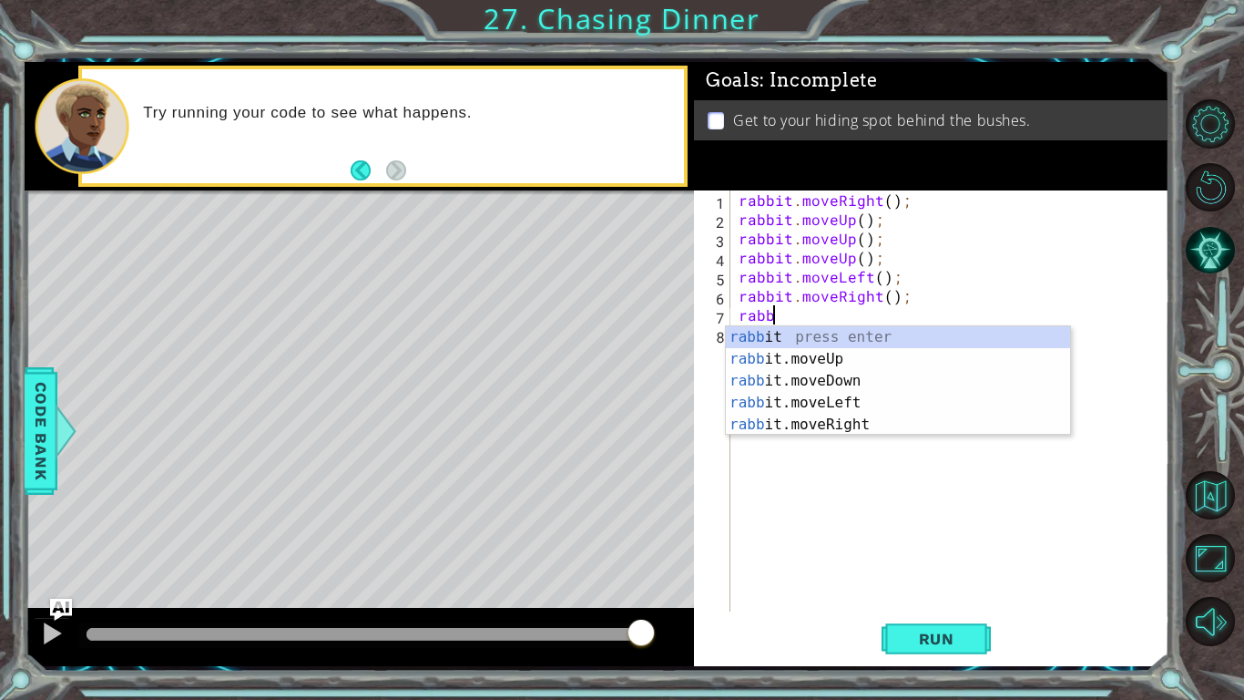
type textarea "r"
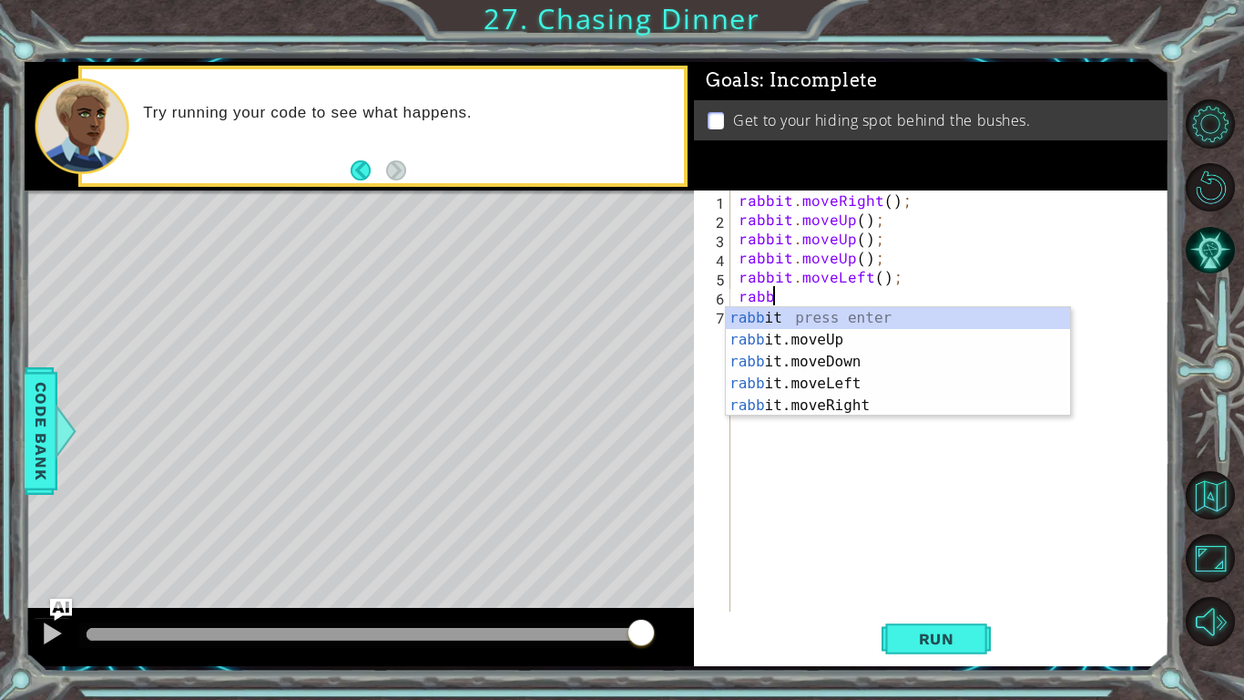
type textarea "r"
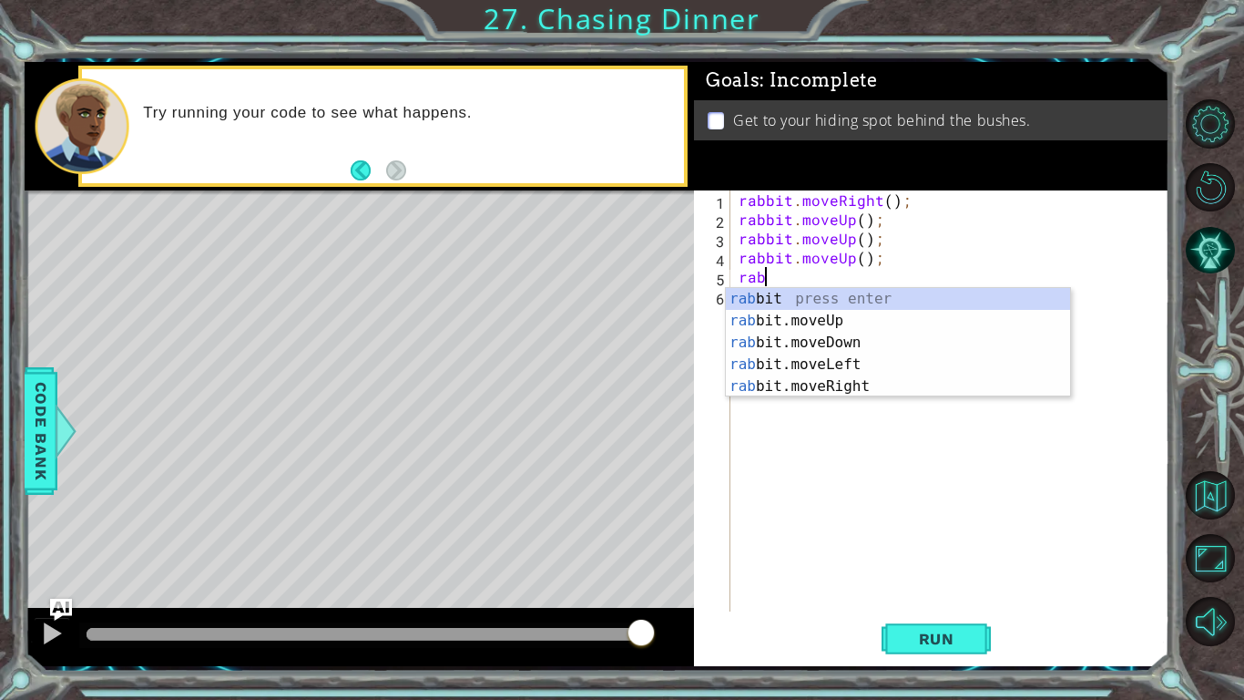
type textarea "r"
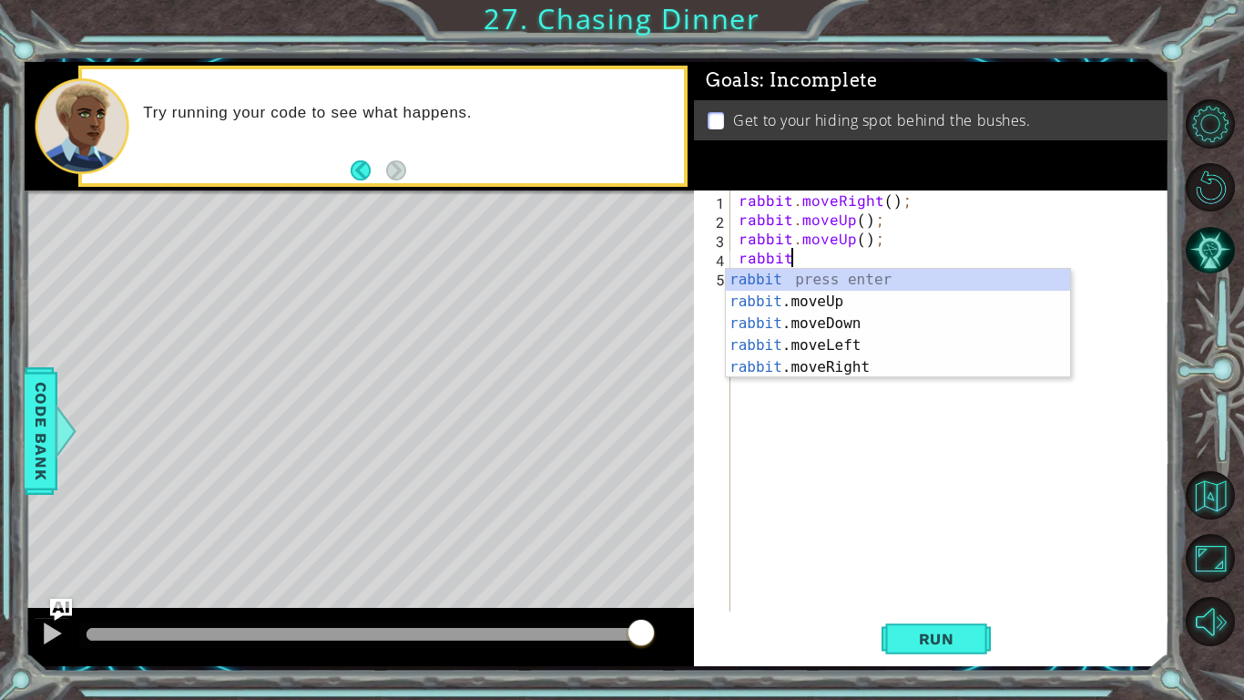
type textarea "r"
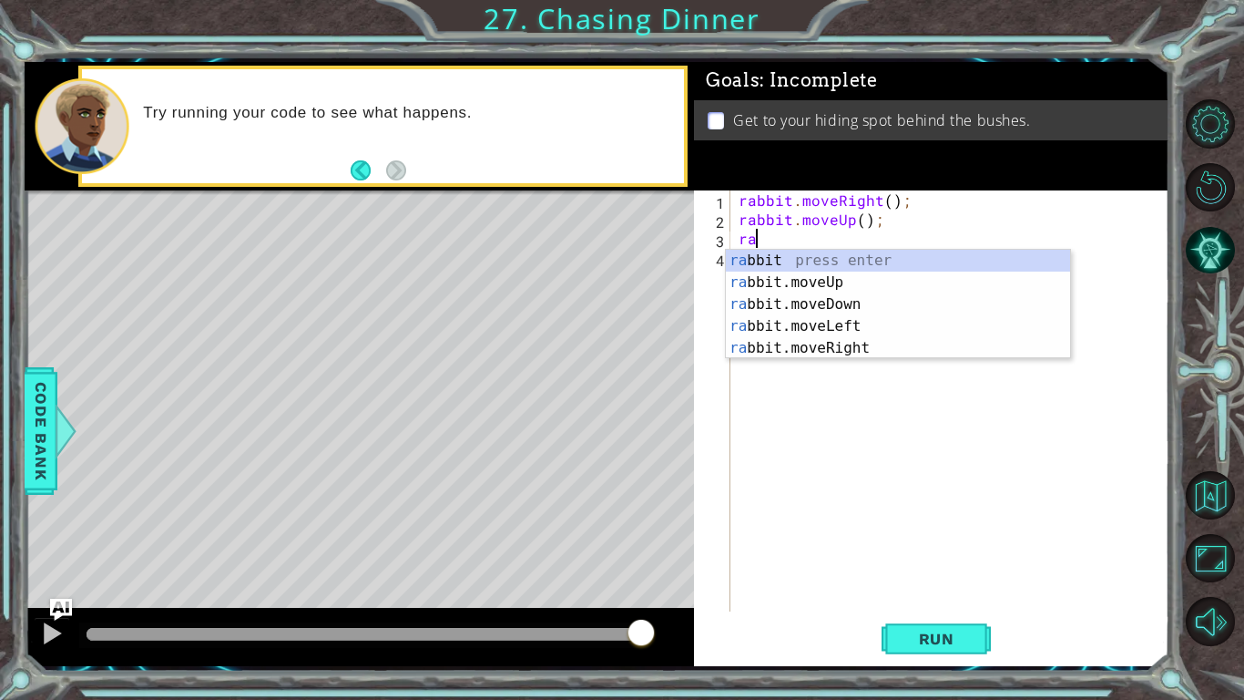
type textarea "r"
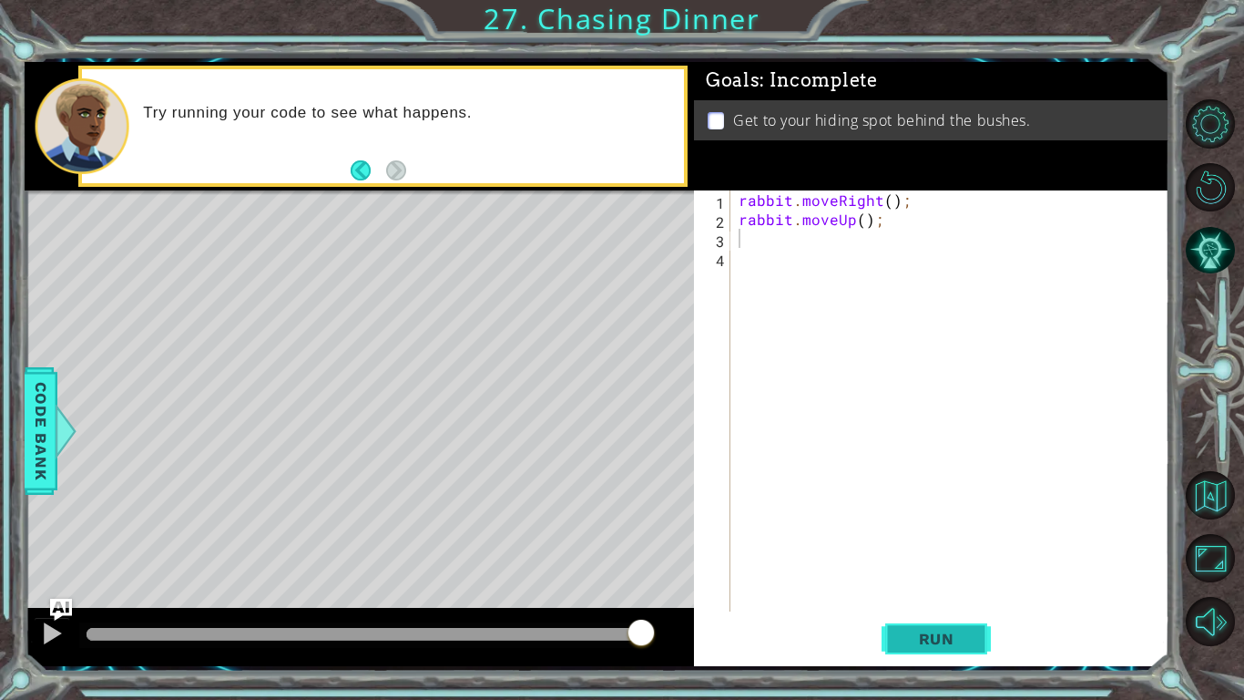
click at [854, 588] on span "Run" at bounding box center [937, 638] width 72 height 18
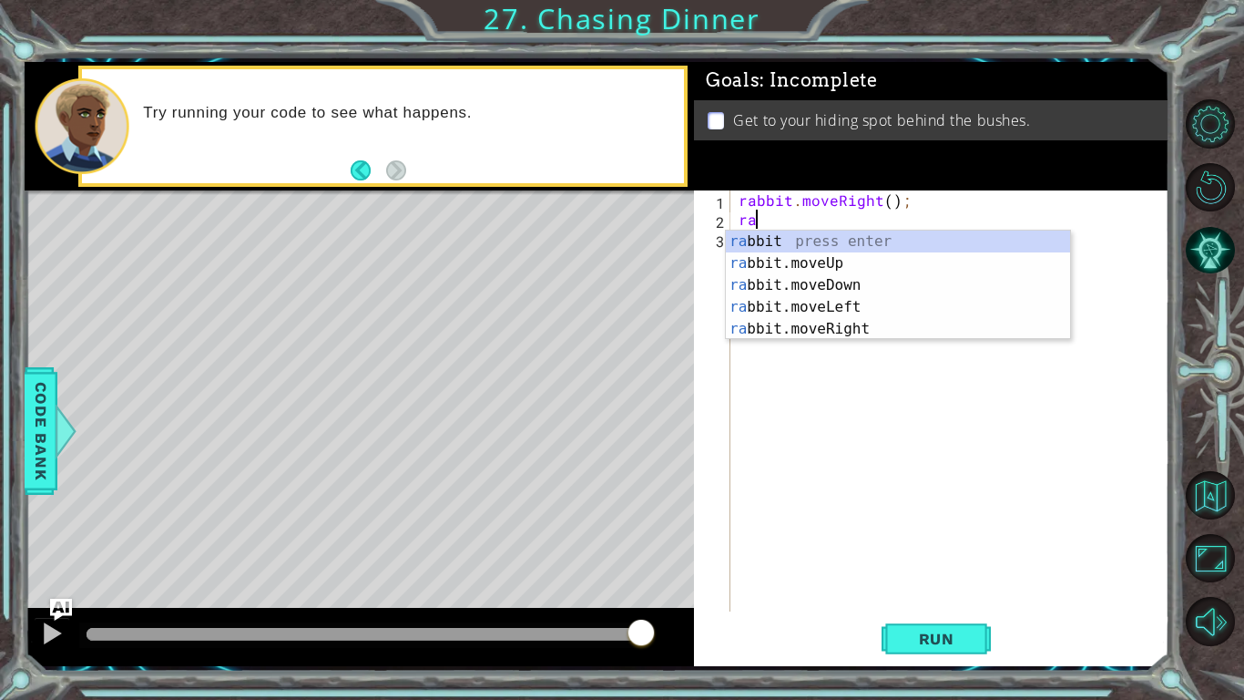
type textarea "r"
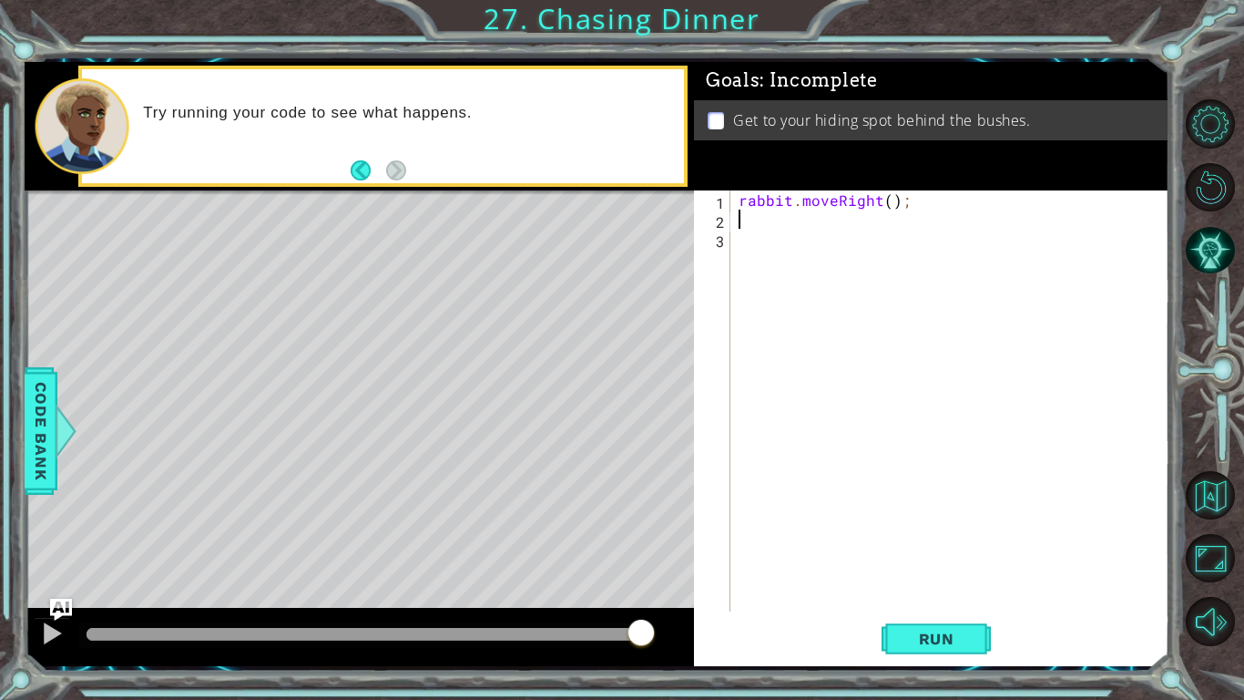
click at [854, 199] on div "rabbit . moveRight ( ) ;" at bounding box center [954, 419] width 438 height 459
type textarea "rabbit.moveRight(2);"
click at [854, 588] on span "Run" at bounding box center [937, 638] width 72 height 18
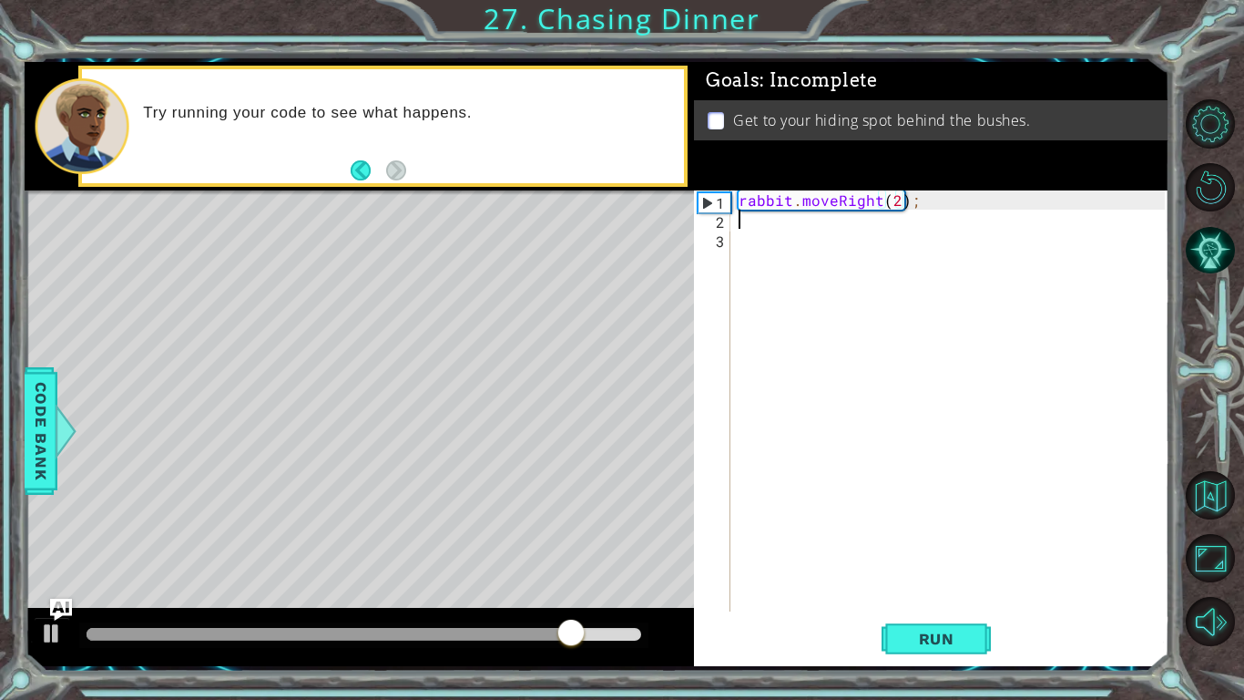
click at [806, 219] on div "rabbit . moveRight ( 2 ) ;" at bounding box center [954, 419] width 438 height 459
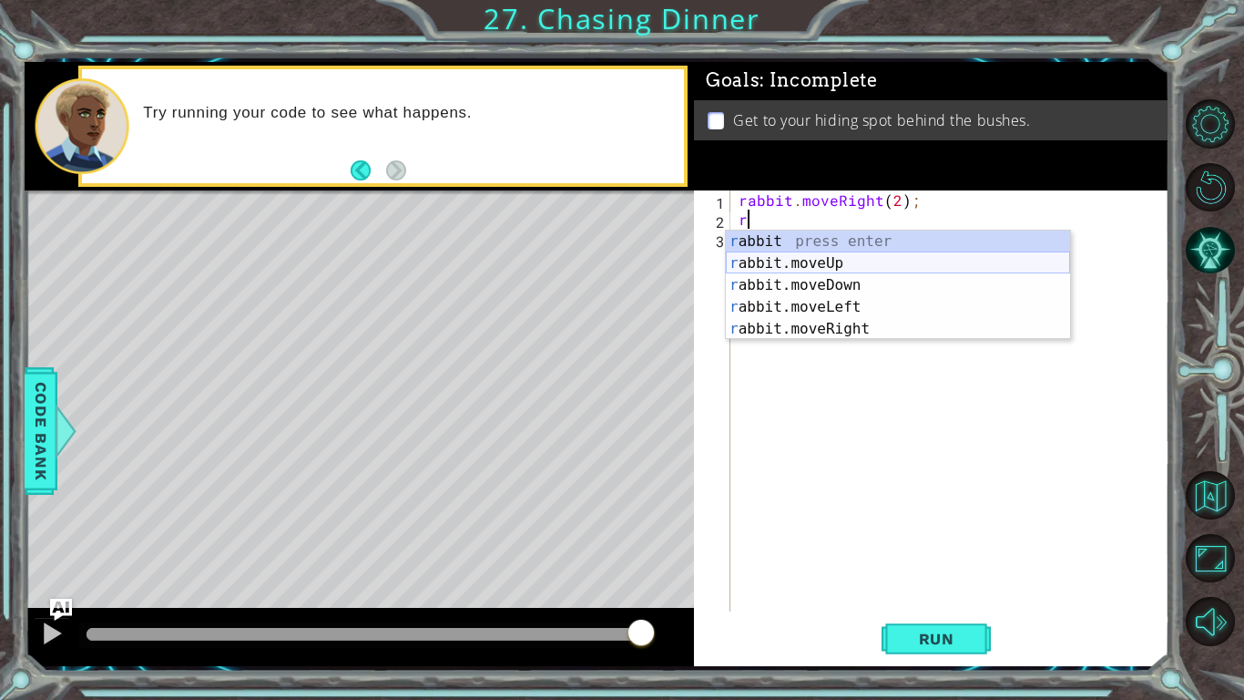
click at [825, 270] on div "r abbit press enter r abbit.moveUp press enter r abbit.moveDown press enter r a…" at bounding box center [898, 306] width 344 height 153
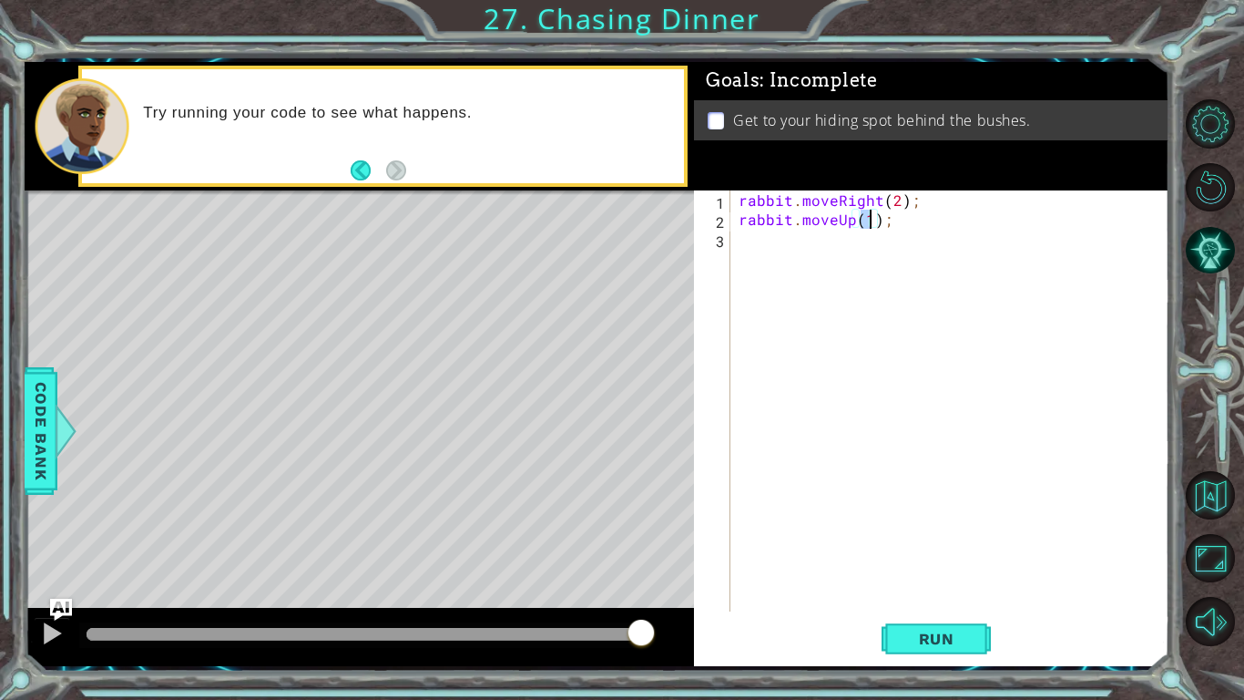
type textarea "rabbit.moveUp(2);"
click at [815, 248] on div "rabbit . moveRight ( 2 ) ; rabbit . moveUp ( 2 ) ;" at bounding box center [954, 419] width 438 height 459
type textarea "h"
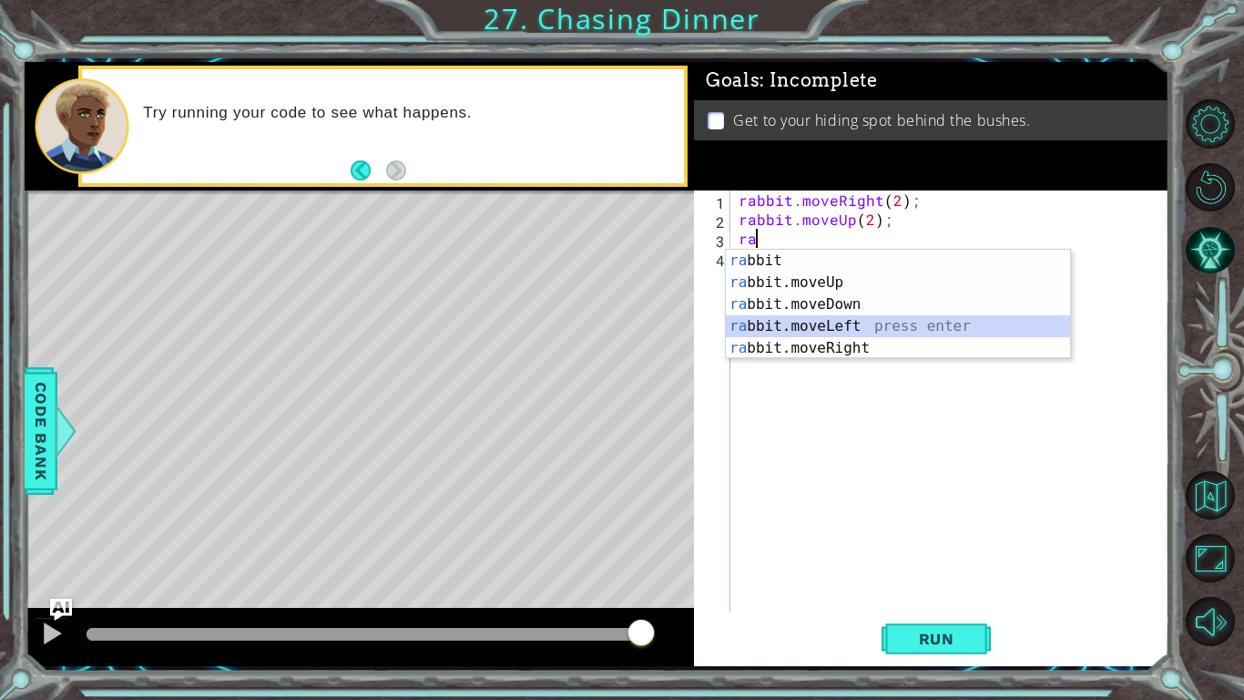
click at [854, 321] on div "ra bbit press enter ra bbit.moveUp press enter ra bbit.moveDown press enter ra …" at bounding box center [898, 326] width 344 height 153
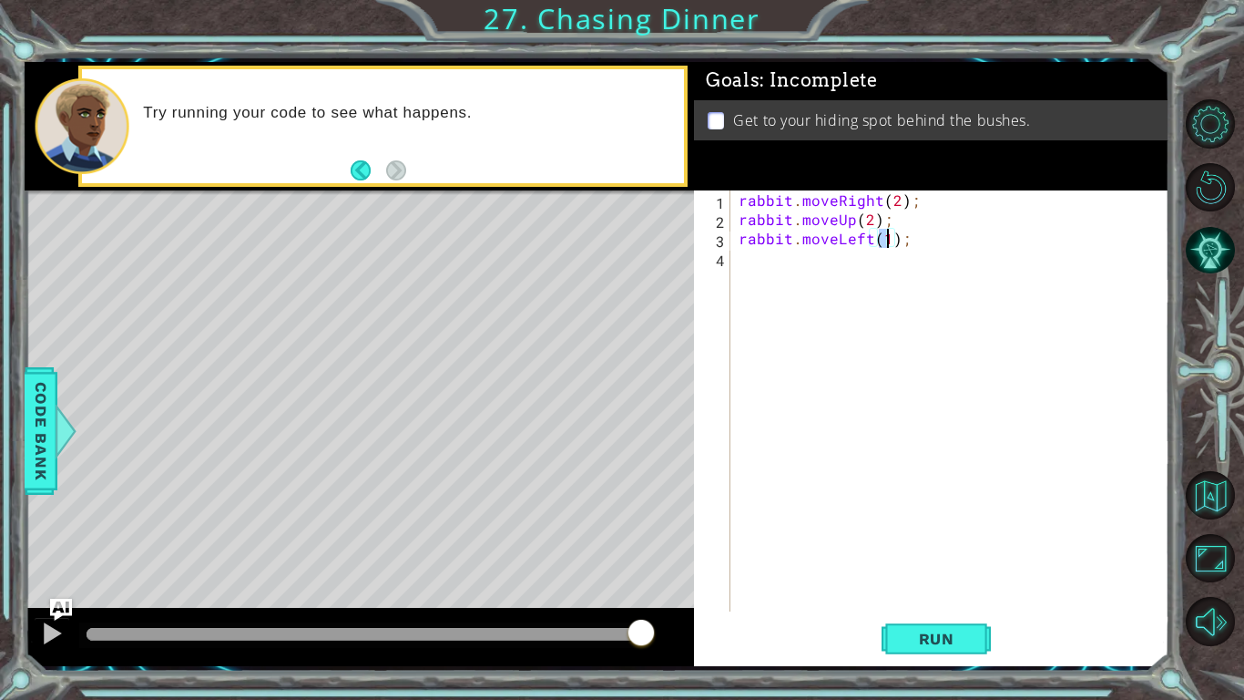
type textarea "rabbit.moveLeft(2);"
click at [850, 263] on div "rabbit . moveRight ( 2 ) ; rabbit . moveUp ( 2 ) ; rabbit . moveLeft ( 2 ) ;" at bounding box center [954, 419] width 438 height 459
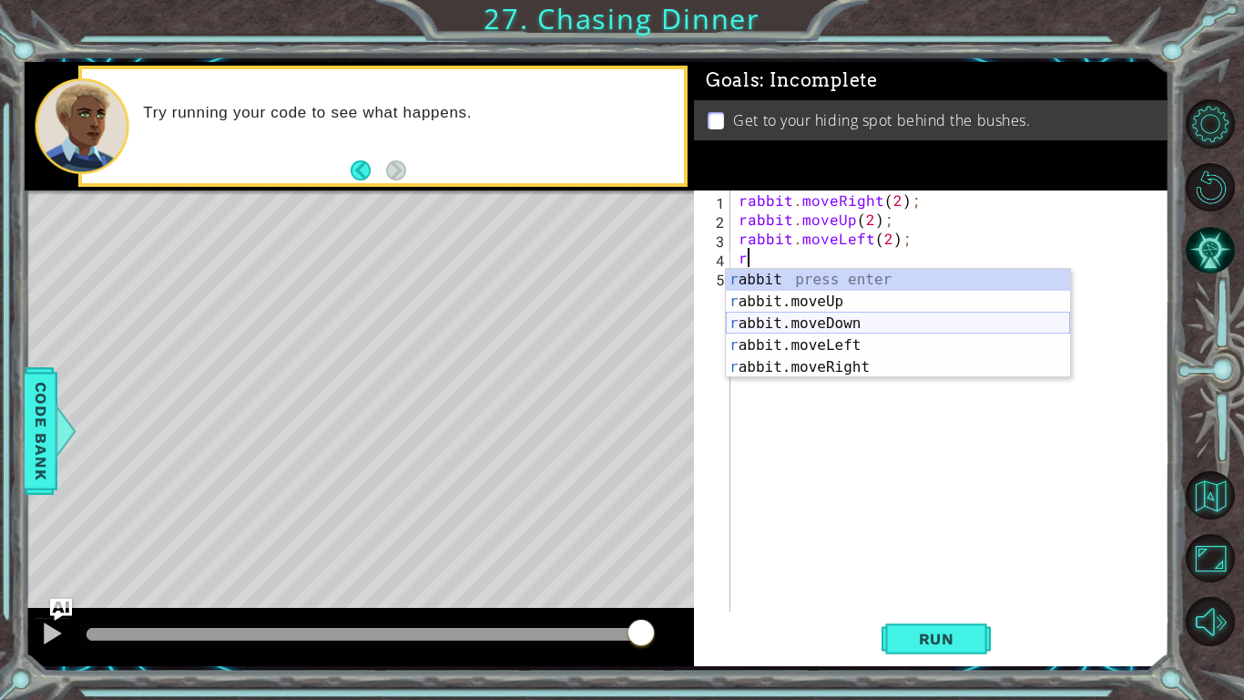
click at [854, 324] on div "r abbit press enter r abbit.moveUp press enter r abbit.moveDown press enter r a…" at bounding box center [898, 345] width 344 height 153
type textarea "rabbit.moveDown(1);"
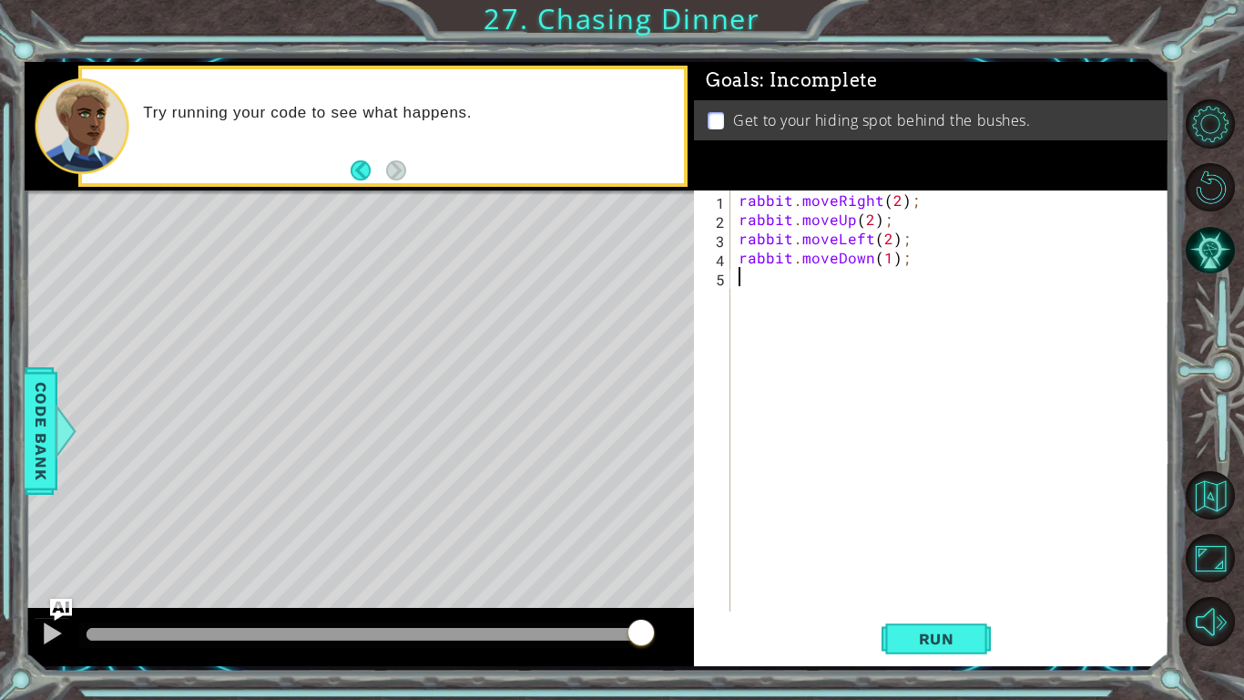
click at [761, 281] on div "rabbit . moveRight ( 2 ) ; rabbit . moveUp ( 2 ) ; rabbit . moveLeft ( 2 ) ; ra…" at bounding box center [954, 419] width 438 height 459
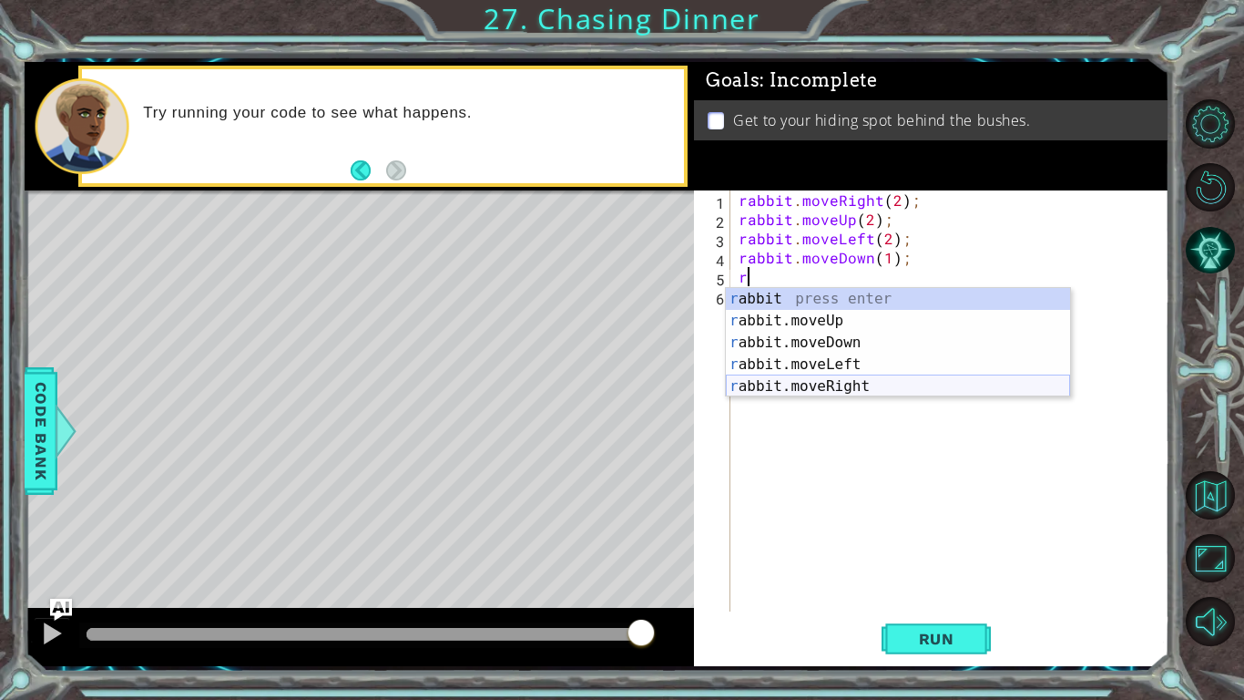
click at [813, 378] on div "r abbit press enter r abbit.moveUp press enter r abbit.moveDown press enter r a…" at bounding box center [898, 364] width 344 height 153
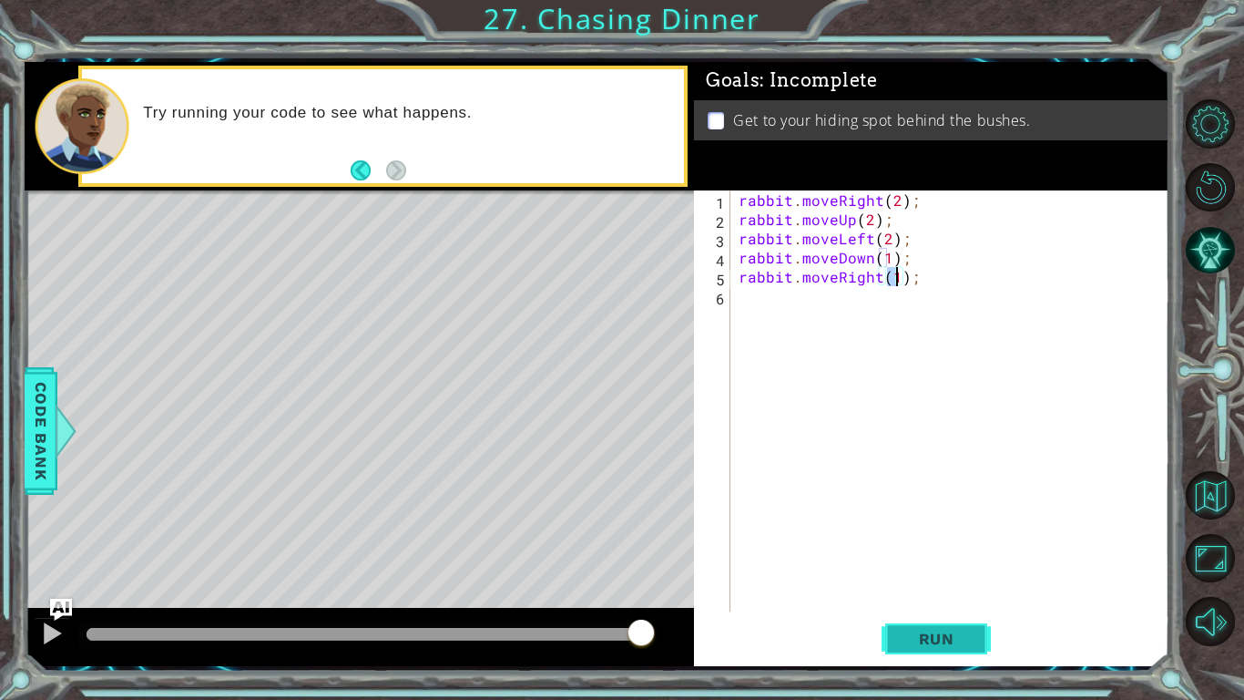
click at [854, 588] on span "Run" at bounding box center [937, 638] width 72 height 18
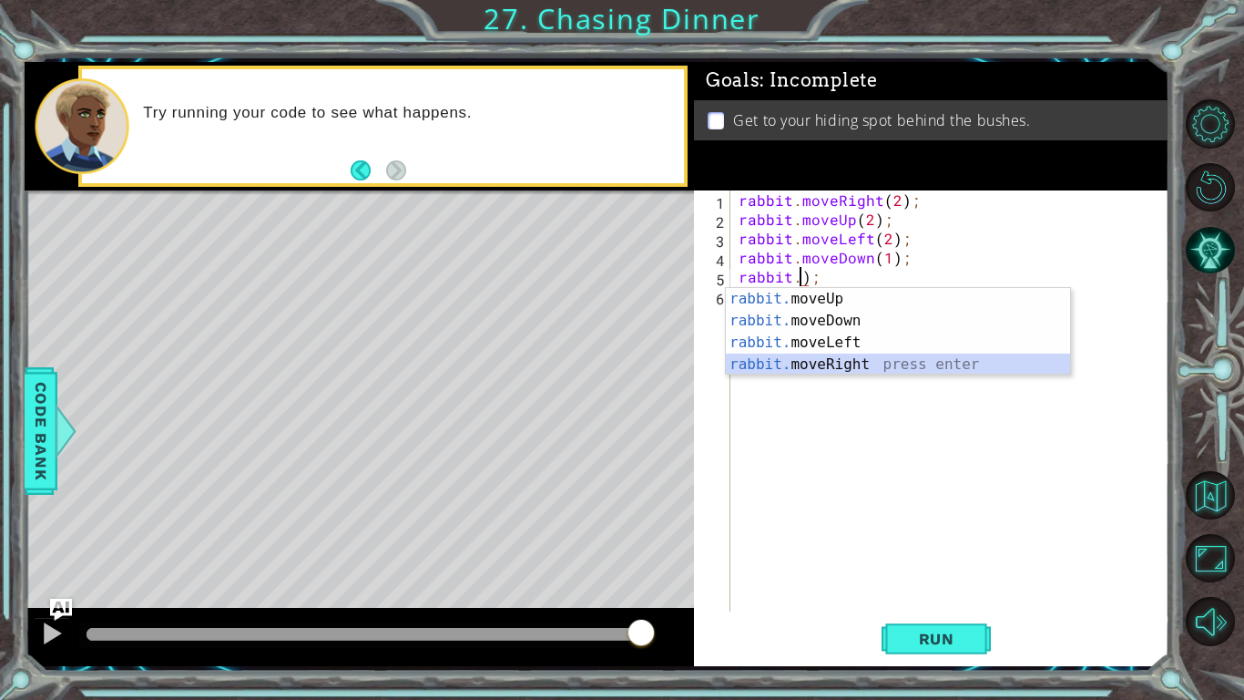
click at [854, 361] on div "rabbit. moveUp press enter rabbit. moveDown press enter rabbit. moveLeft press …" at bounding box center [898, 353] width 344 height 131
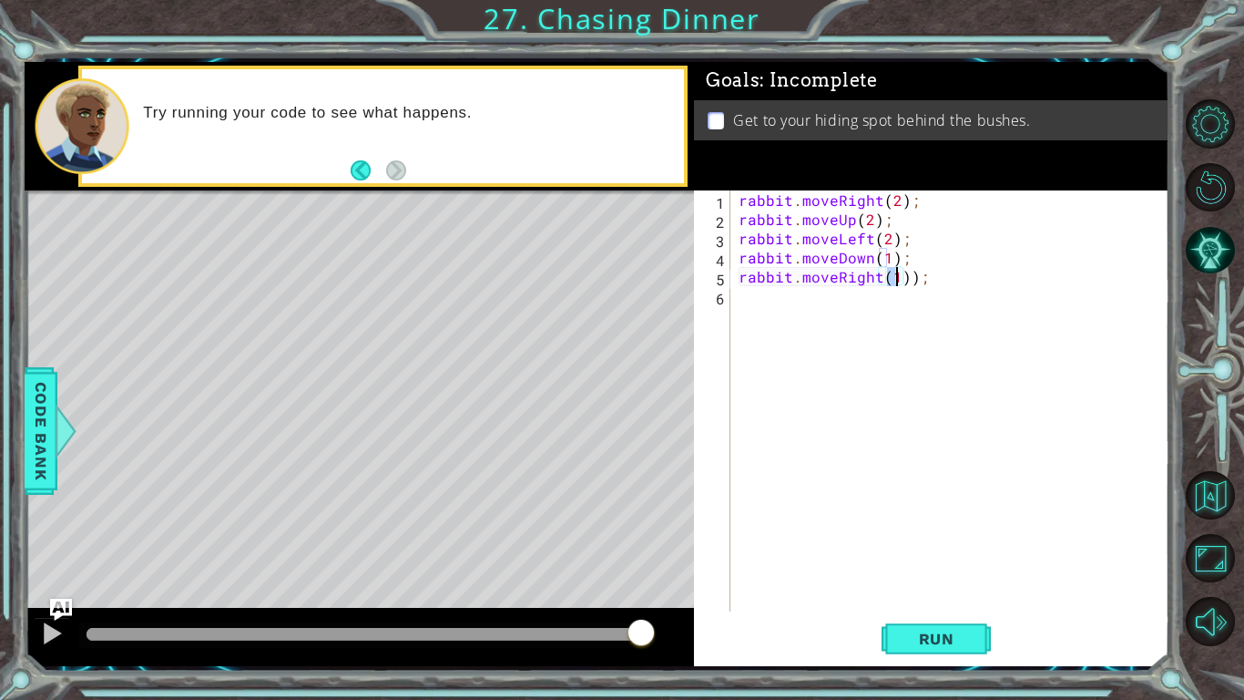
type textarea "rabbit.moveRight(2));"
click at [854, 588] on button "Run" at bounding box center [936, 638] width 109 height 47
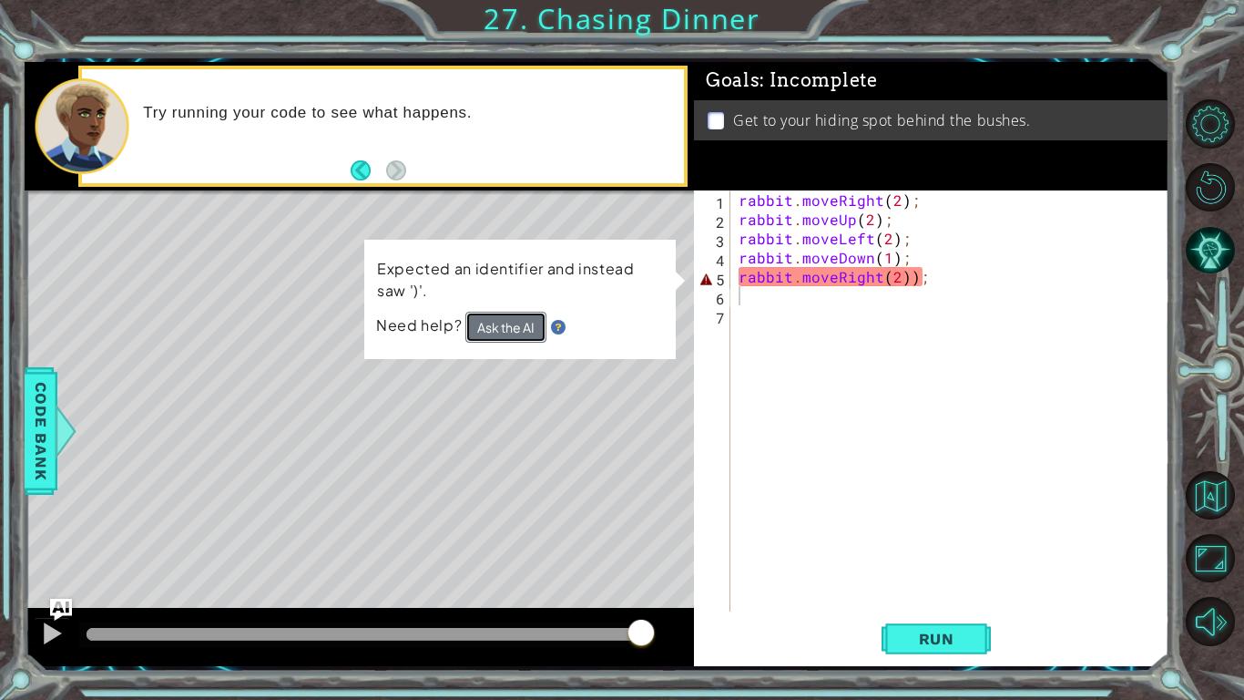
click at [485, 336] on button "Ask the AI" at bounding box center [505, 326] width 81 height 31
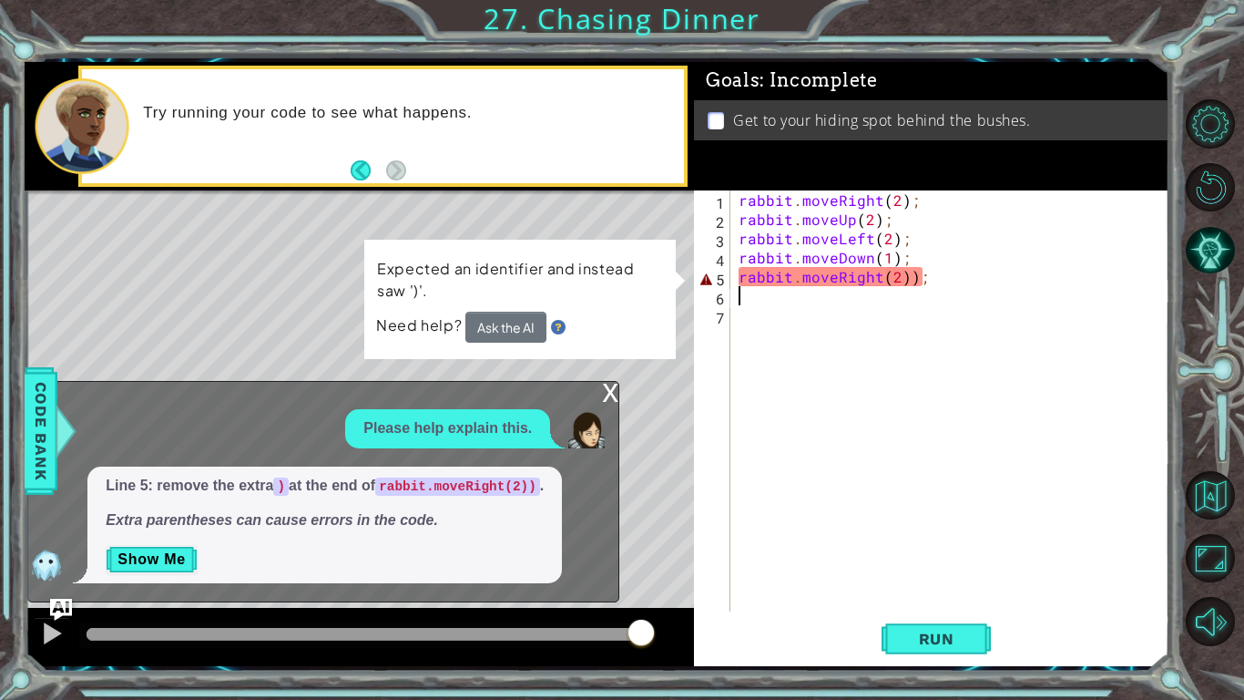
click at [854, 281] on div "rabbit . moveRight ( 2 ) ; rabbit . moveUp ( 2 ) ; rabbit . moveLeft ( 2 ) ; ra…" at bounding box center [954, 419] width 438 height 459
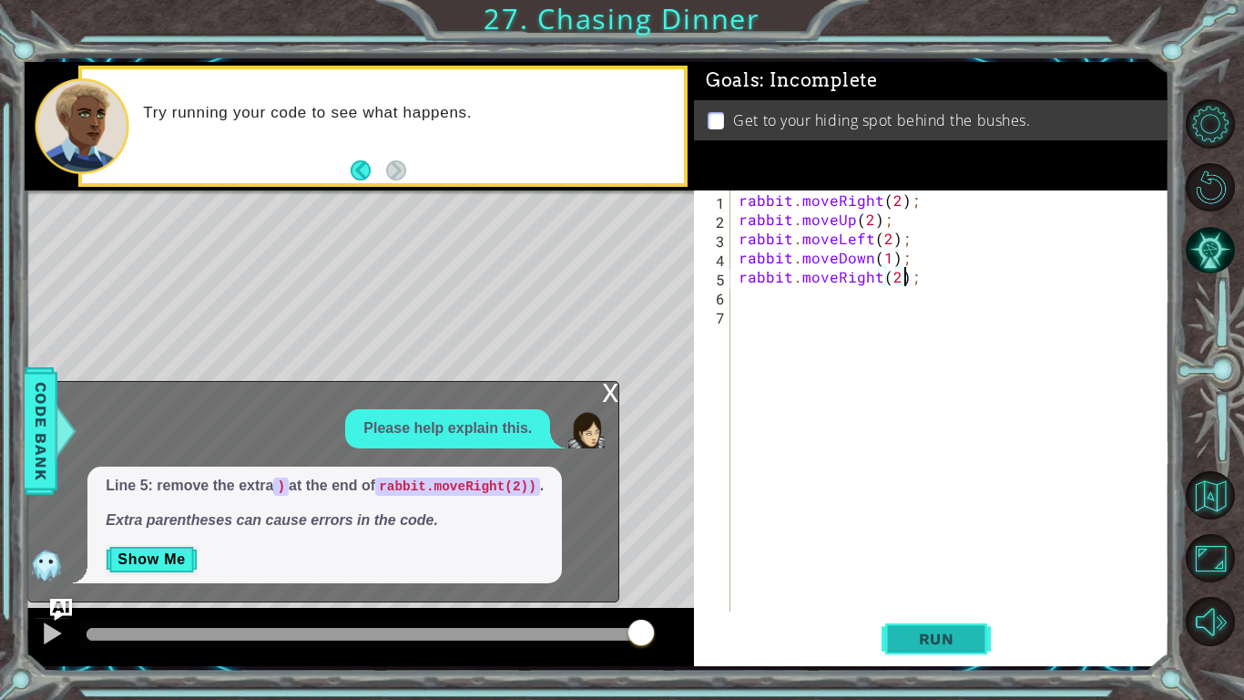
click at [854, 588] on button "Run" at bounding box center [936, 638] width 109 height 47
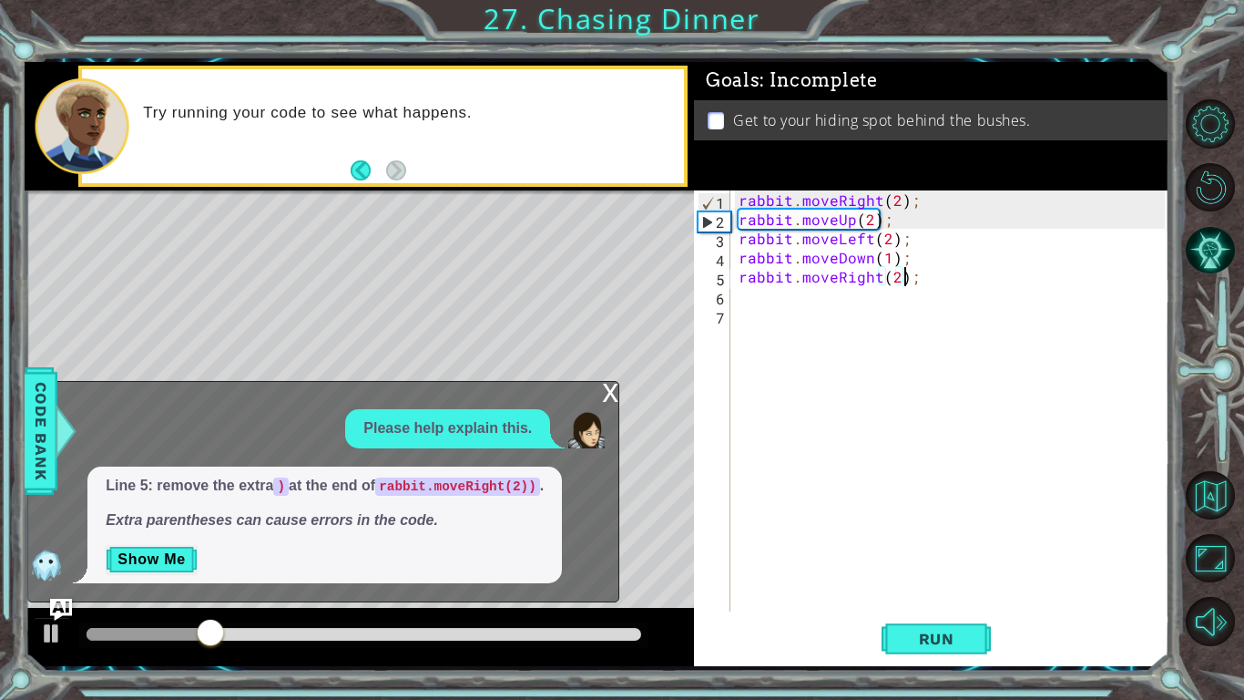
click at [602, 396] on div "x" at bounding box center [610, 391] width 16 height 18
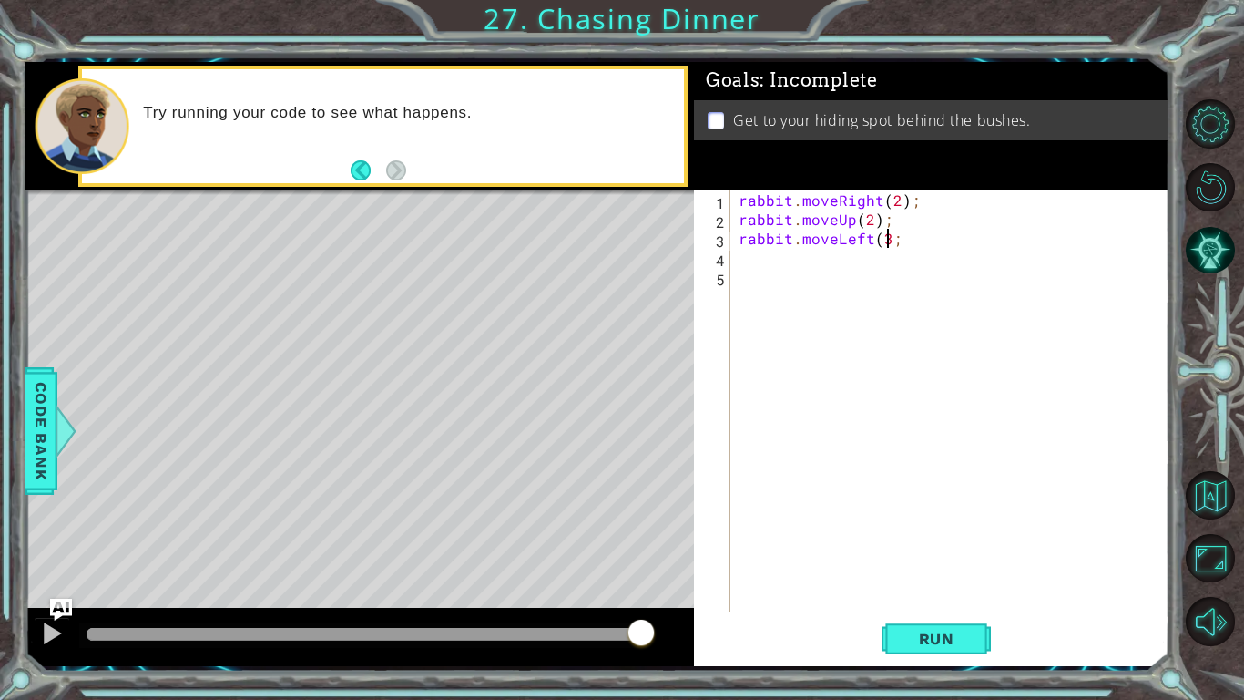
scroll to position [0, 9]
click at [854, 588] on span "Run" at bounding box center [937, 638] width 72 height 18
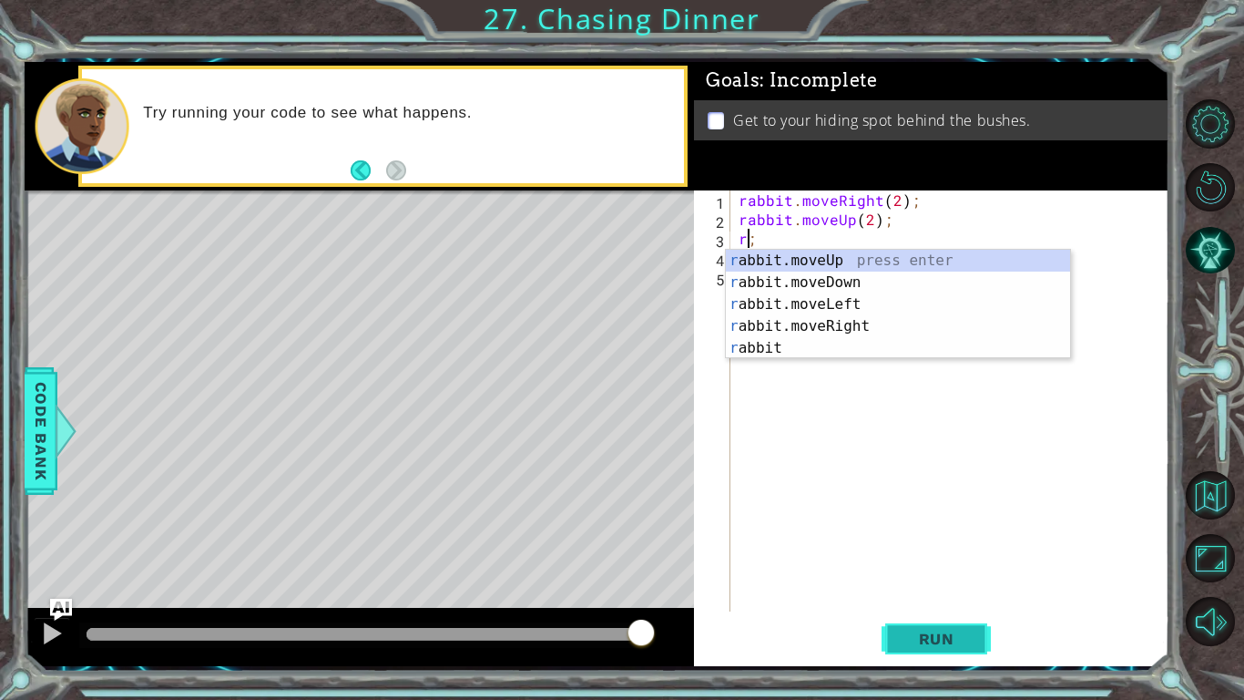
scroll to position [0, 0]
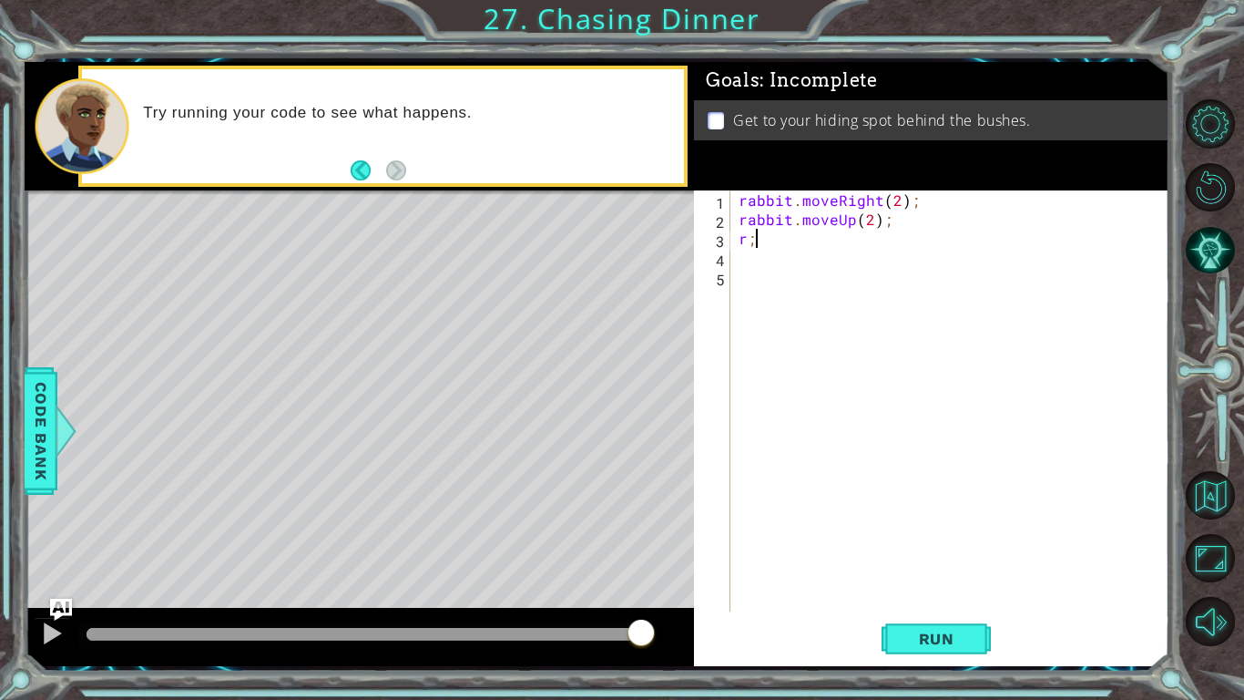
click at [780, 240] on div "rabbit . moveRight ( 2 ) ; rabbit . moveUp ( 2 ) ; r ;" at bounding box center [954, 419] width 438 height 459
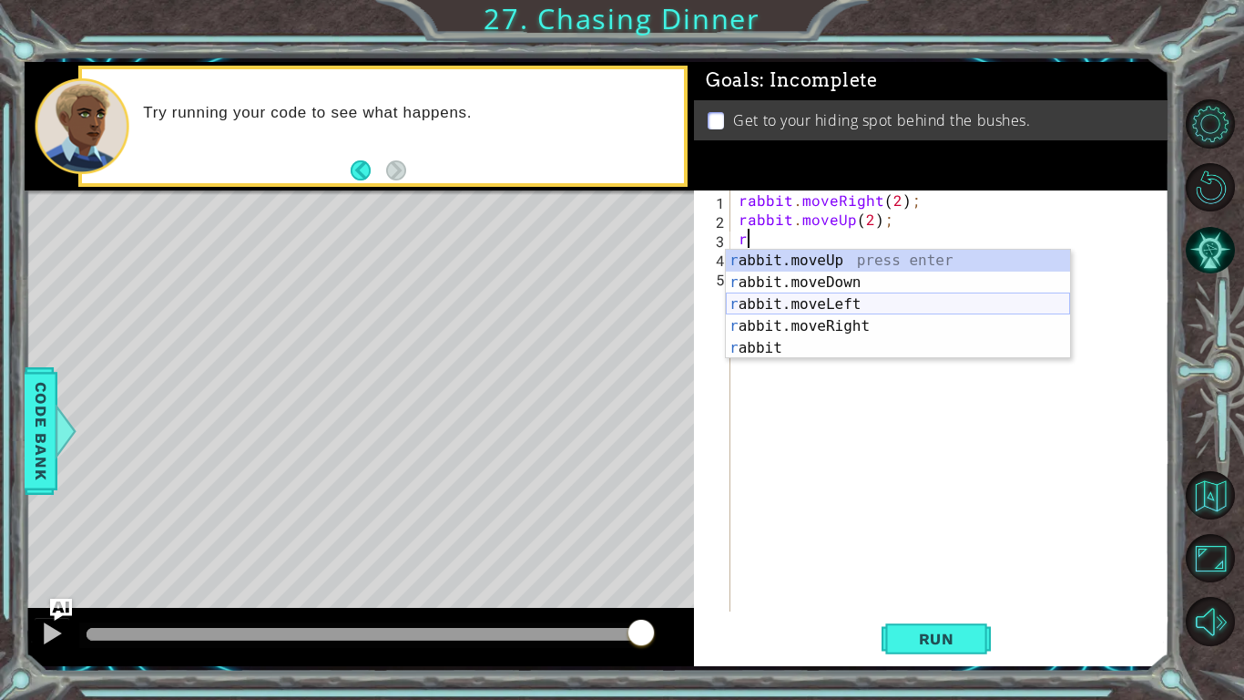
click at [854, 301] on div "r abbit.moveUp press enter r abbit.moveDown press enter r abbit.moveLeft press …" at bounding box center [898, 326] width 344 height 153
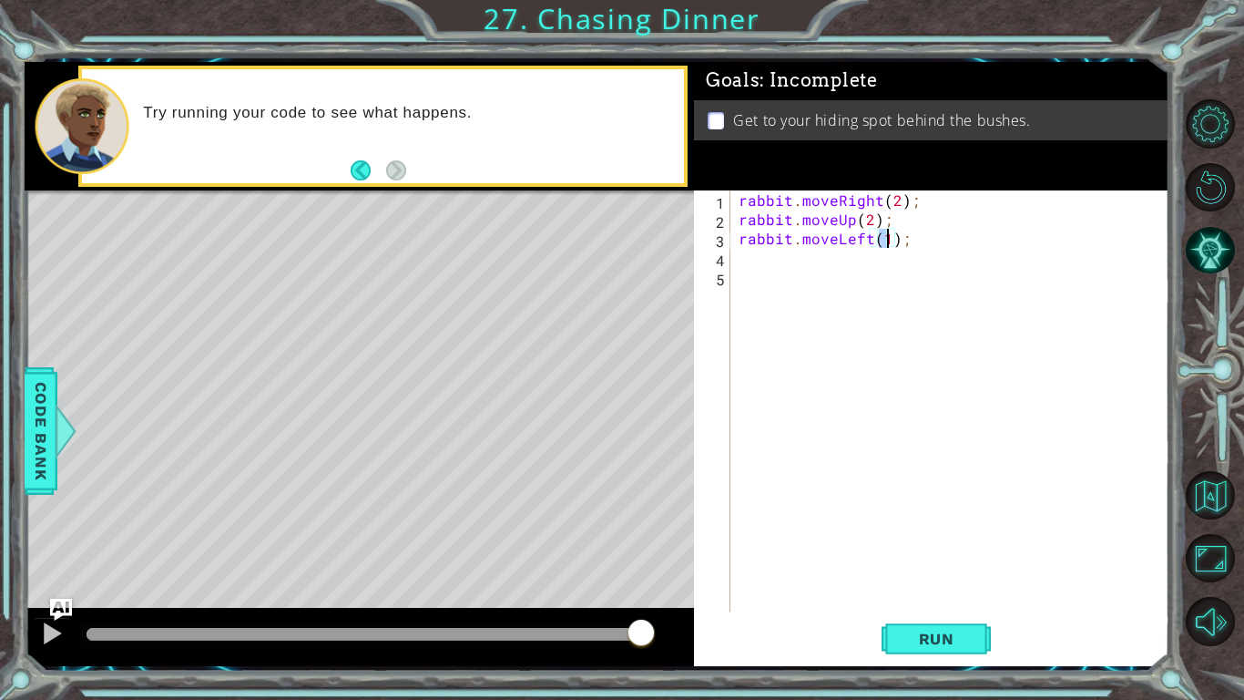
type textarea "rabbit.moveLeft(2);"
click at [806, 277] on div "rabbit . moveRight ( 2 ) ; rabbit . moveUp ( 2 ) ; rabbit . moveLeft ( 2 ) ;" at bounding box center [954, 419] width 438 height 459
click at [759, 257] on div "rabbit . moveRight ( 2 ) ; rabbit . moveUp ( 2 ) ; rabbit . moveLeft ( 2 ) ;" at bounding box center [954, 419] width 438 height 459
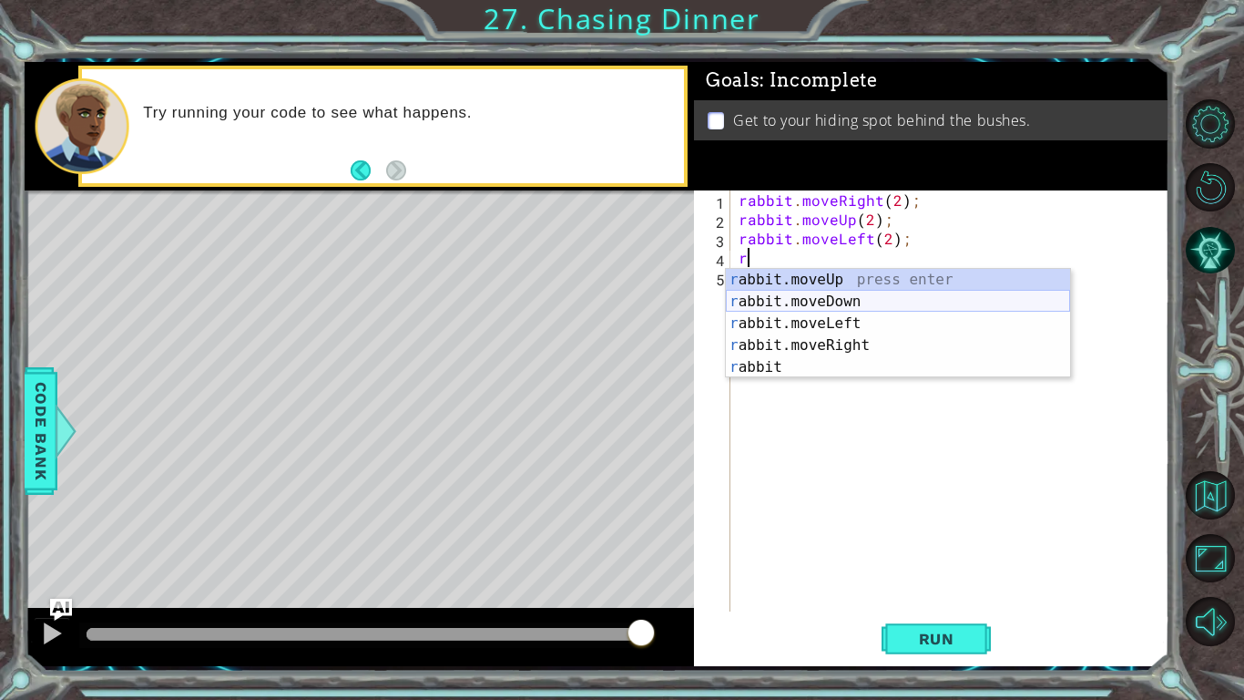
click at [761, 302] on div "r abbit.moveUp press enter r abbit.moveDown press enter r abbit.moveLeft press …" at bounding box center [898, 345] width 344 height 153
type textarea "rabbit.moveDown(1);"
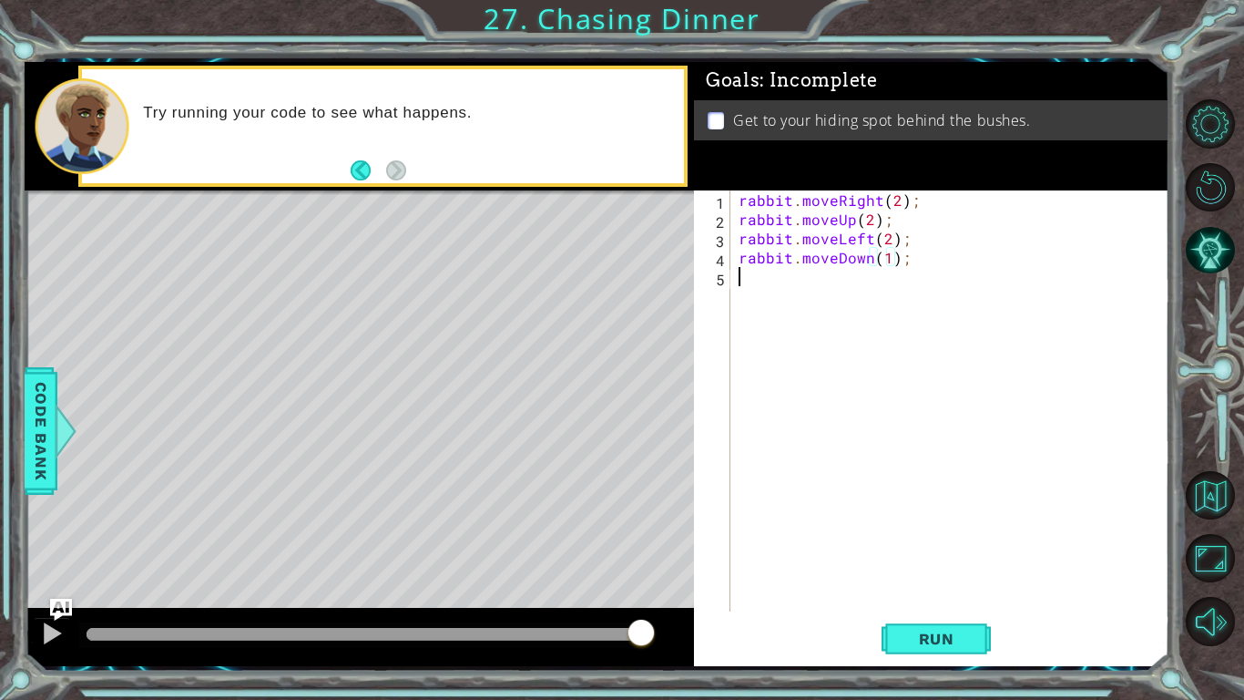
click at [768, 290] on div "rabbit . moveRight ( 2 ) ; rabbit . moveUp ( 2 ) ; rabbit . moveLeft ( 2 ) ; ra…" at bounding box center [954, 419] width 438 height 459
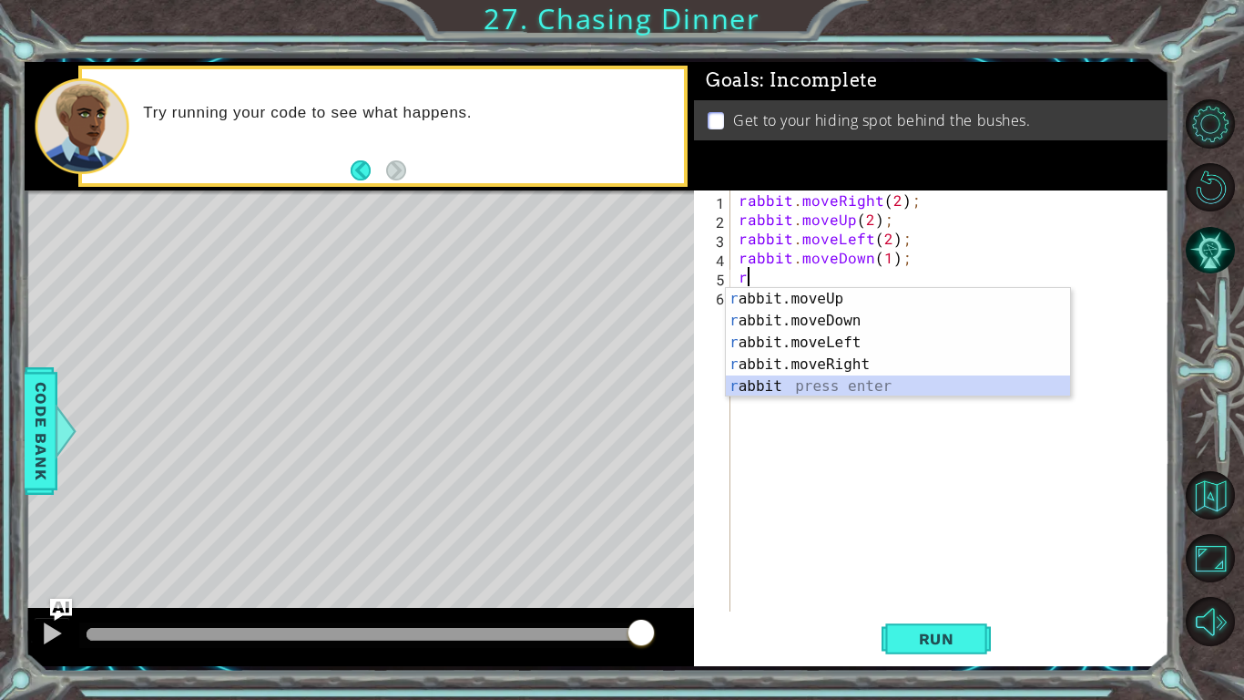
click at [815, 385] on div "r abbit.moveUp press enter r abbit.moveDown press enter r abbit.moveLeft press …" at bounding box center [898, 364] width 344 height 153
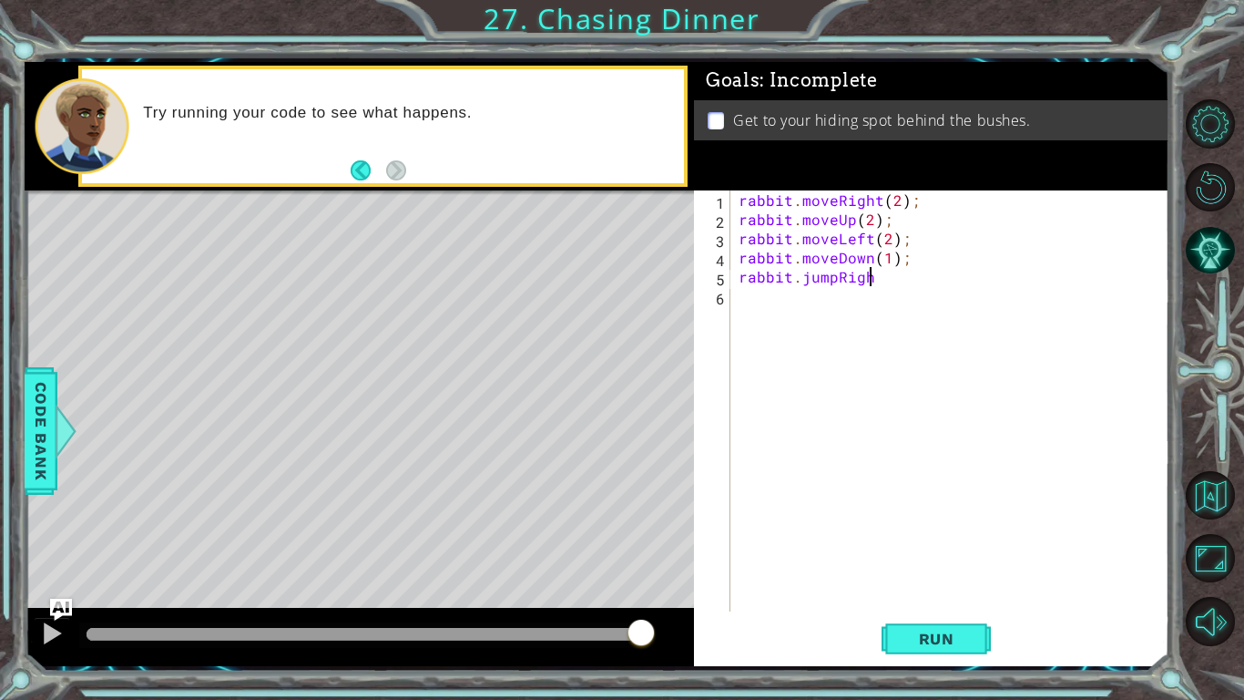
scroll to position [0, 7]
click at [854, 588] on button "Run" at bounding box center [936, 638] width 109 height 47
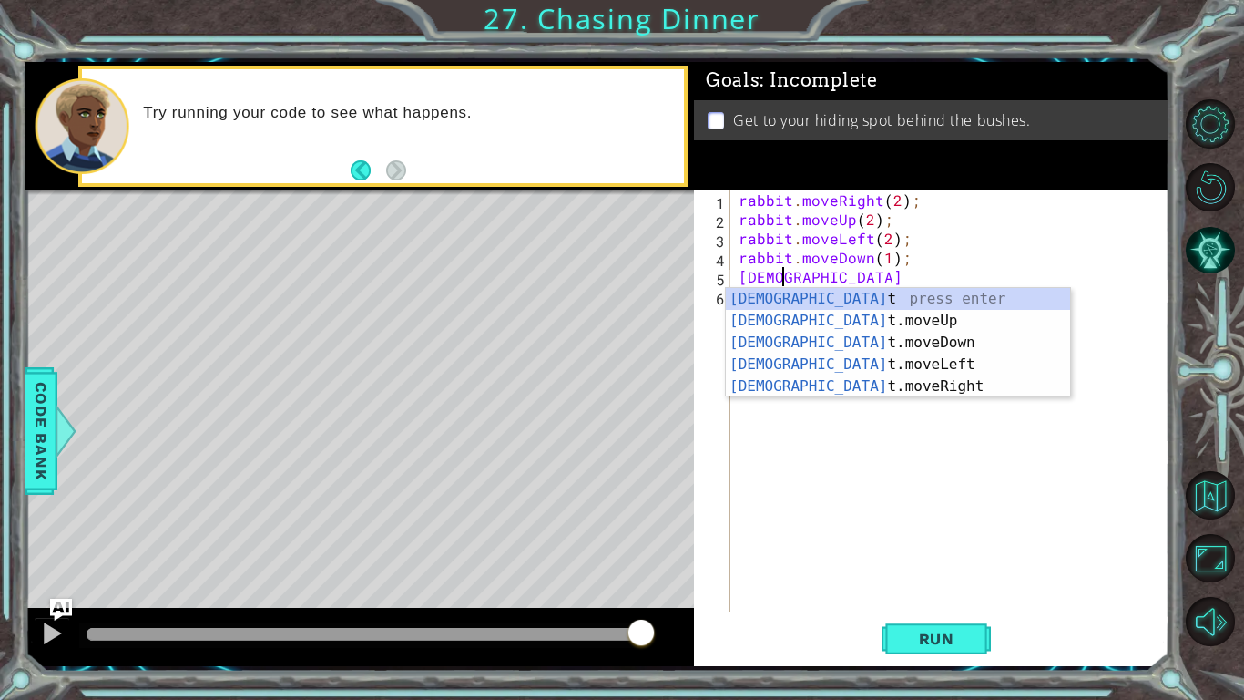
scroll to position [0, 2]
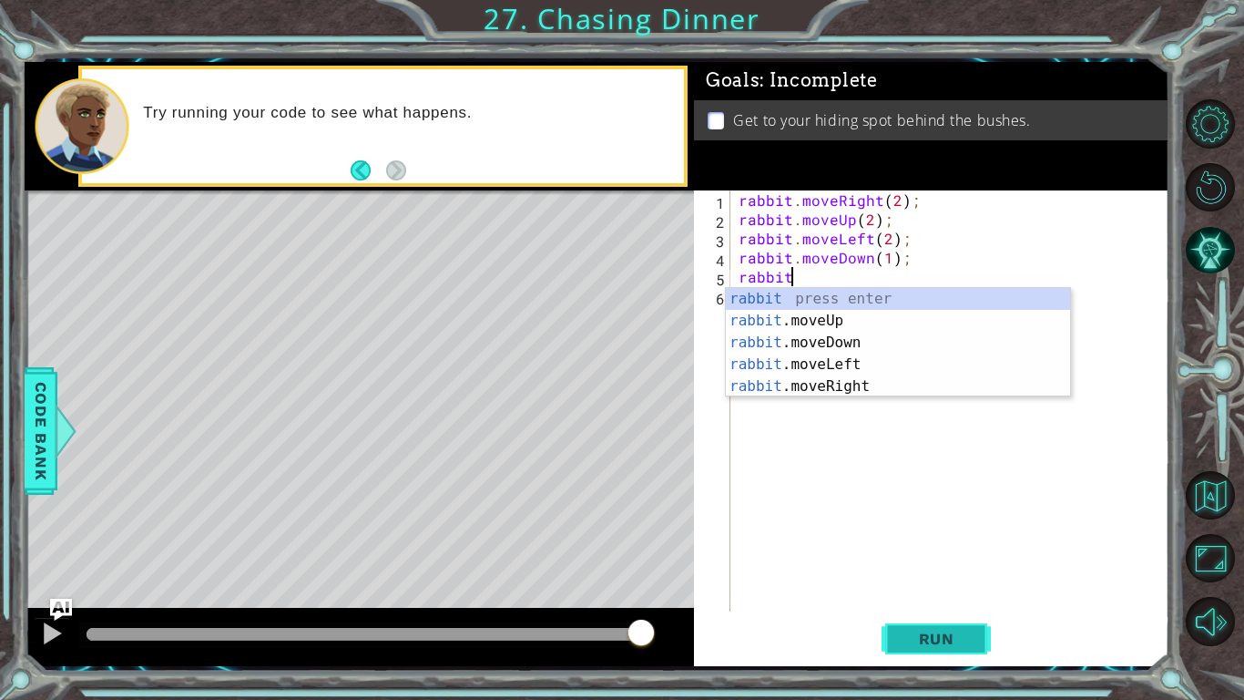
click at [854, 588] on span "Run" at bounding box center [937, 638] width 72 height 18
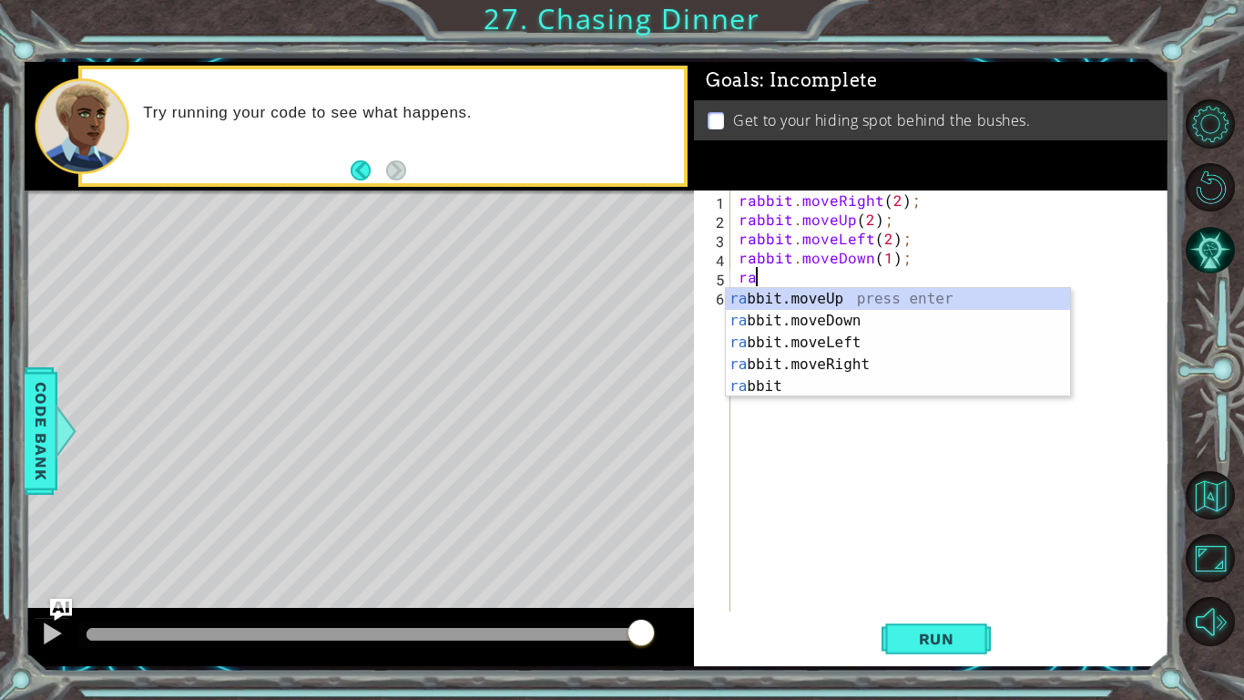
scroll to position [0, 0]
type textarea "r"
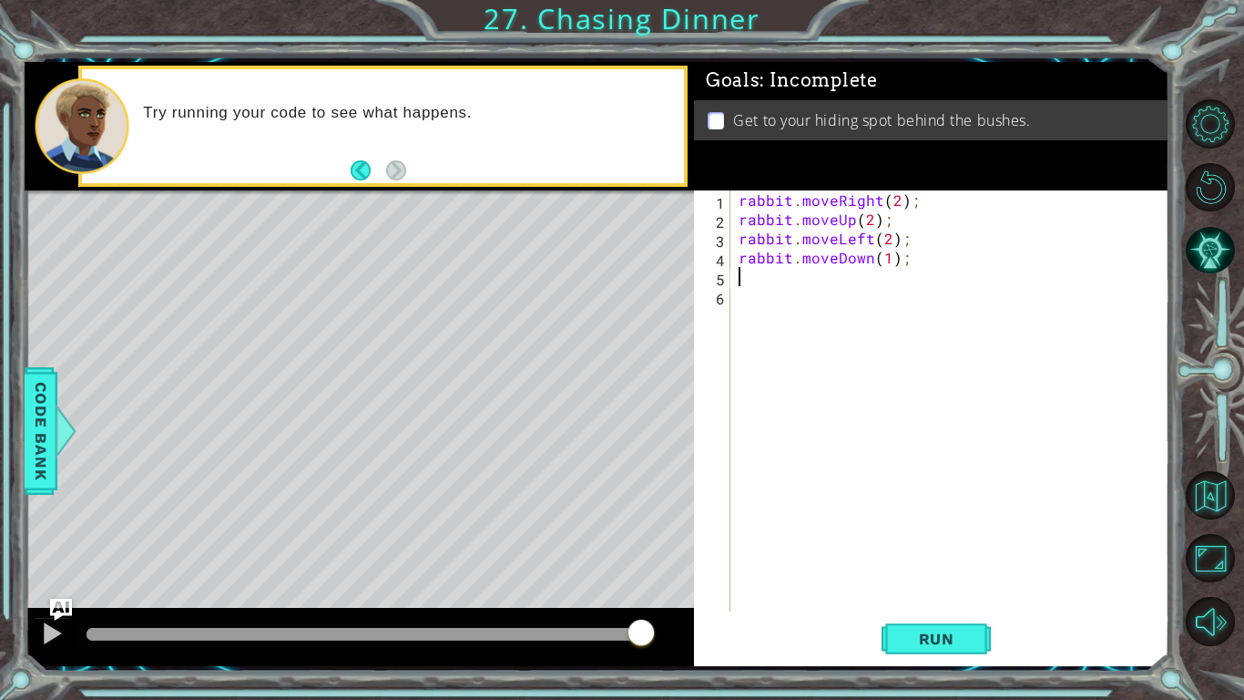
type textarea "rabbit.moveDown(1);"
click at [758, 293] on div "rabbit . moveRight ( 2 ) ; rabbit . moveUp ( 2 ) ; rabbit . moveLeft ( 2 ) ; ra…" at bounding box center [954, 419] width 438 height 459
type textarea "rabbit.moveDown(1);"
